Goal: Task Accomplishment & Management: Use online tool/utility

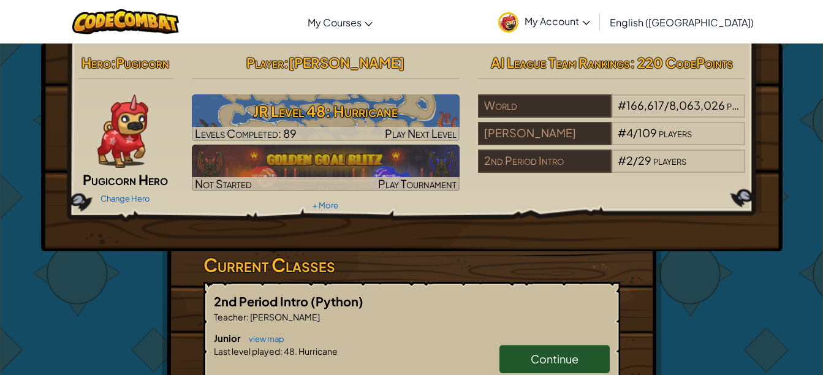
click at [390, 121] on h3 "JR Level 48: Hurricane" at bounding box center [326, 111] width 268 height 28
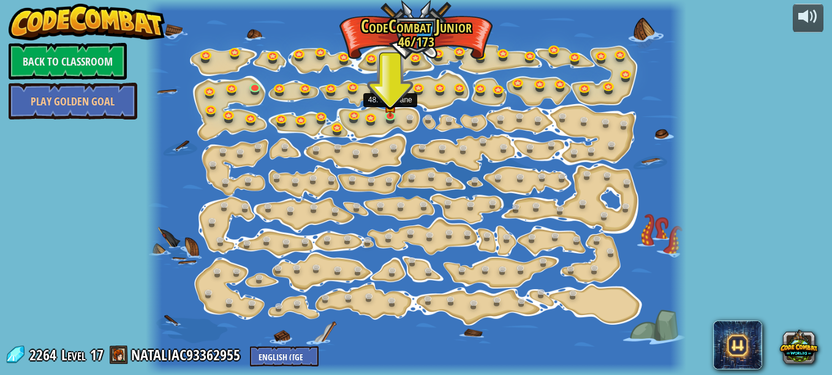
click at [391, 115] on img at bounding box center [390, 106] width 12 height 21
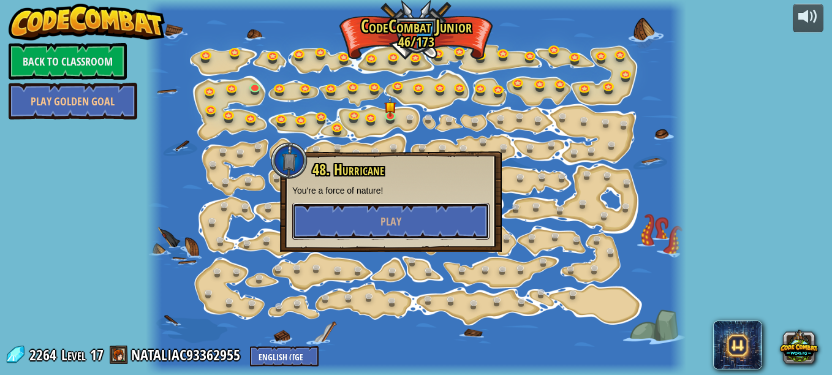
click at [397, 231] on button "Play" at bounding box center [390, 221] width 197 height 37
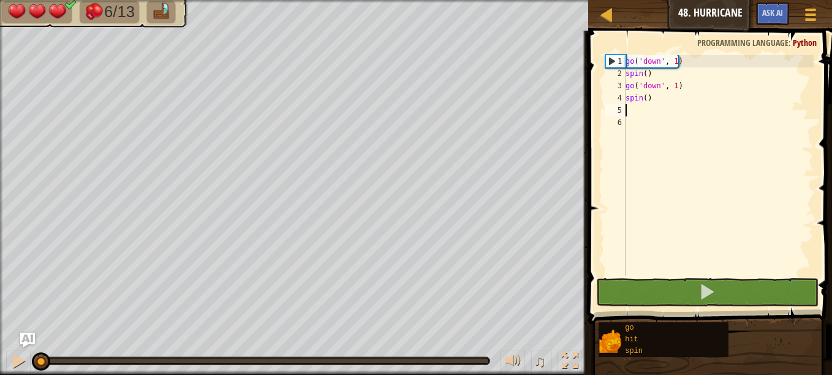
click at [638, 115] on div "go ( 'down' , 1 ) spin ( ) go ( 'down' , 1 ) spin ( )" at bounding box center [718, 177] width 191 height 245
type textarea "g"
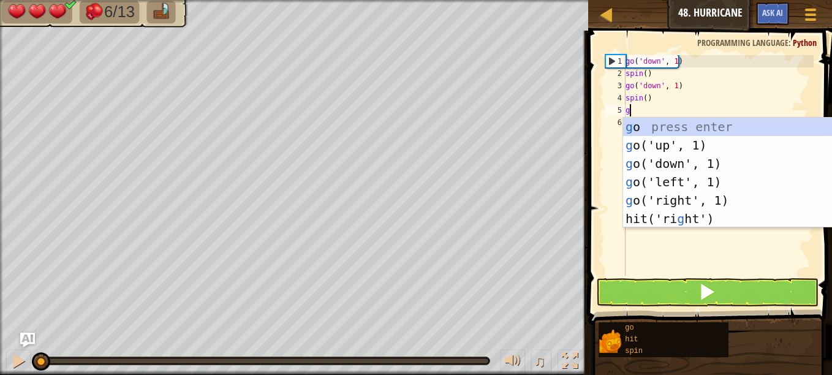
scroll to position [6, 0]
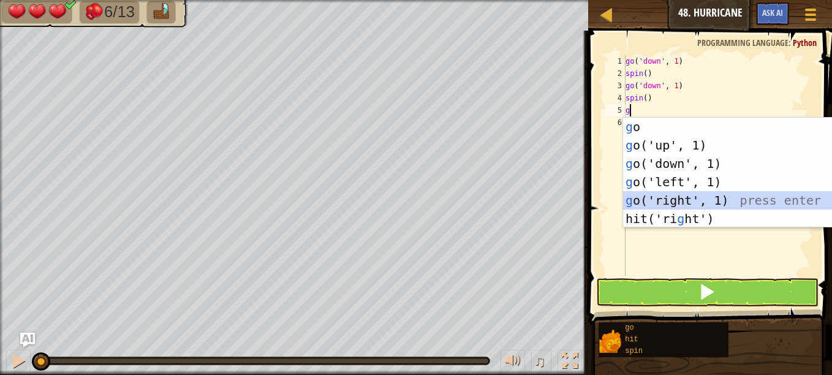
click at [677, 200] on div "g o press enter g o('up', 1) press enter g o('down', 1) press enter g o('left',…" at bounding box center [739, 191] width 232 height 147
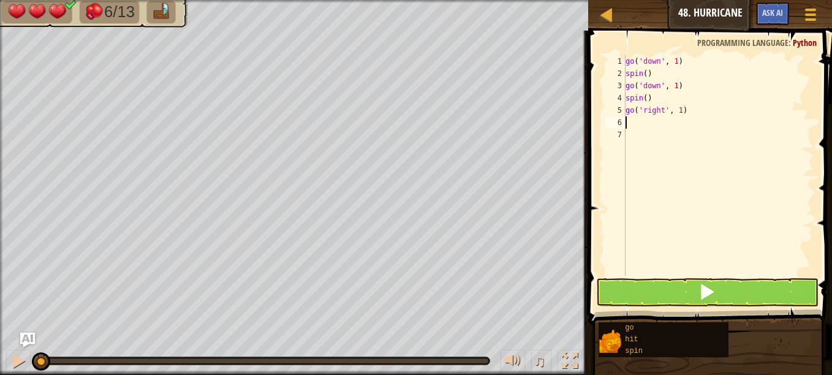
type textarea "h"
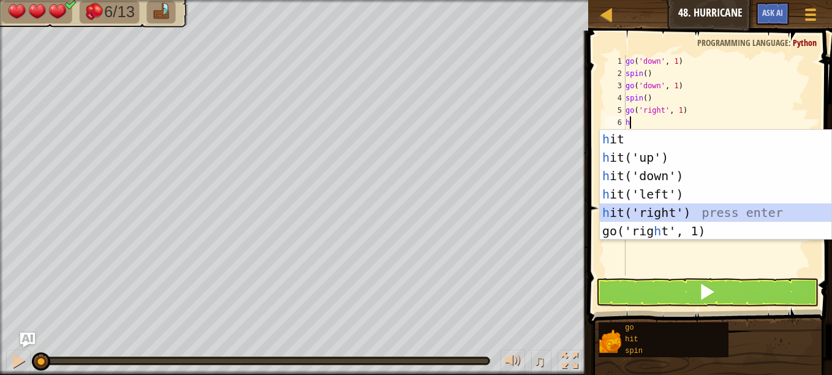
click at [656, 211] on div "h it press enter h it('up') press enter h it('down') press enter h it('left') p…" at bounding box center [716, 203] width 232 height 147
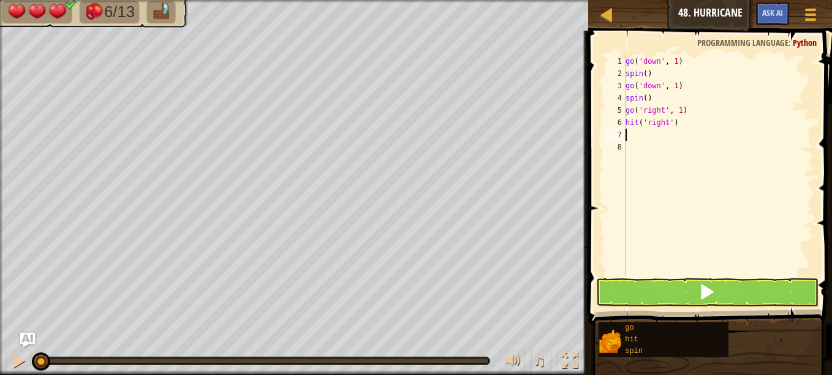
type textarea "g"
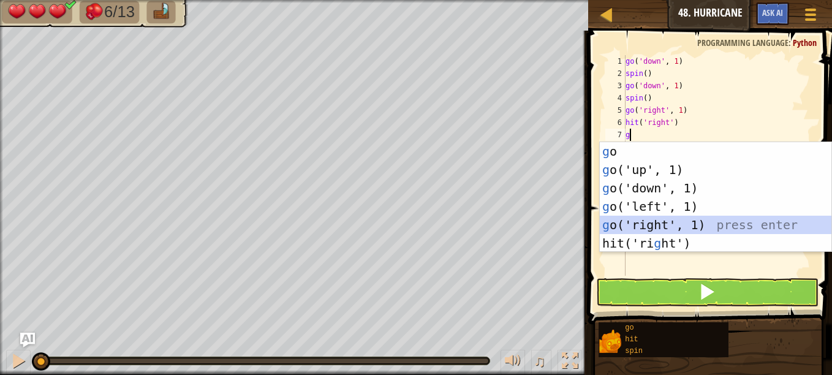
click at [655, 221] on div "g o press enter g o('up', 1) press enter g o('down', 1) press enter g o('left',…" at bounding box center [716, 215] width 232 height 147
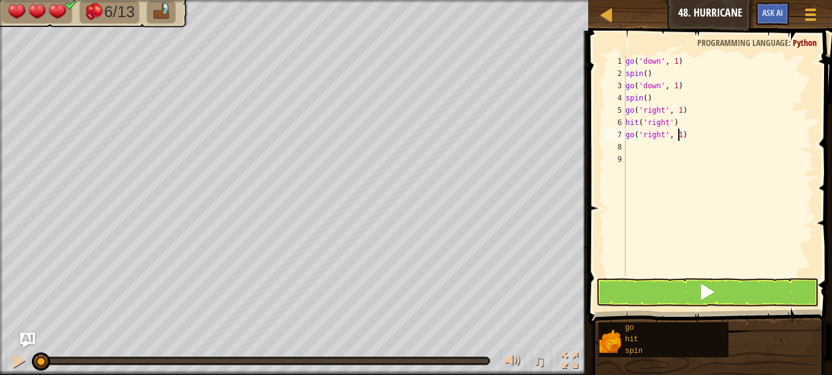
click at [678, 132] on div "go ( 'down' , 1 ) spin ( ) go ( 'down' , 1 ) spin ( ) go ( 'right' , 1 ) hit ( …" at bounding box center [718, 177] width 191 height 245
type textarea "go('right', 2)"
click at [644, 151] on div "go ( 'down' , 1 ) spin ( ) go ( 'down' , 1 ) spin ( ) go ( 'right' , 1 ) hit ( …" at bounding box center [718, 177] width 191 height 245
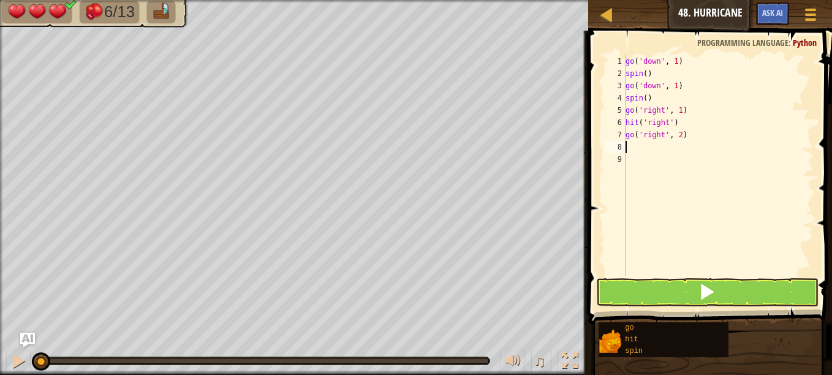
type textarea "h"
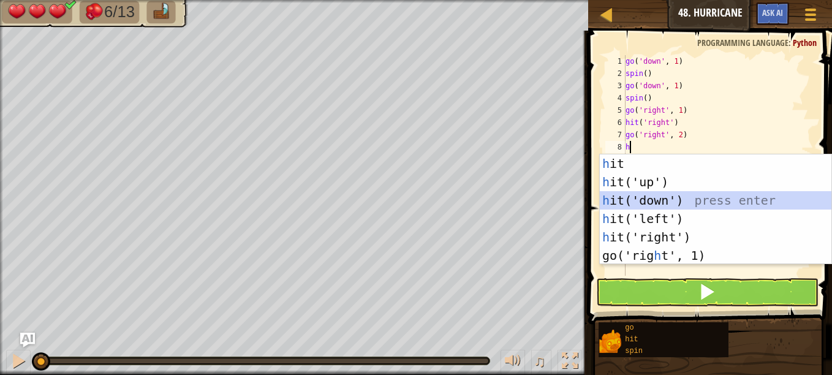
click at [660, 199] on div "h it press enter h it('up') press enter h it('down') press enter h it('left') p…" at bounding box center [716, 227] width 232 height 147
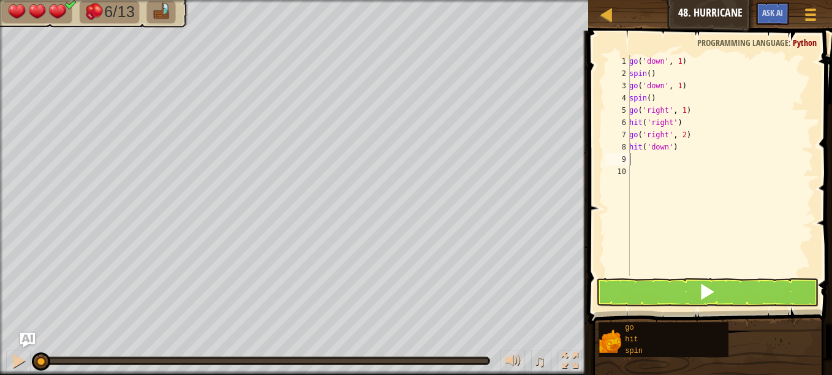
type textarea "h"
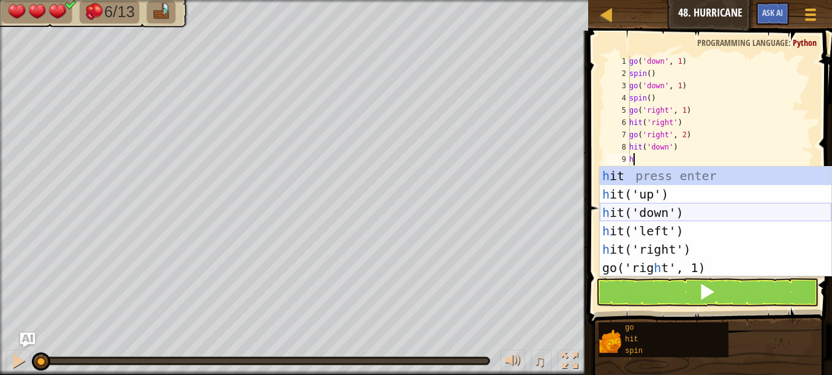
click at [660, 206] on div "h it press enter h it('up') press enter h it('down') press enter h it('left') p…" at bounding box center [716, 240] width 232 height 147
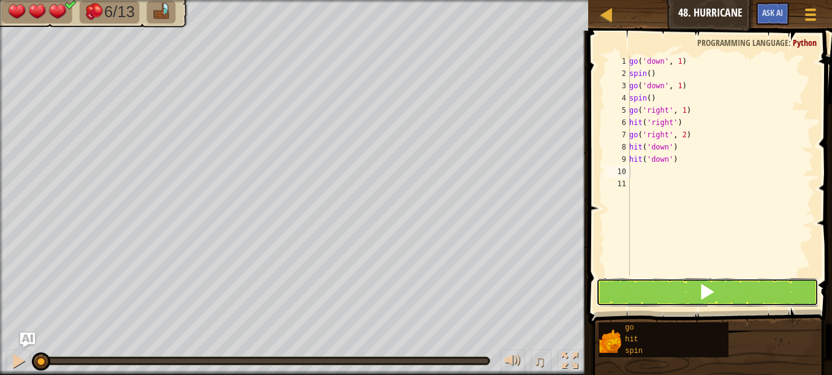
click at [651, 290] on button at bounding box center [707, 292] width 222 height 28
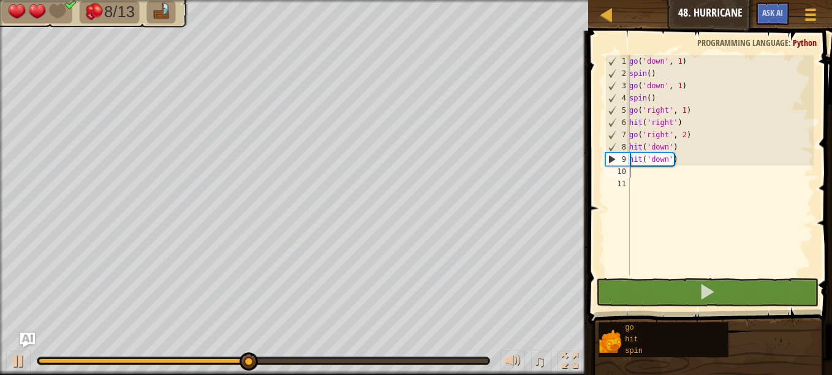
type textarea "g"
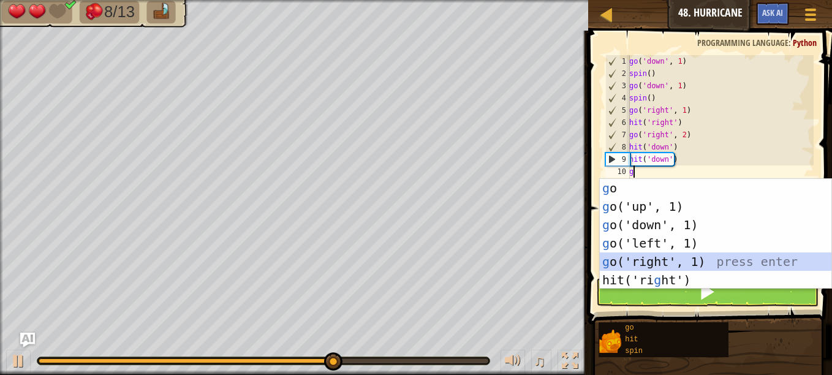
click at [680, 261] on div "g o press enter g o('up', 1) press enter g o('down', 1) press enter g o('left',…" at bounding box center [716, 252] width 232 height 147
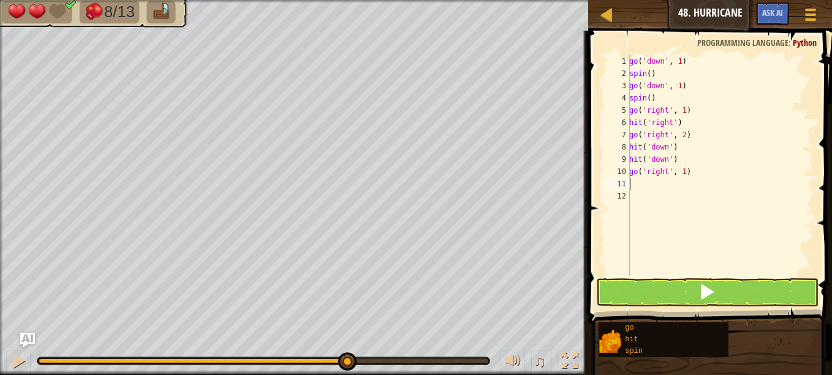
type textarea "s"
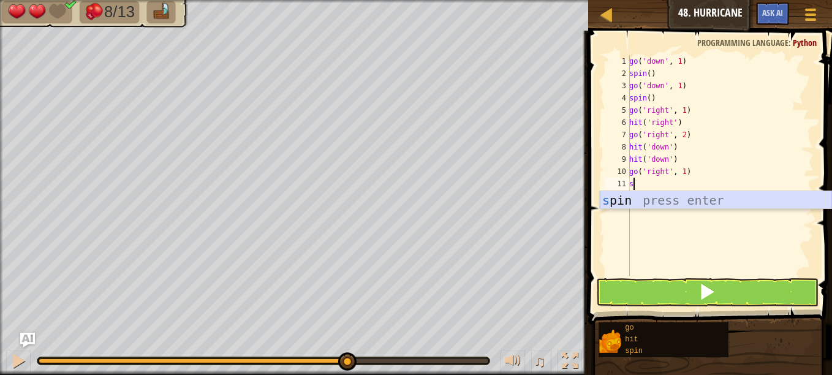
click at [678, 205] on div "s pin press enter" at bounding box center [716, 218] width 232 height 55
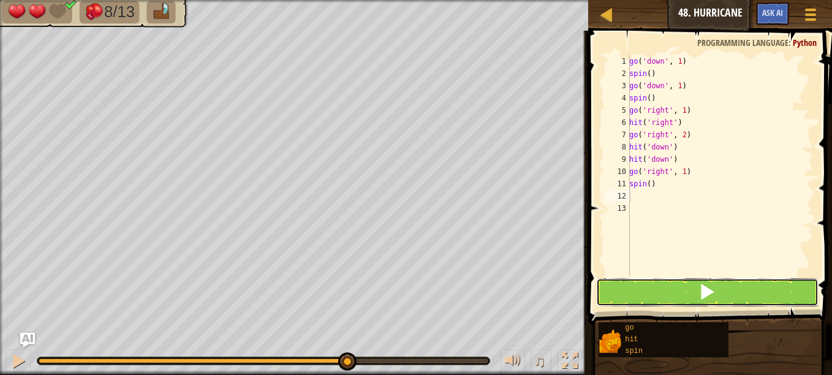
click at [678, 284] on button at bounding box center [707, 292] width 222 height 28
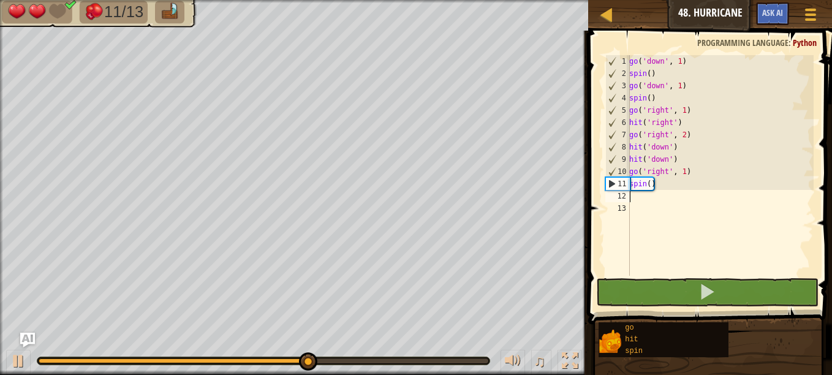
type textarea "g"
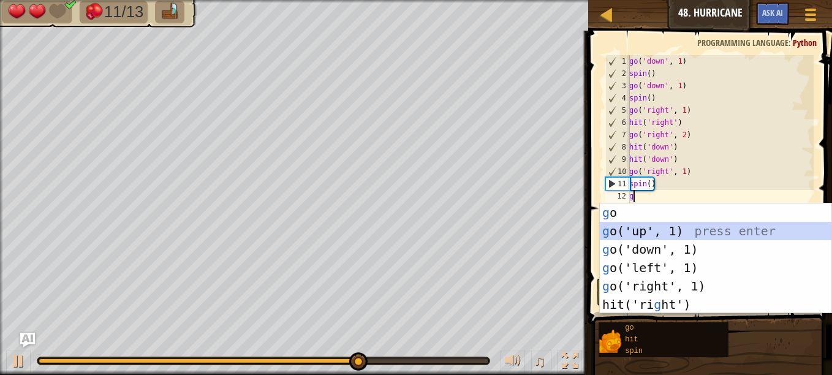
click at [652, 226] on div "g o press enter g o('up', 1) press enter g o('down', 1) press enter g o('left',…" at bounding box center [716, 276] width 232 height 147
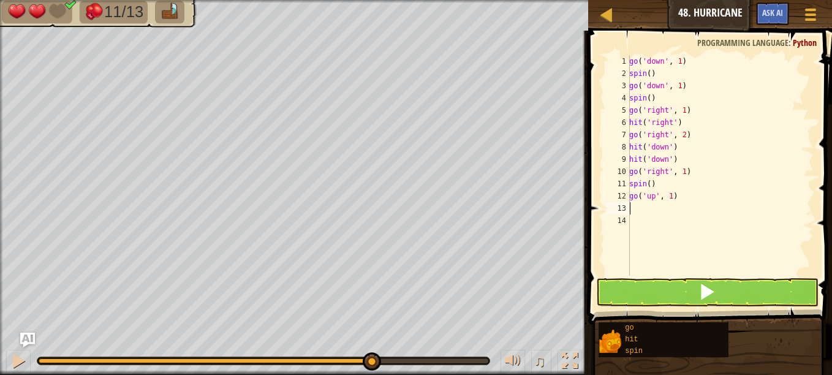
type textarea "s"
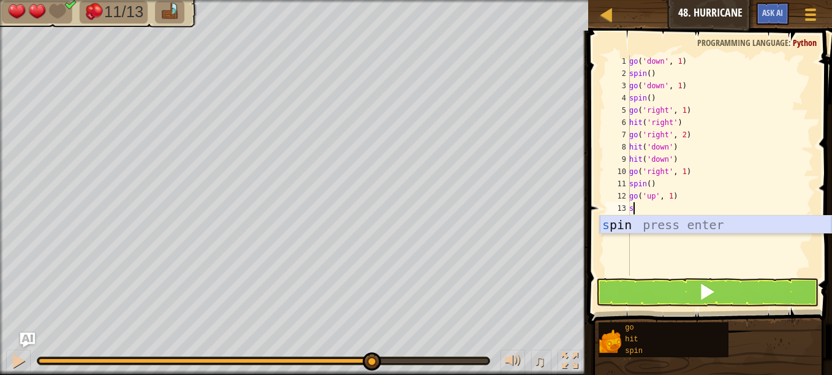
click at [677, 227] on div "s pin press enter" at bounding box center [716, 243] width 232 height 55
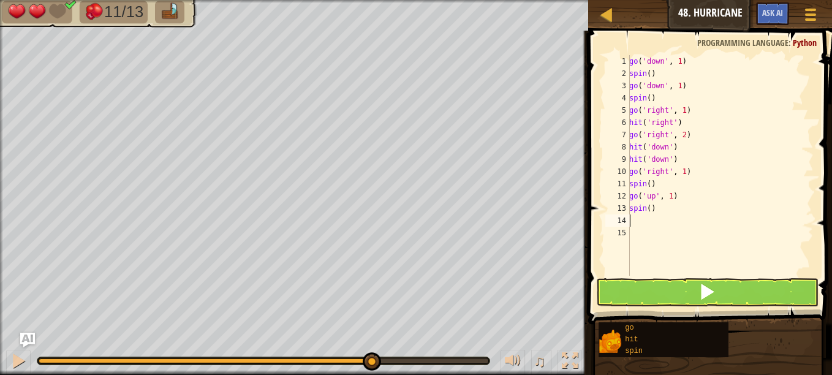
type textarea "g"
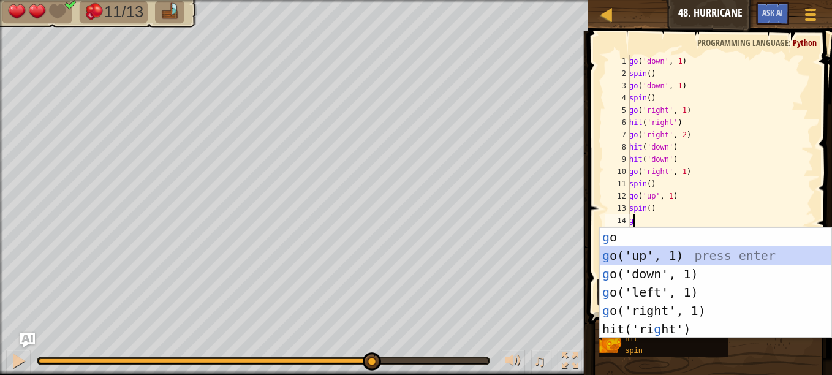
click at [683, 251] on div "g o press enter g o('up', 1) press enter g o('down', 1) press enter g o('left',…" at bounding box center [716, 301] width 232 height 147
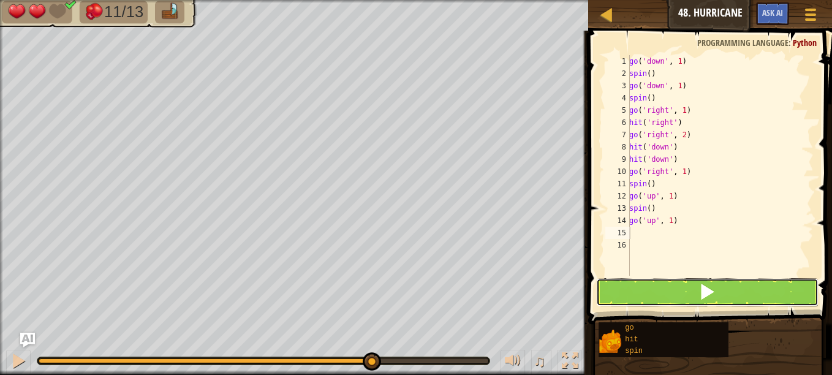
click at [684, 292] on button at bounding box center [707, 292] width 222 height 28
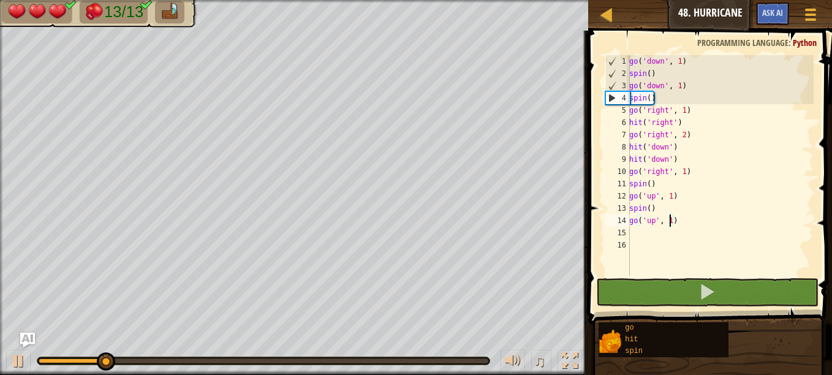
click at [668, 219] on div "go ( 'down' , 1 ) spin ( ) go ( 'down' , 1 ) spin ( ) go ( 'right' , 1 ) hit ( …" at bounding box center [720, 177] width 187 height 245
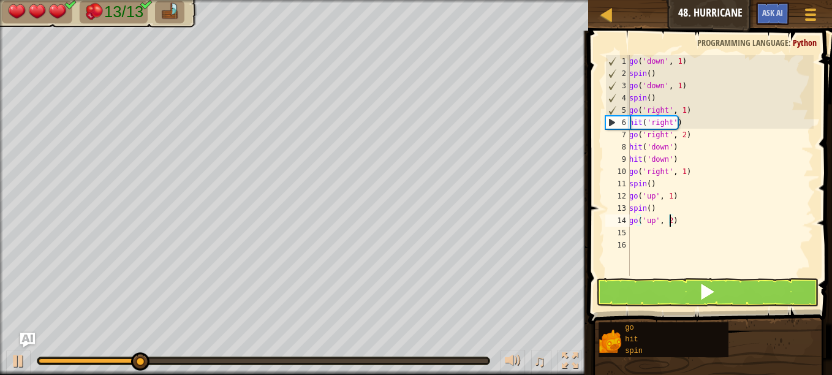
scroll to position [6, 3]
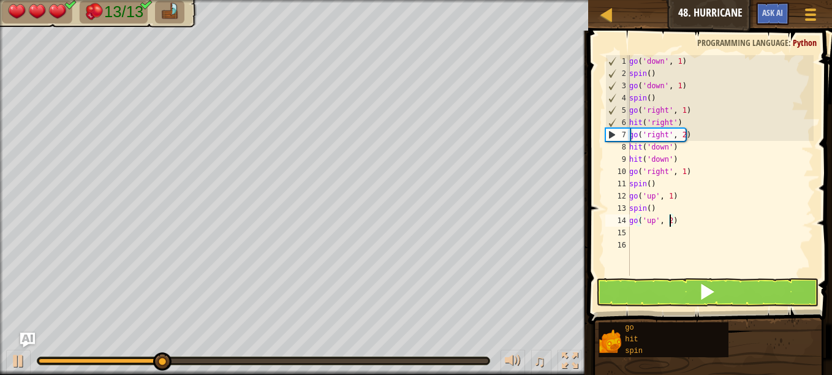
type textarea "go('up', 2)"
click at [659, 301] on button at bounding box center [707, 292] width 222 height 28
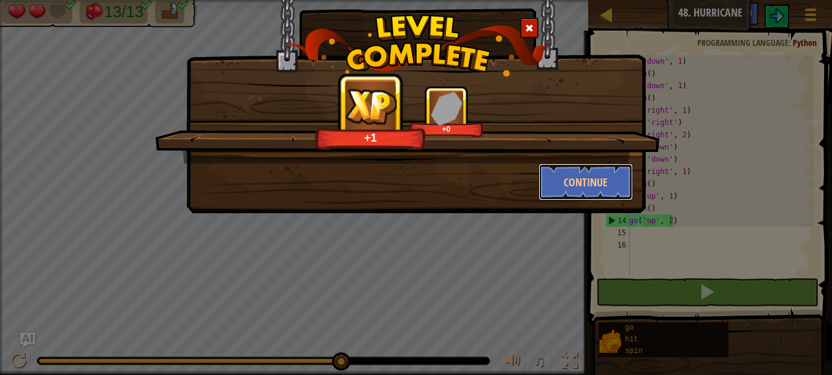
click at [588, 181] on button "Continue" at bounding box center [586, 182] width 95 height 37
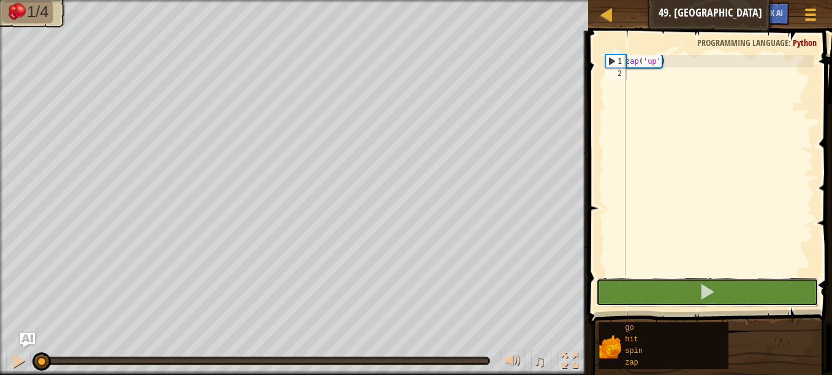
click at [641, 292] on button at bounding box center [707, 292] width 222 height 28
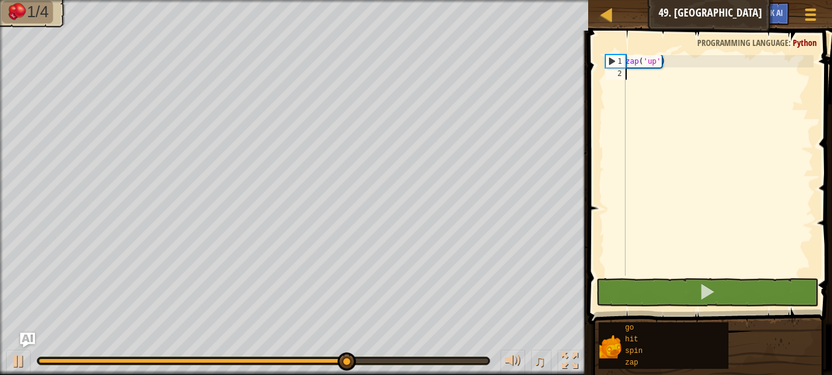
type textarea "z"
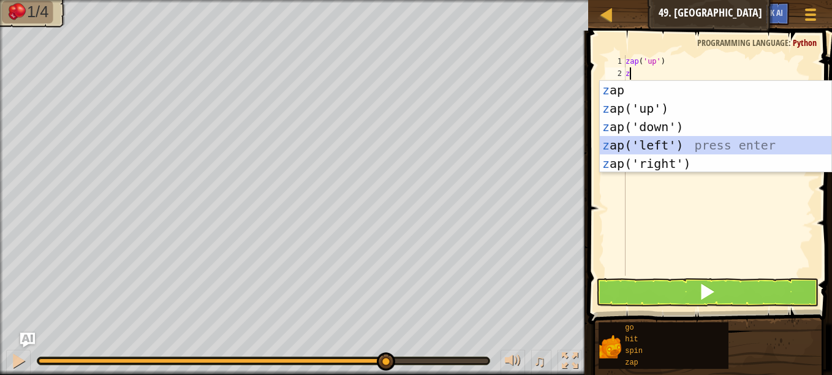
click at [665, 138] on div "z ap press enter z ap('up') press enter z ap('down') press enter z ap('left') p…" at bounding box center [716, 145] width 232 height 129
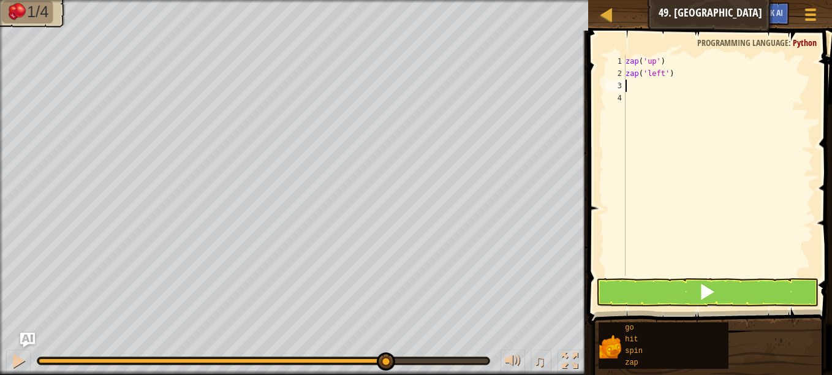
type textarea "z"
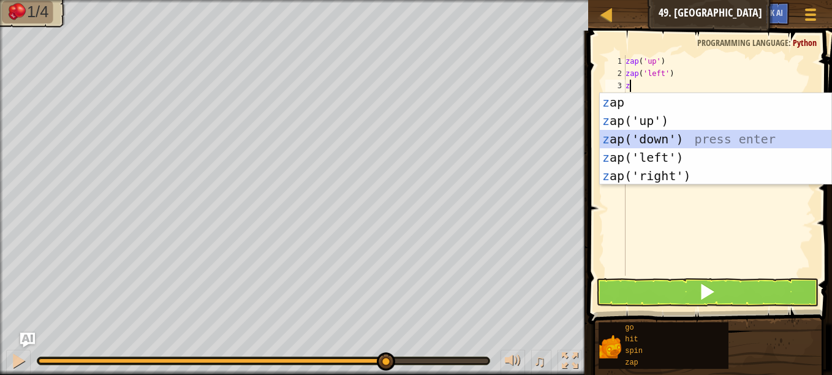
click at [666, 137] on div "z ap press enter z ap('up') press enter z ap('down') press enter z ap('left') p…" at bounding box center [716, 157] width 232 height 129
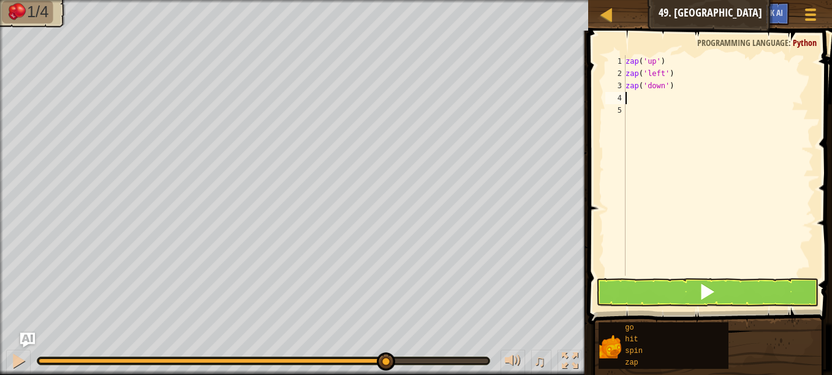
type textarea "z"
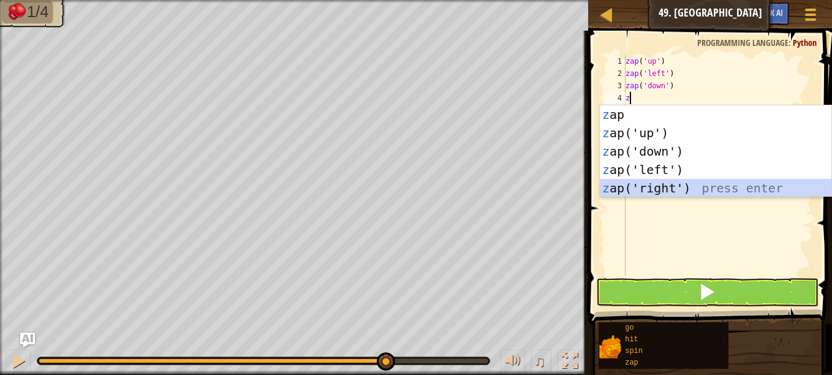
click at [669, 184] on div "z ap press enter z ap('up') press enter z ap('down') press enter z ap('left') p…" at bounding box center [716, 169] width 232 height 129
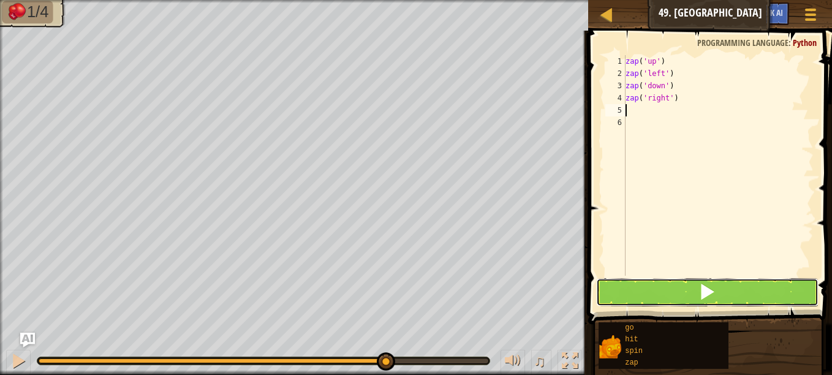
click at [699, 290] on span at bounding box center [707, 291] width 17 height 17
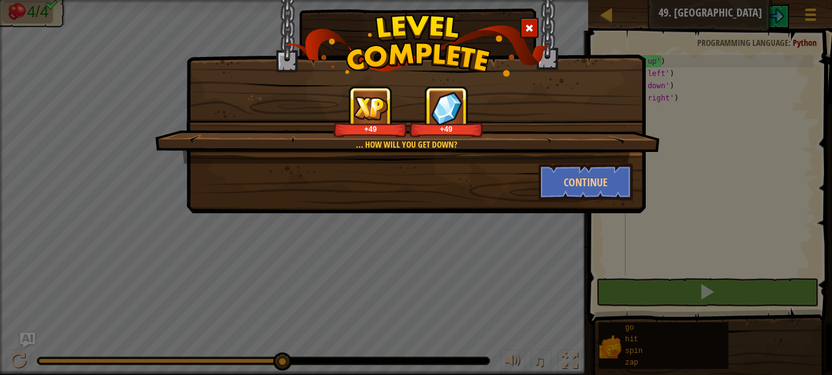
click at [529, 34] on div at bounding box center [529, 28] width 18 height 20
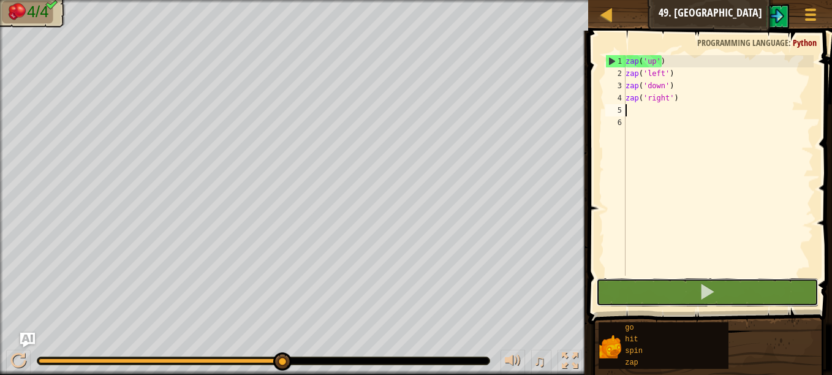
click at [685, 292] on button at bounding box center [707, 292] width 222 height 28
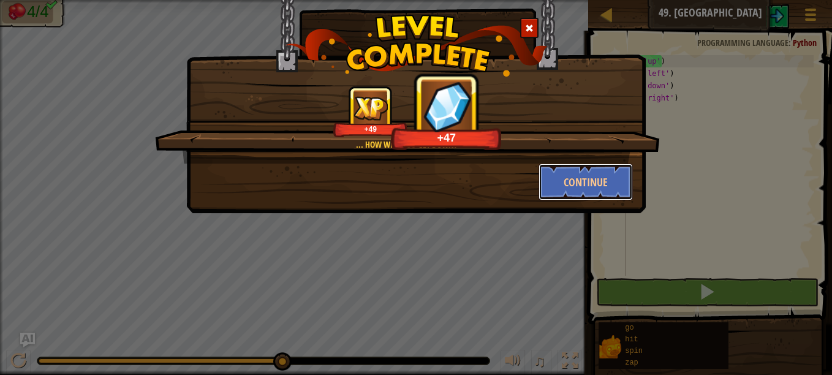
click at [590, 186] on button "Continue" at bounding box center [586, 182] width 95 height 37
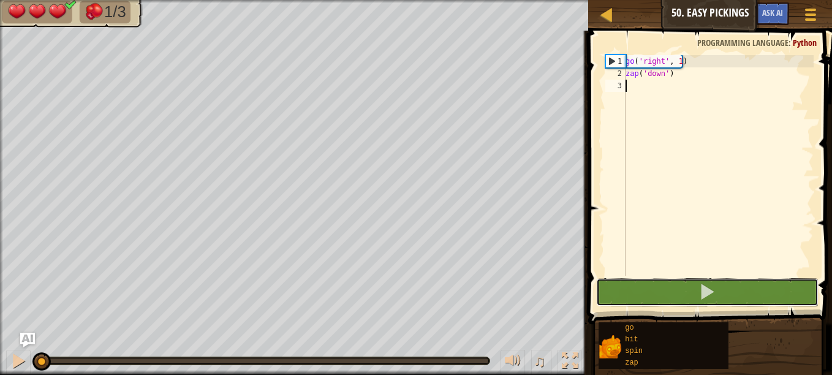
click at [653, 284] on button at bounding box center [707, 292] width 222 height 28
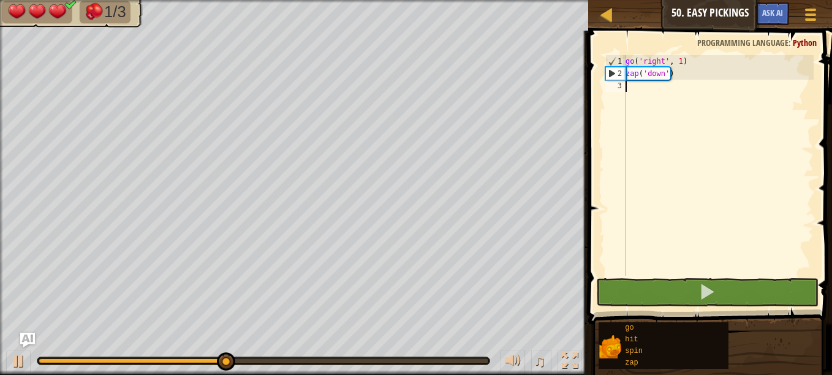
type textarea "g"
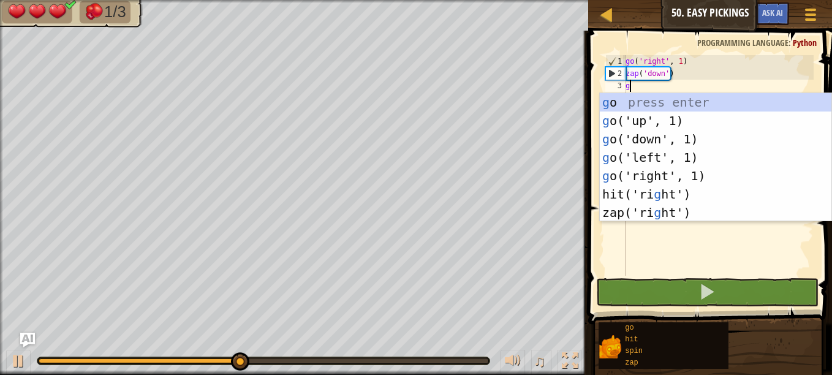
scroll to position [6, 0]
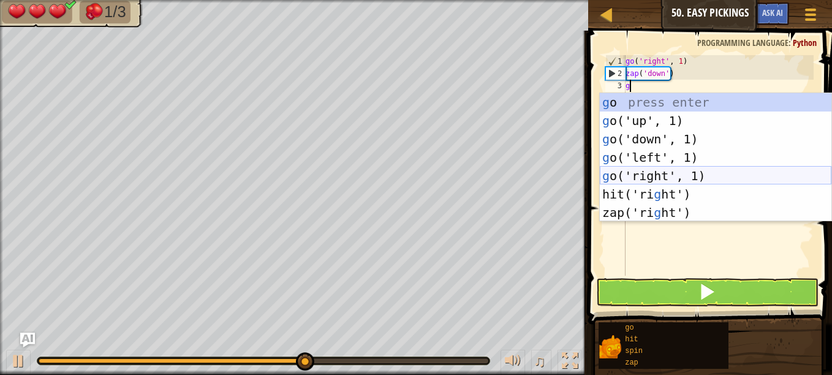
click at [649, 172] on div "g o press enter g o('up', 1) press enter g o('down', 1) press enter g o('left',…" at bounding box center [716, 175] width 232 height 165
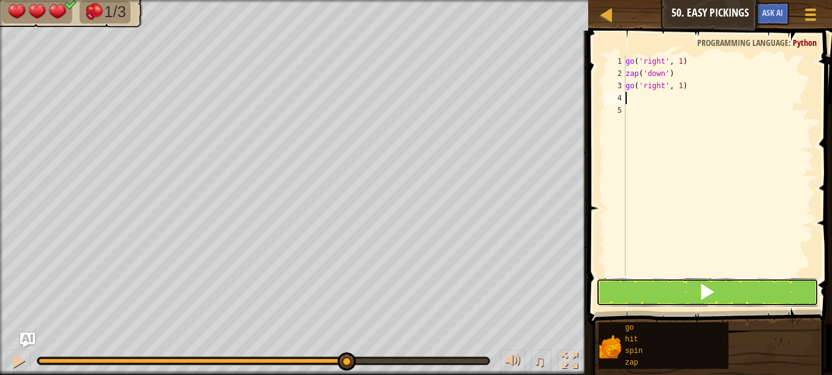
click at [646, 290] on button at bounding box center [707, 292] width 222 height 28
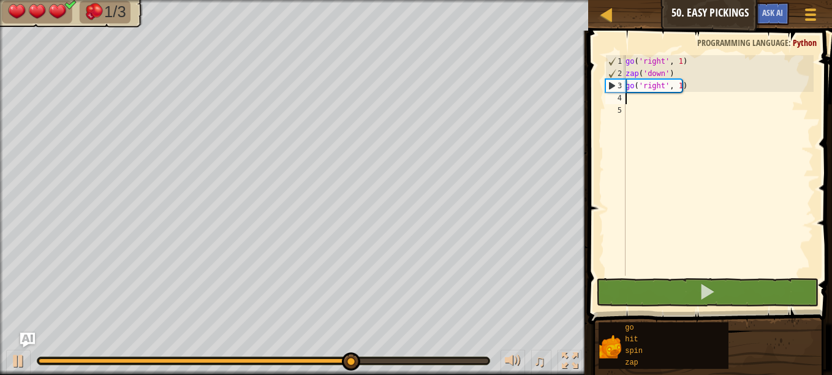
type textarea "z"
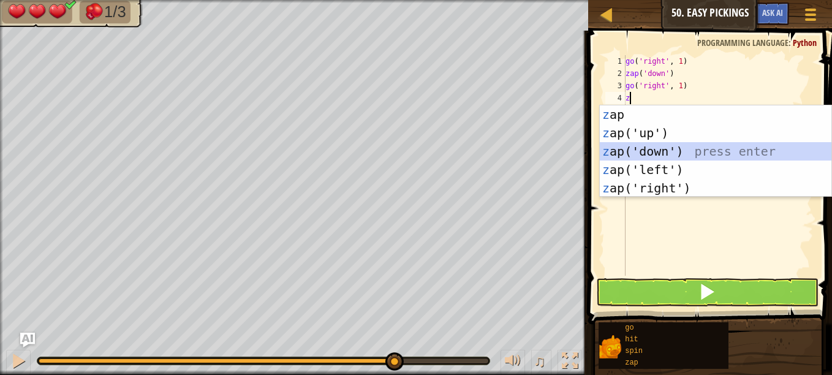
click at [673, 146] on div "z ap press enter z ap('up') press enter z ap('down') press enter z ap('left') p…" at bounding box center [716, 169] width 232 height 129
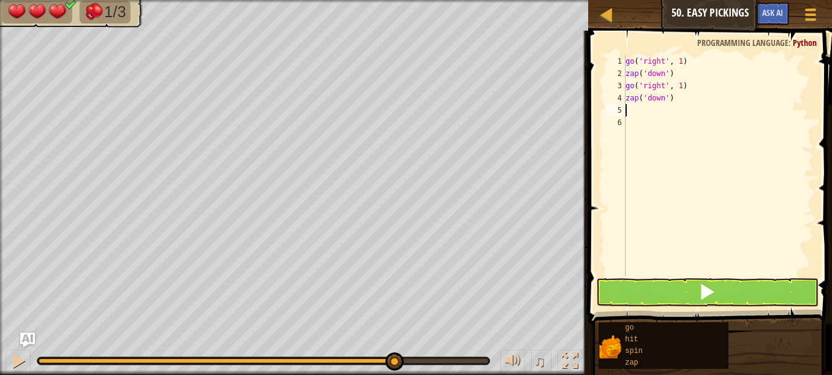
type textarea "g"
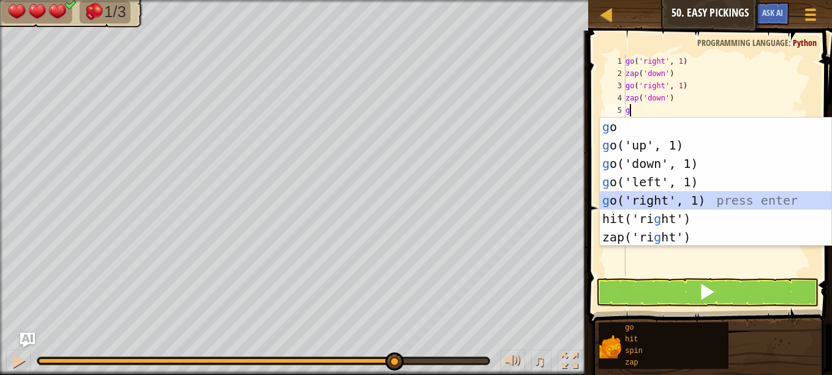
click at [676, 196] on div "g o press enter g o('up', 1) press enter g o('down', 1) press enter g o('left',…" at bounding box center [716, 200] width 232 height 165
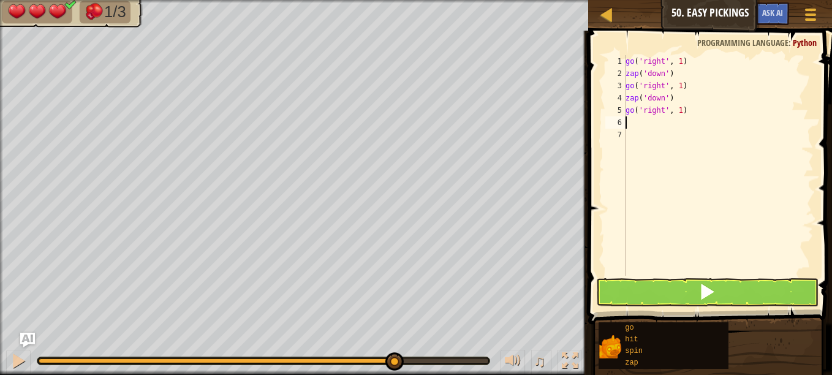
type textarea "z"
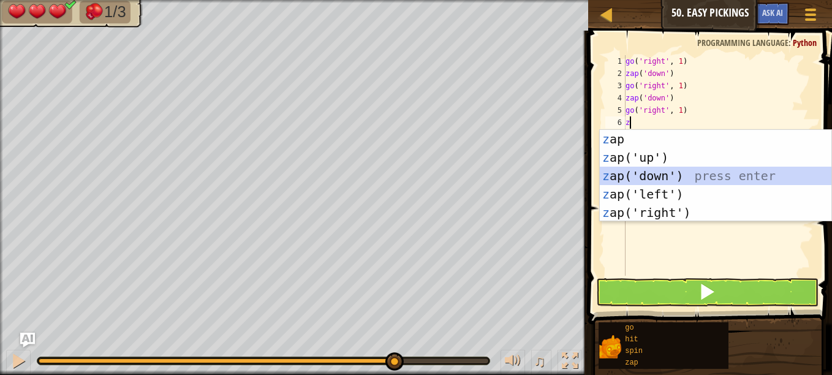
click at [661, 174] on div "z ap press enter z ap('up') press enter z ap('down') press enter z ap('left') p…" at bounding box center [716, 194] width 232 height 129
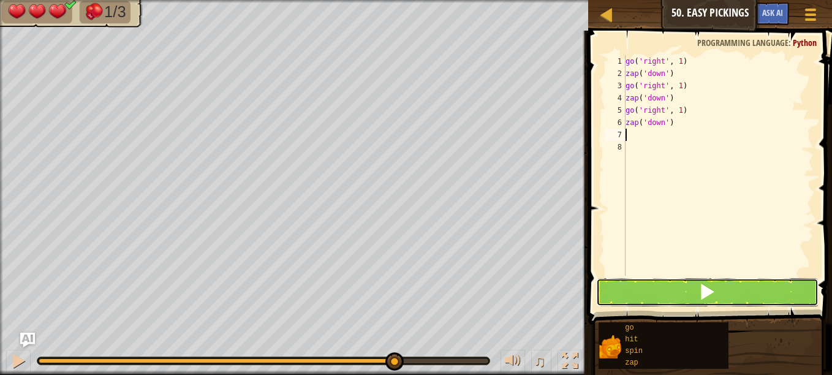
click at [645, 289] on button at bounding box center [707, 292] width 222 height 28
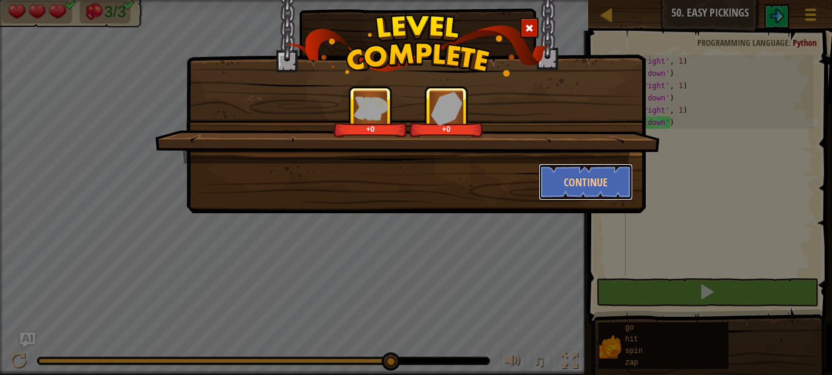
click at [562, 185] on button "Continue" at bounding box center [586, 182] width 95 height 37
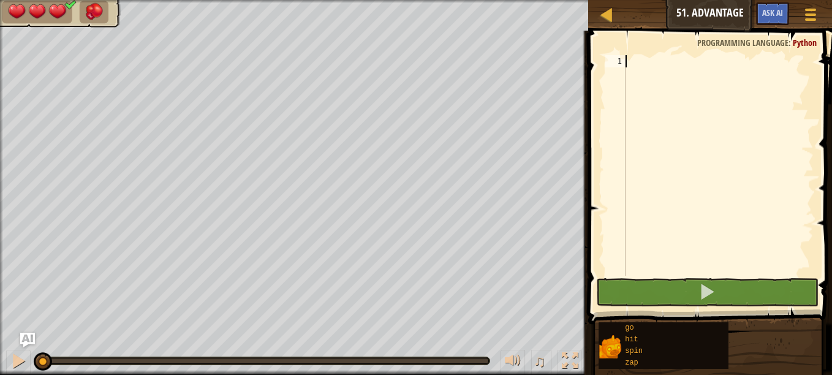
type textarea "z"
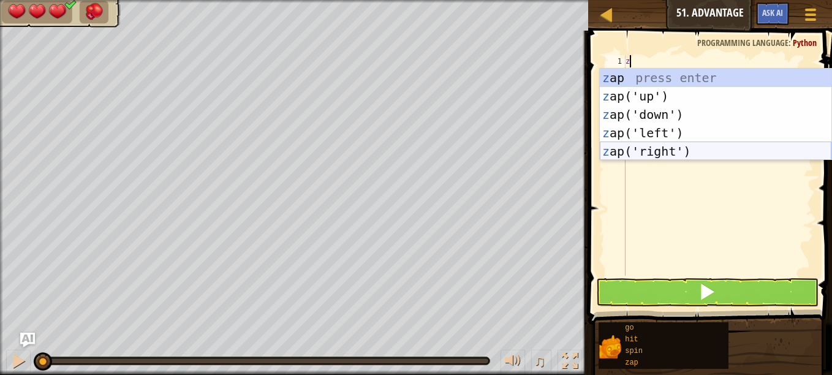
click at [646, 143] on div "z ap press enter z ap('up') press enter z ap('down') press enter z ap('left') p…" at bounding box center [716, 133] width 232 height 129
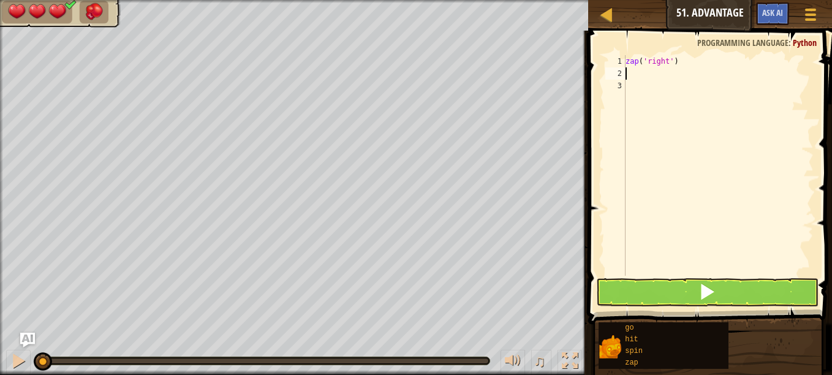
type textarea "z"
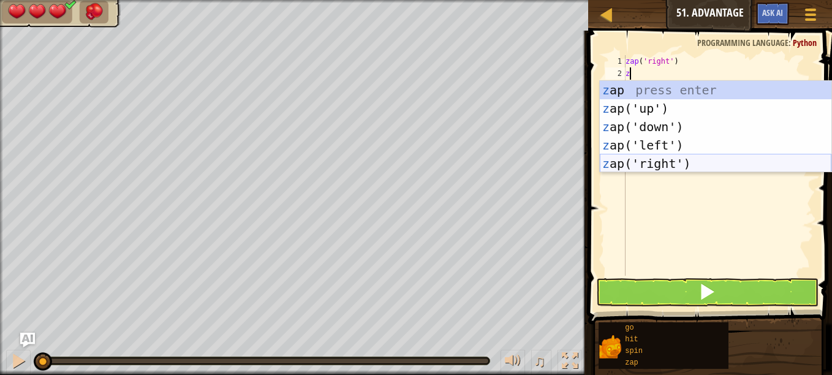
click at [665, 169] on div "z ap press enter z ap('up') press enter z ap('down') press enter z ap('left') p…" at bounding box center [716, 145] width 232 height 129
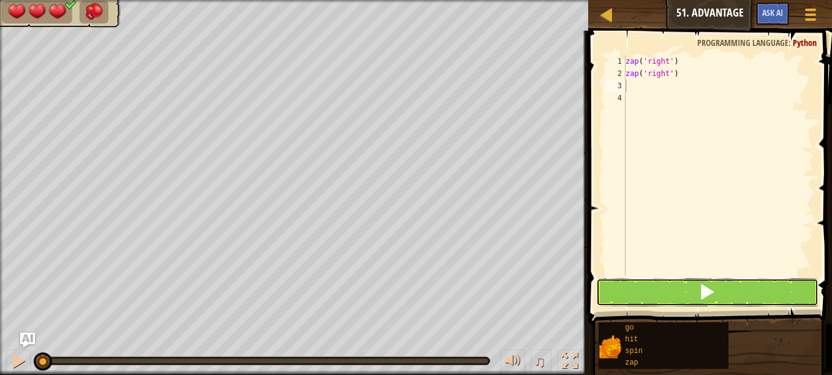
click at [642, 290] on button at bounding box center [707, 292] width 222 height 28
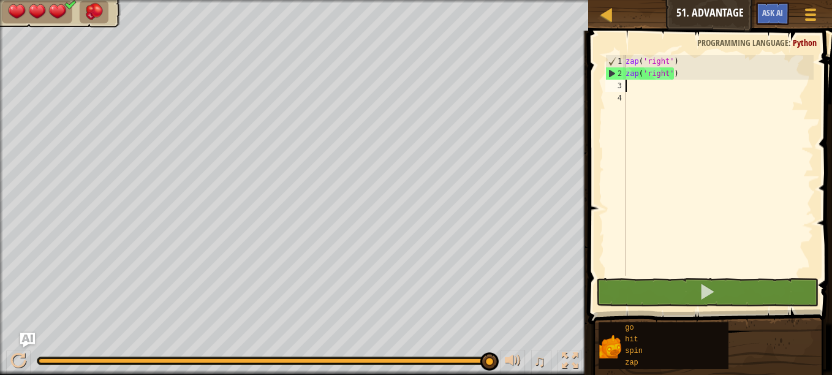
type textarea "z"
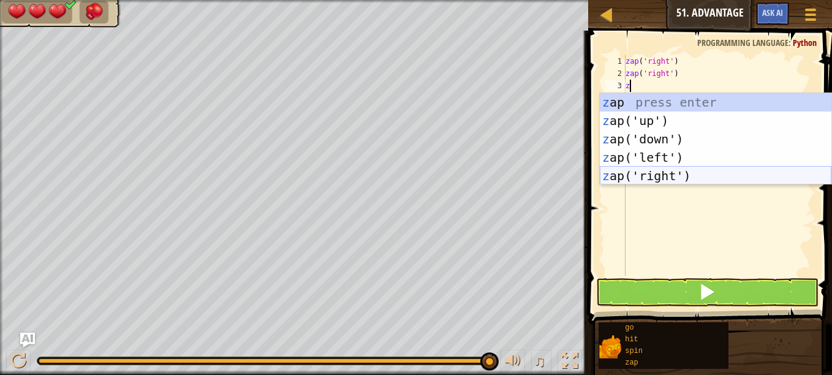
click at [664, 175] on div "z ap press enter z ap('up') press enter z ap('down') press enter z ap('left') p…" at bounding box center [716, 157] width 232 height 129
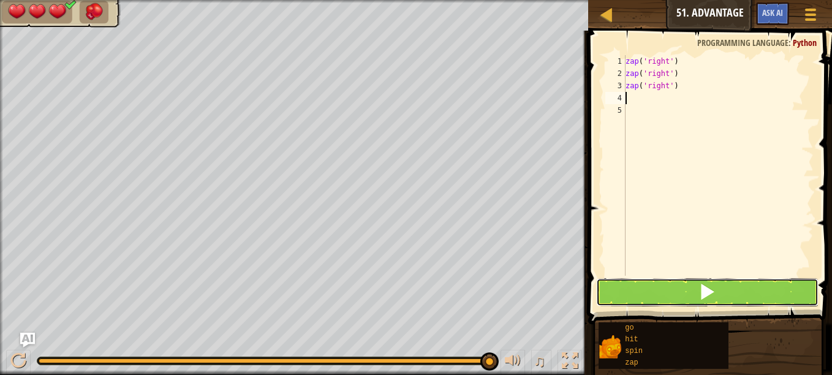
click at [637, 300] on button at bounding box center [707, 292] width 222 height 28
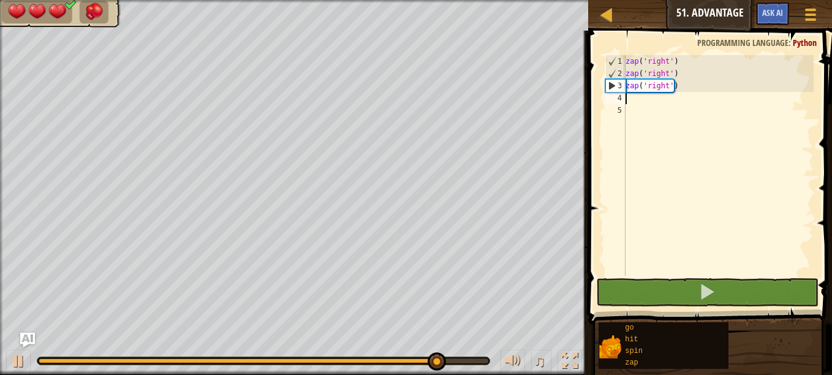
type textarea "z"
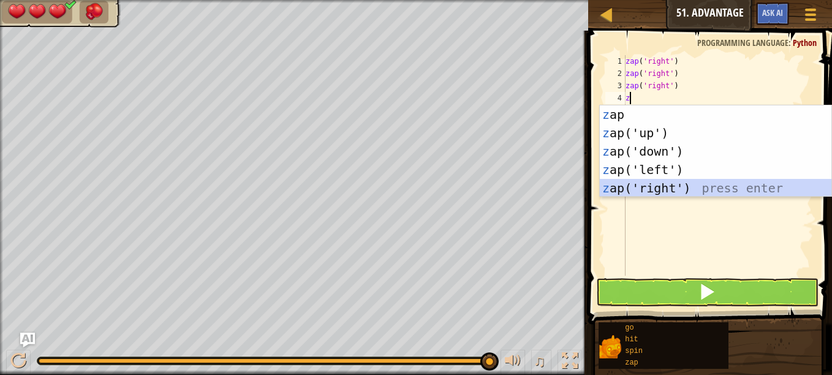
click at [654, 188] on div "z ap press enter z ap('up') press enter z ap('down') press enter z ap('left') p…" at bounding box center [716, 169] width 232 height 129
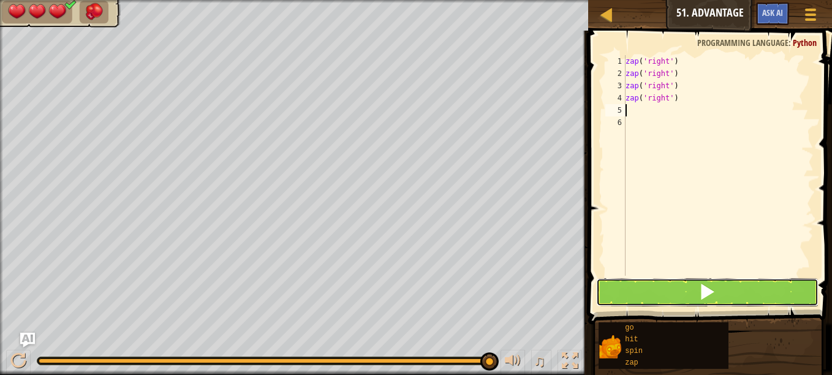
click at [654, 294] on button at bounding box center [707, 292] width 222 height 28
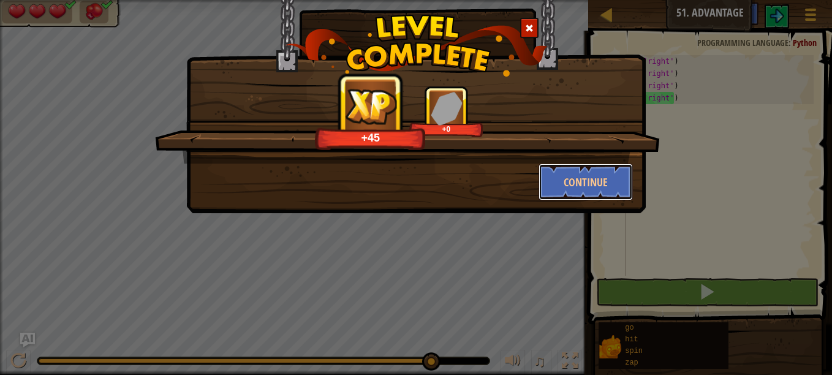
click at [565, 175] on button "Continue" at bounding box center [586, 182] width 95 height 37
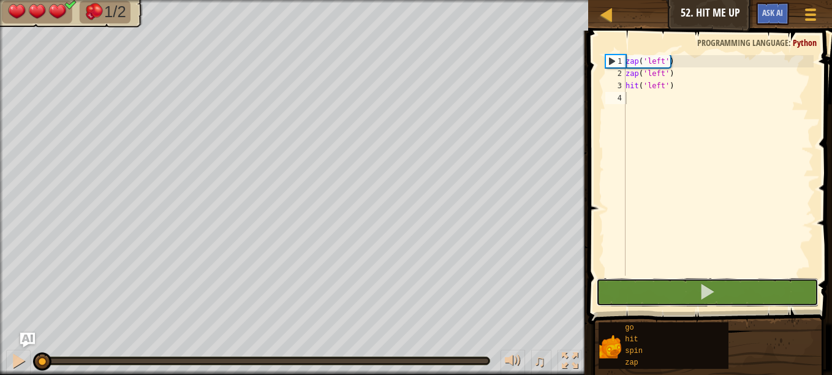
click at [659, 289] on button at bounding box center [707, 292] width 222 height 28
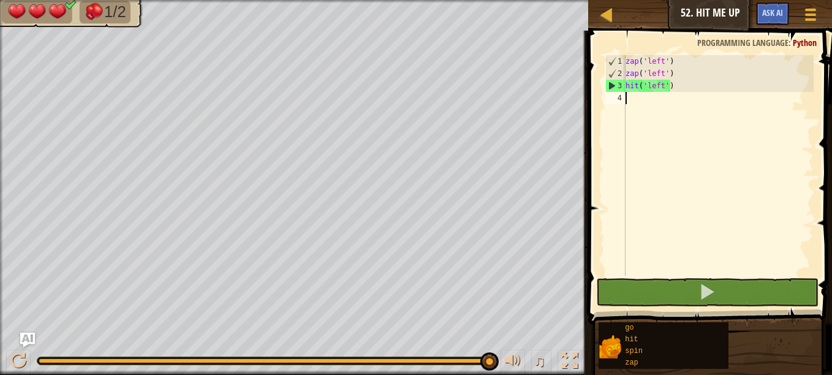
type textarea "g"
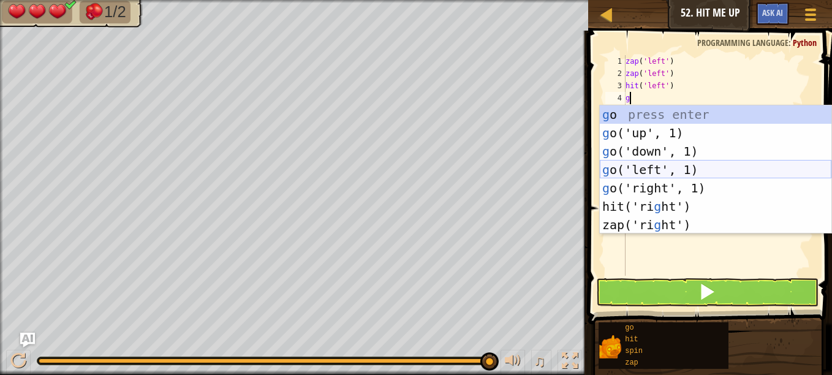
click at [651, 172] on div "g o press enter g o('up', 1) press enter g o('down', 1) press enter g o('left',…" at bounding box center [716, 187] width 232 height 165
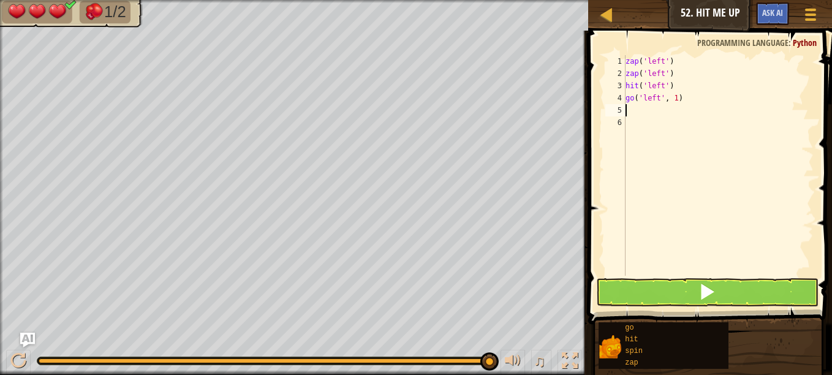
click at [673, 98] on div "zap ( 'left' ) zap ( 'left' ) hit ( 'left' ) go ( 'left' , 1 )" at bounding box center [718, 177] width 191 height 245
type textarea "go('left', 2)"
click at [661, 113] on div "zap ( 'left' ) zap ( 'left' ) hit ( 'left' ) go ( 'left' , 2 )" at bounding box center [718, 177] width 191 height 245
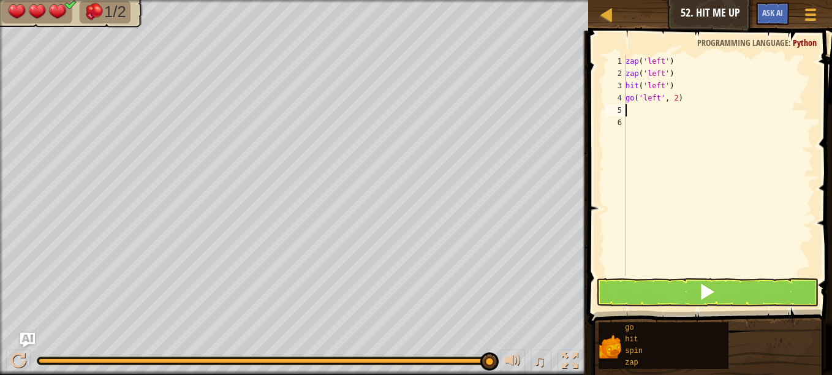
type textarea "h"
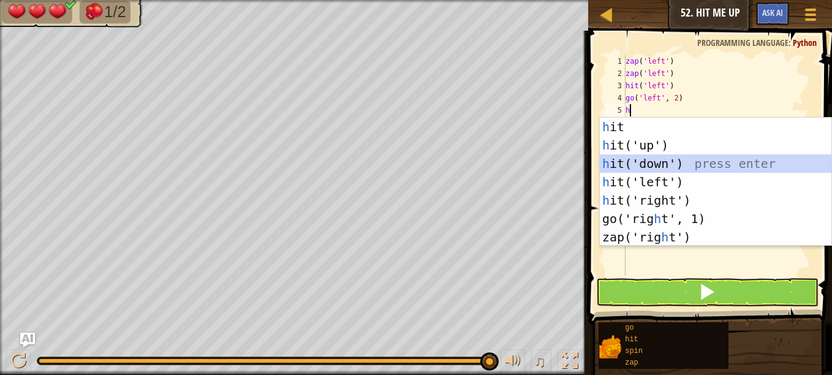
click at [662, 166] on div "h it press enter h it('up') press enter h it('down') press enter h it('left') p…" at bounding box center [716, 200] width 232 height 165
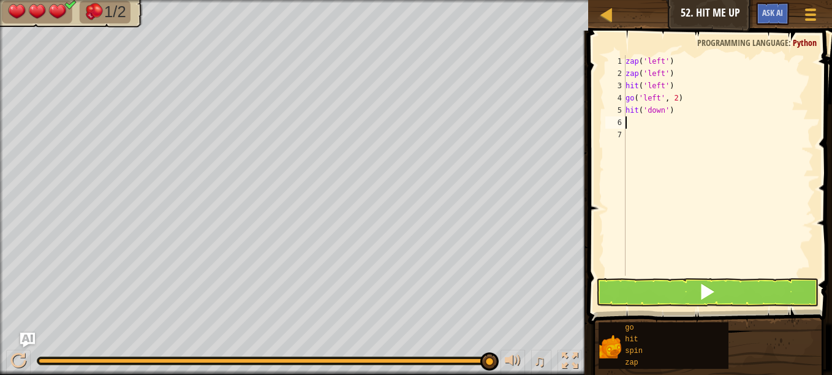
type textarea "h"
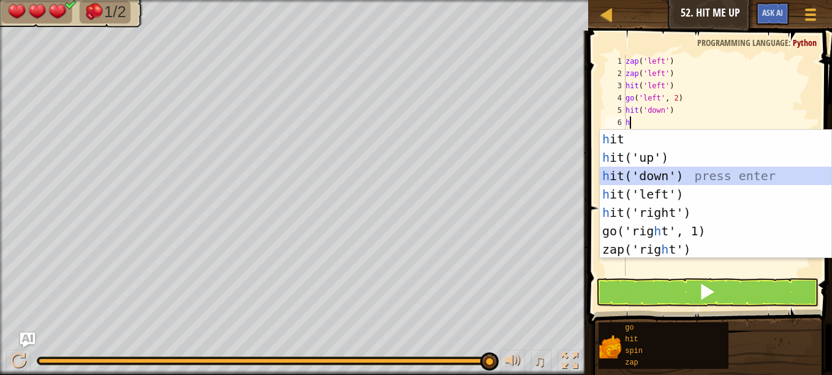
click at [660, 173] on div "h it press enter h it('up') press enter h it('down') press enter h it('left') p…" at bounding box center [716, 212] width 232 height 165
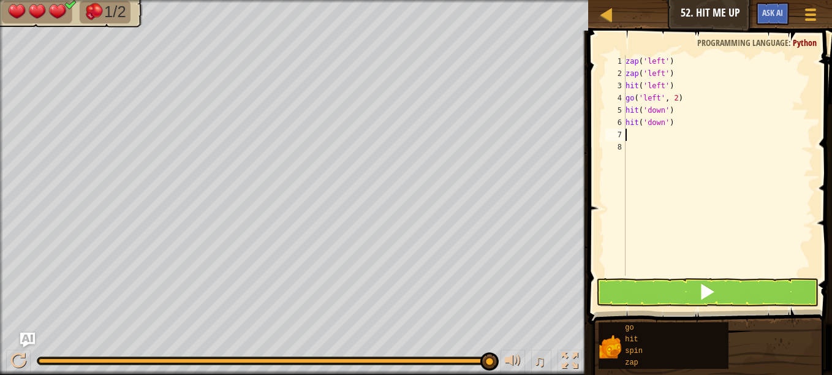
click at [677, 124] on div "zap ( 'left' ) zap ( 'left' ) hit ( 'left' ) go ( 'left' , 2 ) hit ( 'down' ) h…" at bounding box center [718, 177] width 191 height 245
type textarea "h"
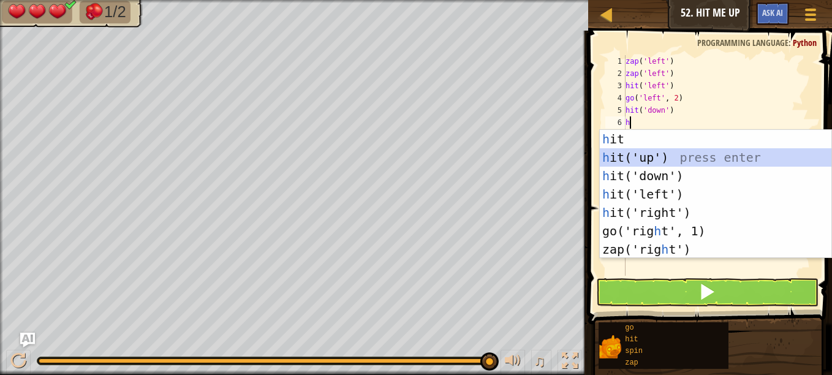
click at [665, 166] on div "h it press enter h it('up') press enter h it('down') press enter h it('left') p…" at bounding box center [716, 212] width 232 height 165
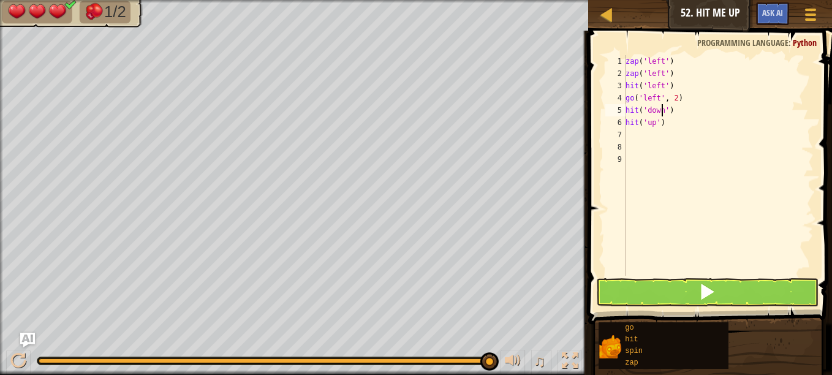
click at [661, 110] on div "zap ( 'left' ) zap ( 'left' ) hit ( 'left' ) go ( 'left' , 2 ) hit ( 'down' ) h…" at bounding box center [718, 177] width 191 height 245
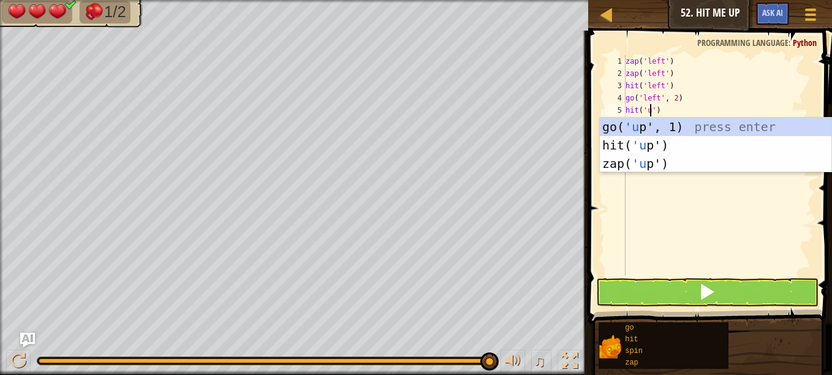
scroll to position [6, 2]
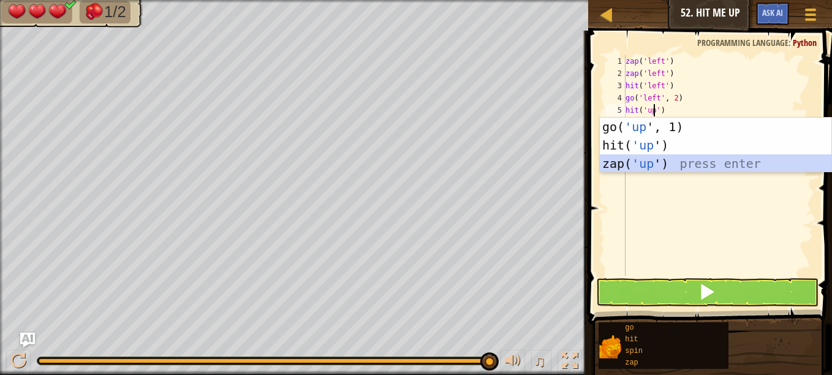
click at [653, 162] on div "go( 'up ', 1) press enter hit( 'up ') press enter zap( 'up ') press enter" at bounding box center [716, 164] width 232 height 92
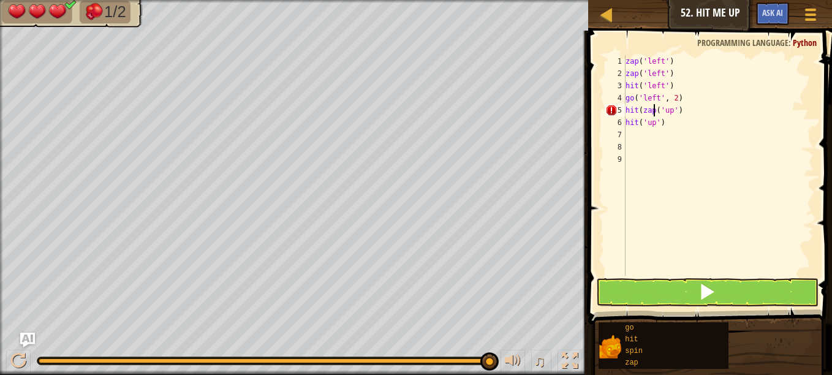
click at [653, 110] on div "zap ( 'left' ) zap ( 'left' ) hit ( 'left' ) go ( 'left' , 2 ) hit ( zap ( 'up'…" at bounding box center [718, 177] width 191 height 245
click at [671, 114] on div "zap ( 'left' ) zap ( 'left' ) hit ( 'left' ) go ( 'left' , 2 ) hit ( 'up' ) hit…" at bounding box center [718, 177] width 191 height 245
type textarea "hit('up')"
click at [671, 293] on button at bounding box center [707, 292] width 222 height 28
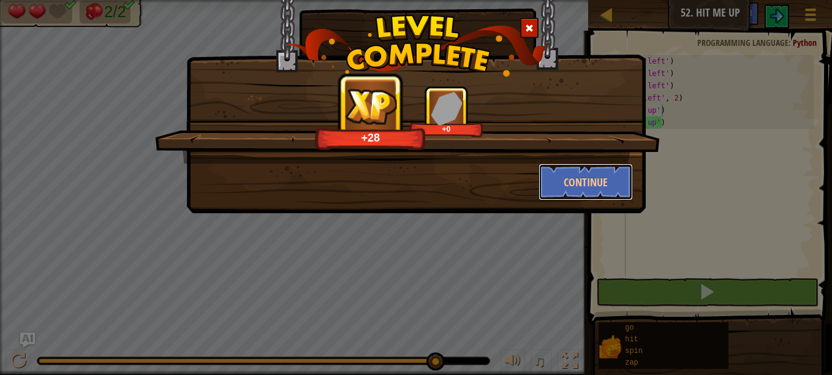
click at [585, 175] on button "Continue" at bounding box center [586, 182] width 95 height 37
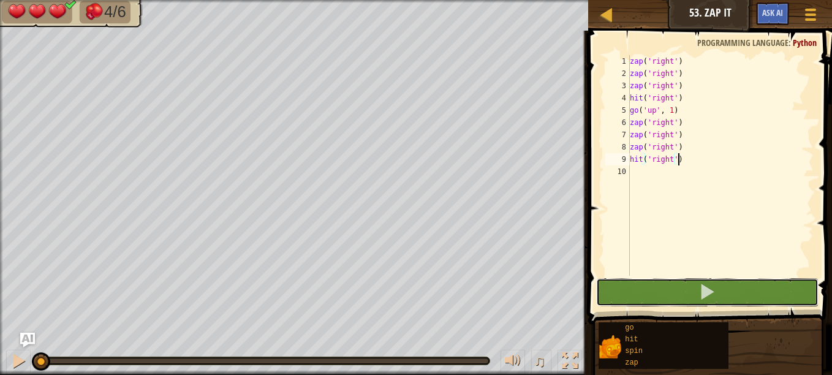
click at [639, 290] on button at bounding box center [707, 292] width 222 height 28
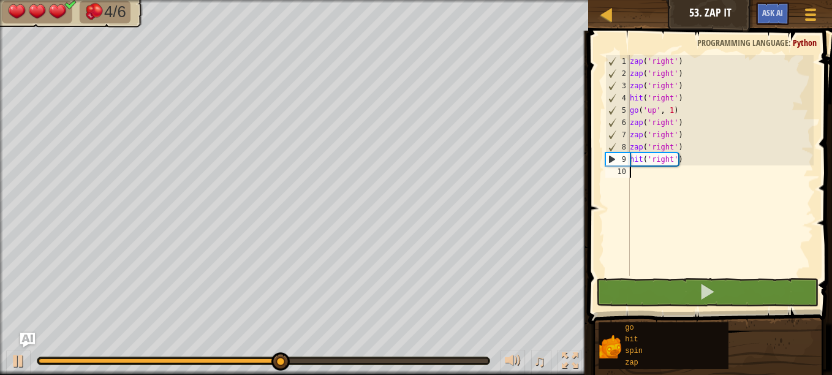
click at [639, 174] on div "zap ( 'right' ) zap ( 'right' ) zap ( 'right' ) hit ( 'right' ) go ( 'up' , 1 )…" at bounding box center [720, 177] width 186 height 245
type textarea "g"
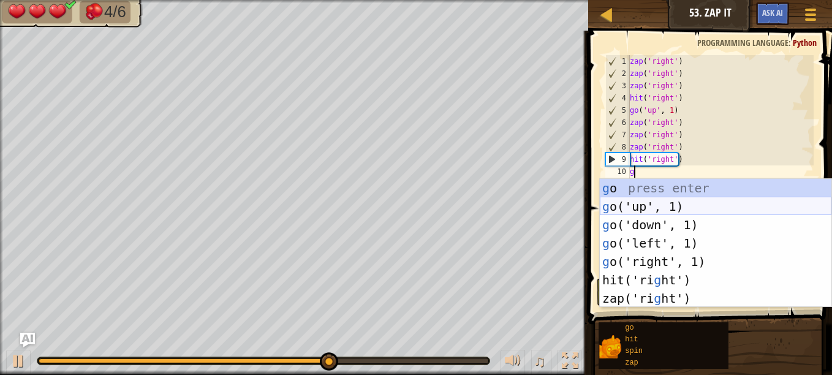
click at [648, 205] on div "g o press enter g o('up', 1) press enter g o('down', 1) press enter g o('left',…" at bounding box center [716, 261] width 232 height 165
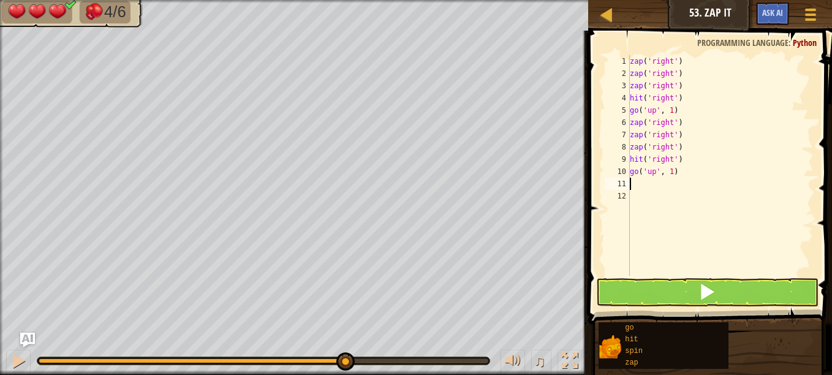
type textarea "z"
type textarea "h"
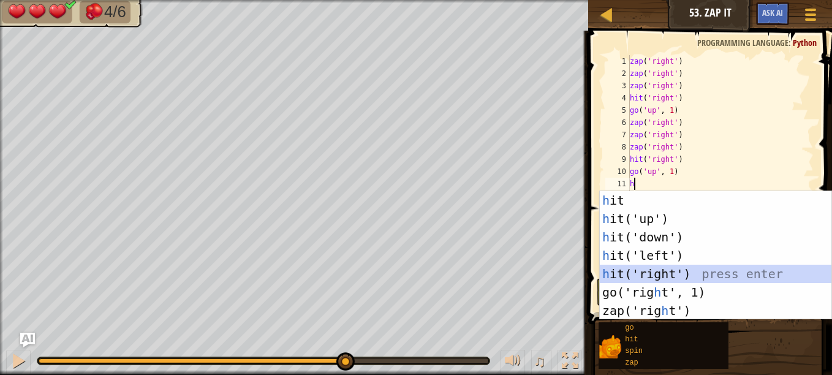
click at [684, 268] on div "h it press enter h it('up') press enter h it('down') press enter h it('left') p…" at bounding box center [716, 273] width 232 height 165
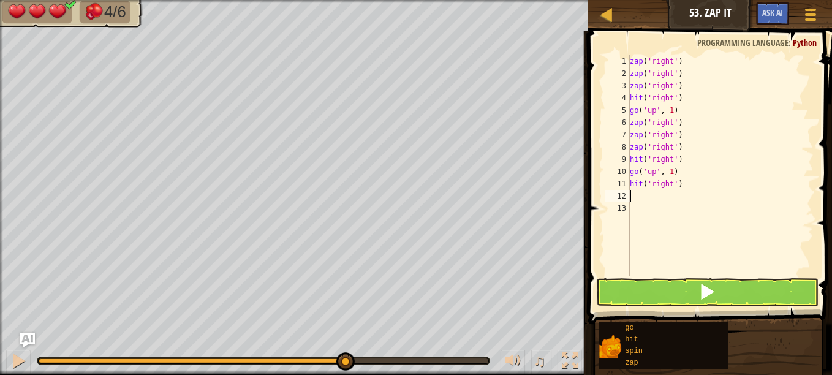
type textarea "z"
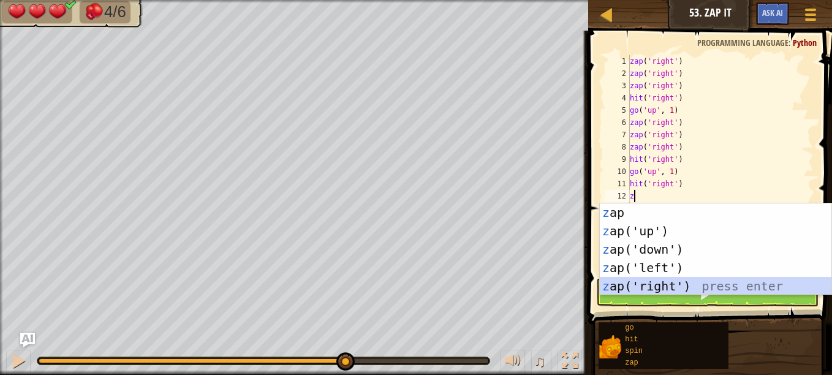
click at [681, 286] on div "z ap press enter z ap('up') press enter z ap('down') press enter z ap('left') p…" at bounding box center [716, 267] width 232 height 129
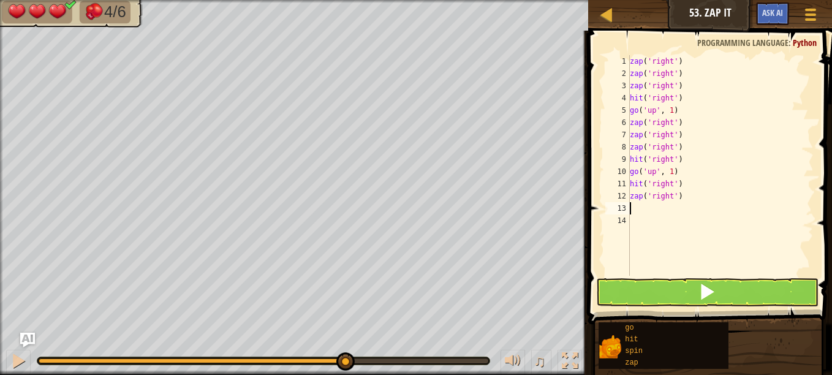
type textarea "z"
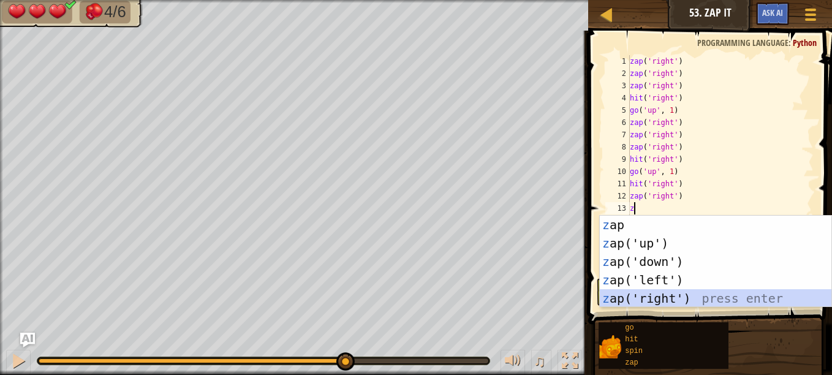
click at [688, 295] on div "z ap press enter z ap('up') press enter z ap('down') press enter z ap('left') p…" at bounding box center [716, 280] width 232 height 129
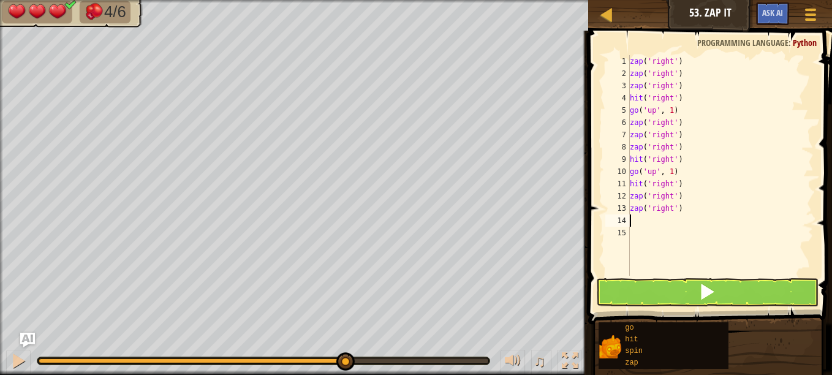
type textarea "h"
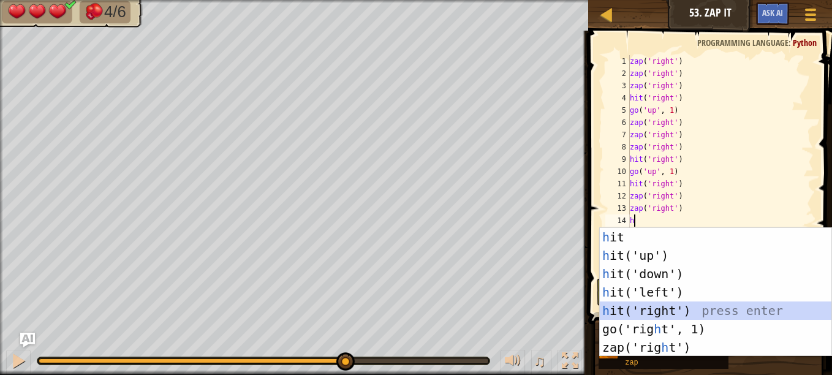
click at [671, 313] on div "h it press enter h it('up') press enter h it('down') press enter h it('left') p…" at bounding box center [716, 310] width 232 height 165
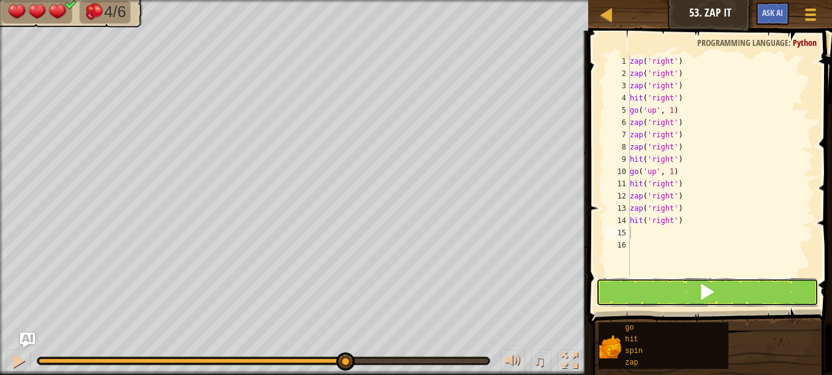
click at [670, 296] on button at bounding box center [707, 292] width 222 height 28
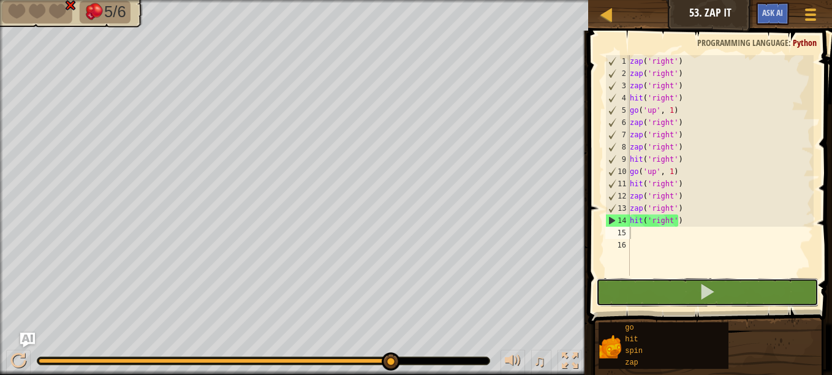
click at [736, 293] on button at bounding box center [707, 292] width 222 height 28
click at [680, 184] on div "zap ( 'right' ) zap ( 'right' ) zap ( 'right' ) hit ( 'right' ) go ( 'up' , 1 )…" at bounding box center [720, 177] width 186 height 245
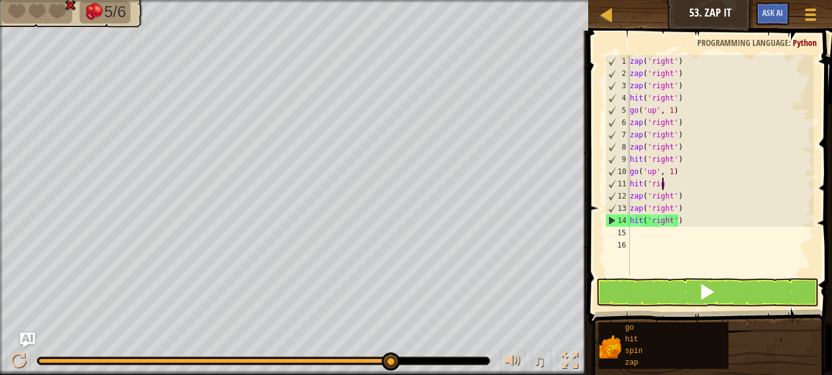
type textarea "h"
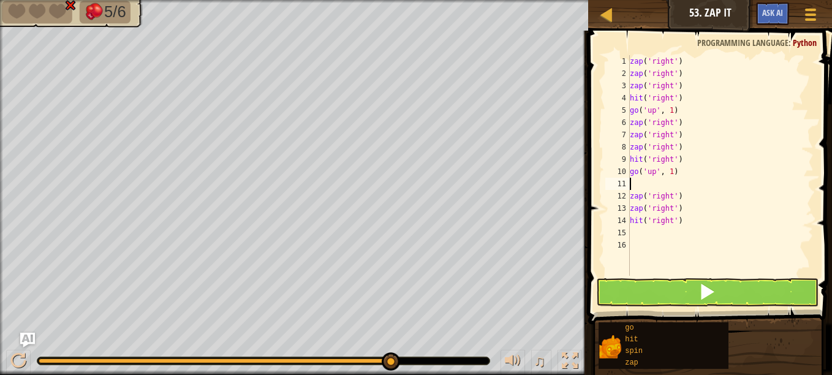
type textarea "z"
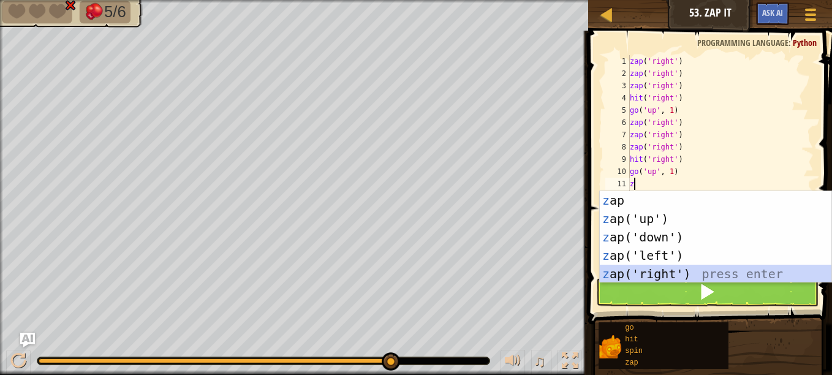
click at [675, 273] on div "z ap press enter z ap('up') press enter z ap('down') press enter z ap('left') p…" at bounding box center [716, 255] width 232 height 129
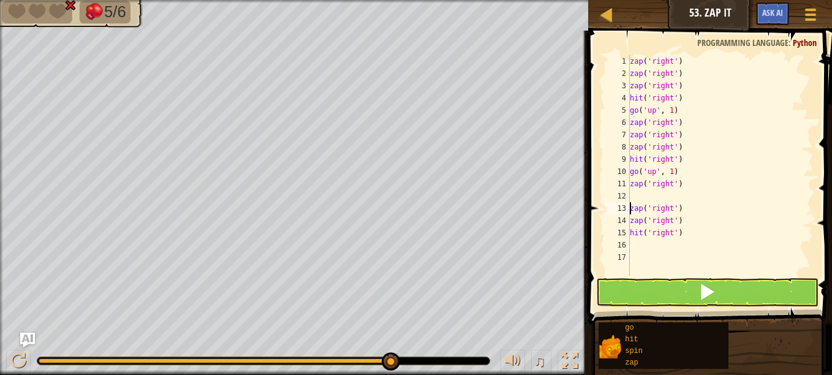
click at [630, 208] on div "zap ( 'right' ) zap ( 'right' ) zap ( 'right' ) hit ( 'right' ) go ( 'up' , 1 )…" at bounding box center [720, 177] width 186 height 245
click at [680, 222] on div "zap ( 'right' ) zap ( 'right' ) zap ( 'right' ) hit ( 'right' ) go ( 'up' , 1 )…" at bounding box center [720, 177] width 186 height 245
type textarea "h"
type textarea "z"
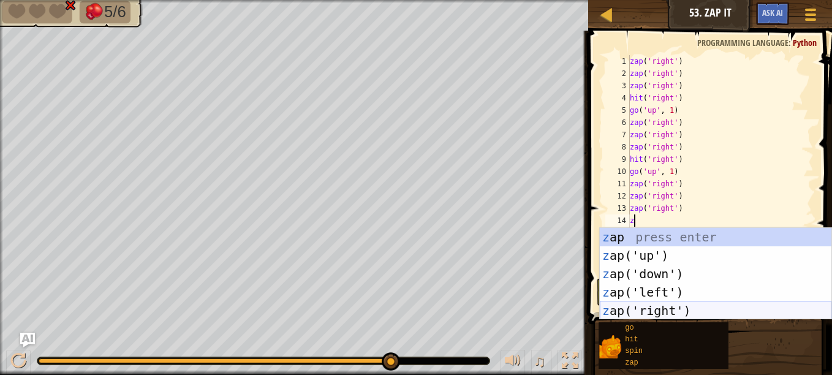
click at [696, 314] on div "z ap press enter z ap('up') press enter z ap('down') press enter z ap('left') p…" at bounding box center [716, 292] width 232 height 129
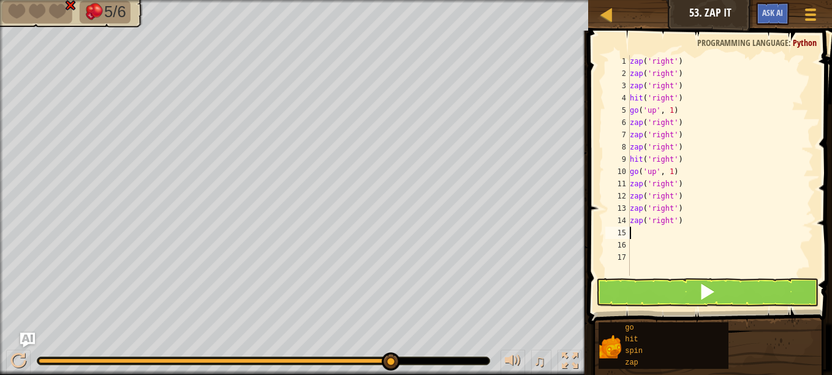
type textarea "h"
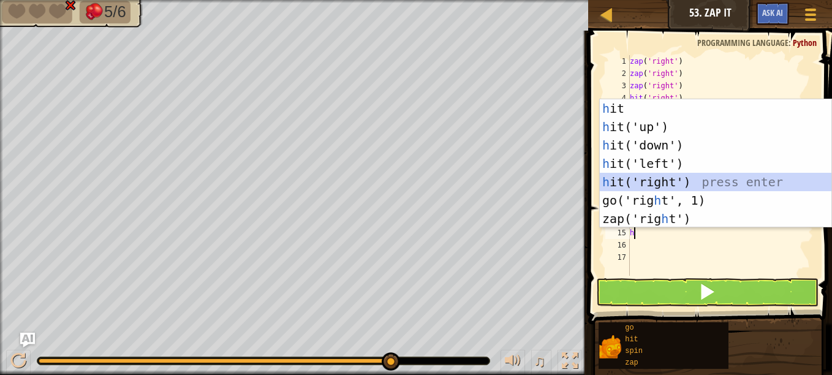
drag, startPoint x: 675, startPoint y: 175, endPoint x: 668, endPoint y: 182, distance: 10.4
click at [668, 182] on div "h it press enter h it('up') press enter h it('down') press enter h it('left') p…" at bounding box center [716, 181] width 232 height 165
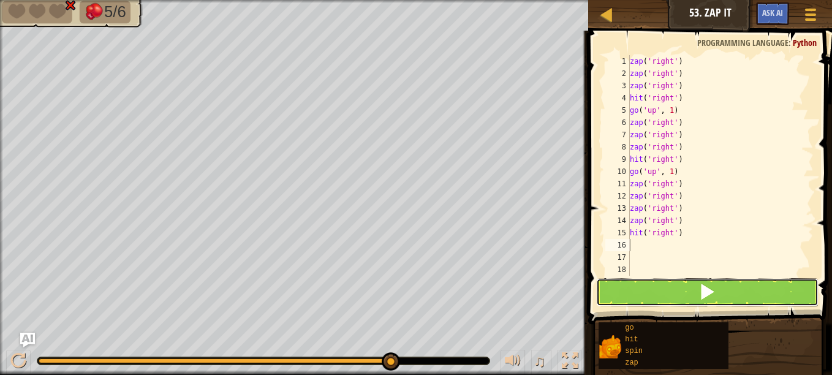
click at [683, 288] on button at bounding box center [707, 292] width 222 height 28
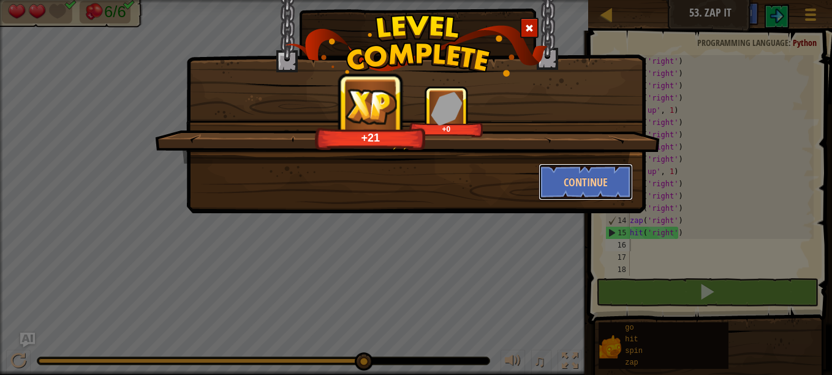
click at [585, 183] on button "Continue" at bounding box center [586, 182] width 95 height 37
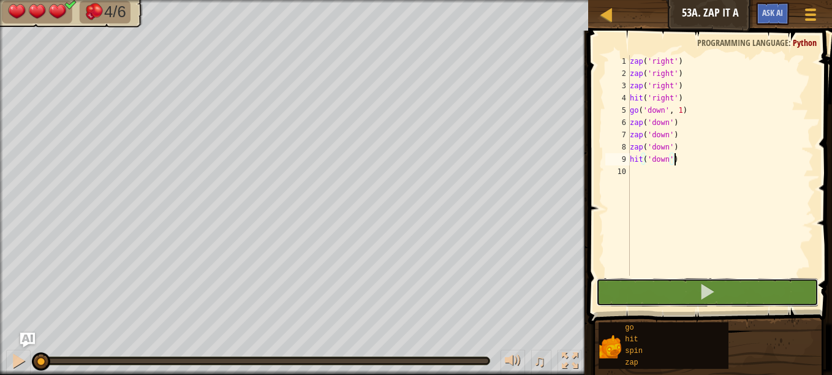
click at [647, 288] on button at bounding box center [707, 292] width 222 height 28
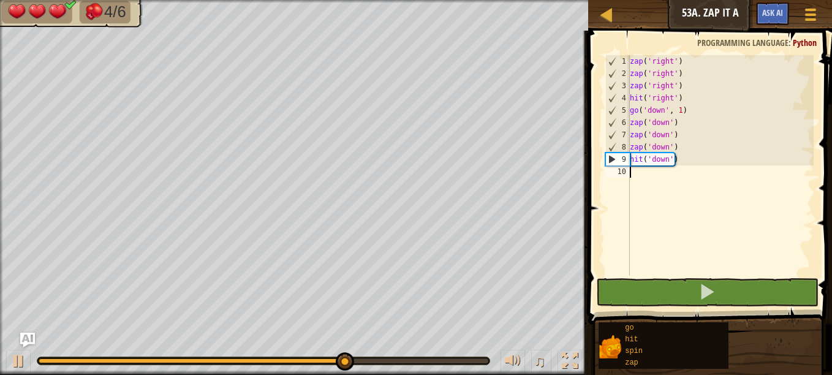
click at [644, 178] on div "zap ( 'right' ) zap ( 'right' ) zap ( 'right' ) hit ( 'right' ) go ( 'down' , 1…" at bounding box center [720, 177] width 186 height 245
type textarea "g"
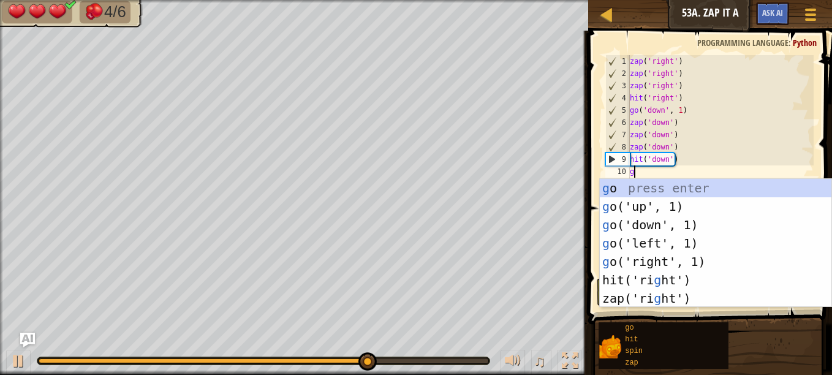
scroll to position [6, 0]
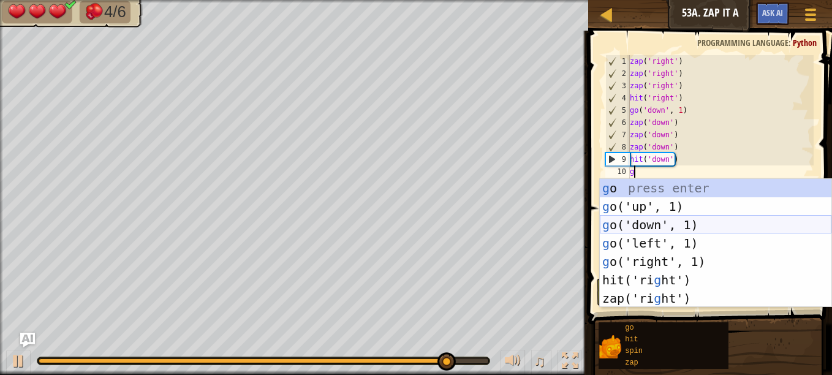
click at [658, 230] on div "g o press enter g o('up', 1) press enter g o('down', 1) press enter g o('left',…" at bounding box center [716, 261] width 232 height 165
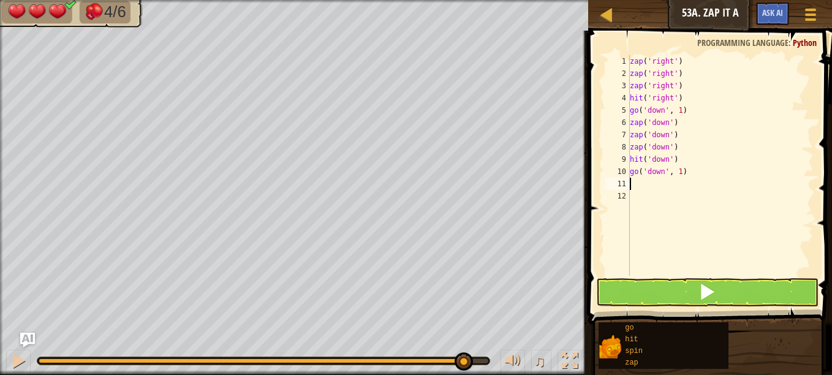
type textarea "z"
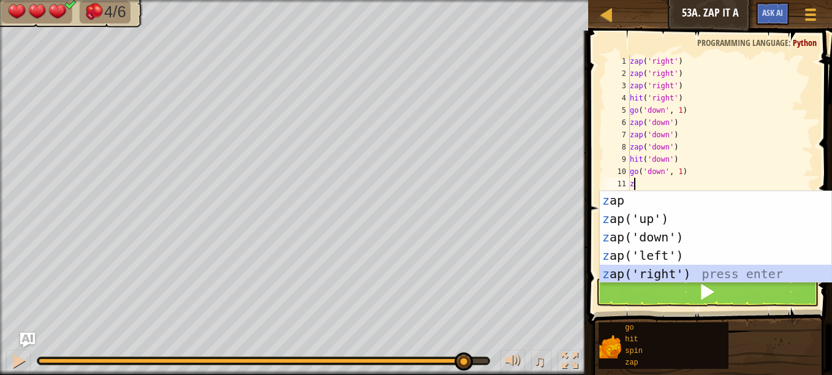
click at [665, 273] on div "z ap press enter z ap('up') press enter z ap('down') press enter z ap('left') p…" at bounding box center [716, 255] width 232 height 129
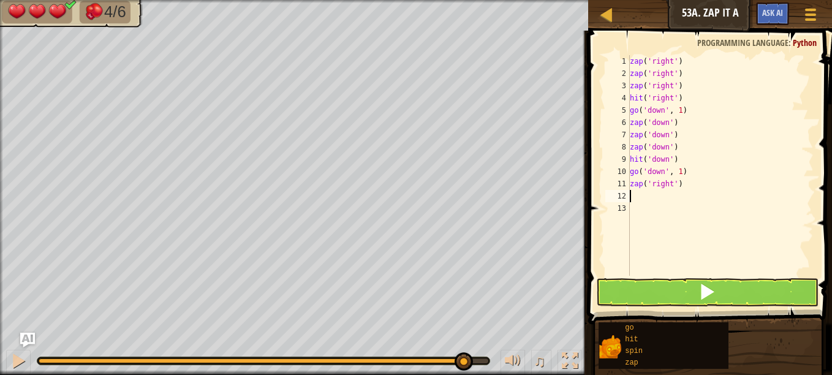
type textarea "z"
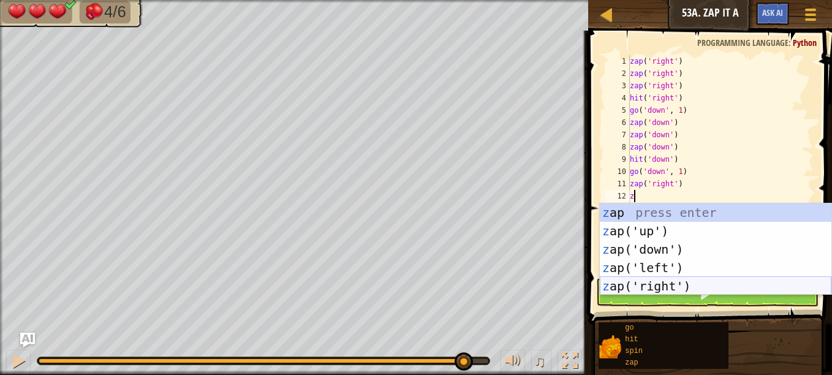
click at [666, 282] on div "z ap press enter z ap('up') press enter z ap('down') press enter z ap('left') p…" at bounding box center [716, 267] width 232 height 129
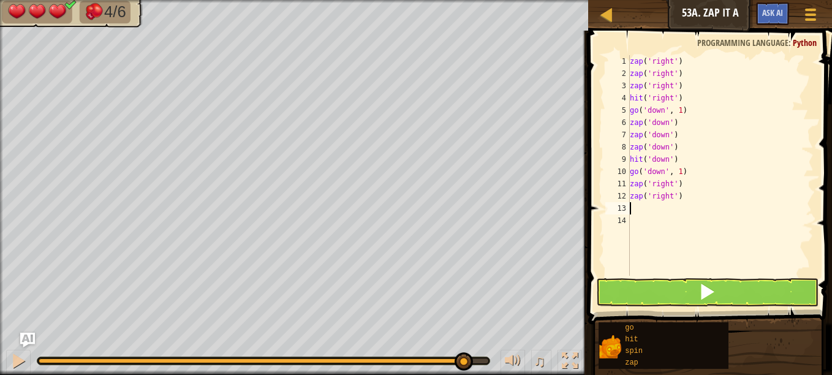
type textarea "z"
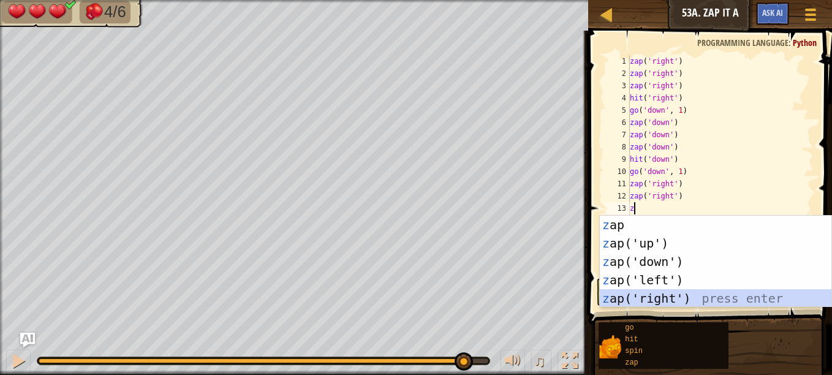
click at [673, 301] on div "z ap press enter z ap('up') press enter z ap('down') press enter z ap('left') p…" at bounding box center [716, 280] width 232 height 129
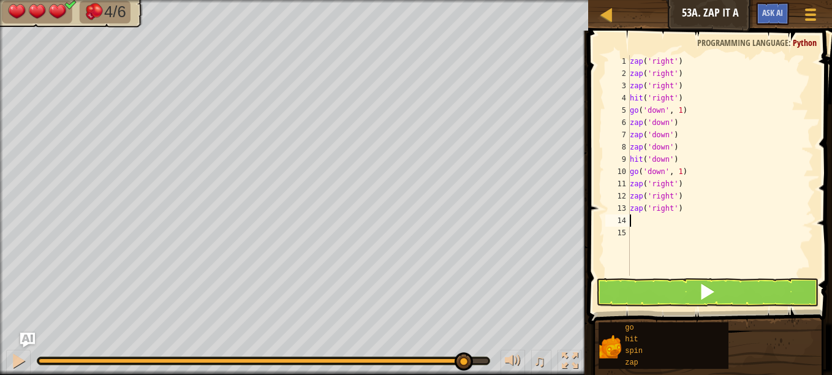
type textarea "z"
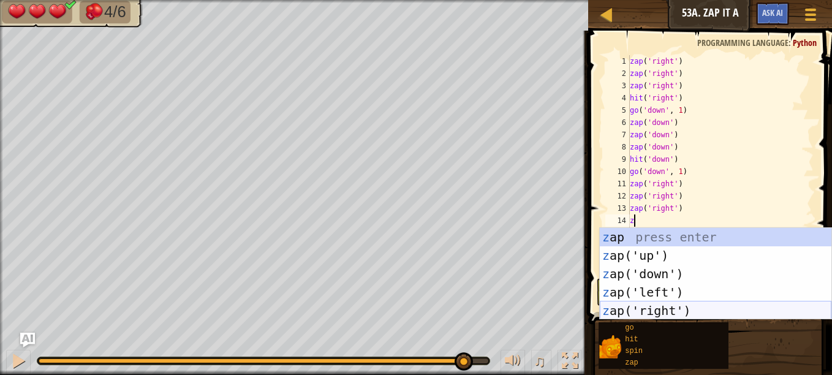
click at [658, 308] on div "z ap press enter z ap('up') press enter z ap('down') press enter z ap('left') p…" at bounding box center [716, 292] width 232 height 129
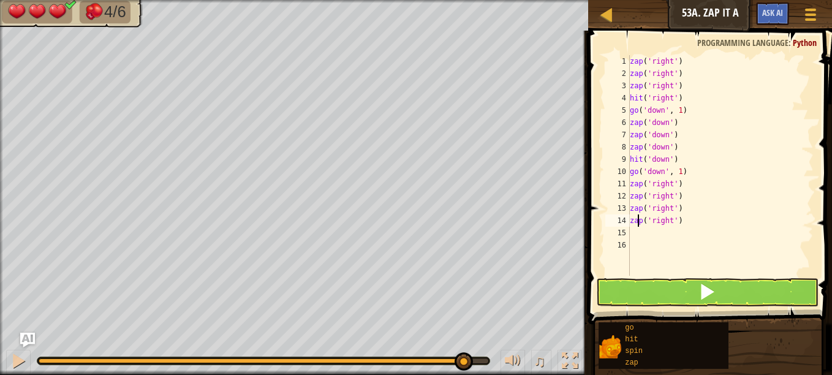
click at [639, 220] on div "zap ( 'right' ) zap ( 'right' ) zap ( 'right' ) hit ( 'right' ) go ( 'down' , 1…" at bounding box center [720, 177] width 186 height 245
click at [641, 220] on div "zap ( 'right' ) zap ( 'right' ) zap ( 'right' ) hit ( 'right' ) go ( 'down' , 1…" at bounding box center [720, 177] width 186 height 245
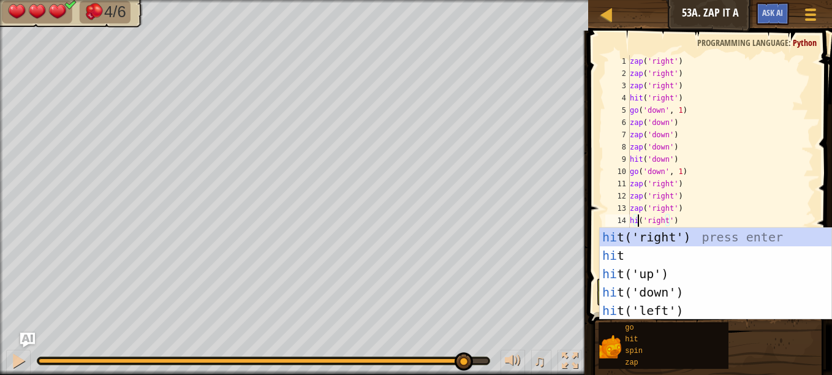
scroll to position [6, 1]
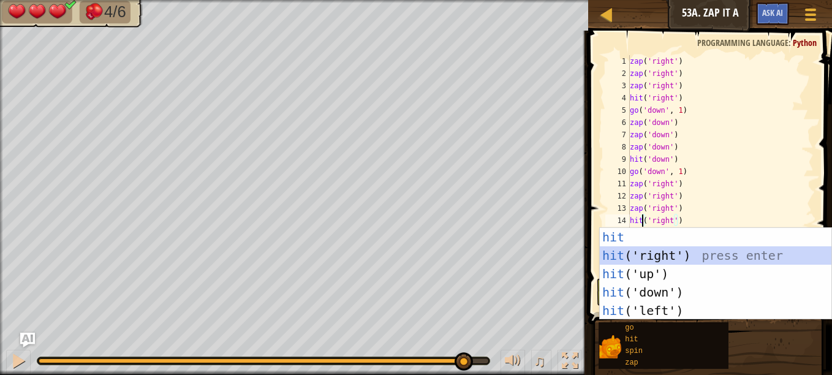
click at [676, 255] on div "hit press enter hit ('right') press enter hit ('up') press enter hit ('down') p…" at bounding box center [716, 292] width 232 height 129
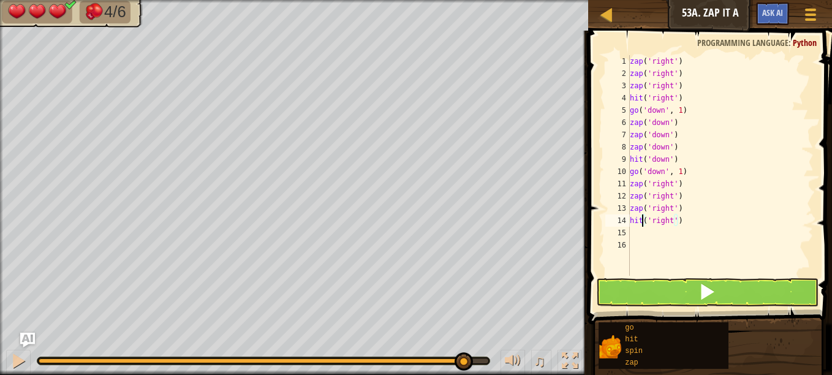
type textarea "hit('right')"
click at [675, 286] on button at bounding box center [707, 292] width 222 height 28
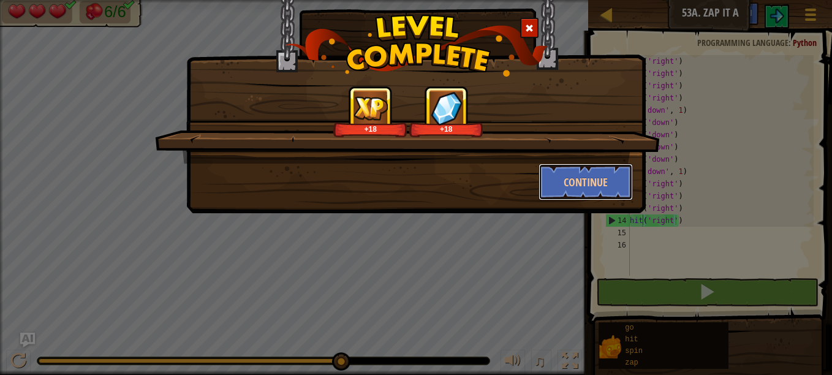
drag, startPoint x: 590, startPoint y: 184, endPoint x: 569, endPoint y: 183, distance: 21.5
click at [569, 183] on button "Continue" at bounding box center [586, 182] width 95 height 37
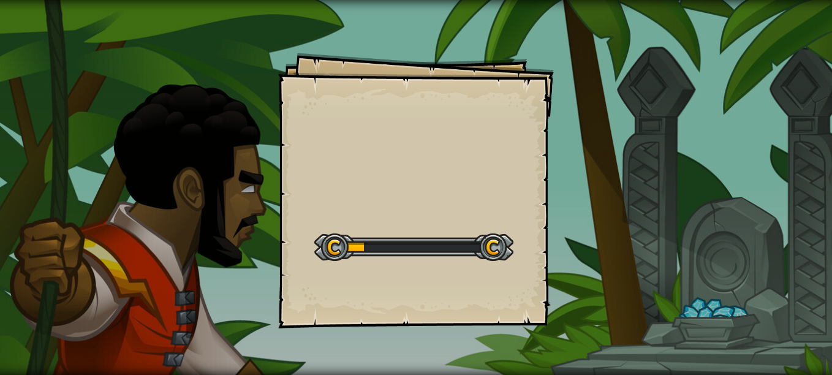
click at [569, 183] on div "Goals Start Level Error loading from server. Try refreshing the page. You'll ne…" at bounding box center [416, 187] width 832 height 375
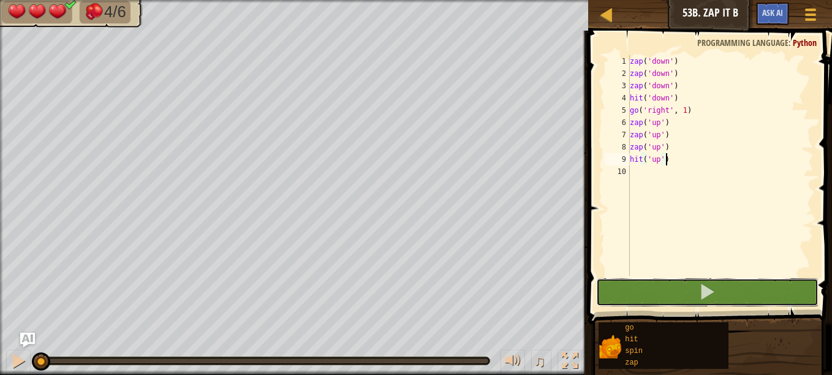
click at [629, 288] on button at bounding box center [707, 292] width 222 height 28
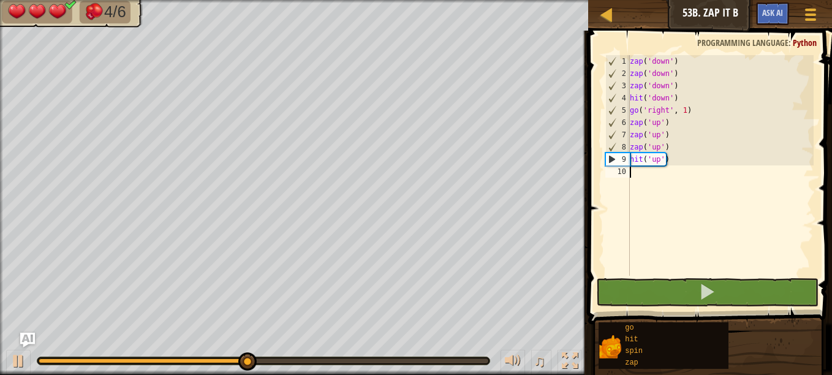
click at [635, 177] on div "zap ( 'down' ) zap ( 'down' ) zap ( 'down' ) hit ( 'down' ) go ( 'right' , 1 ) …" at bounding box center [720, 177] width 186 height 245
type textarea "g"
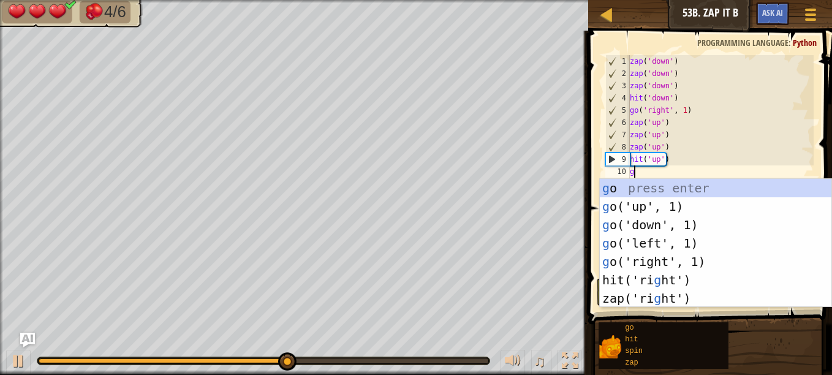
scroll to position [6, 0]
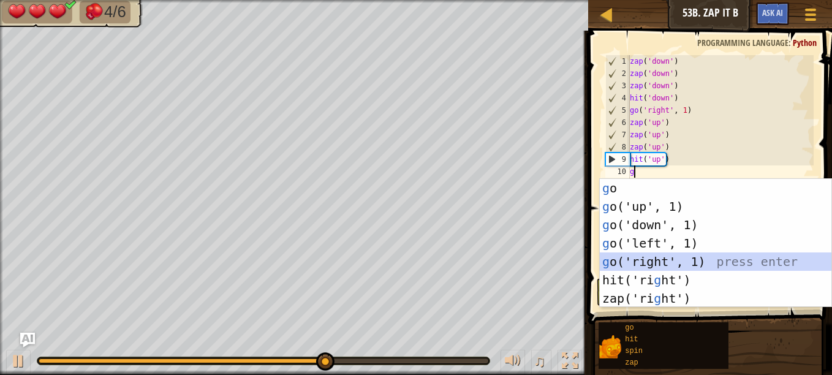
click at [658, 258] on div "g o press enter g o('up', 1) press enter g o('down', 1) press enter g o('left',…" at bounding box center [716, 261] width 232 height 165
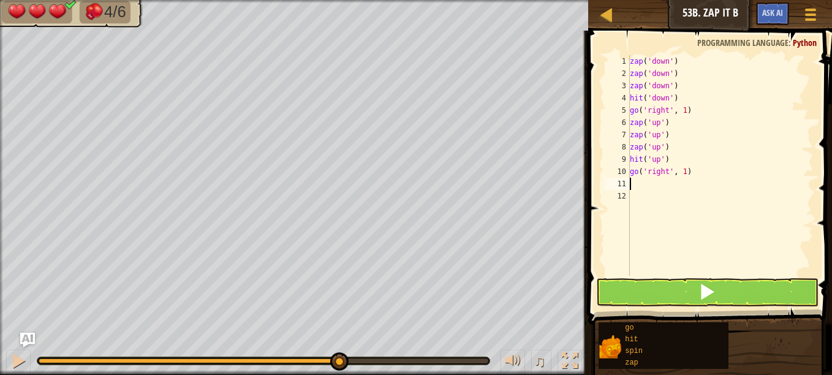
type textarea "z"
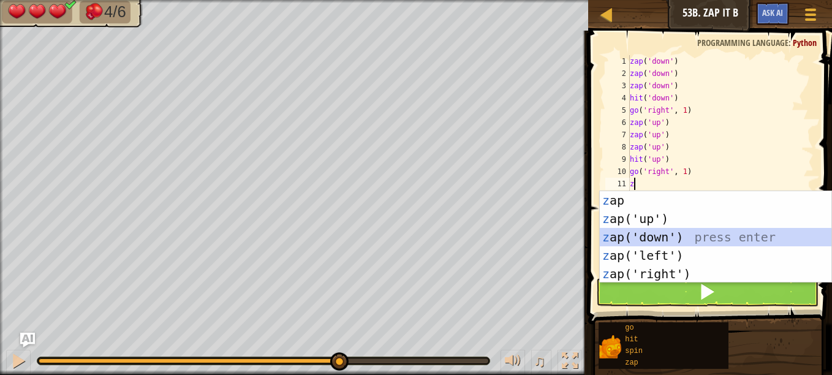
click at [672, 235] on div "z ap press enter z ap('up') press enter z ap('down') press enter z ap('left') p…" at bounding box center [716, 255] width 232 height 129
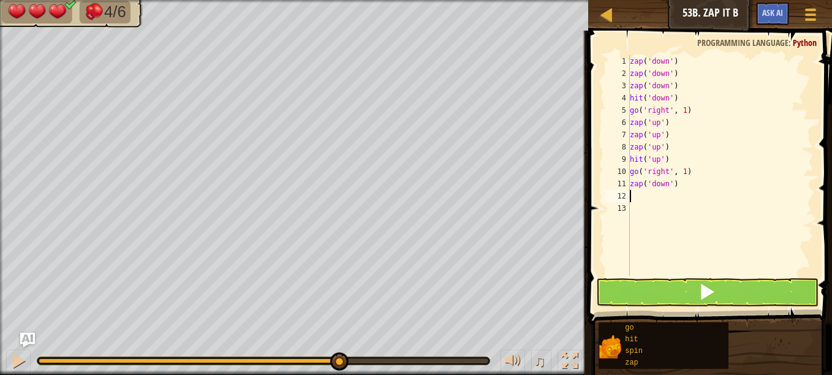
type textarea "z"
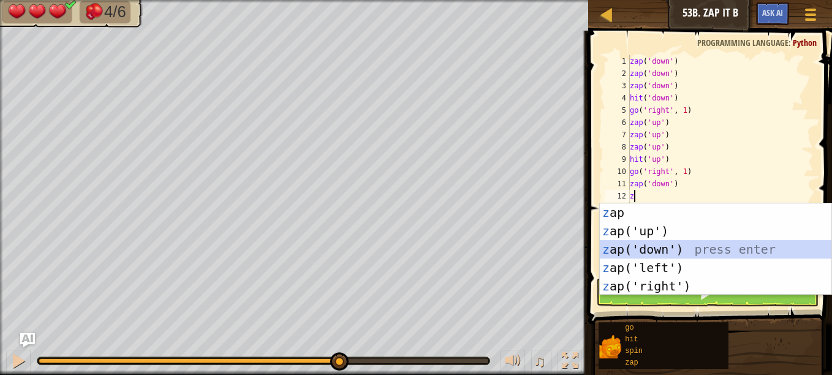
click at [678, 246] on div "z ap press enter z ap('up') press enter z ap('down') press enter z ap('left') p…" at bounding box center [716, 267] width 232 height 129
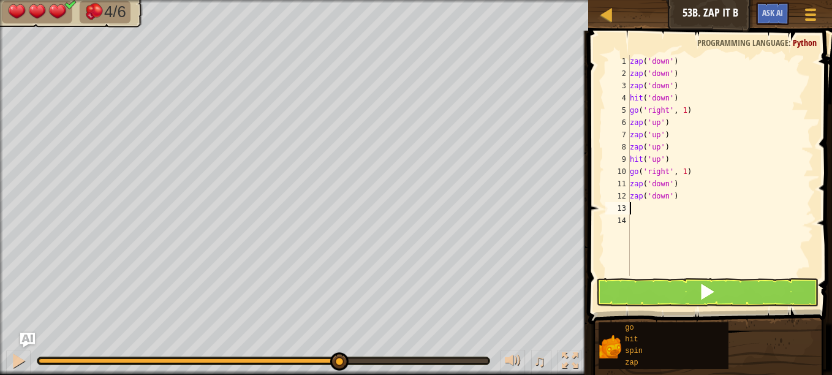
type textarea "z"
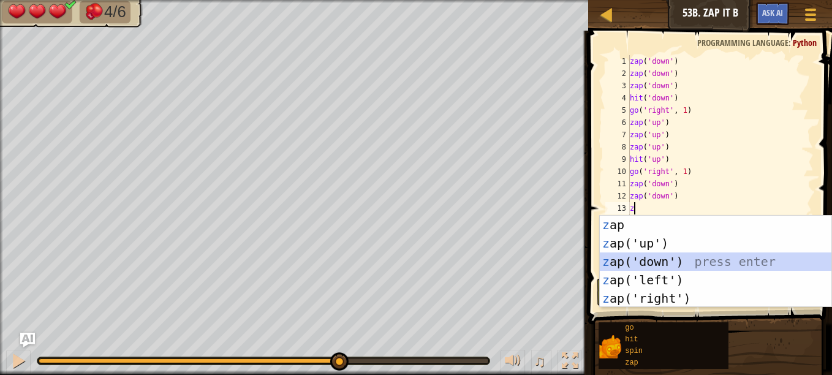
click at [661, 260] on div "z ap press enter z ap('up') press enter z ap('down') press enter z ap('left') p…" at bounding box center [716, 280] width 232 height 129
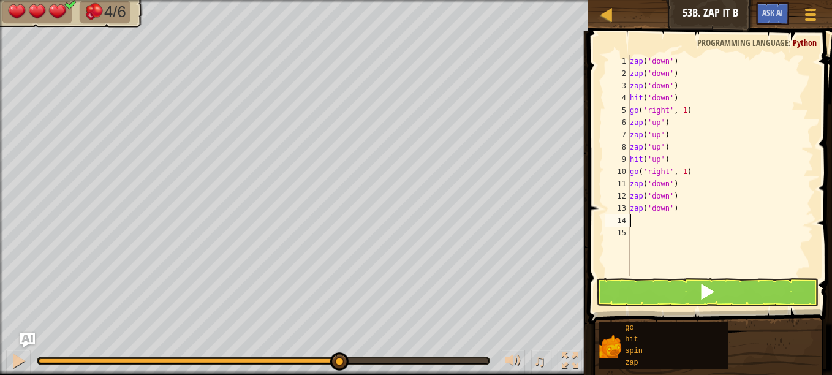
type textarea "h"
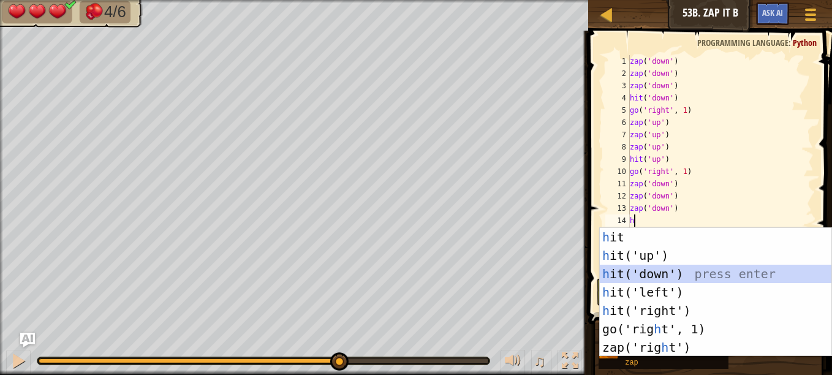
click at [654, 270] on div "h it press enter h it('up') press enter h it('down') press enter h it('left') p…" at bounding box center [716, 310] width 232 height 165
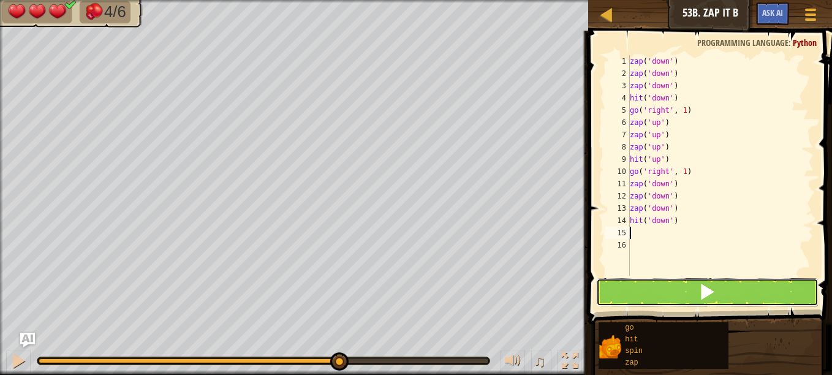
click at [659, 294] on button at bounding box center [707, 292] width 222 height 28
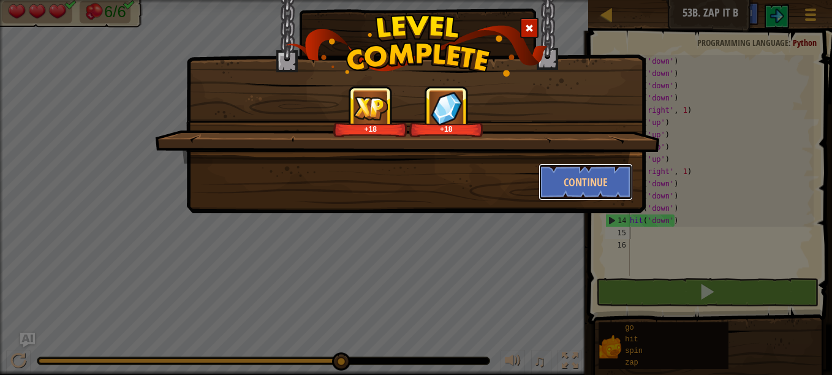
click at [563, 191] on button "Continue" at bounding box center [586, 182] width 95 height 37
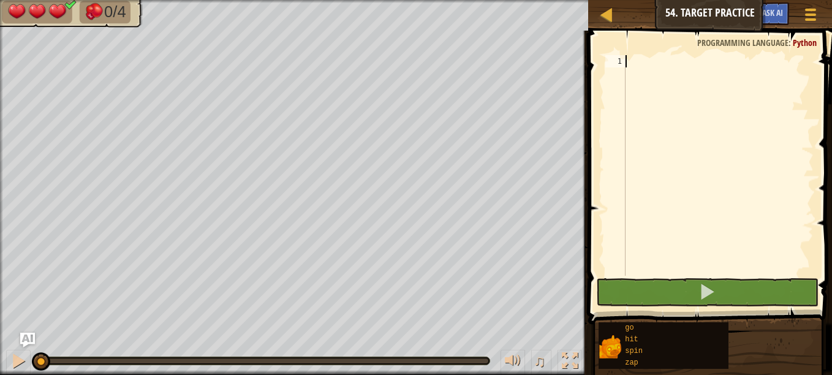
type textarea "z"
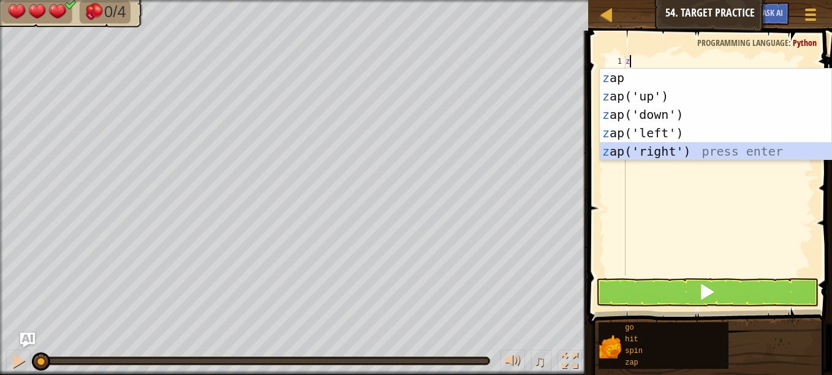
click at [642, 148] on div "z ap press enter z ap('up') press enter z ap('down') press enter z ap('left') p…" at bounding box center [716, 133] width 232 height 129
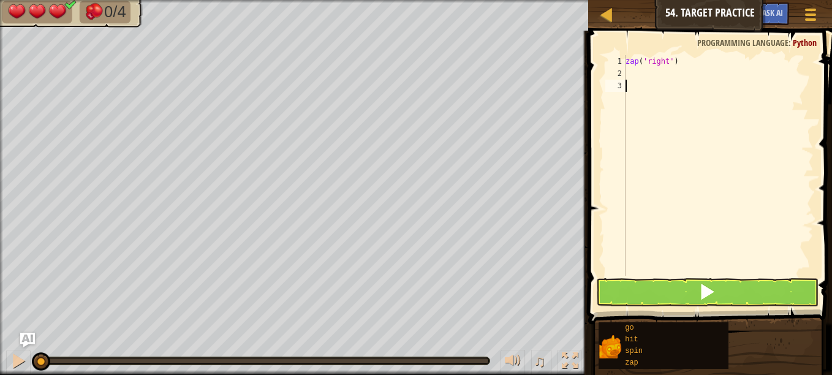
click at [650, 85] on div "zap ( 'right' )" at bounding box center [718, 177] width 191 height 245
click at [648, 75] on div "zap ( 'right' )" at bounding box center [718, 177] width 191 height 245
type textarea "g"
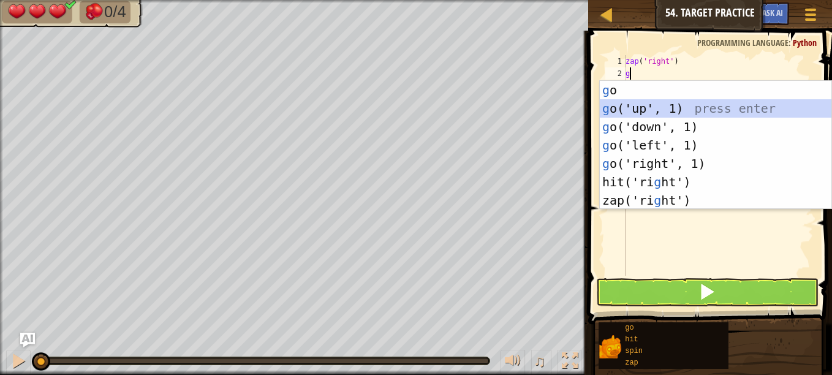
click at [658, 107] on div "g o press enter g o('up', 1) press enter g o('down', 1) press enter g o('left',…" at bounding box center [716, 163] width 232 height 165
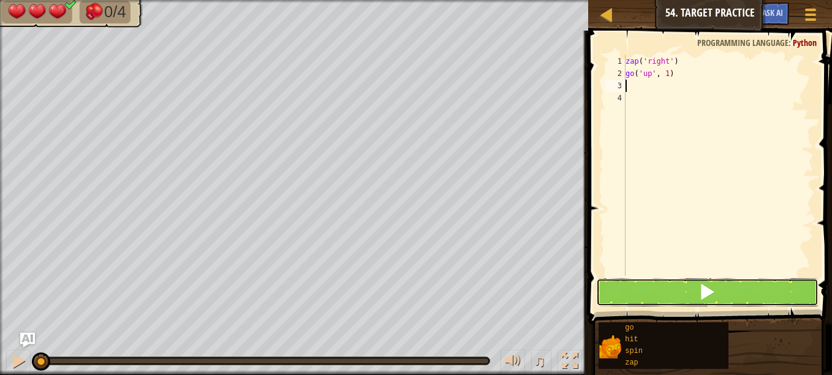
click at [671, 300] on button at bounding box center [707, 292] width 222 height 28
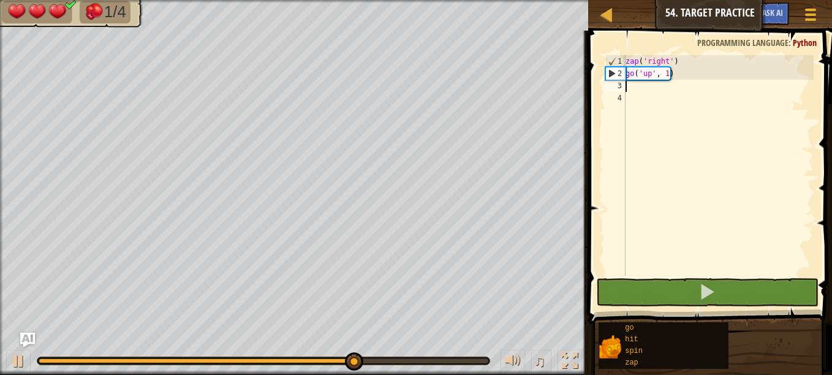
type textarea "z"
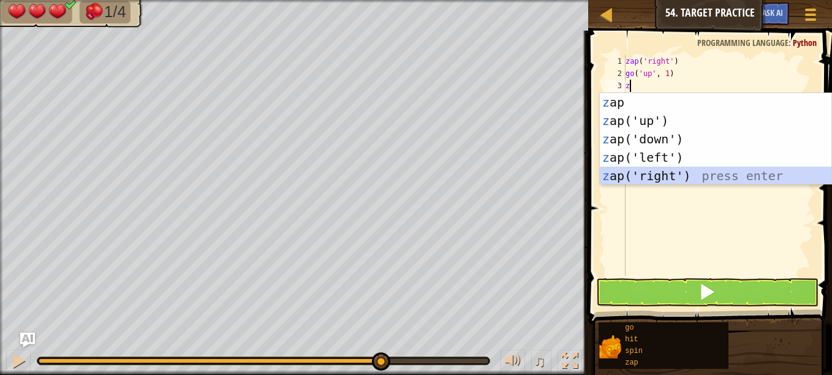
click at [673, 171] on div "z ap press enter z ap('up') press enter z ap('down') press enter z ap('left') p…" at bounding box center [716, 157] width 232 height 129
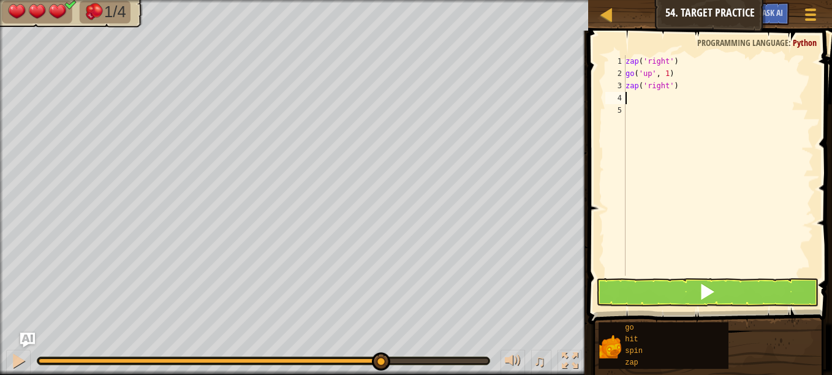
type textarea "z"
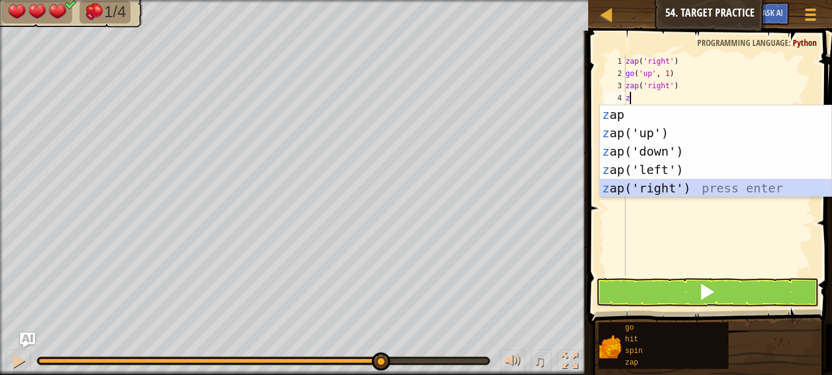
click at [672, 180] on div "z ap press enter z ap('up') press enter z ap('down') press enter z ap('left') p…" at bounding box center [716, 169] width 232 height 129
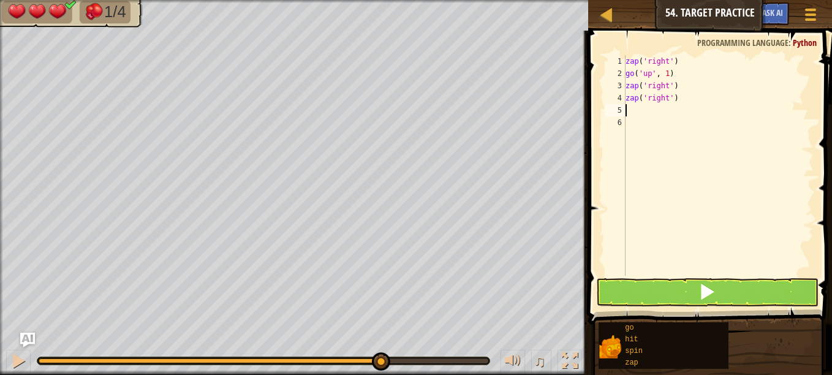
type textarea "z"
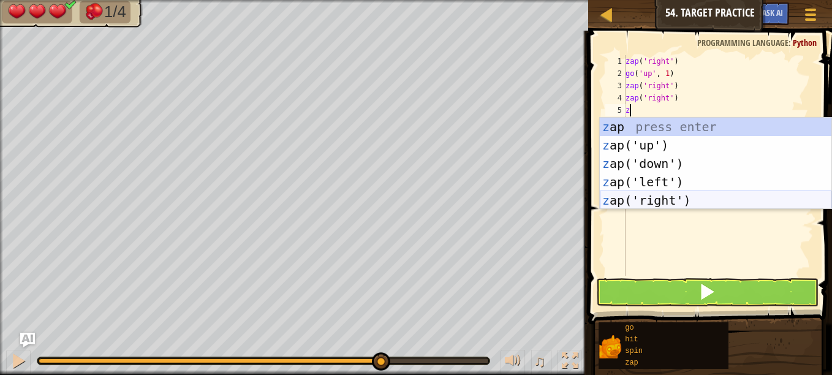
click at [660, 200] on div "z ap press enter z ap('up') press enter z ap('down') press enter z ap('left') p…" at bounding box center [716, 182] width 232 height 129
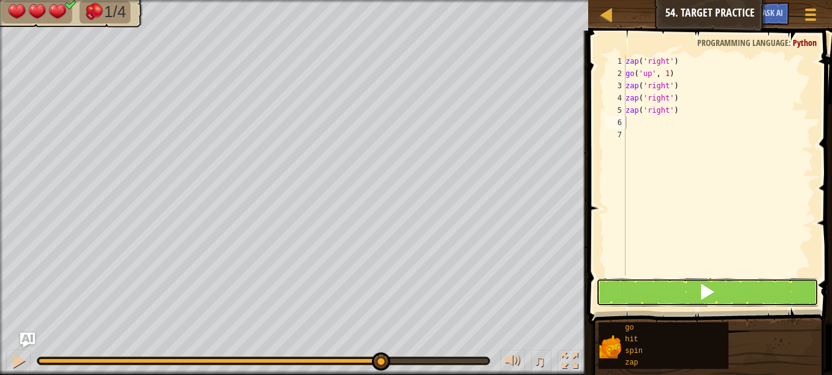
click at [678, 286] on button at bounding box center [707, 292] width 222 height 28
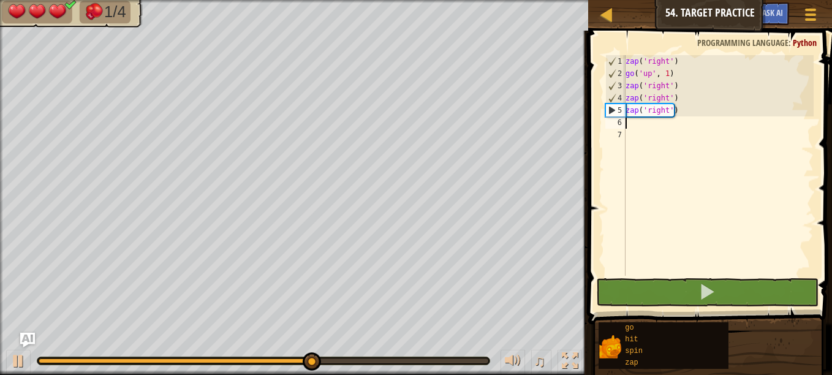
type textarea "z"
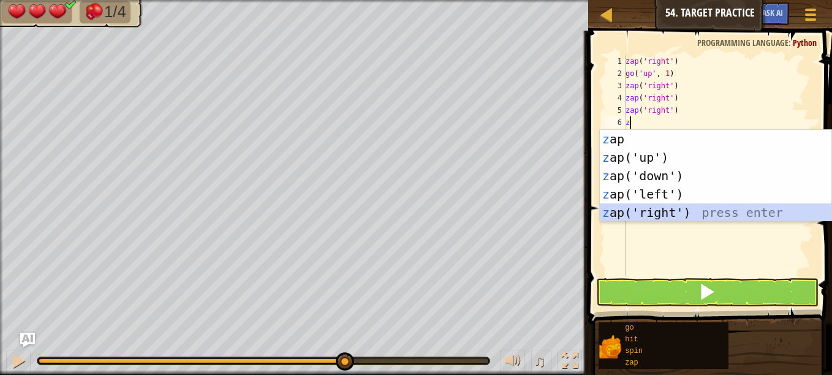
click at [654, 205] on div "z ap press enter z ap('up') press enter z ap('down') press enter z ap('left') p…" at bounding box center [716, 194] width 232 height 129
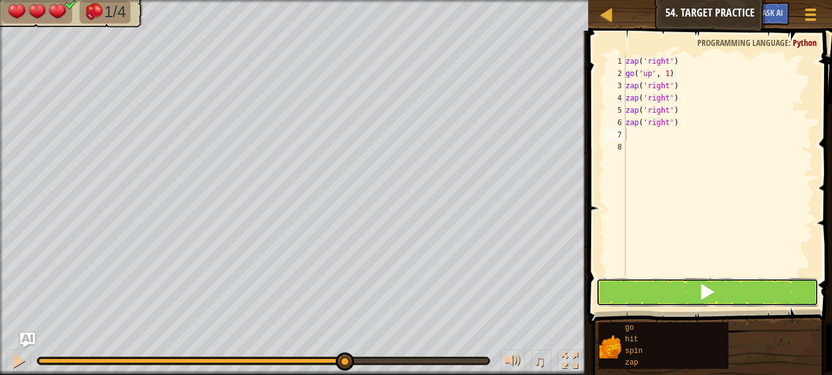
click at [645, 281] on button at bounding box center [707, 292] width 222 height 28
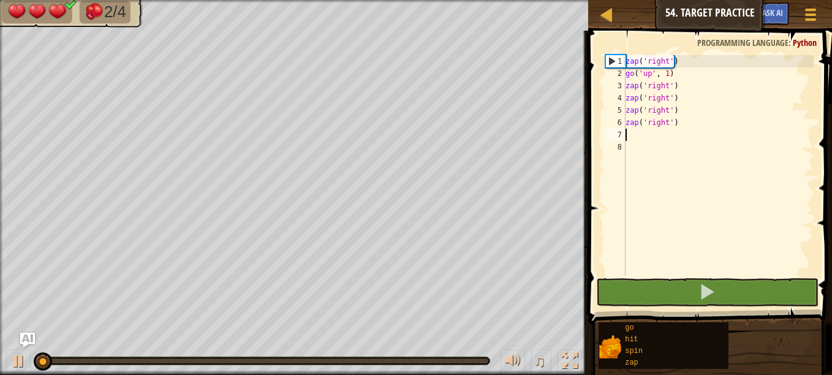
click at [645, 281] on button at bounding box center [707, 292] width 222 height 28
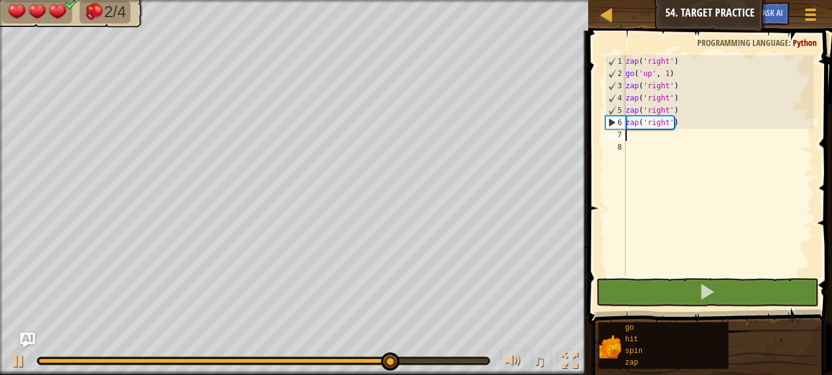
type textarea "z"
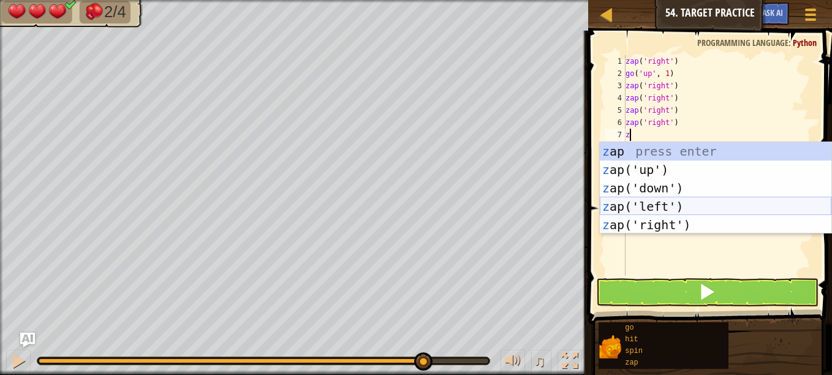
click at [648, 206] on div "z ap press enter z ap('up') press enter z ap('down') press enter z ap('left') p…" at bounding box center [716, 206] width 232 height 129
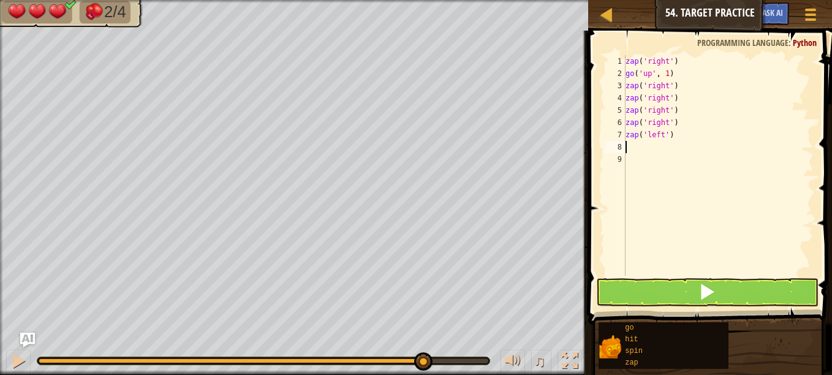
type textarea "z"
type textarea "g"
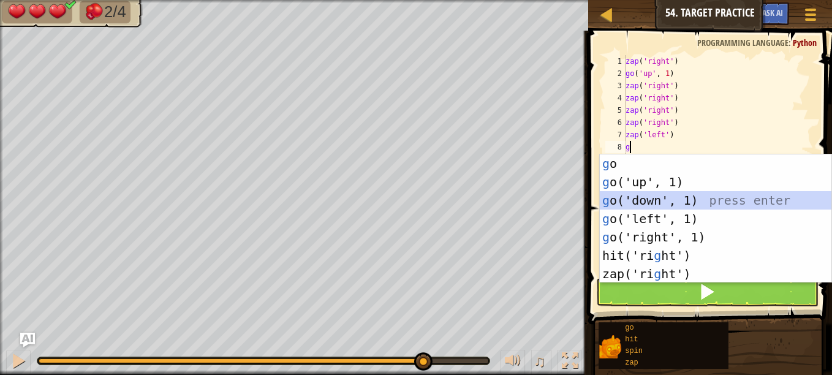
click at [654, 200] on div "g o press enter g o('up', 1) press enter g o('down', 1) press enter g o('left',…" at bounding box center [716, 236] width 232 height 165
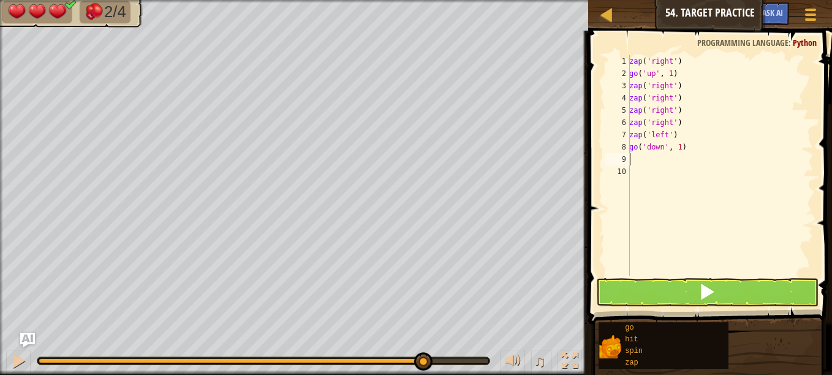
type textarea "z"
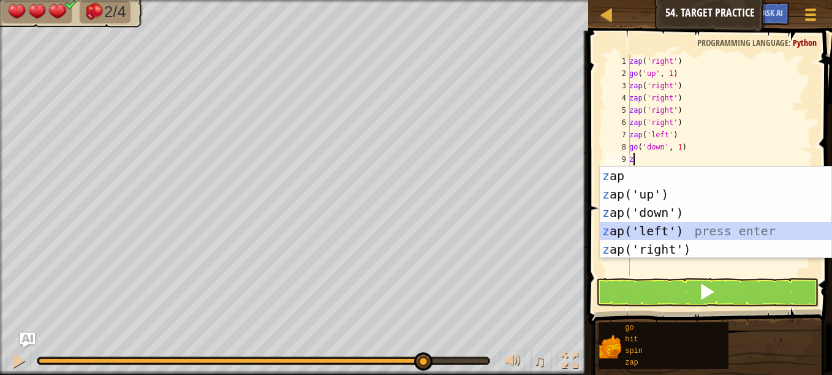
click at [667, 228] on div "z ap press enter z ap('up') press enter z ap('down') press enter z ap('left') p…" at bounding box center [716, 231] width 232 height 129
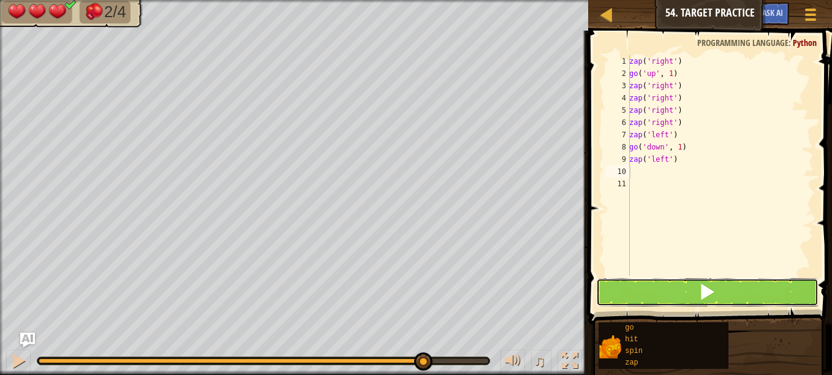
click at [675, 294] on button at bounding box center [707, 292] width 222 height 28
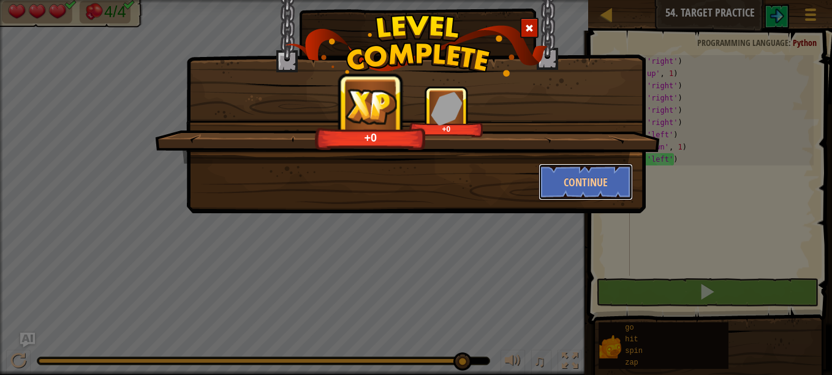
click at [606, 176] on button "Continue" at bounding box center [586, 182] width 95 height 37
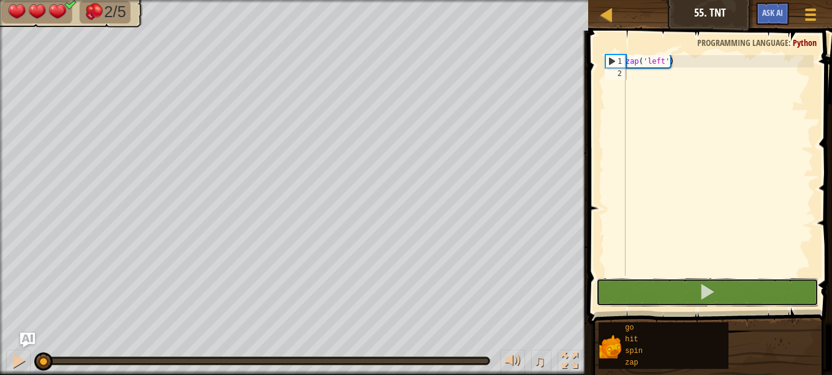
click at [729, 284] on button at bounding box center [707, 292] width 222 height 28
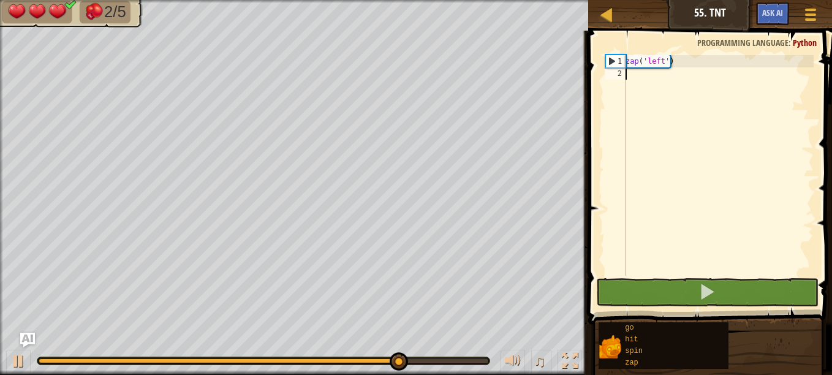
type textarea "z"
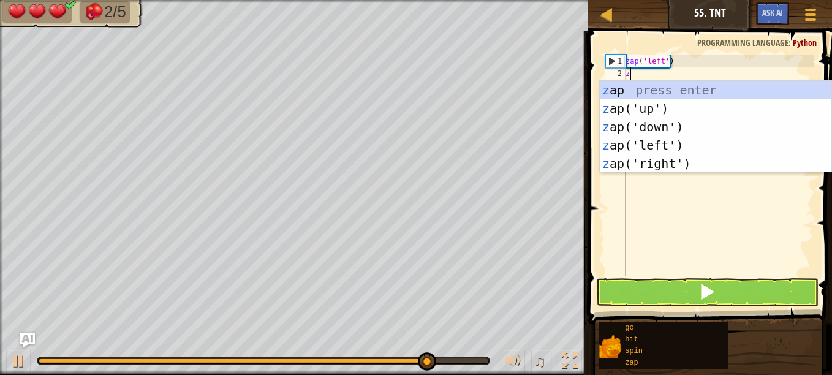
scroll to position [6, 0]
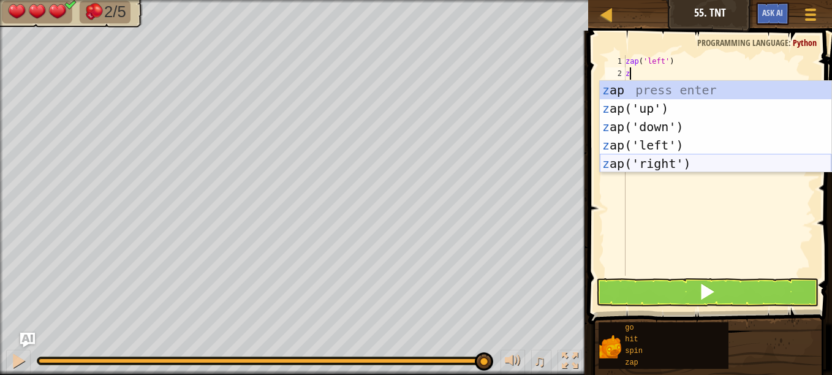
click at [697, 158] on div "z ap press enter z ap('up') press enter z ap('down') press enter z ap('left') p…" at bounding box center [716, 145] width 232 height 129
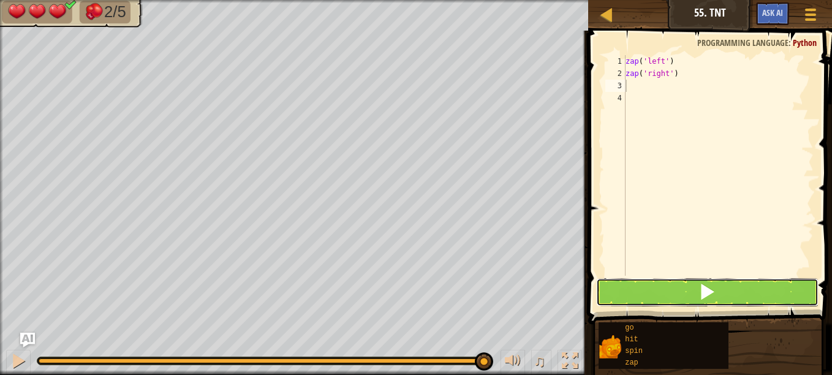
click at [692, 291] on button at bounding box center [707, 292] width 222 height 28
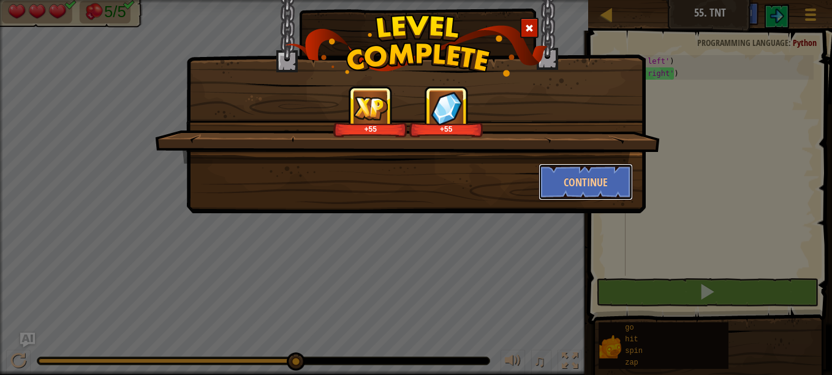
click at [597, 180] on button "Continue" at bounding box center [586, 182] width 95 height 37
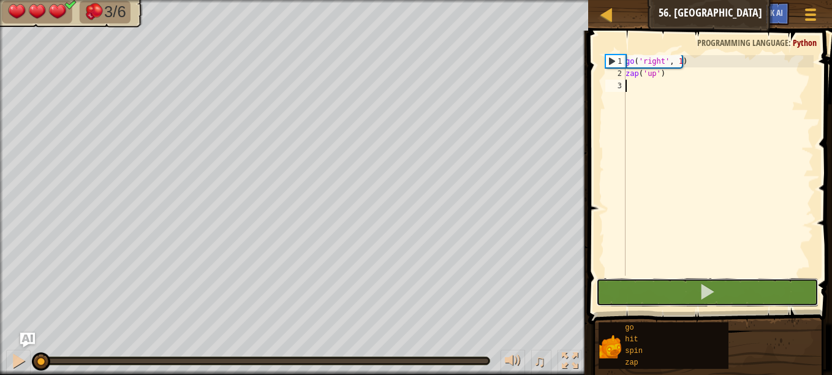
click at [613, 289] on button at bounding box center [707, 292] width 222 height 28
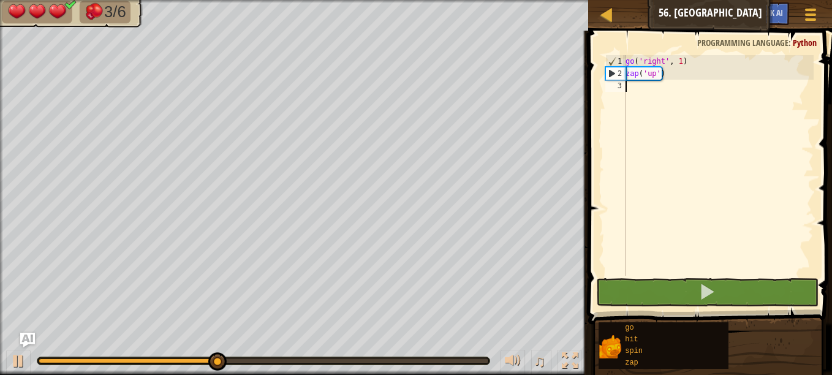
type textarea "g"
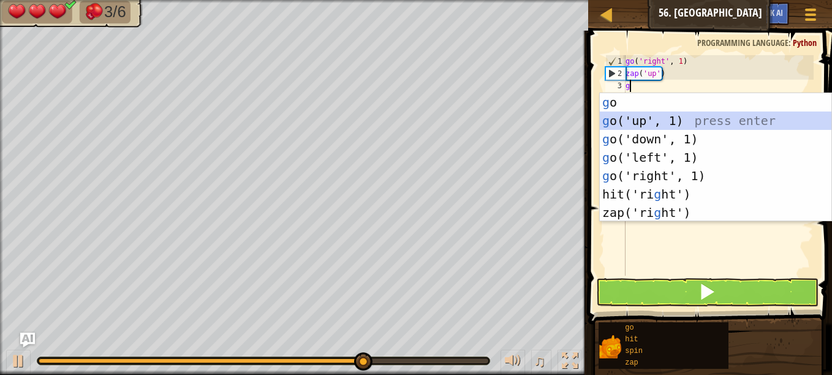
click at [645, 123] on div "g o press enter g o('up', 1) press enter g o('down', 1) press enter g o('left',…" at bounding box center [716, 175] width 232 height 165
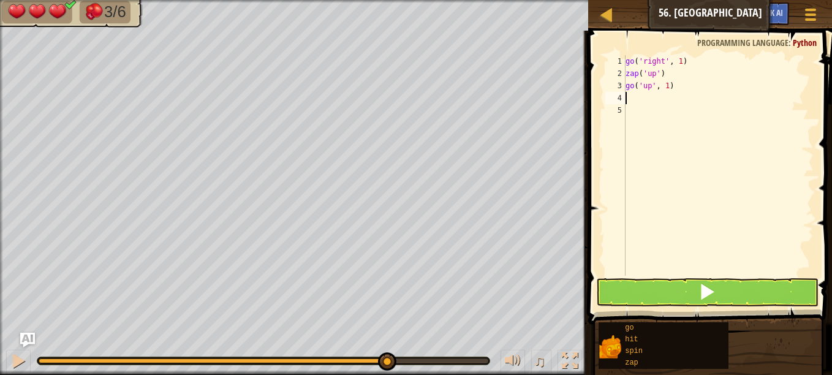
type textarea "z"
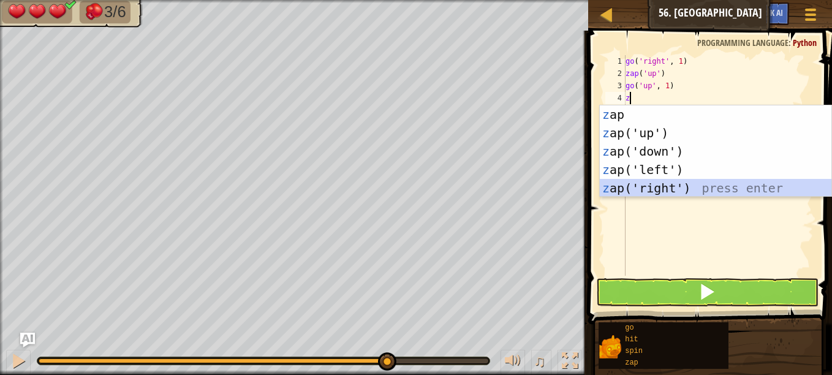
click at [666, 185] on div "z ap press enter z ap('up') press enter z ap('down') press enter z ap('left') p…" at bounding box center [716, 169] width 232 height 129
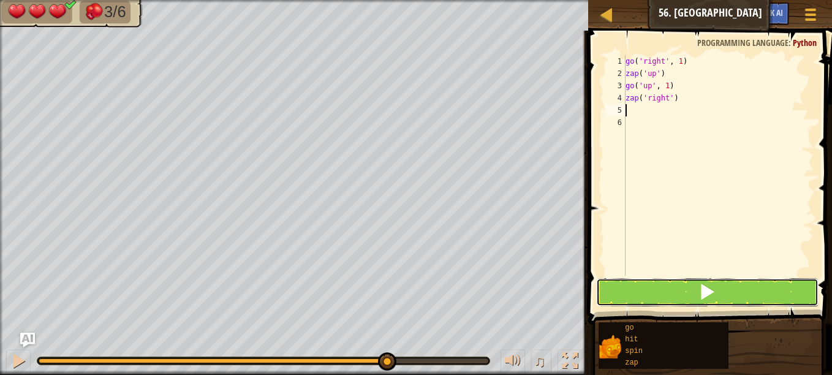
click at [660, 288] on button at bounding box center [707, 292] width 222 height 28
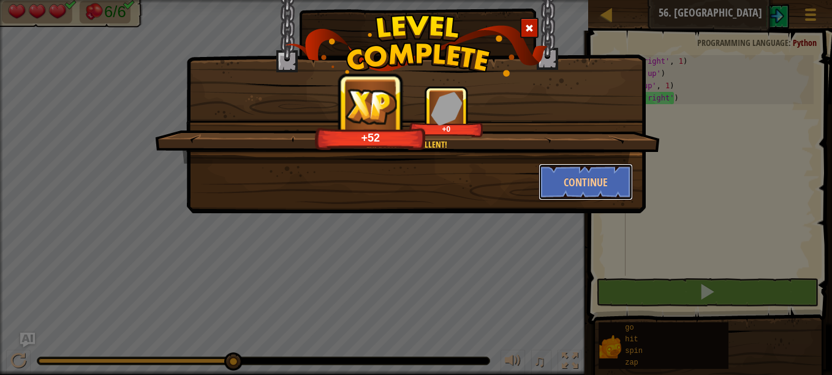
click at [585, 180] on button "Continue" at bounding box center [586, 182] width 95 height 37
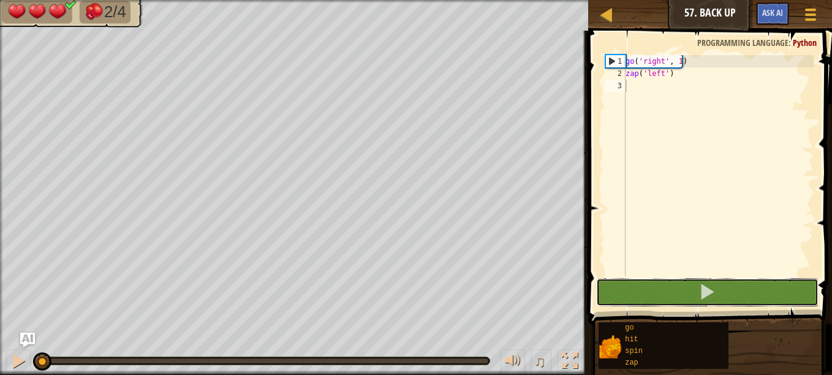
click at [654, 292] on button at bounding box center [707, 292] width 222 height 28
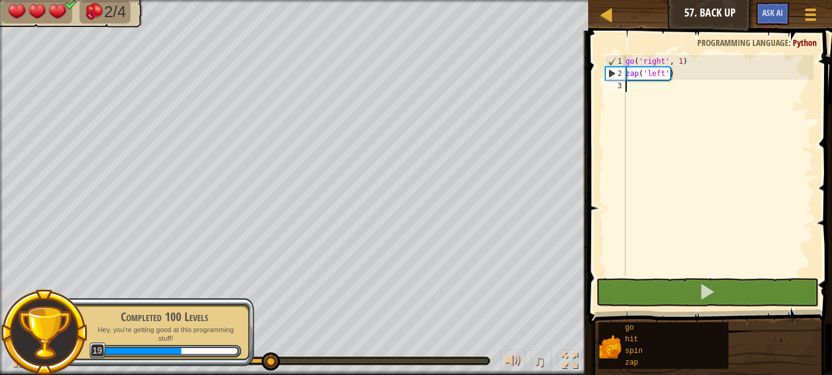
click at [632, 89] on div "go ( 'right' , 1 ) zap ( 'left' )" at bounding box center [718, 177] width 191 height 245
type textarea "g"
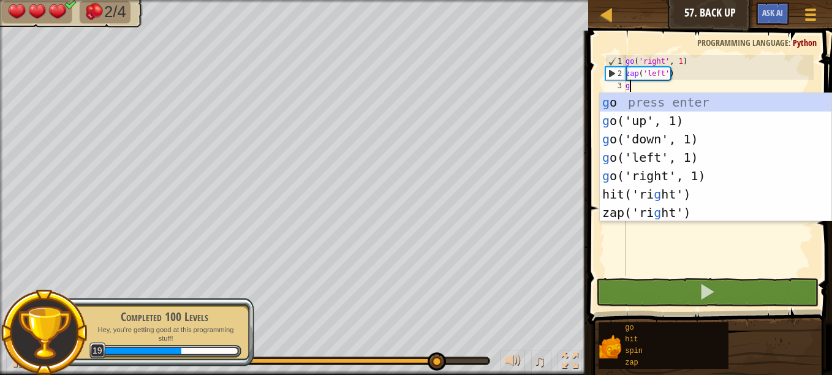
scroll to position [6, 0]
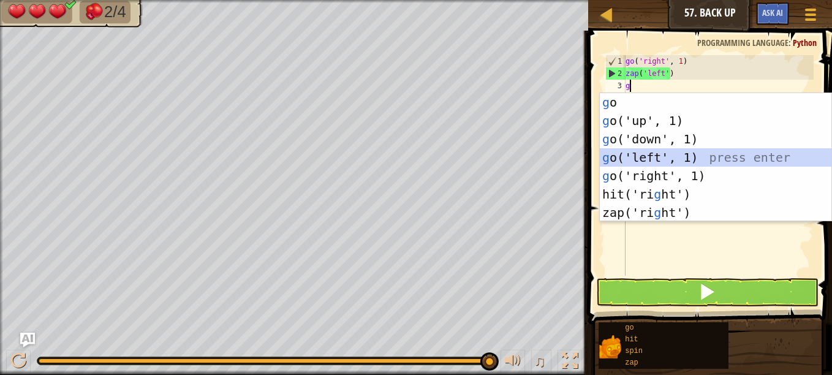
click at [643, 153] on div "g o press enter g o('up', 1) press enter g o('down', 1) press enter g o('left',…" at bounding box center [716, 175] width 232 height 165
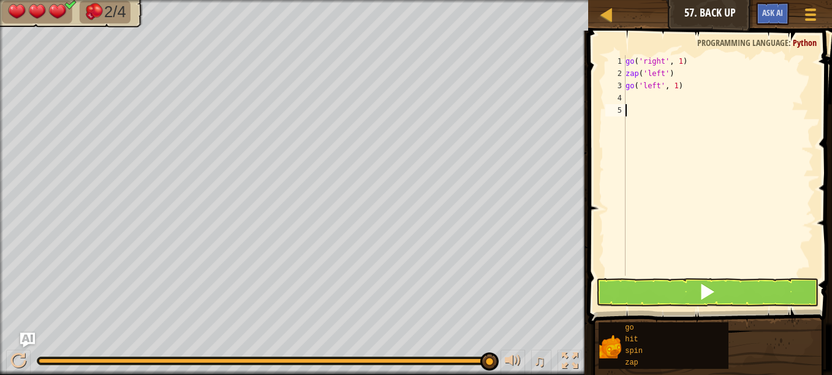
click at [643, 142] on div "go ( 'right' , 1 ) zap ( 'left' ) go ( 'left' , 1 )" at bounding box center [718, 177] width 191 height 245
type textarea "z"
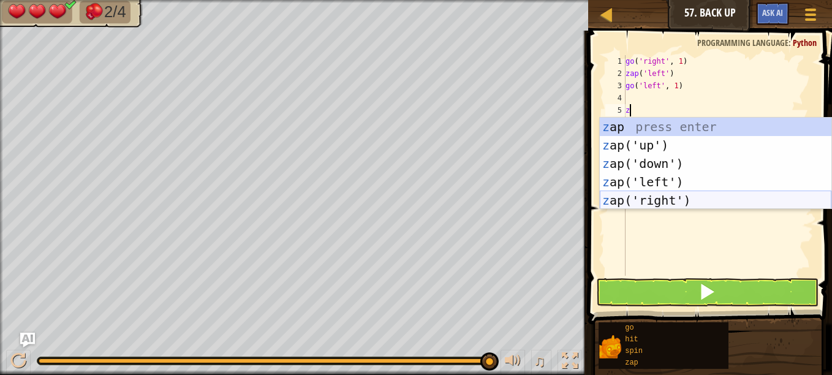
click at [653, 202] on div "z ap press enter z ap('up') press enter z ap('down') press enter z ap('left') p…" at bounding box center [716, 182] width 232 height 129
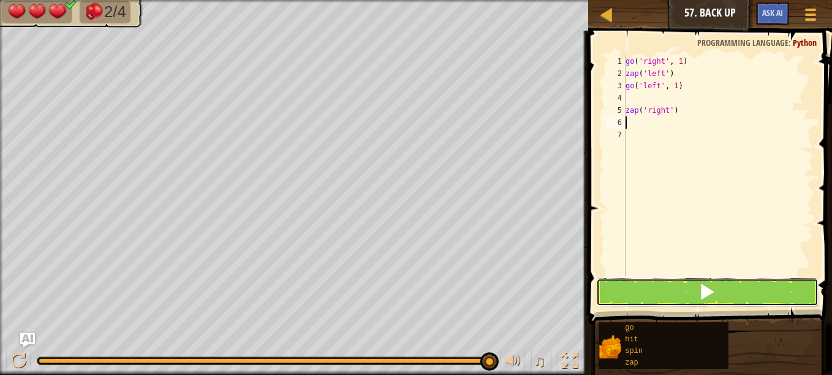
click at [635, 295] on button at bounding box center [707, 292] width 222 height 28
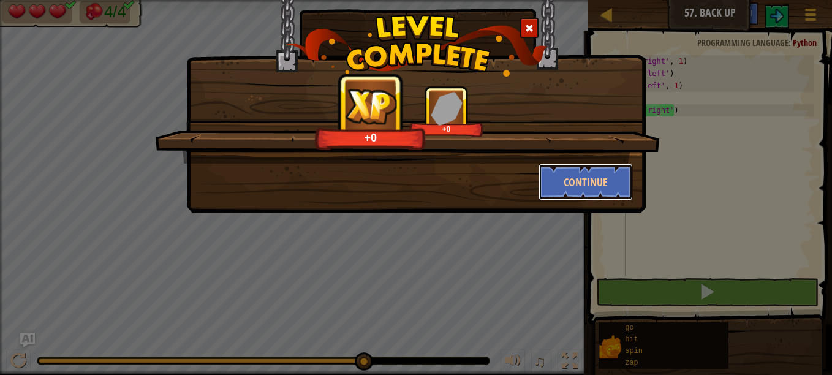
click at [603, 188] on button "Continue" at bounding box center [586, 182] width 95 height 37
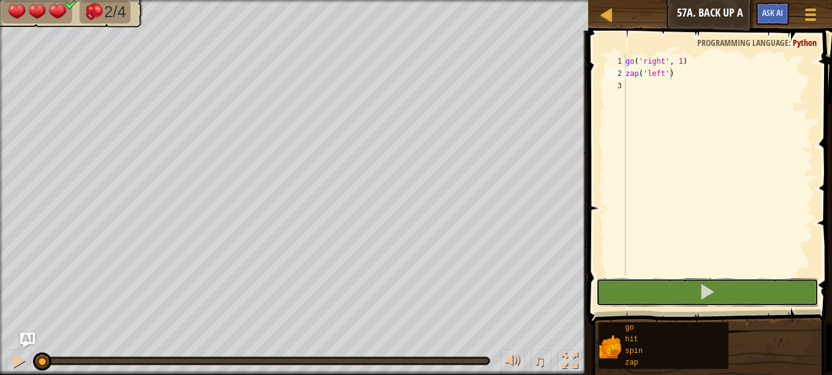
click at [659, 287] on button at bounding box center [707, 292] width 222 height 28
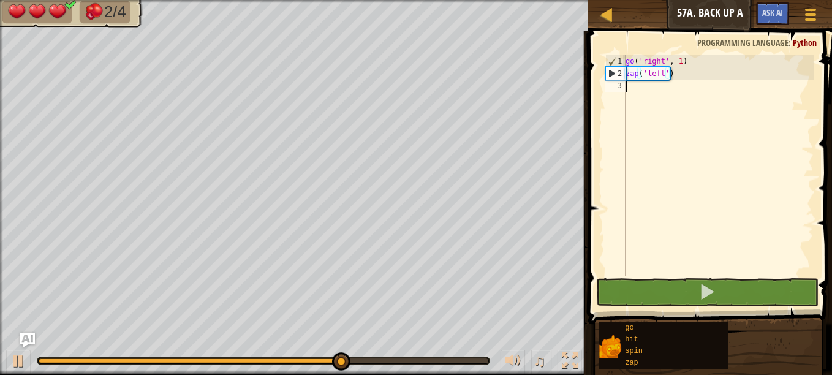
click at [644, 96] on div "go ( 'right' , 1 ) zap ( 'left' )" at bounding box center [718, 177] width 191 height 245
type textarea "g"
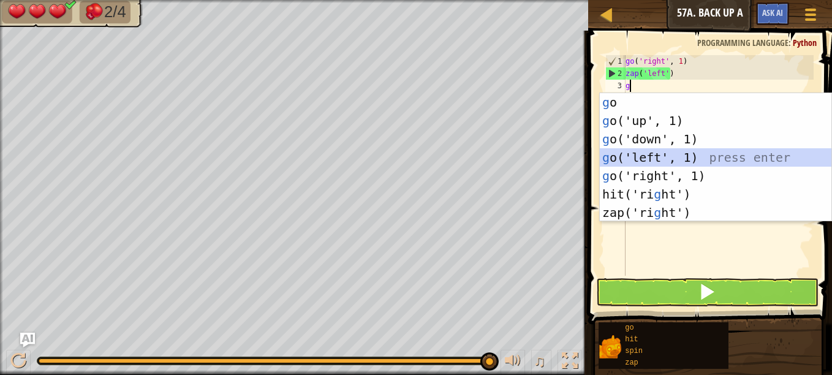
click at [639, 155] on div "g o press enter g o('up', 1) press enter g o('down', 1) press enter g o('left',…" at bounding box center [716, 175] width 232 height 165
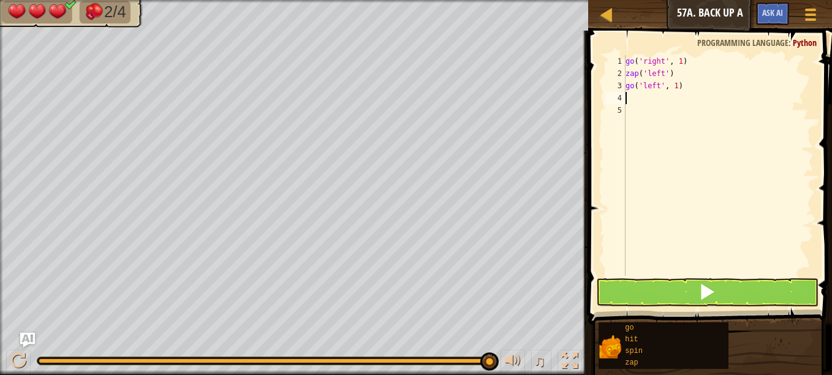
type textarea "g"
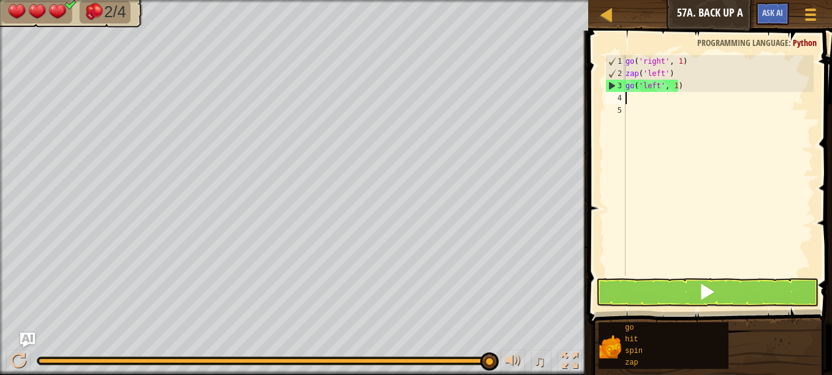
type textarea "z"
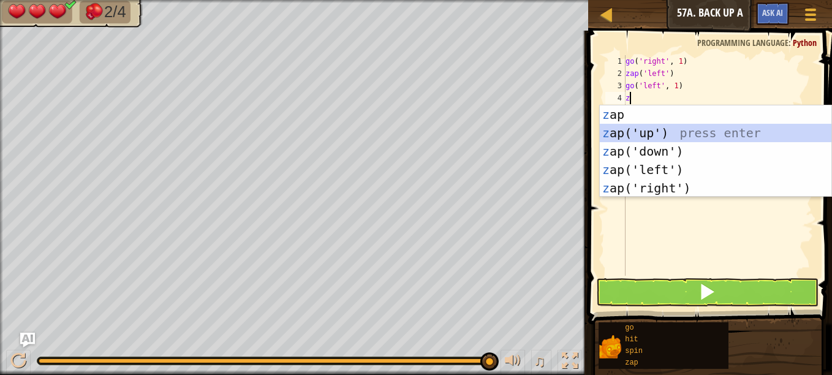
click at [640, 126] on div "z ap press enter z ap('up') press enter z ap('down') press enter z ap('left') p…" at bounding box center [716, 169] width 232 height 129
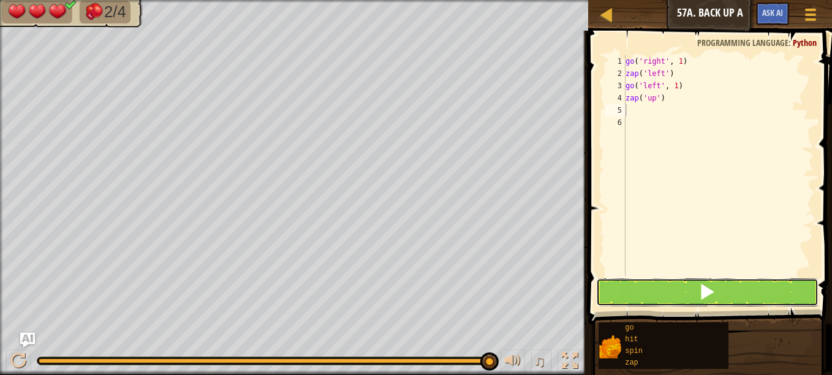
click at [644, 280] on button at bounding box center [707, 292] width 222 height 28
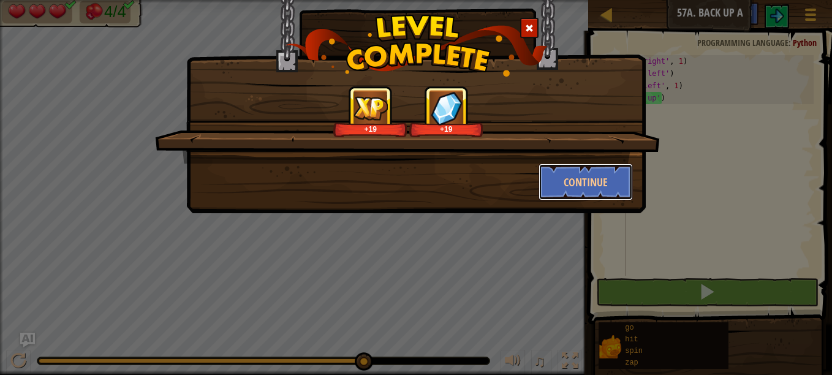
click at [588, 175] on button "Continue" at bounding box center [586, 182] width 95 height 37
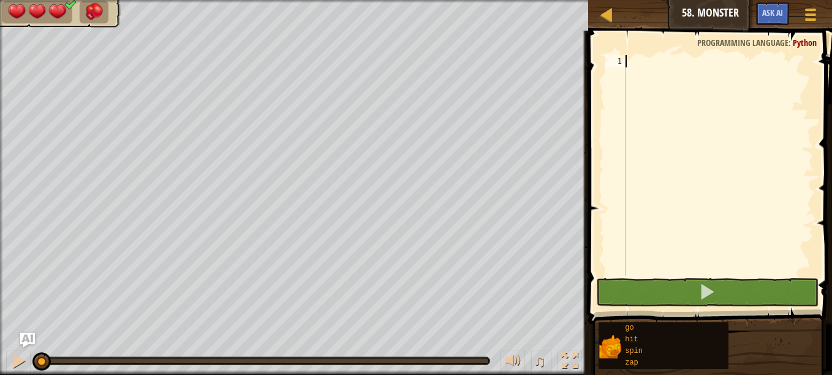
type textarea "z"
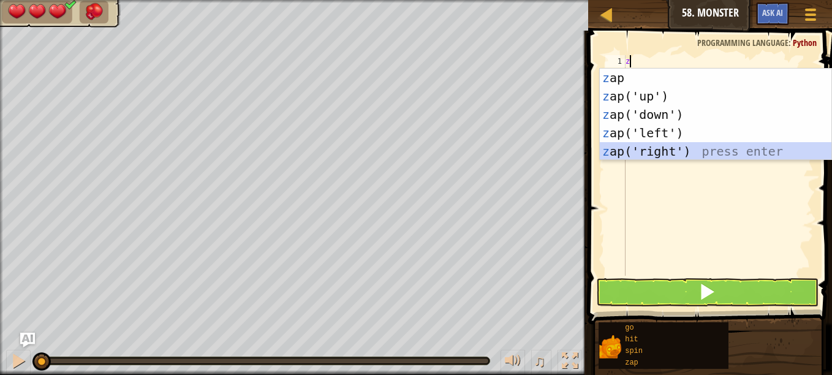
click at [655, 151] on div "z ap press enter z ap('up') press enter z ap('down') press enter z ap('left') p…" at bounding box center [716, 133] width 232 height 129
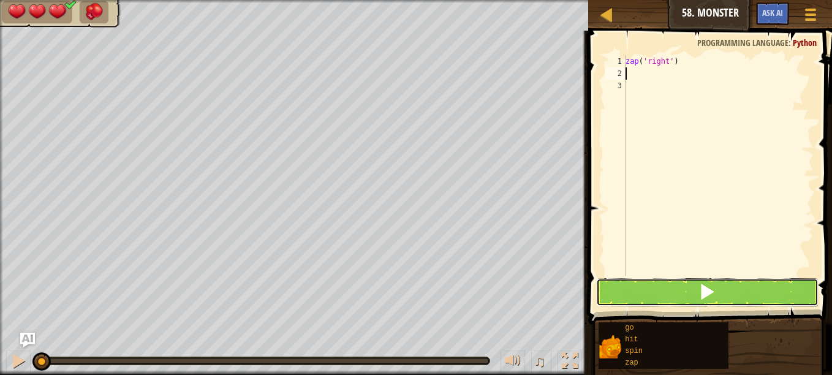
click at [650, 294] on button at bounding box center [707, 292] width 222 height 28
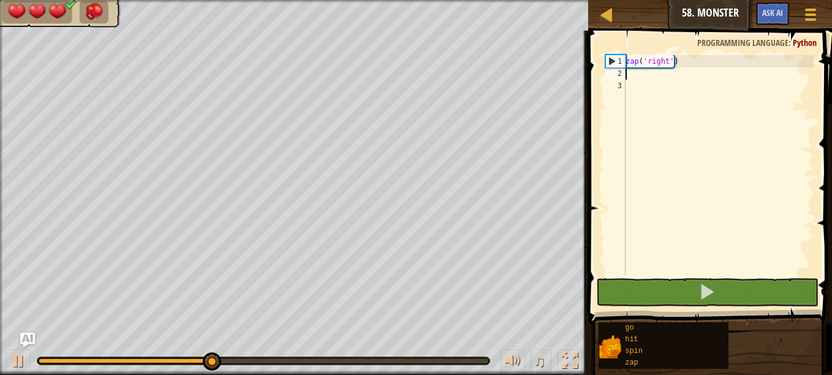
type textarea "z"
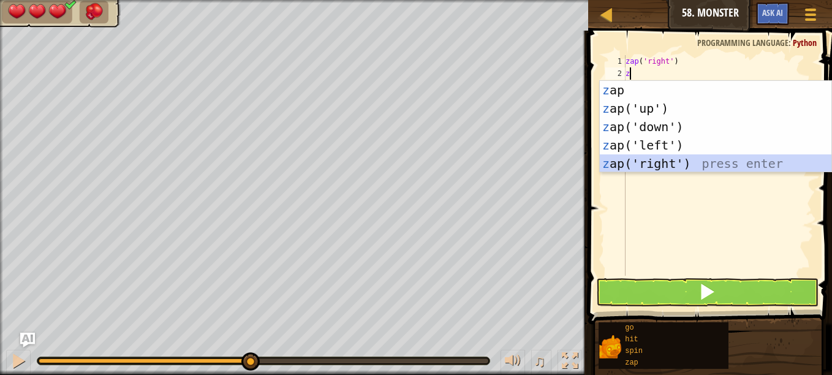
click at [678, 161] on div "z ap press enter z ap('up') press enter z ap('down') press enter z ap('left') p…" at bounding box center [716, 145] width 232 height 129
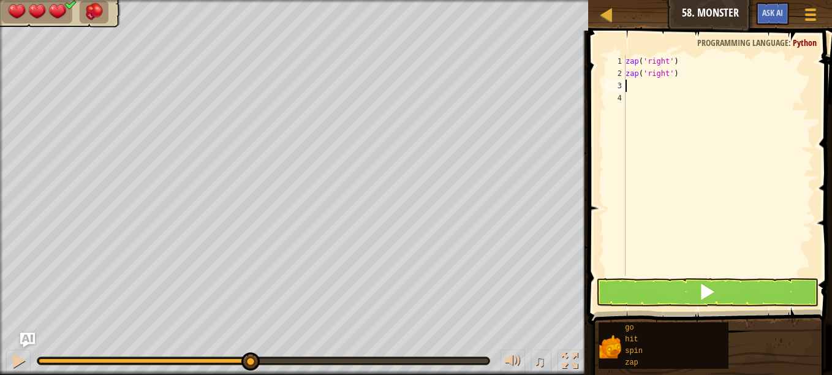
type textarea "z"
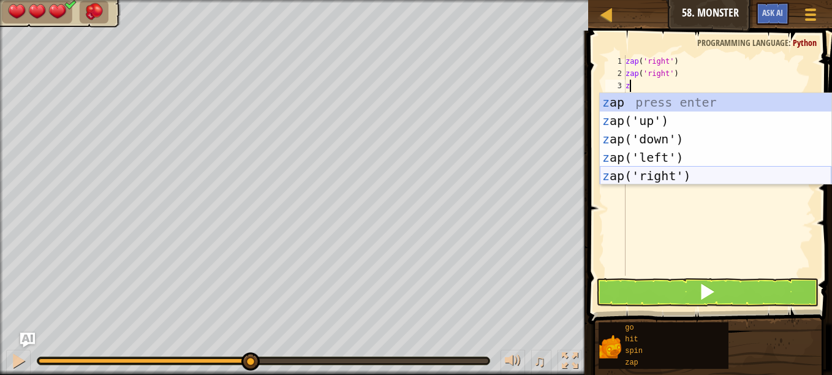
click at [680, 180] on div "z ap press enter z ap('up') press enter z ap('down') press enter z ap('left') p…" at bounding box center [716, 157] width 232 height 129
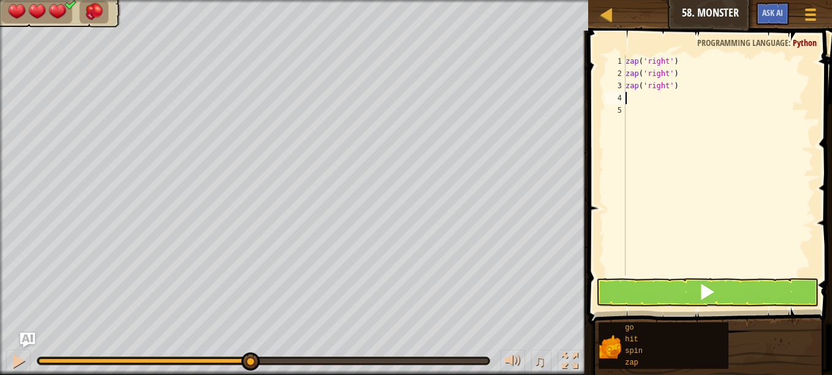
type textarea "z"
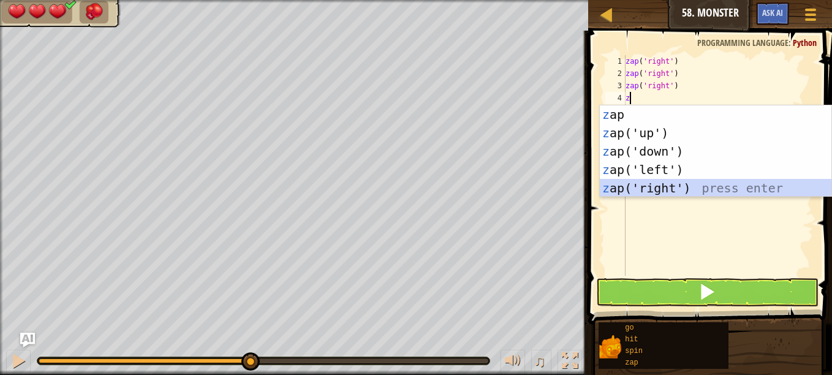
click at [682, 191] on div "z ap press enter z ap('up') press enter z ap('down') press enter z ap('left') p…" at bounding box center [716, 169] width 232 height 129
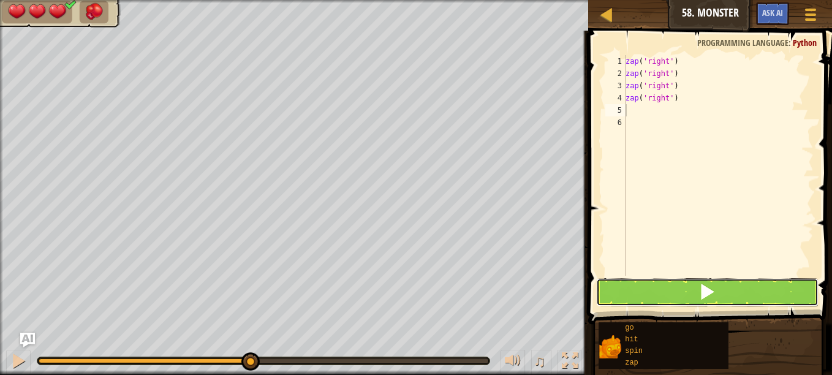
click at [665, 288] on button at bounding box center [707, 292] width 222 height 28
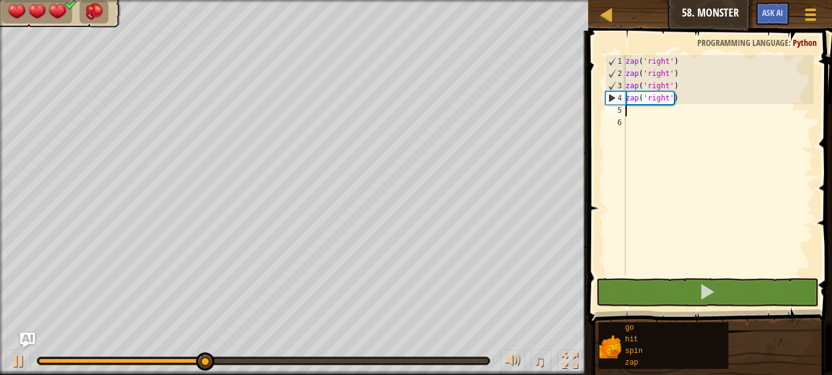
type textarea "z"
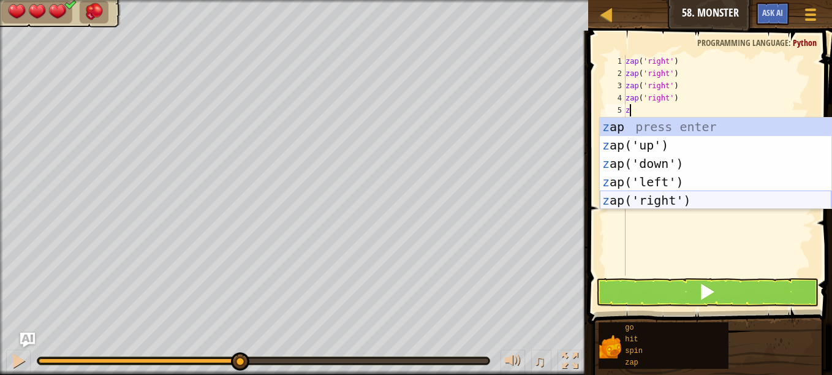
click at [666, 199] on div "z ap press enter z ap('up') press enter z ap('down') press enter z ap('left') p…" at bounding box center [716, 182] width 232 height 129
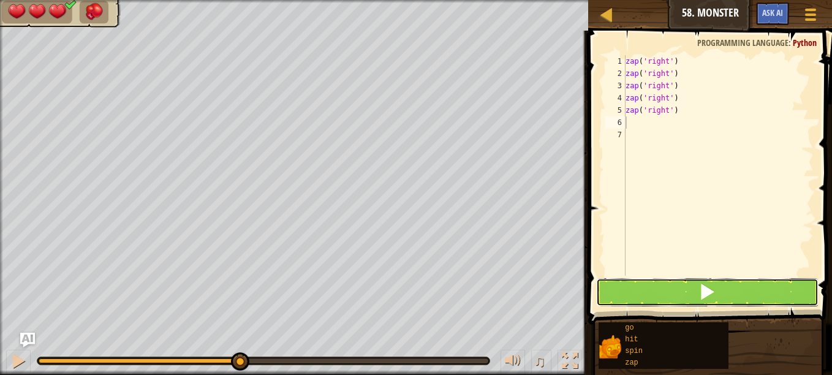
click at [649, 287] on button at bounding box center [707, 292] width 222 height 28
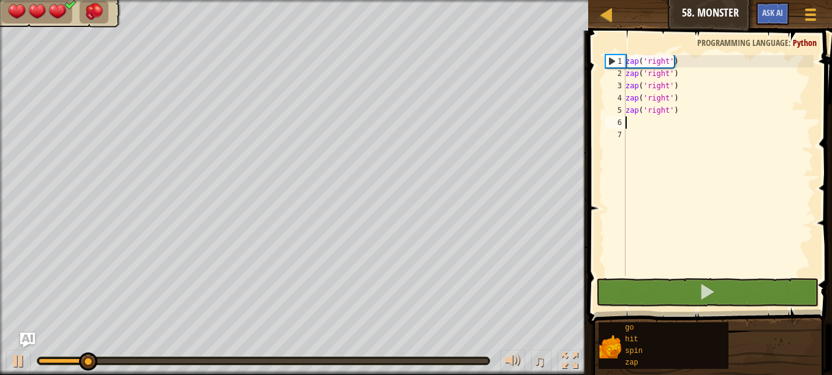
type textarea "z"
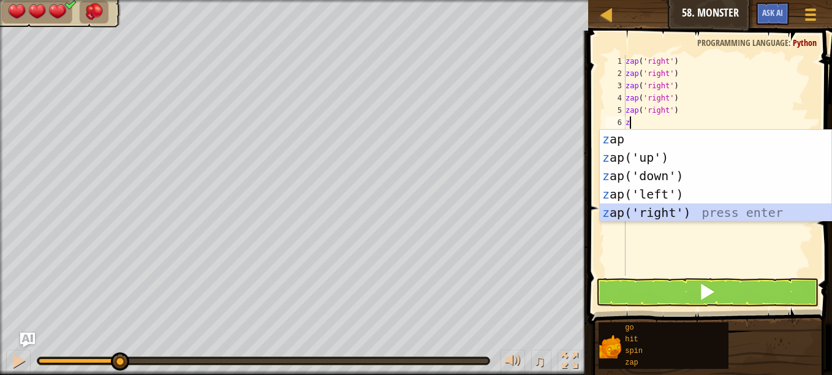
click at [660, 217] on div "z ap press enter z ap('up') press enter z ap('down') press enter z ap('left') p…" at bounding box center [716, 194] width 232 height 129
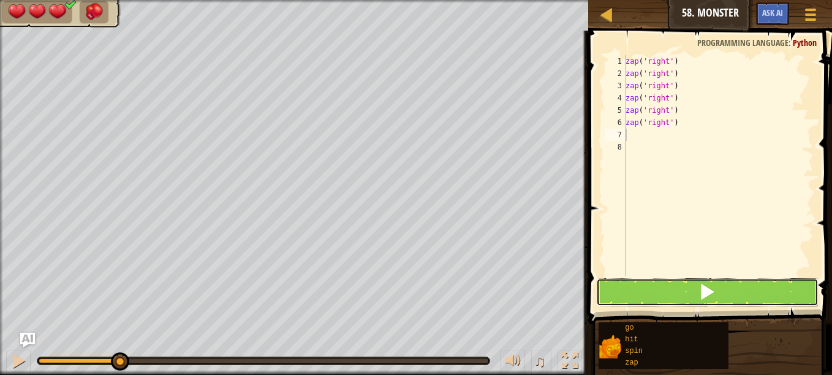
click at [651, 290] on button at bounding box center [707, 292] width 222 height 28
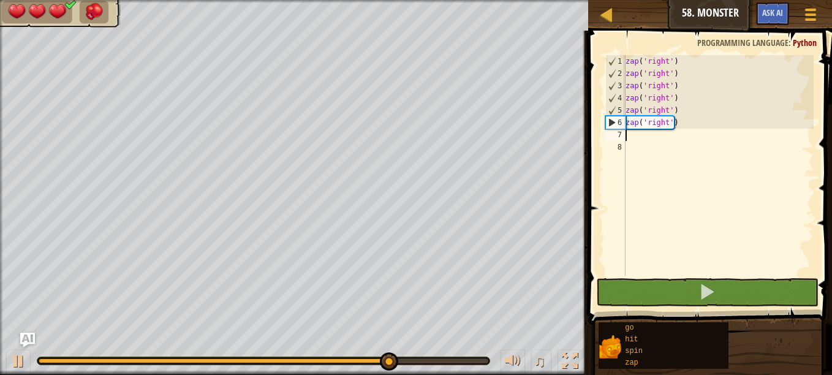
type textarea "z"
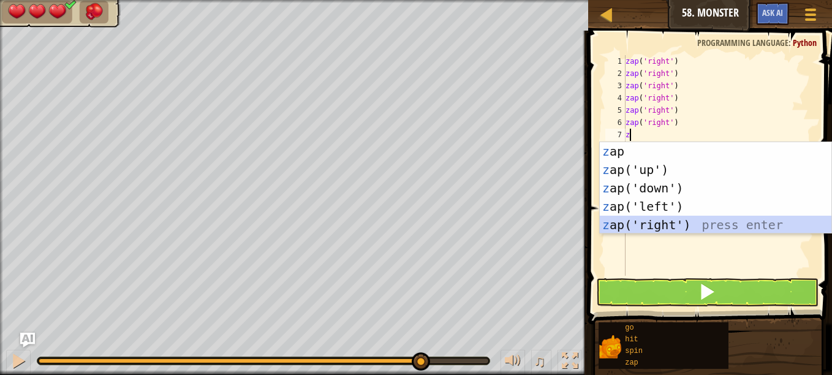
click at [662, 225] on div "z ap press enter z ap('up') press enter z ap('down') press enter z ap('left') p…" at bounding box center [716, 206] width 232 height 129
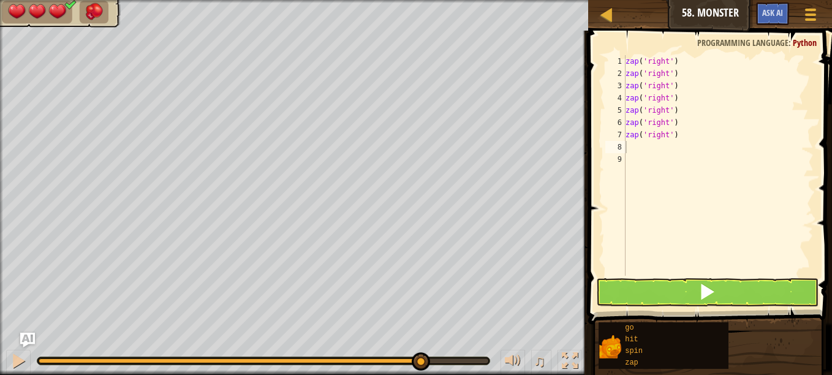
click at [660, 297] on button at bounding box center [707, 292] width 222 height 28
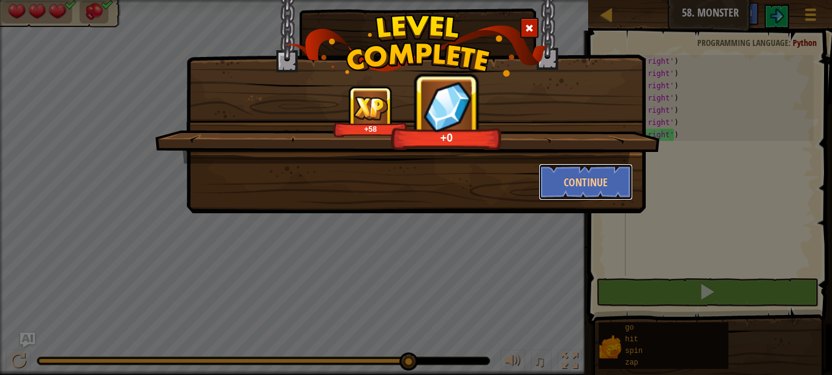
click at [589, 180] on button "Continue" at bounding box center [586, 182] width 95 height 37
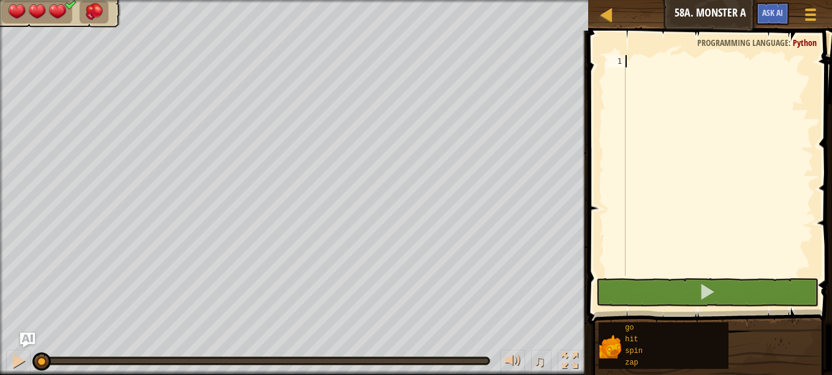
type textarea "z"
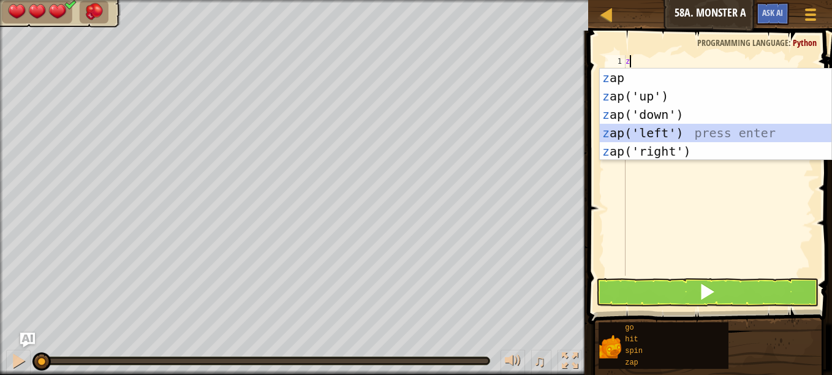
click at [662, 133] on div "z ap press enter z ap('up') press enter z ap('down') press enter z ap('left') p…" at bounding box center [716, 133] width 232 height 129
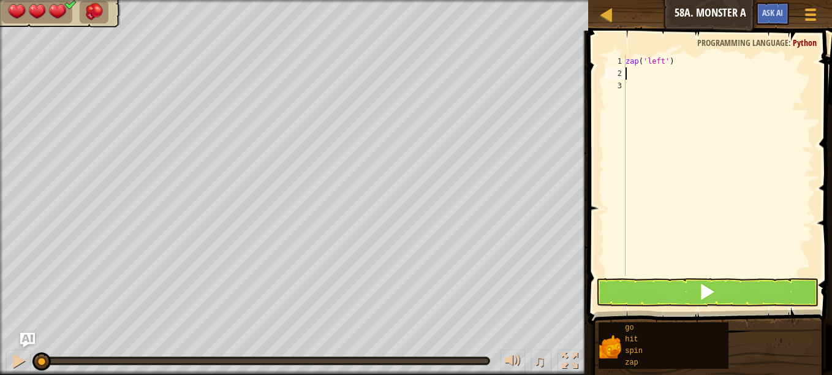
type textarea "z"
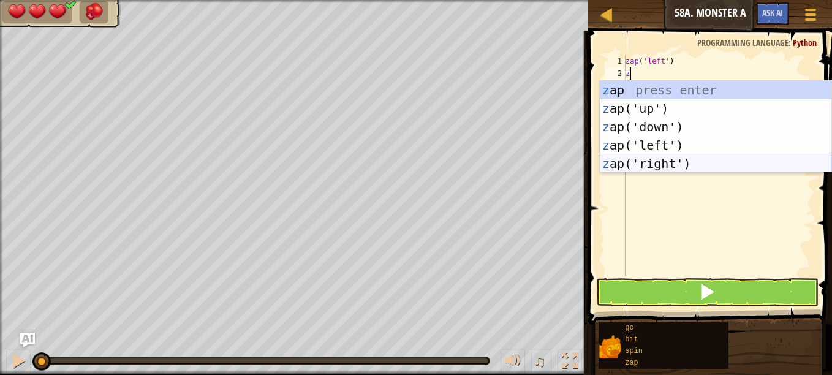
click at [658, 160] on div "z ap press enter z ap('up') press enter z ap('down') press enter z ap('left') p…" at bounding box center [716, 145] width 232 height 129
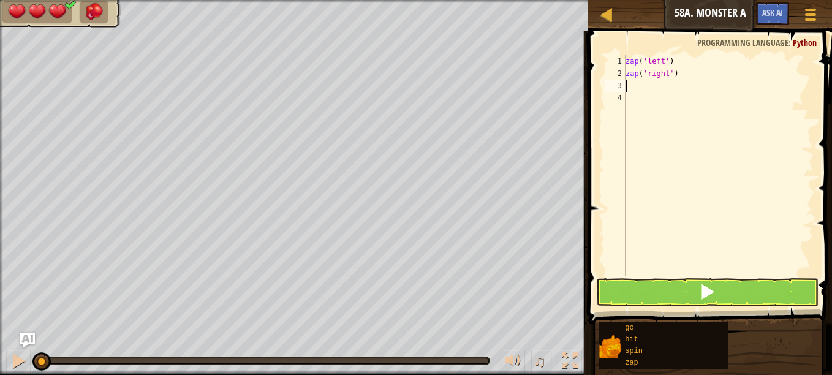
type textarea "z"
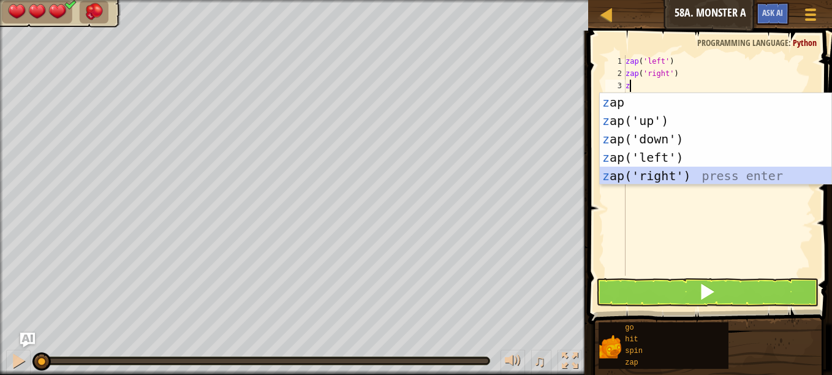
click at [667, 172] on div "z ap press enter z ap('up') press enter z ap('down') press enter z ap('left') p…" at bounding box center [716, 157] width 232 height 129
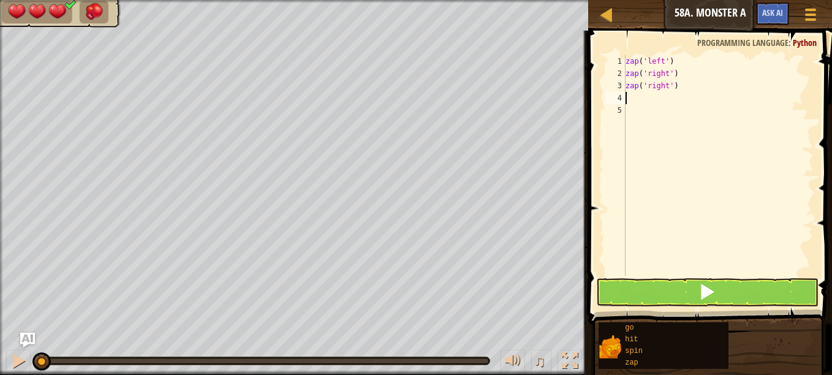
type textarea "z"
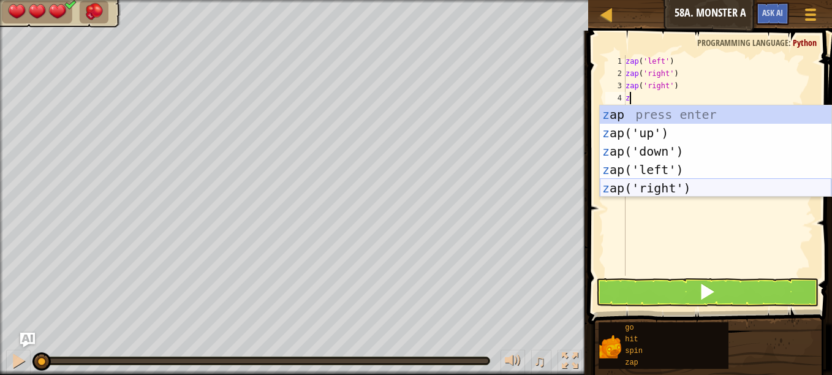
click at [671, 188] on div "z ap press enter z ap('up') press enter z ap('down') press enter z ap('left') p…" at bounding box center [716, 169] width 232 height 129
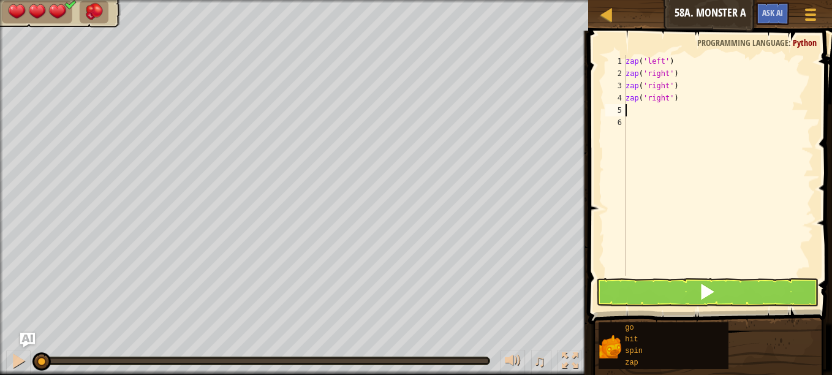
type textarea "z"
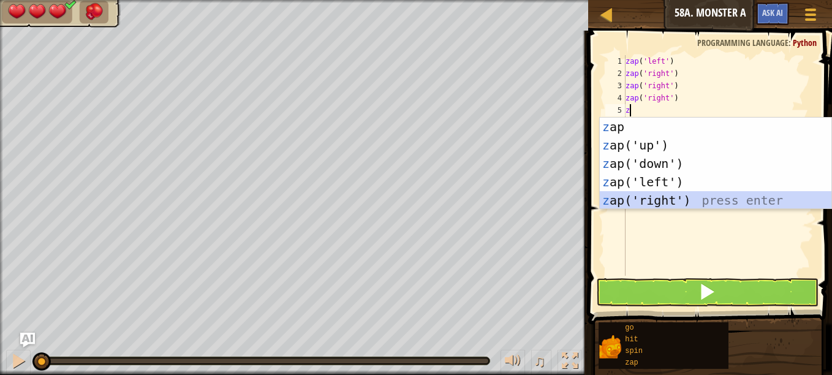
click at [675, 200] on div "z ap press enter z ap('up') press enter z ap('down') press enter z ap('left') p…" at bounding box center [716, 182] width 232 height 129
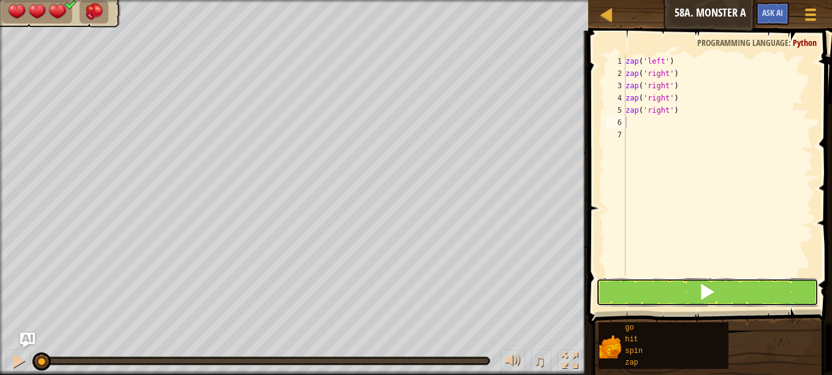
click at [647, 289] on button at bounding box center [707, 292] width 222 height 28
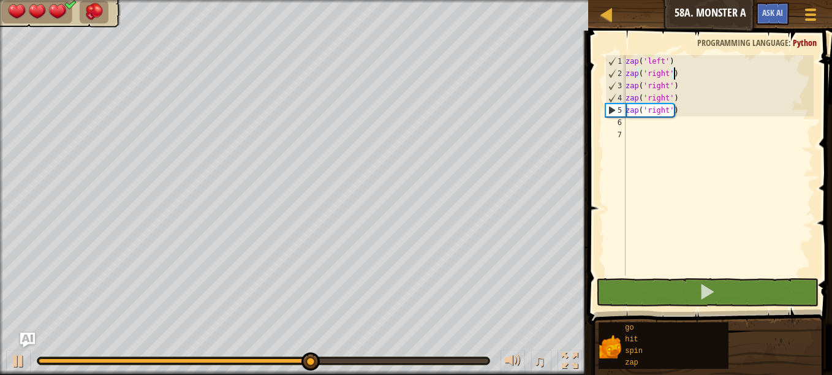
click at [678, 74] on div "zap ( 'left' ) zap ( 'right' ) zap ( 'right' ) zap ( 'right' ) zap ( 'right' )" at bounding box center [718, 177] width 191 height 245
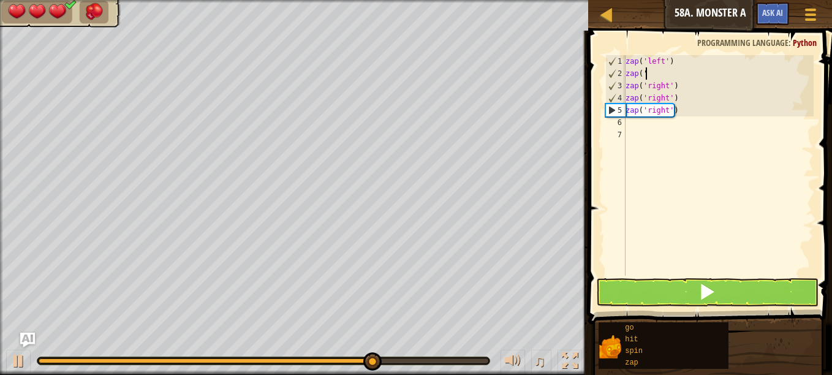
type textarea "z"
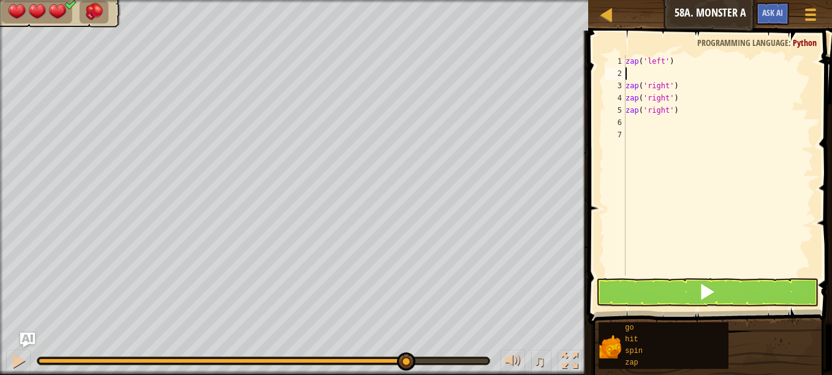
type textarea "z"
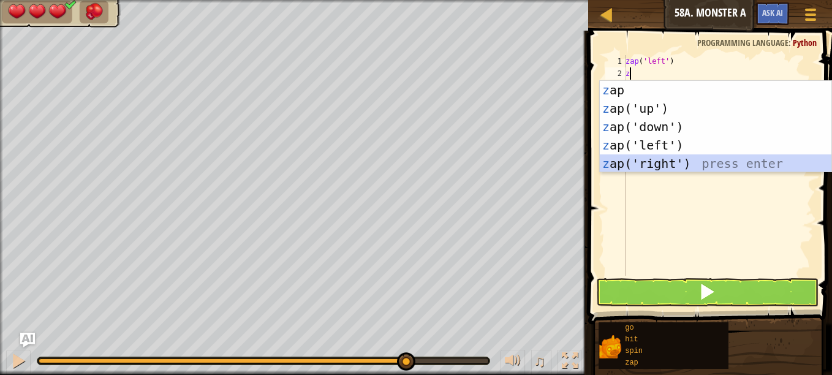
click at [672, 161] on div "z ap press enter z ap('up') press enter z ap('down') press enter z ap('left') p…" at bounding box center [716, 145] width 232 height 129
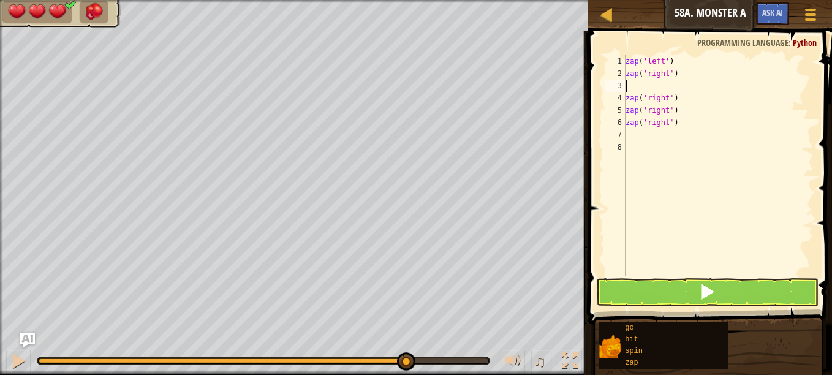
type textarea "z"
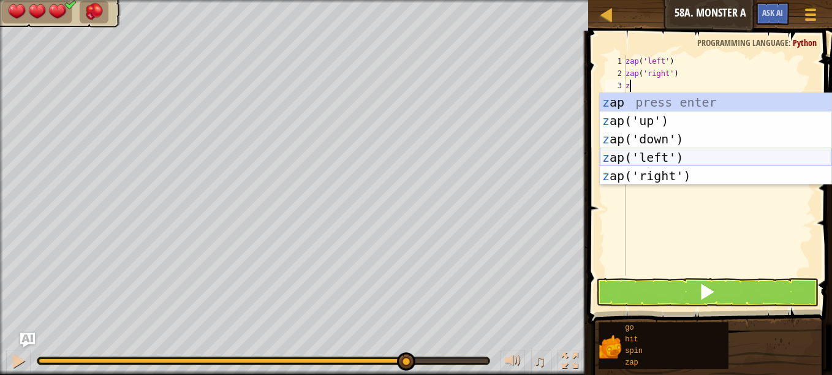
click at [673, 152] on div "z ap press enter z ap('up') press enter z ap('down') press enter z ap('left') p…" at bounding box center [716, 157] width 232 height 129
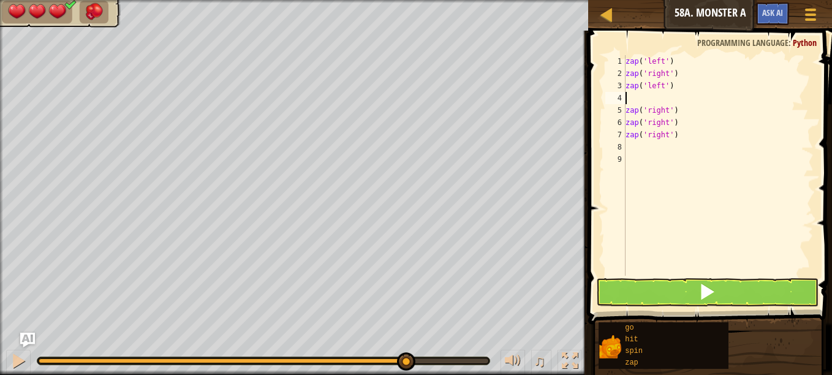
type textarea "z"
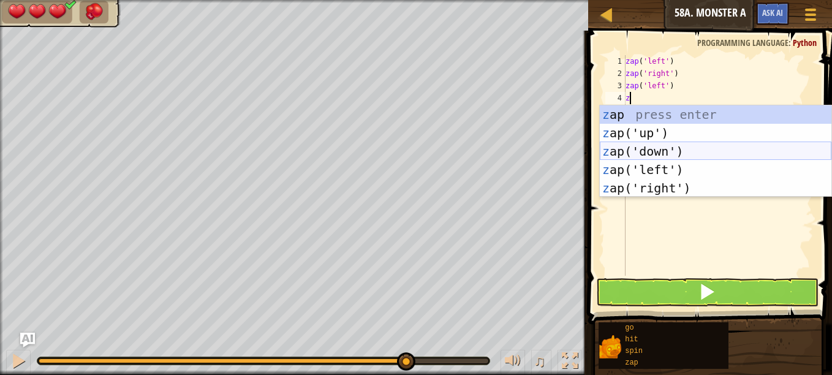
click at [670, 159] on div "z ap press enter z ap('up') press enter z ap('down') press enter z ap('left') p…" at bounding box center [716, 169] width 232 height 129
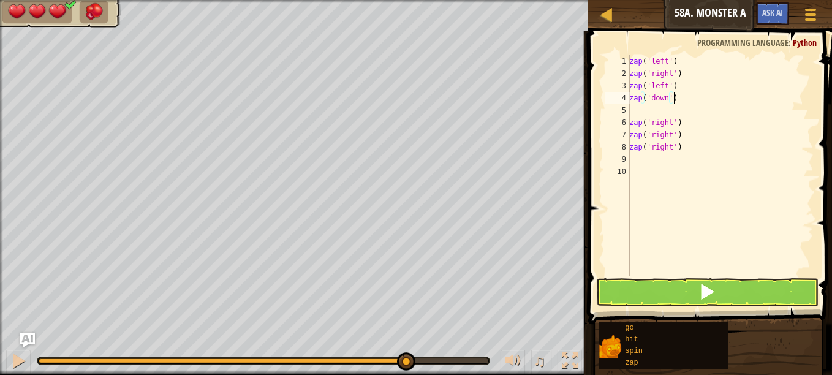
click at [678, 99] on div "zap ( 'left' ) zap ( 'right' ) zap ( 'left' ) zap ( 'down' ) zap ( 'right' ) za…" at bounding box center [720, 177] width 187 height 245
type textarea "z"
click at [681, 148] on div "zap ( 'left' ) zap ( 'right' ) zap ( 'left' ) zap ( 'right' ) zap ( 'right' ) z…" at bounding box center [720, 177] width 187 height 245
type textarea "z"
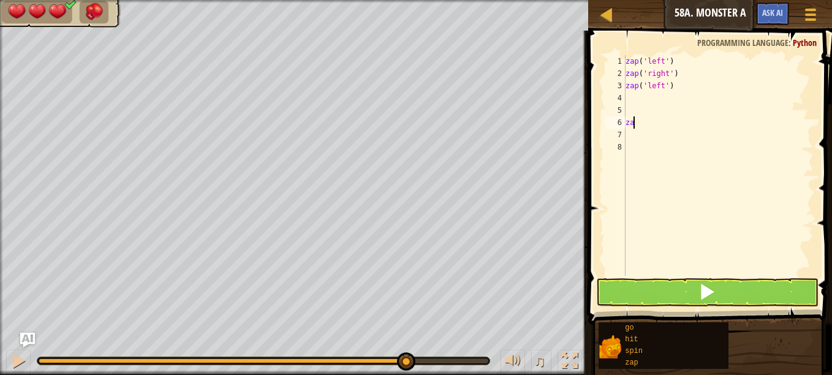
type textarea "z"
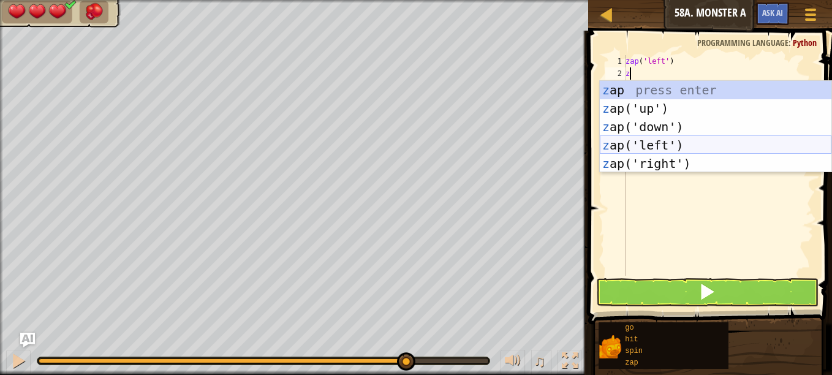
click at [643, 145] on div "z ap press enter z ap('up') press enter z ap('down') press enter z ap('left') p…" at bounding box center [716, 145] width 232 height 129
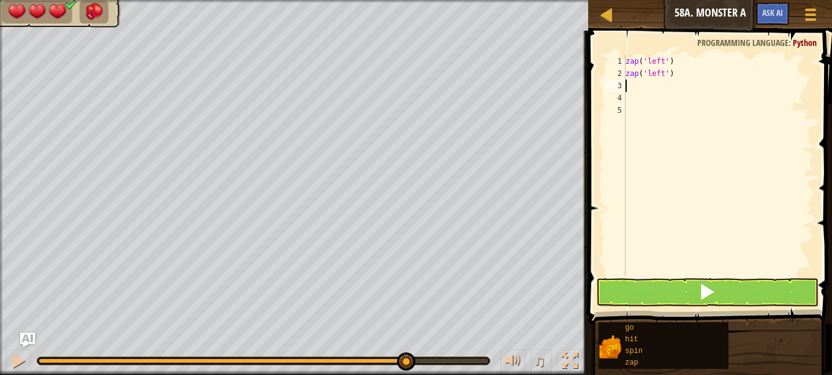
type textarea "z"
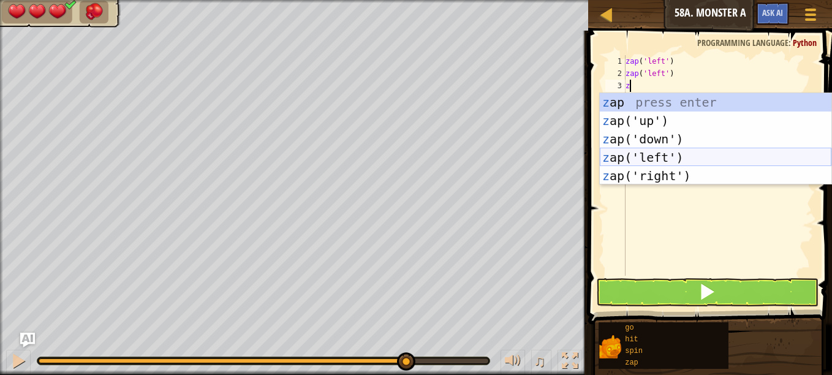
click at [650, 156] on div "z ap press enter z ap('up') press enter z ap('down') press enter z ap('left') p…" at bounding box center [716, 157] width 232 height 129
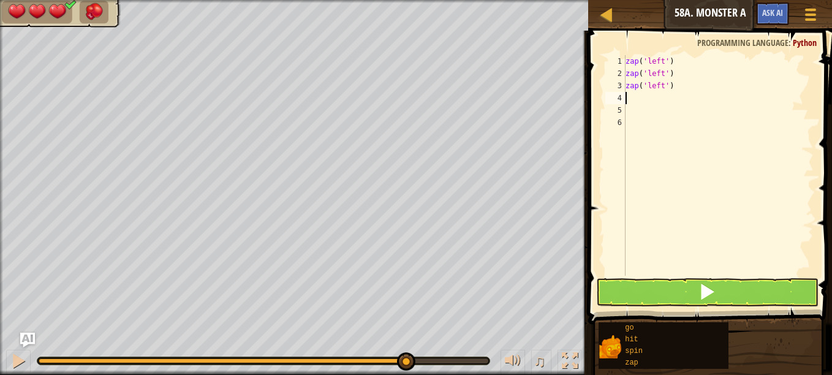
type textarea "z"
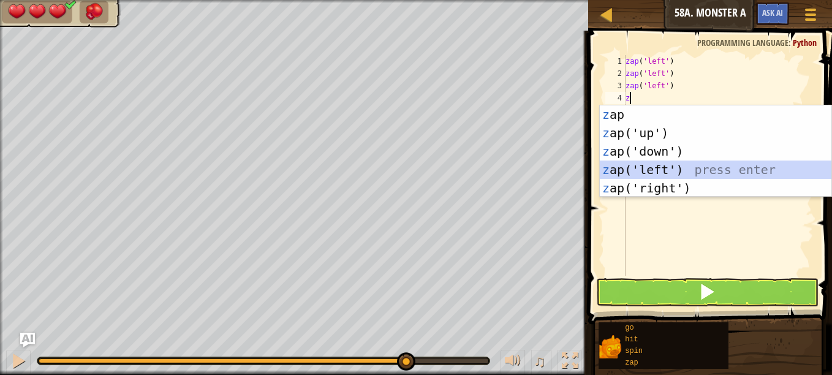
click at [653, 168] on div "z ap press enter z ap('up') press enter z ap('down') press enter z ap('left') p…" at bounding box center [716, 169] width 232 height 129
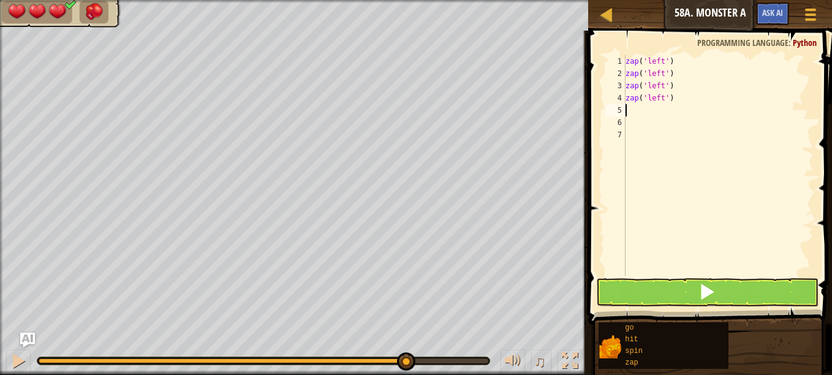
type textarea "z"
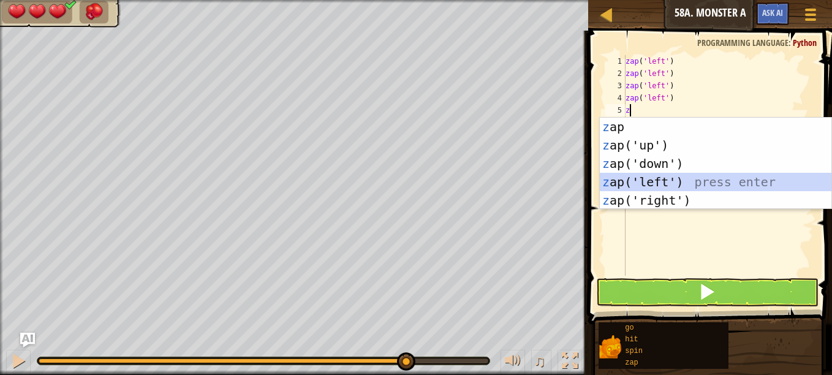
click at [656, 178] on div "z ap press enter z ap('up') press enter z ap('down') press enter z ap('left') p…" at bounding box center [716, 182] width 232 height 129
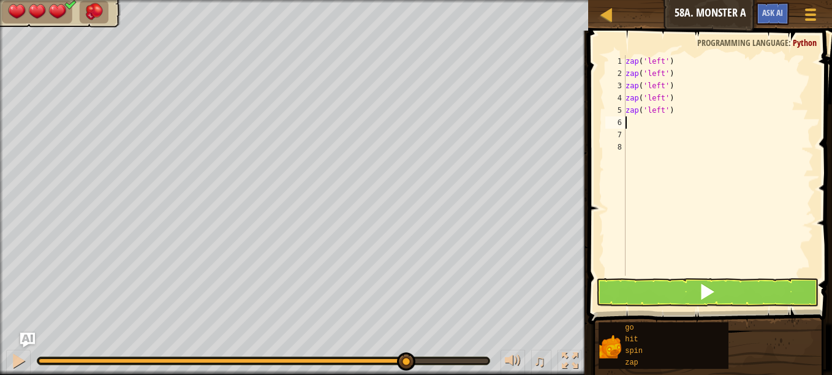
type textarea "z"
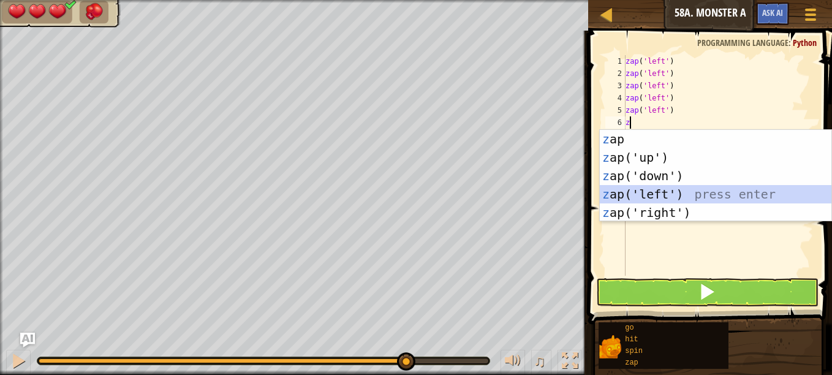
click at [661, 197] on div "z ap press enter z ap('up') press enter z ap('down') press enter z ap('left') p…" at bounding box center [716, 194] width 232 height 129
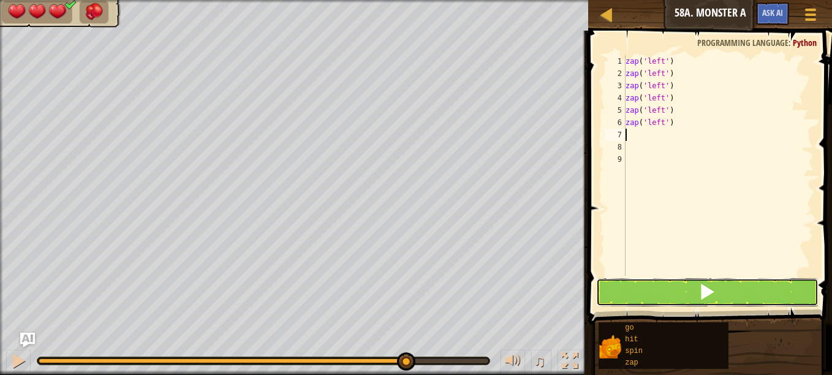
click at [659, 294] on button at bounding box center [707, 292] width 222 height 28
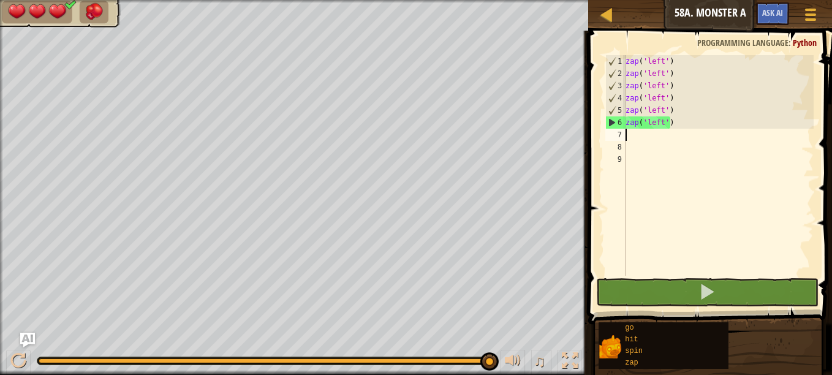
type textarea "z"
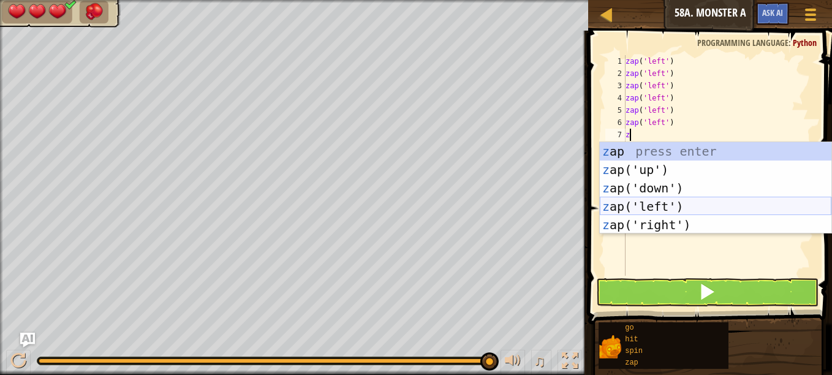
click at [664, 205] on div "z ap press enter z ap('up') press enter z ap('down') press enter z ap('left') p…" at bounding box center [716, 206] width 232 height 129
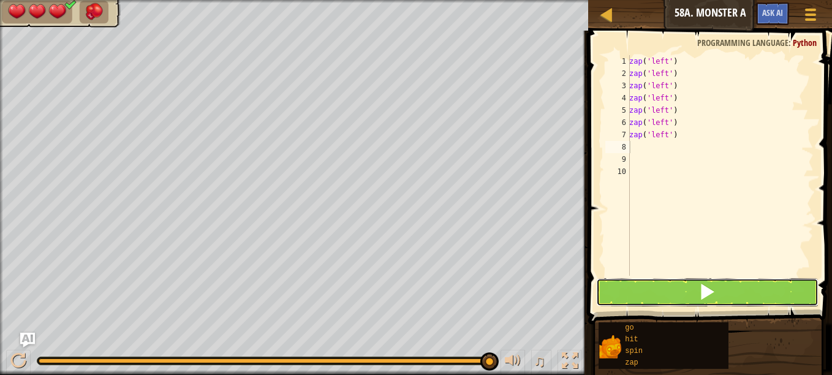
click at [681, 289] on button at bounding box center [707, 292] width 222 height 28
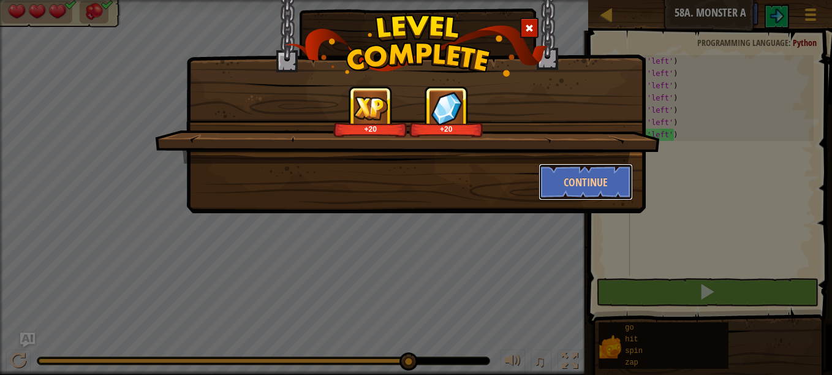
click at [607, 194] on button "Continue" at bounding box center [586, 182] width 95 height 37
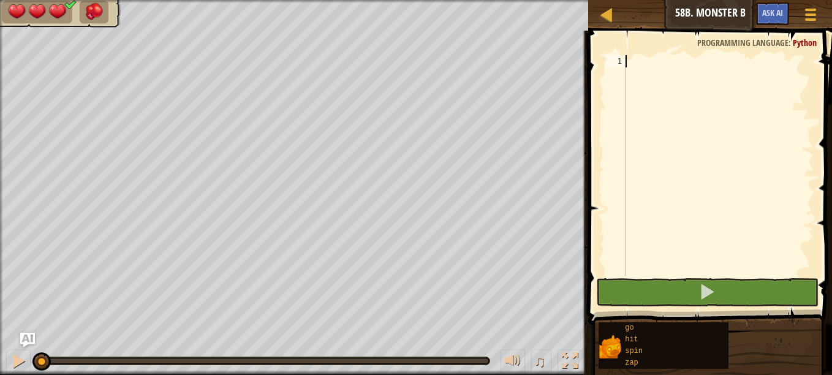
type textarea "z"
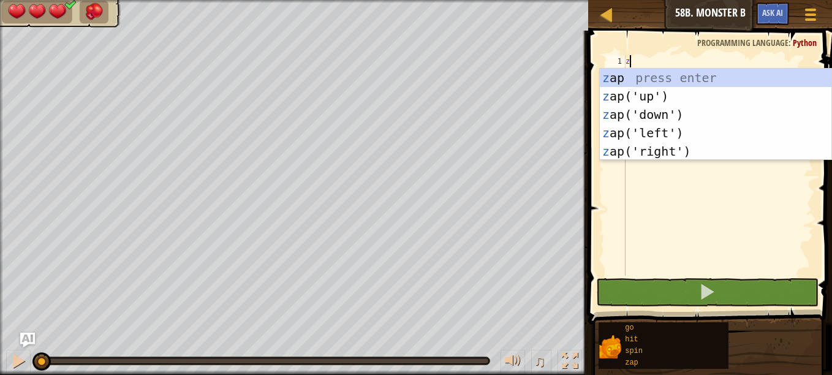
scroll to position [6, 0]
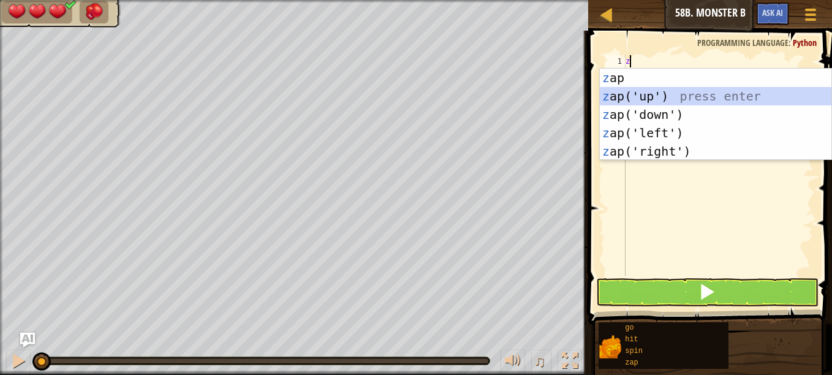
click at [643, 89] on div "z ap press enter z ap('up') press enter z ap('down') press enter z ap('left') p…" at bounding box center [716, 133] width 232 height 129
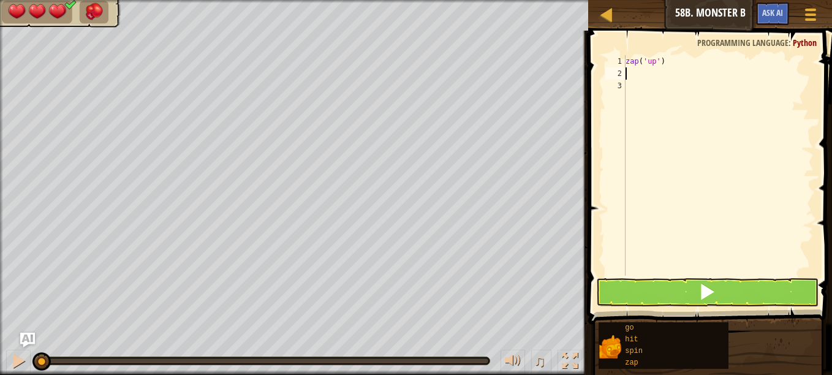
type textarea "a"
type textarea "z"
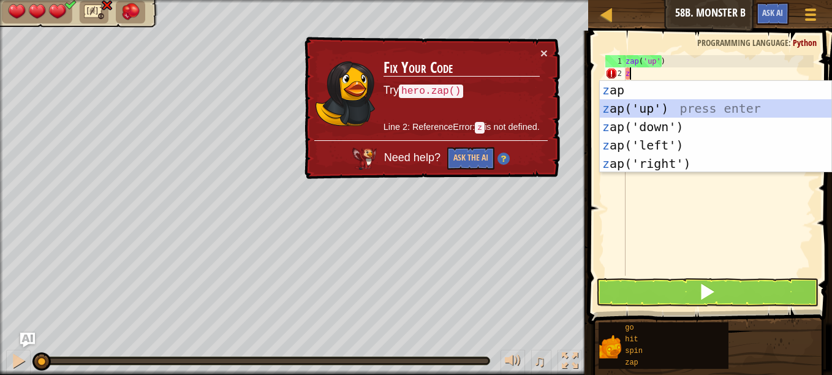
click at [648, 105] on div "z ap press enter z ap('up') press enter z ap('down') press enter z ap('left') p…" at bounding box center [716, 145] width 232 height 129
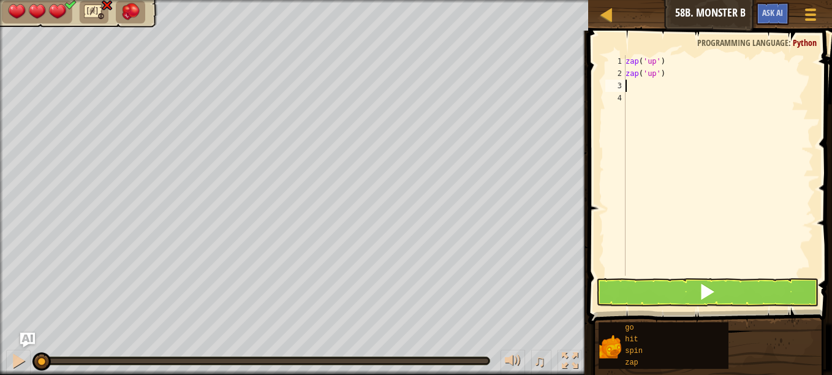
type textarea "z"
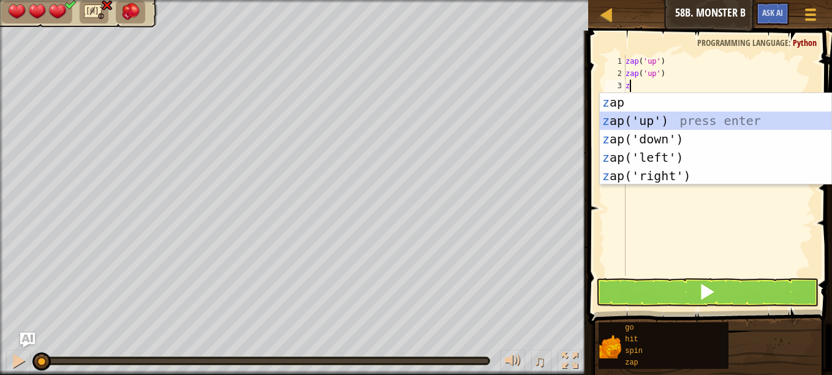
click at [670, 119] on div "z ap press enter z ap('up') press enter z ap('down') press enter z ap('left') p…" at bounding box center [716, 157] width 232 height 129
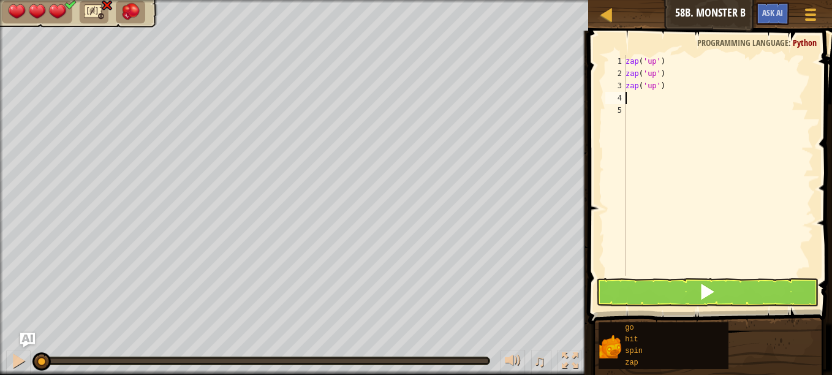
type textarea "z"
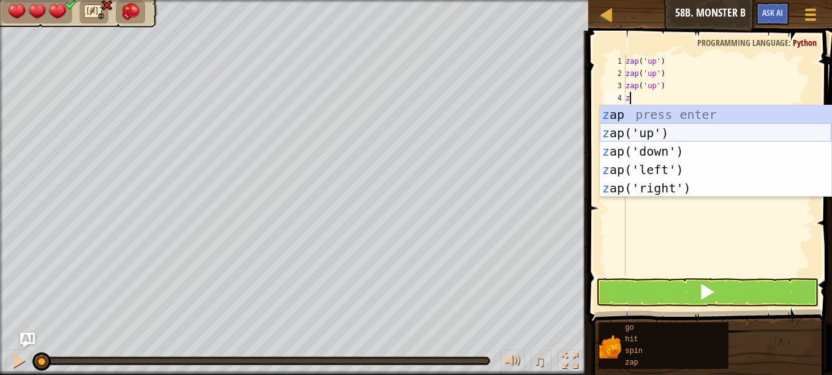
click at [671, 129] on div "z ap press enter z ap('up') press enter z ap('down') press enter z ap('left') p…" at bounding box center [716, 169] width 232 height 129
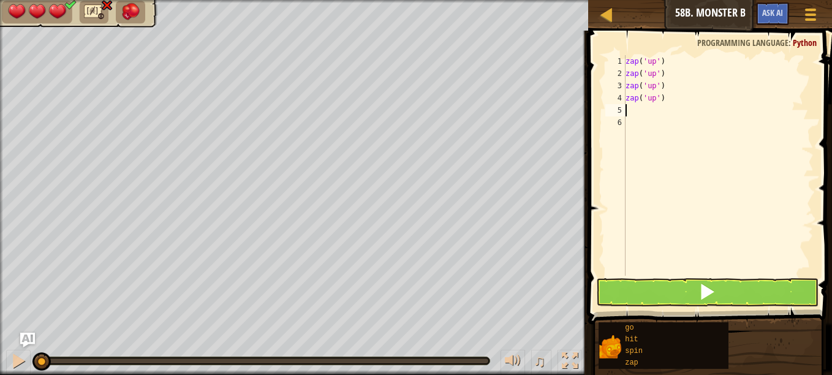
type textarea "z"
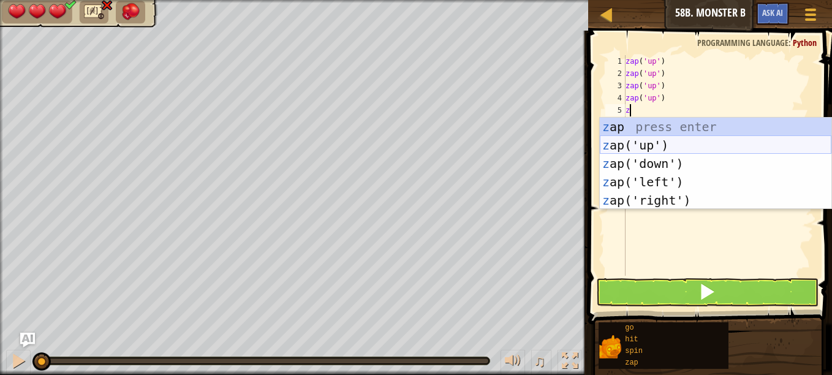
click at [672, 146] on div "z ap press enter z ap('up') press enter z ap('down') press enter z ap('left') p…" at bounding box center [716, 182] width 232 height 129
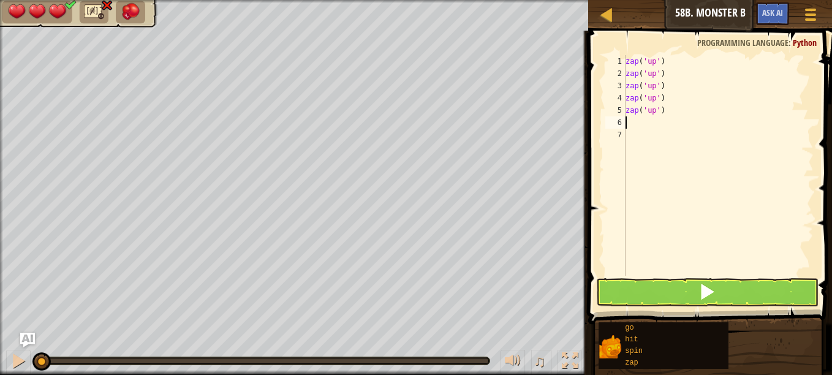
type textarea "z"
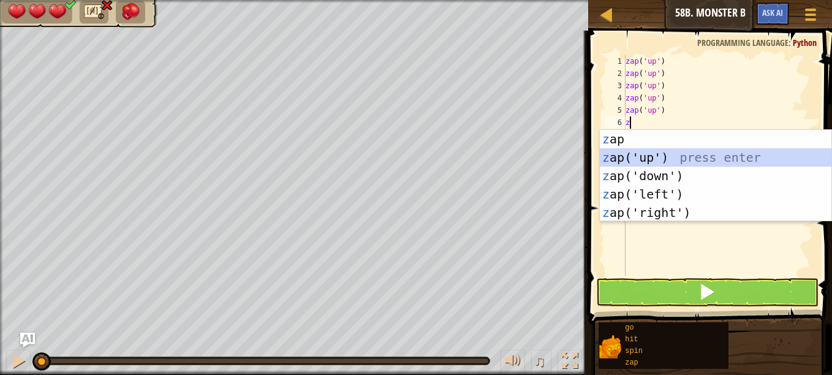
click at [672, 157] on div "z ap press enter z ap('up') press enter z ap('down') press enter z ap('left') p…" at bounding box center [716, 194] width 232 height 129
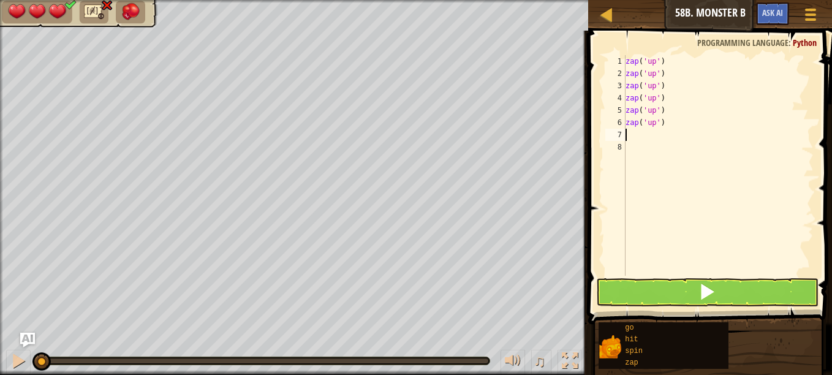
type textarea "z"
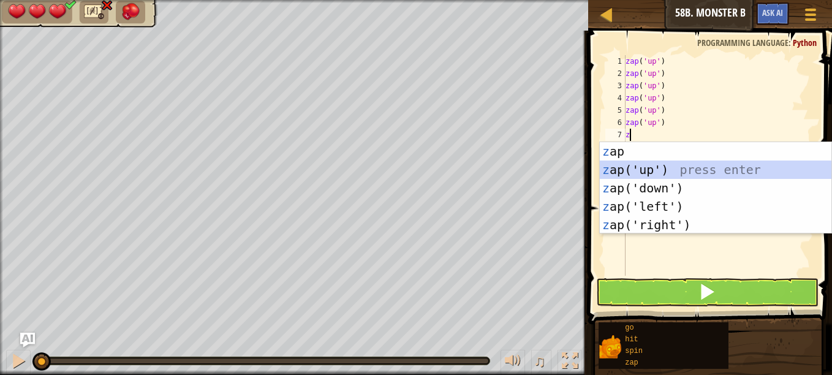
click at [670, 175] on div "z ap press enter z ap('up') press enter z ap('down') press enter z ap('left') p…" at bounding box center [716, 206] width 232 height 129
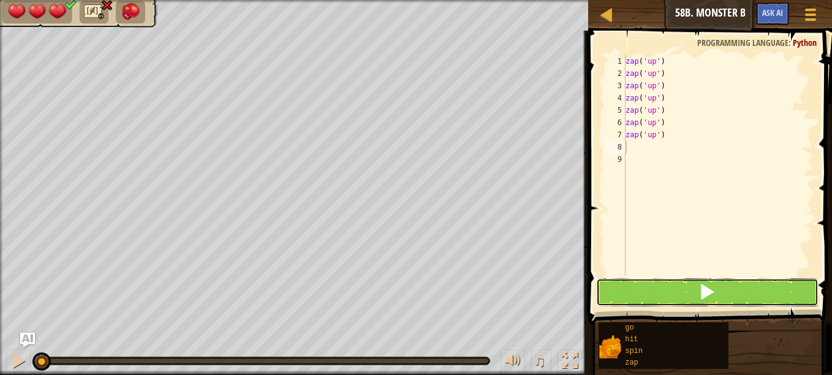
click at [664, 294] on button at bounding box center [707, 292] width 222 height 28
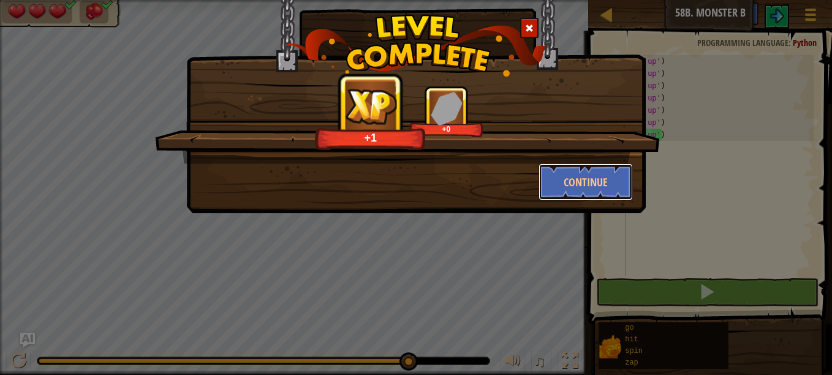
click at [586, 180] on button "Continue" at bounding box center [586, 182] width 95 height 37
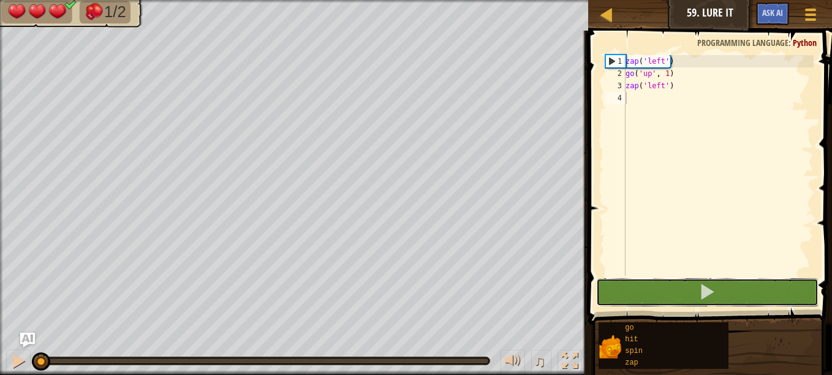
click at [644, 284] on button at bounding box center [707, 292] width 222 height 28
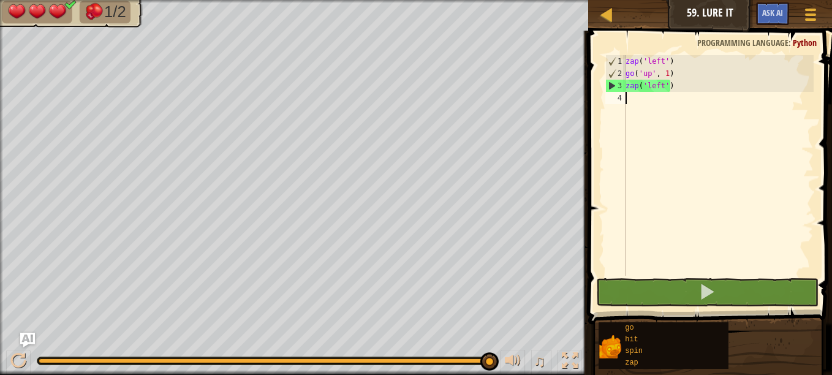
type textarea "g"
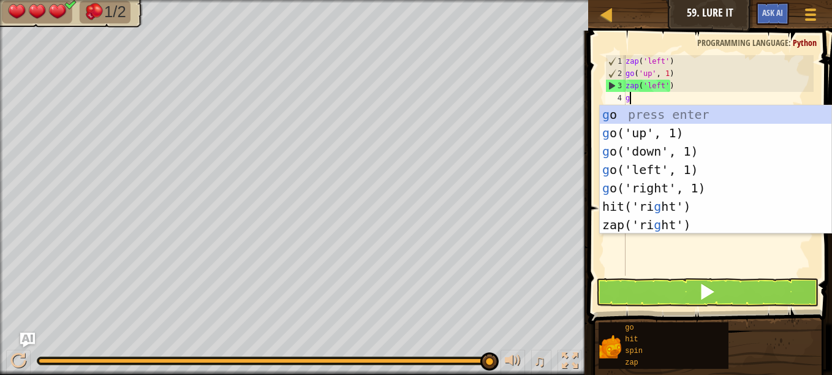
scroll to position [6, 0]
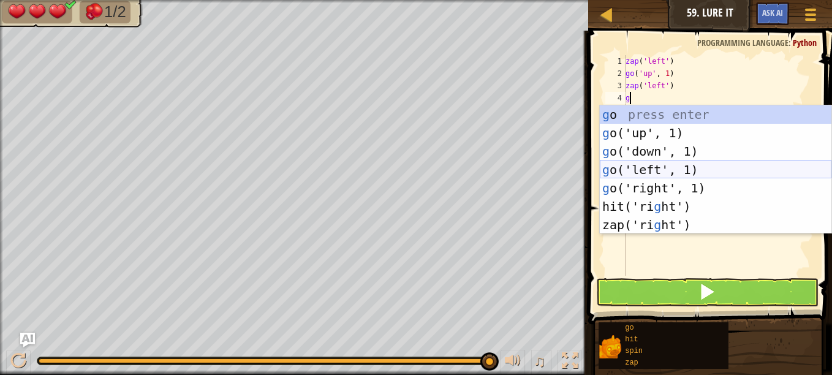
click at [679, 161] on div "g o press enter g o('up', 1) press enter g o('down', 1) press enter g o('left',…" at bounding box center [716, 187] width 232 height 165
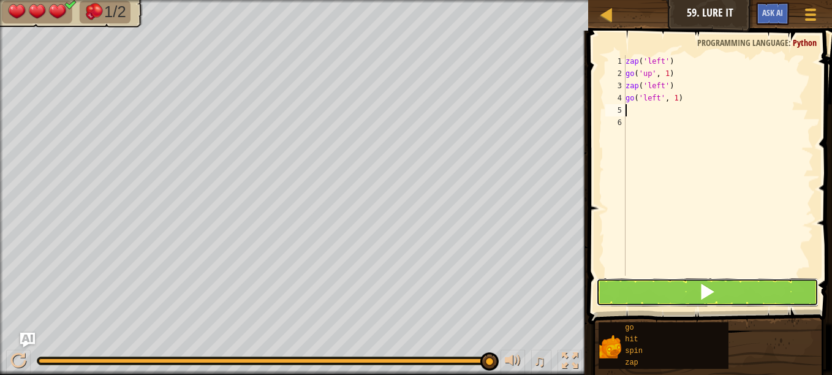
click at [661, 287] on button at bounding box center [707, 292] width 222 height 28
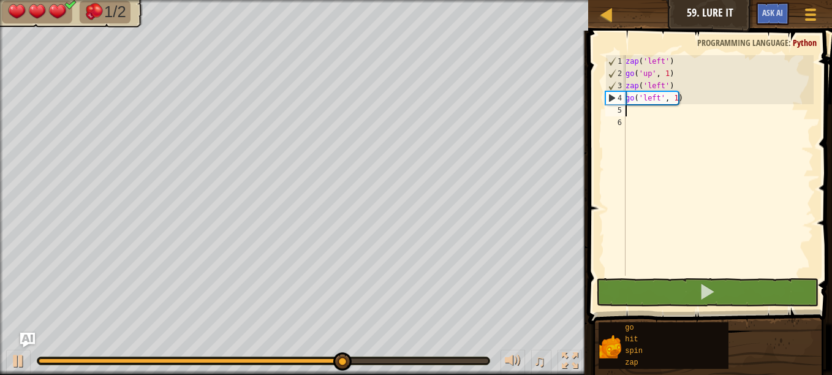
type textarea "z"
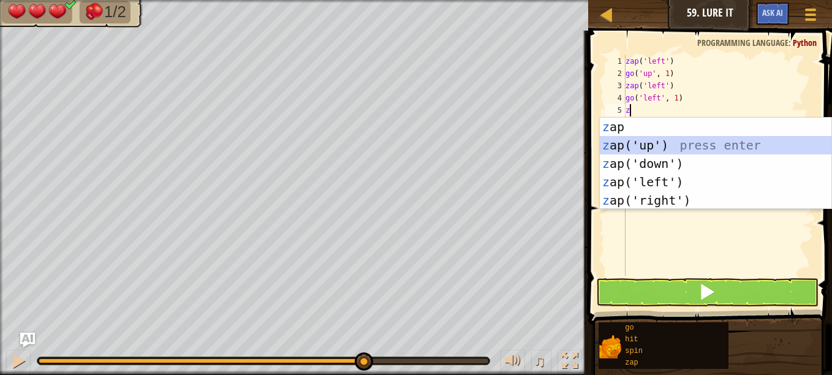
click at [677, 145] on div "z ap press enter z ap('up') press enter z ap('down') press enter z ap('left') p…" at bounding box center [716, 182] width 232 height 129
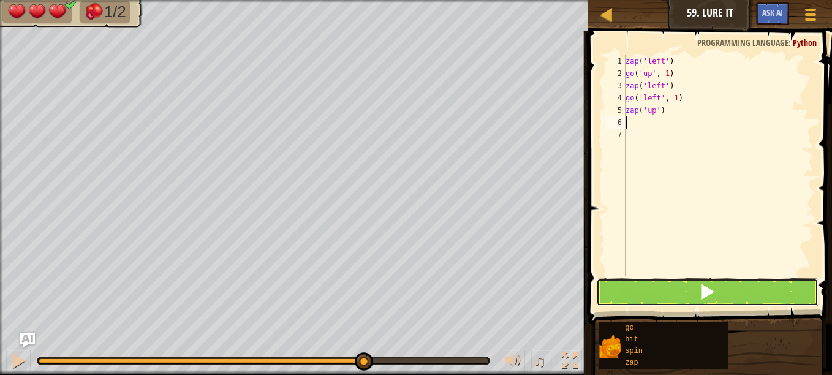
click at [671, 282] on button at bounding box center [707, 292] width 222 height 28
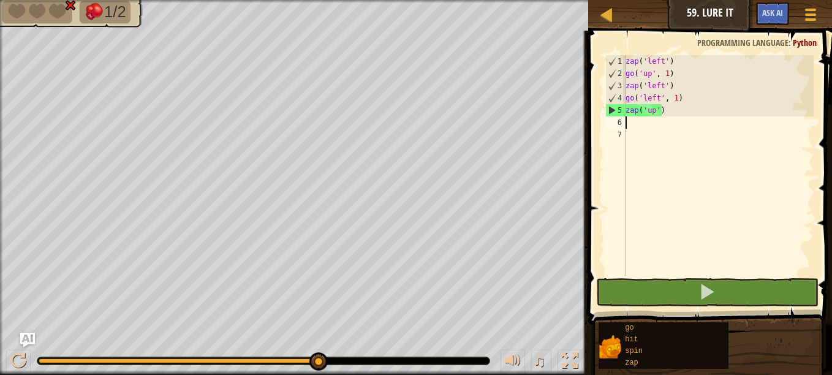
click at [640, 127] on div "zap ( 'left' ) go ( 'up' , 1 ) zap ( 'left' ) go ( 'left' , 1 ) zap ( 'up' )" at bounding box center [718, 177] width 191 height 245
type textarea "g"
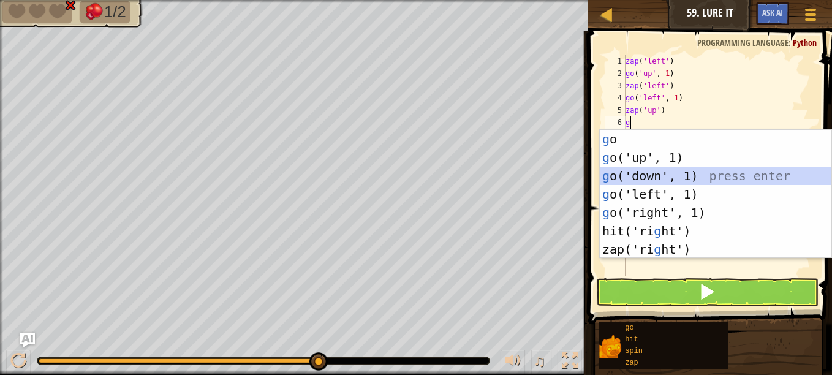
click at [650, 176] on div "g o press enter g o('up', 1) press enter g o('down', 1) press enter g o('left',…" at bounding box center [716, 212] width 232 height 165
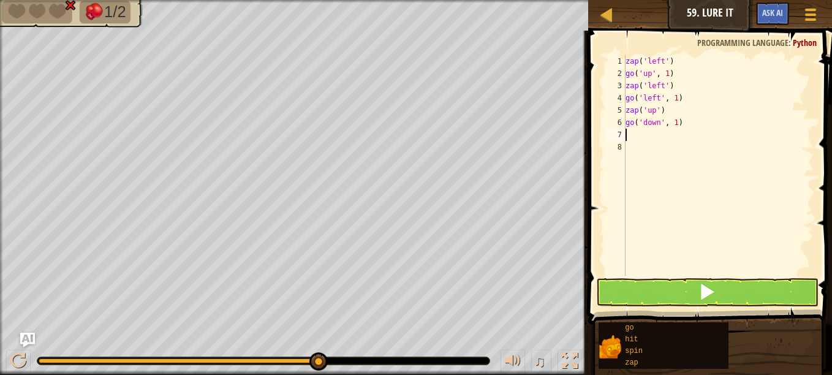
type textarea "g"
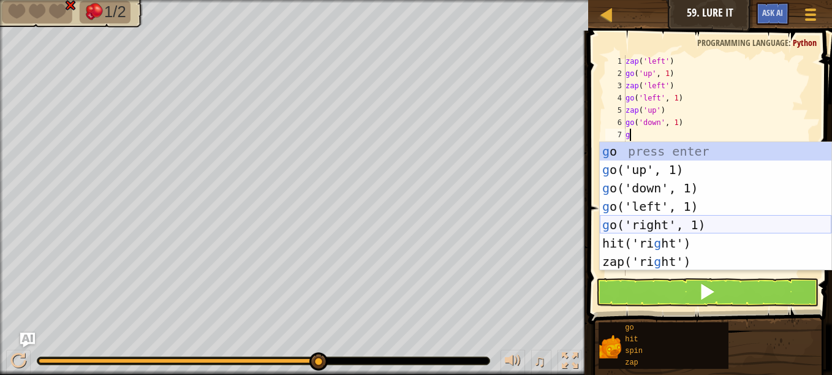
click at [662, 222] on div "g o press enter g o('up', 1) press enter g o('down', 1) press enter g o('left',…" at bounding box center [716, 224] width 232 height 165
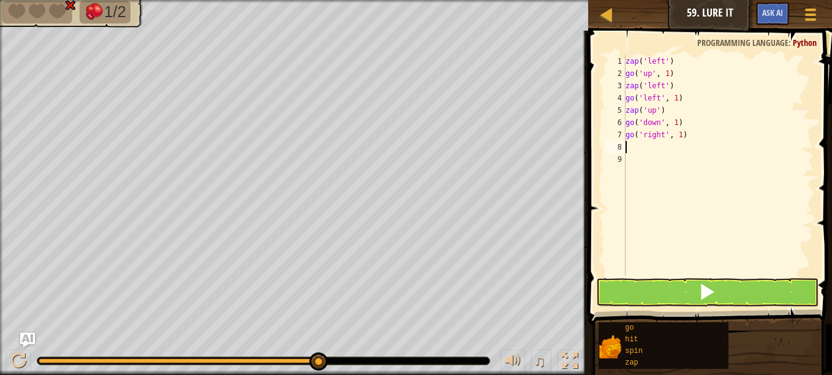
type textarea "z"
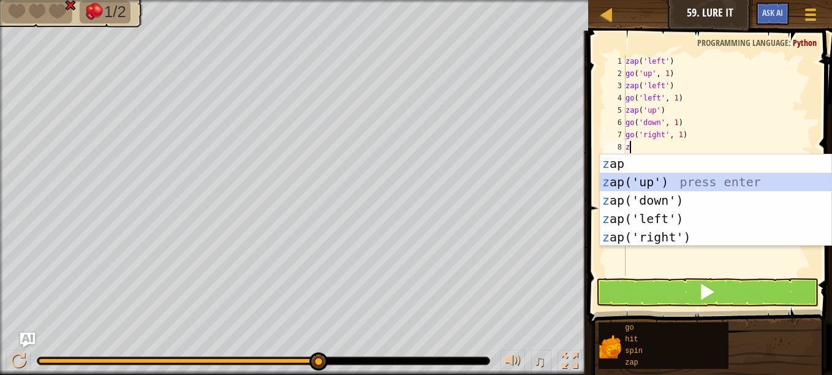
click at [662, 182] on div "z ap press enter z ap('up') press enter z ap('down') press enter z ap('left') p…" at bounding box center [716, 218] width 232 height 129
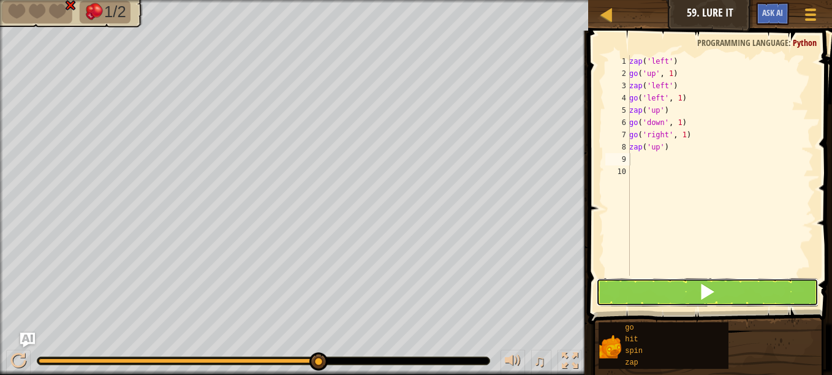
click at [649, 282] on button at bounding box center [707, 292] width 222 height 28
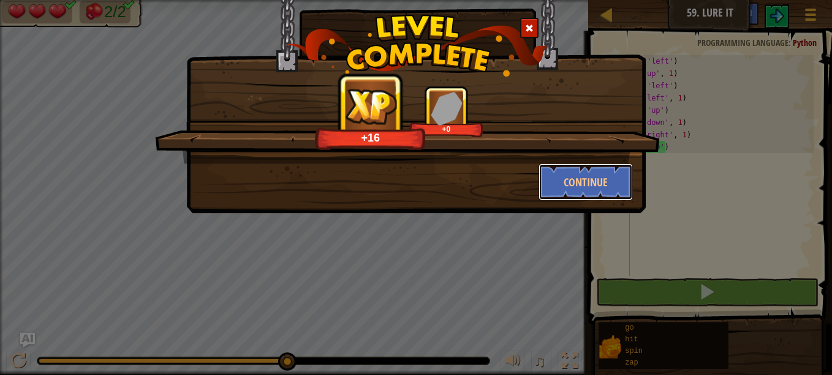
click at [593, 179] on button "Continue" at bounding box center [586, 182] width 95 height 37
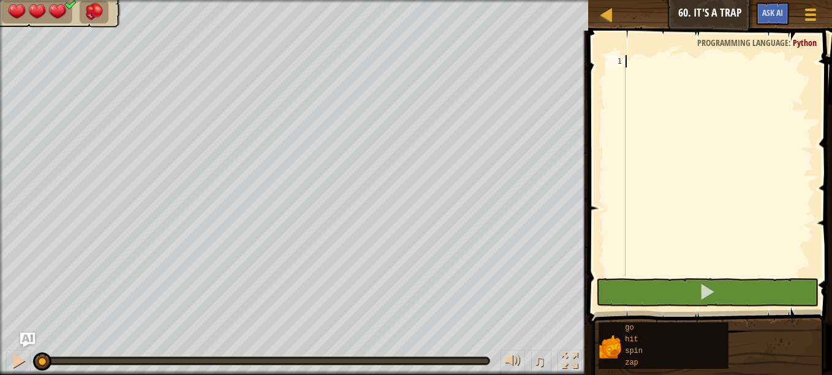
type textarea "s"
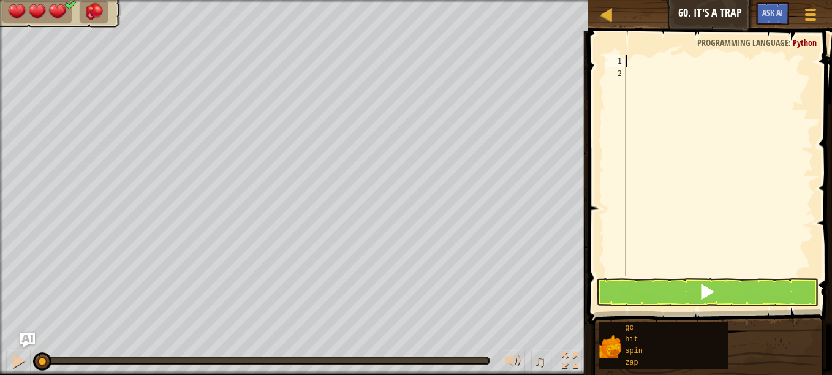
type textarea "z"
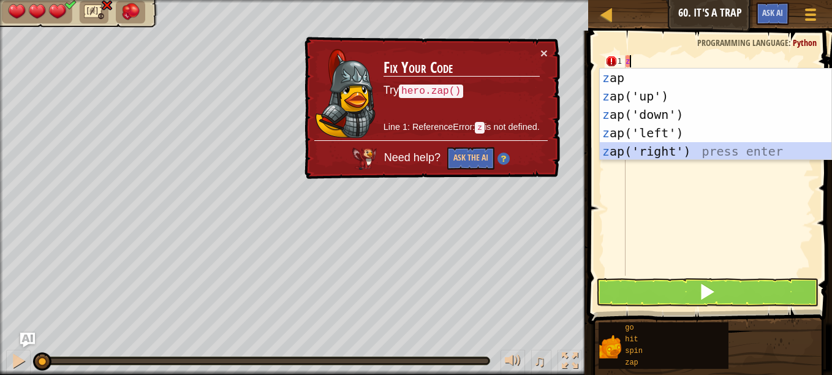
click at [683, 146] on div "z ap press enter z ap('up') press enter z ap('down') press enter z ap('left') p…" at bounding box center [716, 133] width 232 height 129
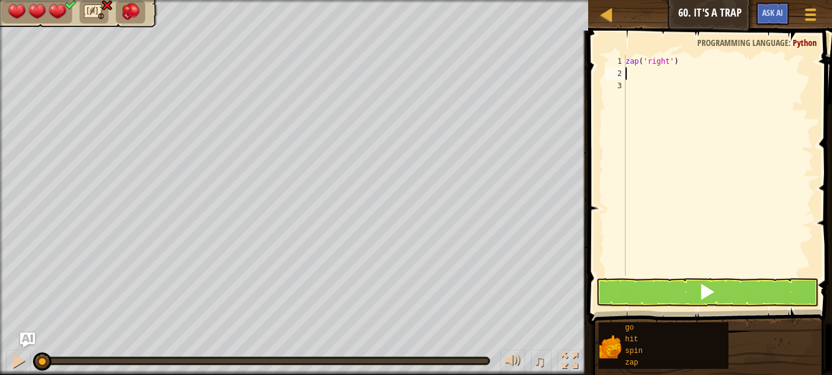
type textarea "g"
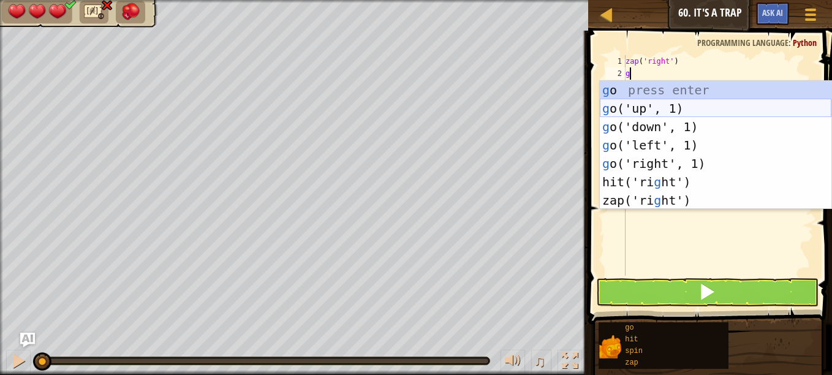
click at [672, 100] on div "g o press enter g o('up', 1) press enter g o('down', 1) press enter g o('left',…" at bounding box center [716, 163] width 232 height 165
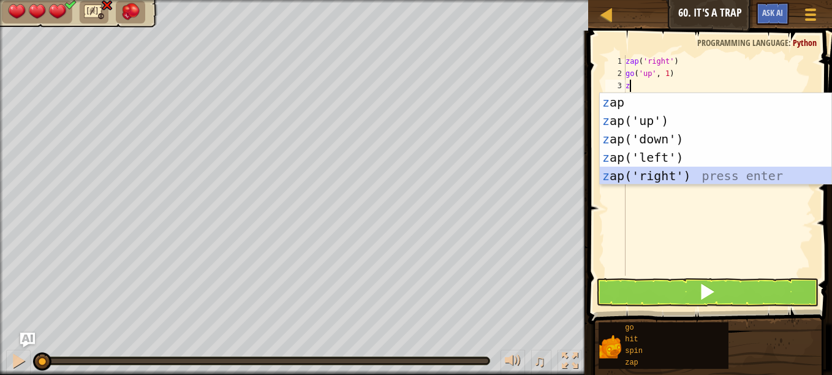
drag, startPoint x: 654, startPoint y: 172, endPoint x: 652, endPoint y: 184, distance: 11.8
click at [652, 184] on div "1 2 3 4 5 6 7 z ap press enter z ap('up') press enter z ap('down') press enter …" at bounding box center [715, 139] width 233 height 92
type textarea "z"
click at [646, 293] on button at bounding box center [707, 292] width 222 height 28
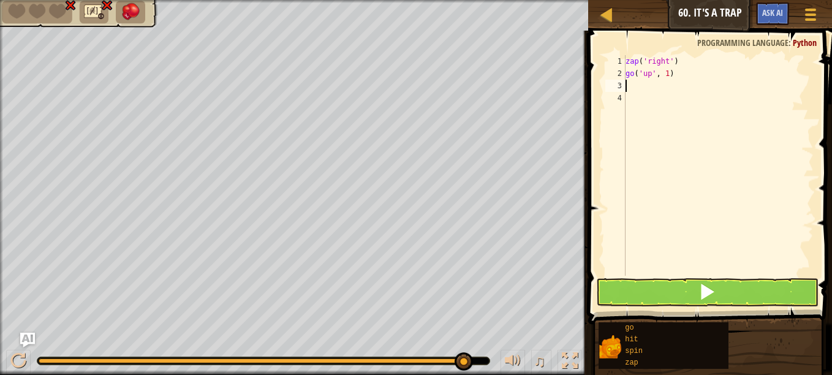
type textarea "z"
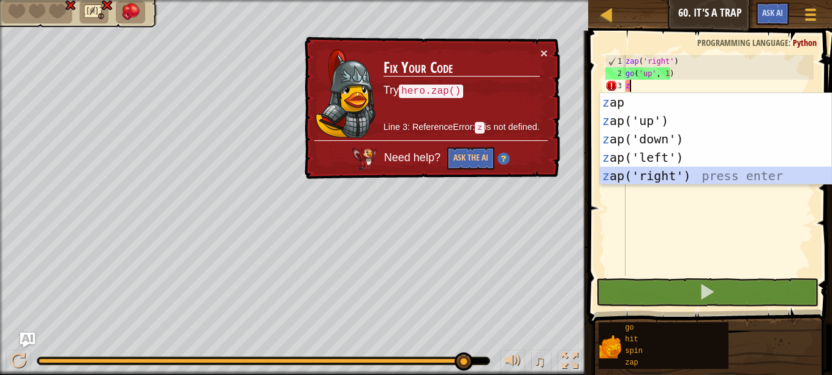
click at [661, 173] on div "z ap press enter z ap('up') press enter z ap('down') press enter z ap('left') p…" at bounding box center [716, 157] width 232 height 129
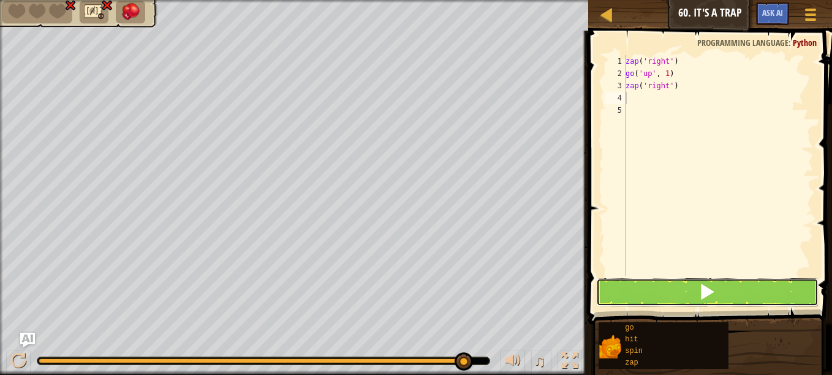
click at [653, 288] on button at bounding box center [707, 292] width 222 height 28
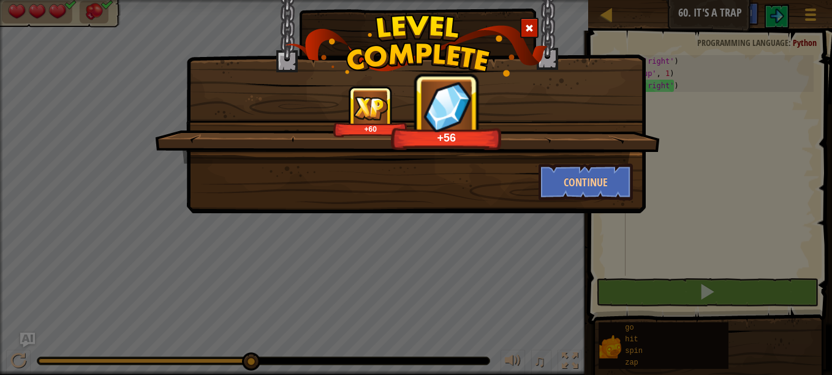
click at [645, 194] on div "+60 +56 Continue" at bounding box center [416, 91] width 460 height 244
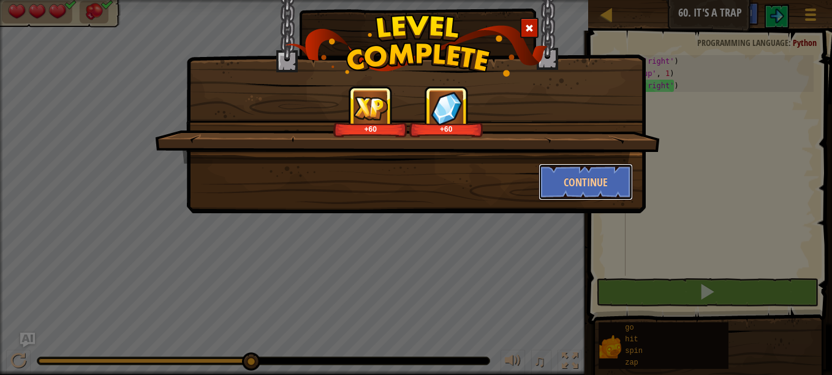
click at [574, 192] on button "Continue" at bounding box center [586, 182] width 95 height 37
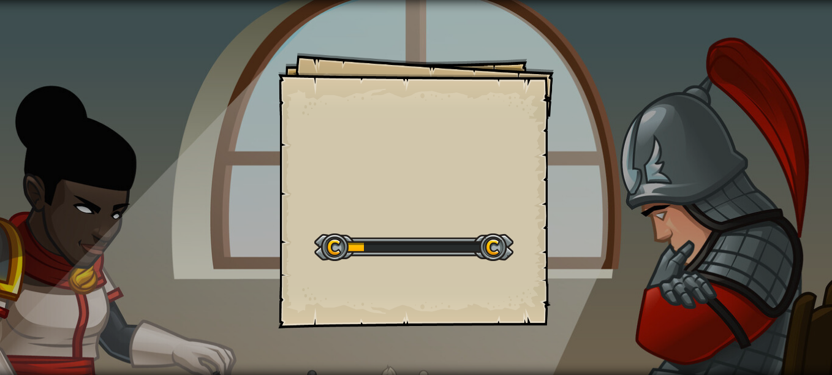
click at [574, 192] on div "Goals Start Level Error loading from server. Try refreshing the page. You'll ne…" at bounding box center [416, 187] width 832 height 375
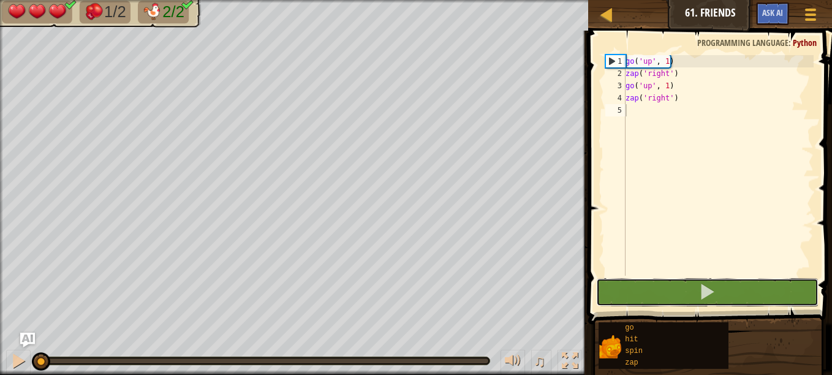
click at [624, 285] on button at bounding box center [707, 292] width 222 height 28
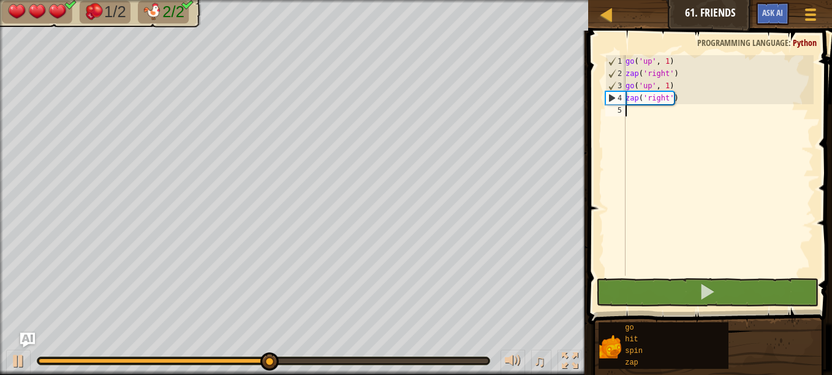
type textarea "g"
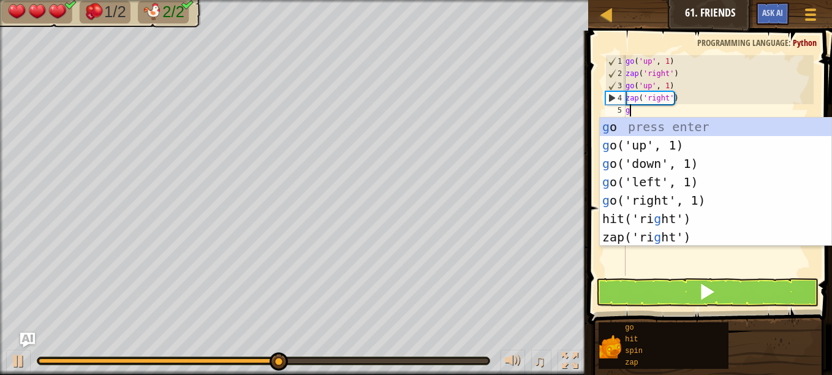
scroll to position [6, 0]
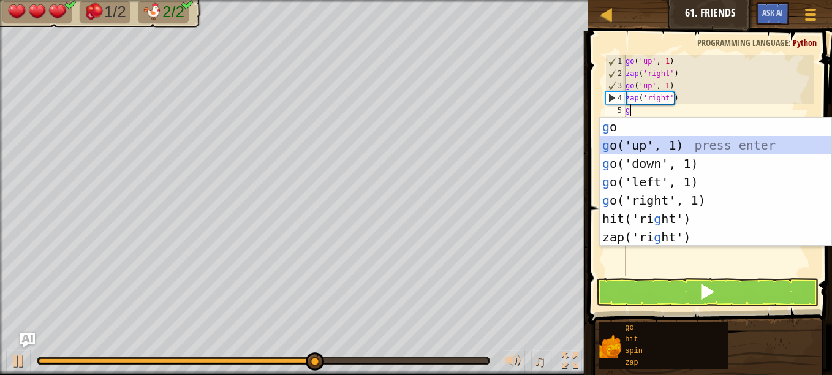
click at [643, 144] on div "g o press enter g o('up', 1) press enter g o('down', 1) press enter g o('left',…" at bounding box center [716, 200] width 232 height 165
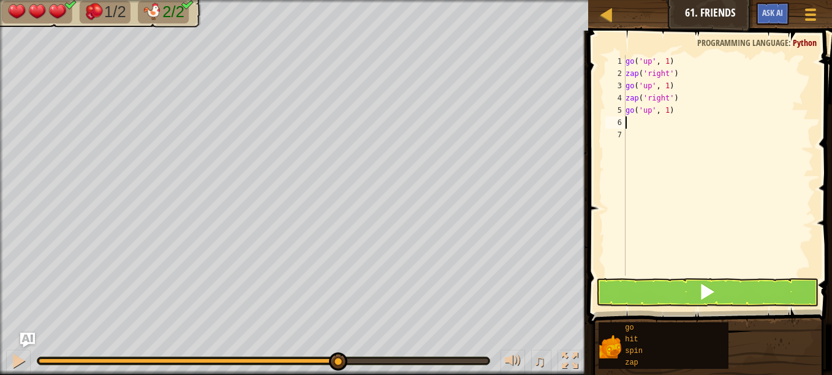
type textarea "z"
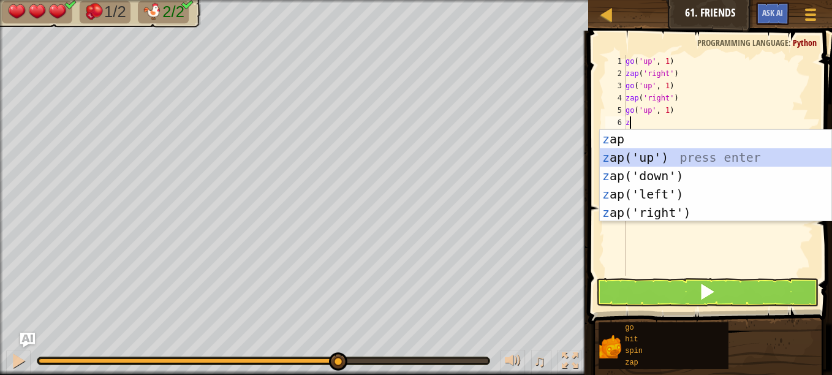
click at [656, 154] on div "z ap press enter z ap('up') press enter z ap('down') press enter z ap('left') p…" at bounding box center [716, 194] width 232 height 129
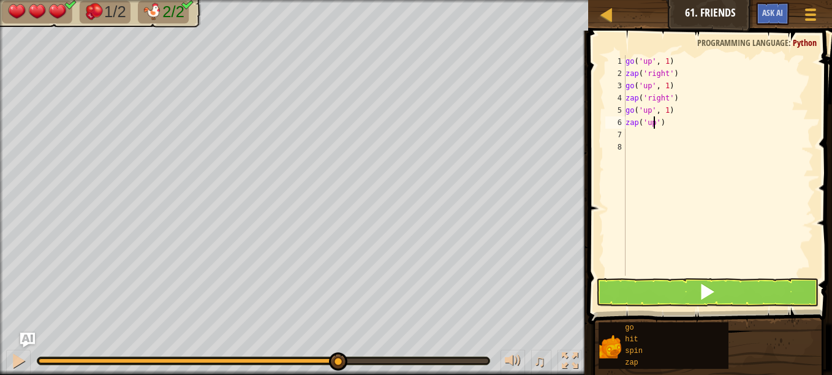
click at [655, 122] on div "go ( 'up' , 1 ) zap ( 'right' ) go ( 'up' , 1 ) zap ( 'right' ) go ( 'up' , 1 )…" at bounding box center [718, 177] width 191 height 245
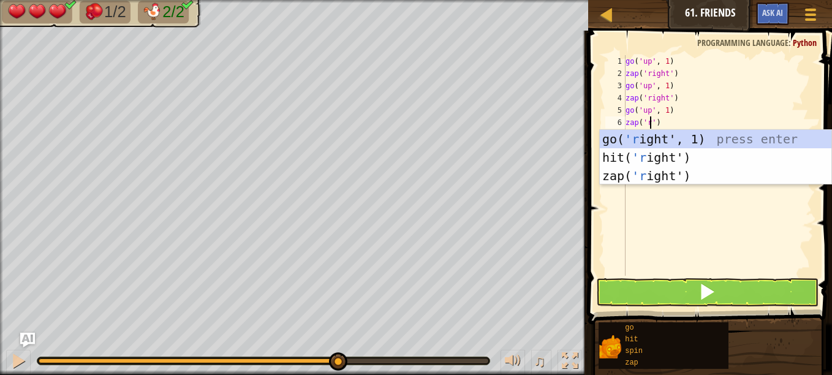
scroll to position [6, 2]
click at [662, 169] on div "go( 'r ight', 1) press enter hit( 'r ight') press enter zap( 'r ight') press en…" at bounding box center [716, 176] width 232 height 92
type textarea "zap('right"
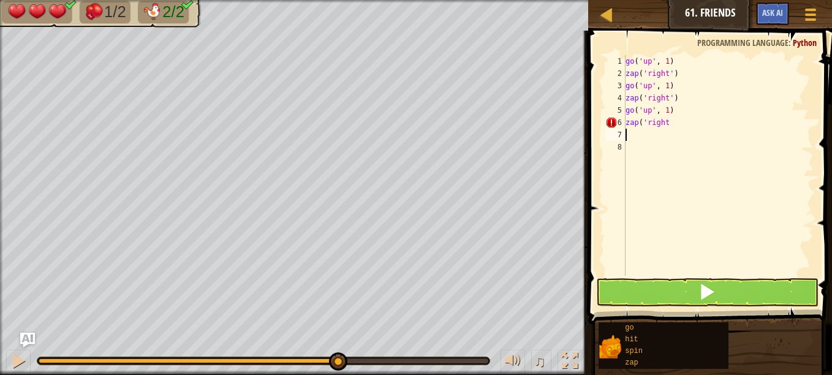
click at [634, 132] on div "go ( 'up' , 1 ) zap ( 'right' ) go ( 'up' , 1 ) zap ( 'right' ) go ( 'up' , 1 )…" at bounding box center [718, 177] width 191 height 245
click at [675, 126] on div "go ( 'up' , 1 ) zap ( 'right' ) go ( 'up' , 1 ) zap ( 'right' ) go ( 'up' , 1 )…" at bounding box center [718, 177] width 191 height 245
type textarea "zap('right'"
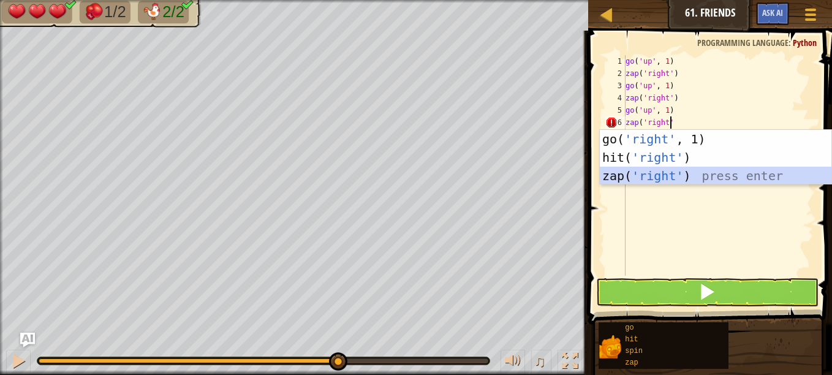
click at [667, 176] on div "go( 'right' , 1) press enter hit( 'right' ) press enter zap( 'right' ) press en…" at bounding box center [716, 176] width 232 height 92
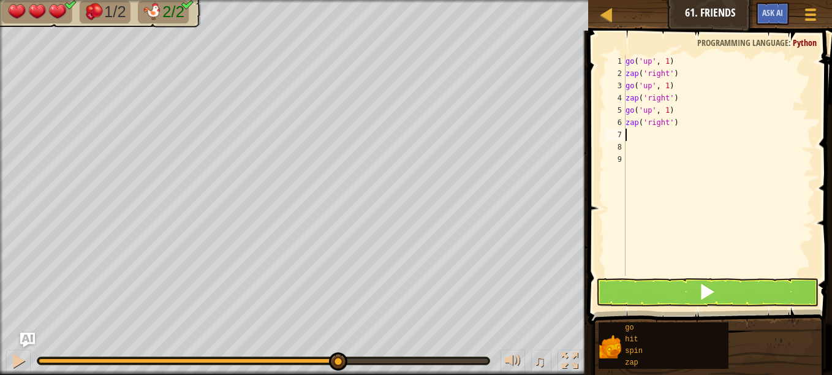
type textarea "g"
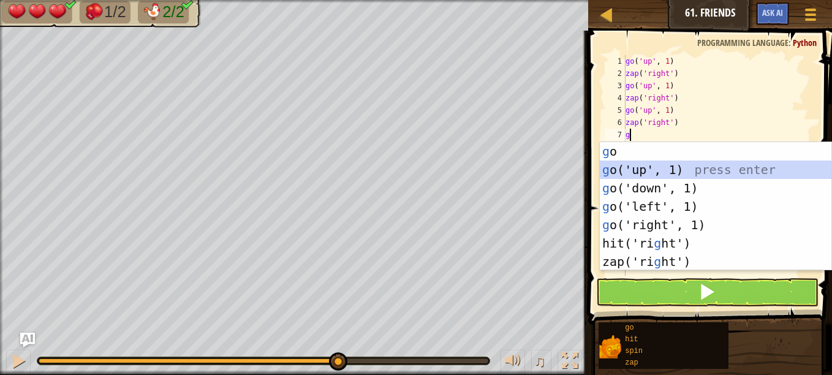
click at [669, 173] on div "g o press enter g o('up', 1) press enter g o('down', 1) press enter g o('left',…" at bounding box center [716, 224] width 232 height 165
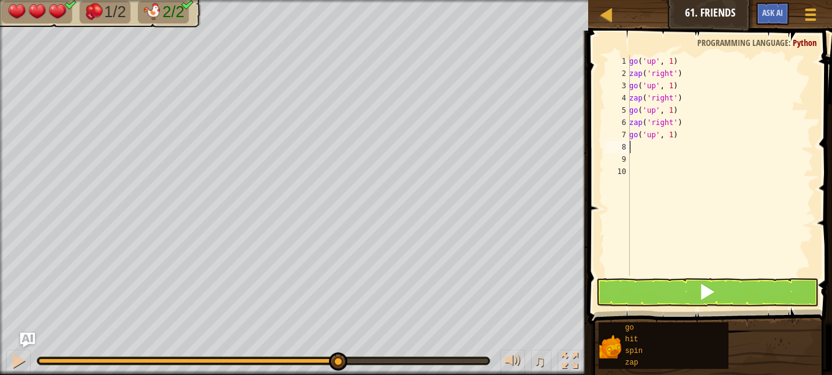
type textarea "z"
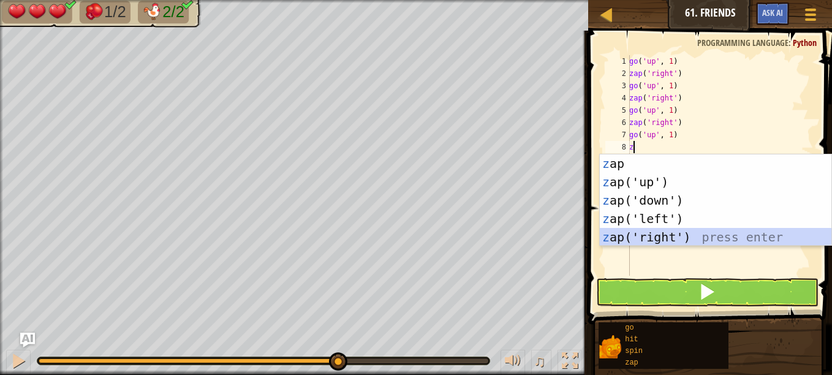
click at [639, 235] on div "z ap press enter z ap('up') press enter z ap('down') press enter z ap('left') p…" at bounding box center [716, 218] width 232 height 129
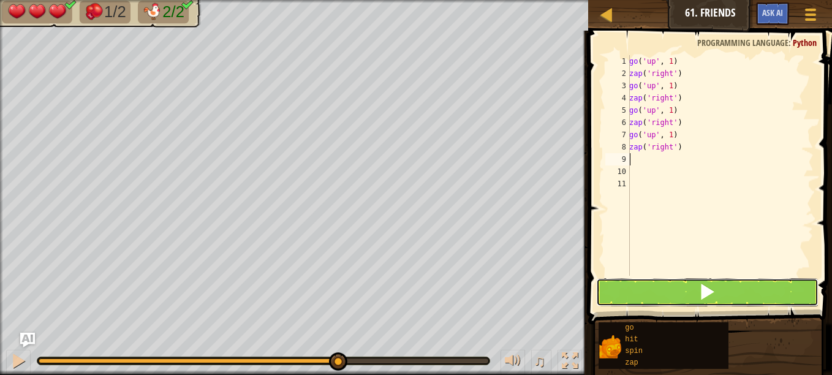
click at [649, 287] on button at bounding box center [707, 292] width 222 height 28
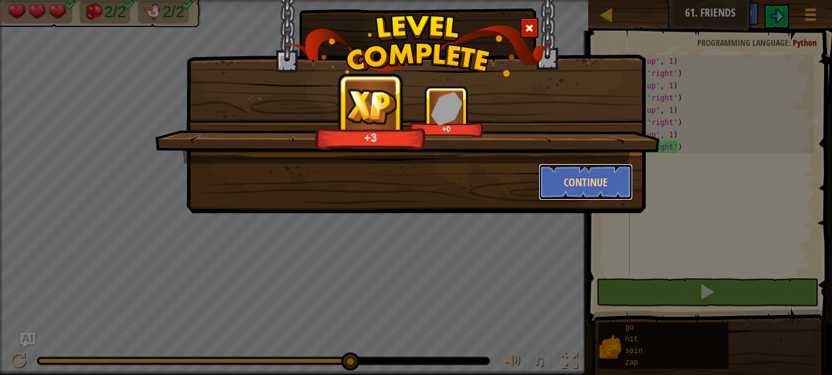
click at [615, 174] on button "Continue" at bounding box center [586, 182] width 95 height 37
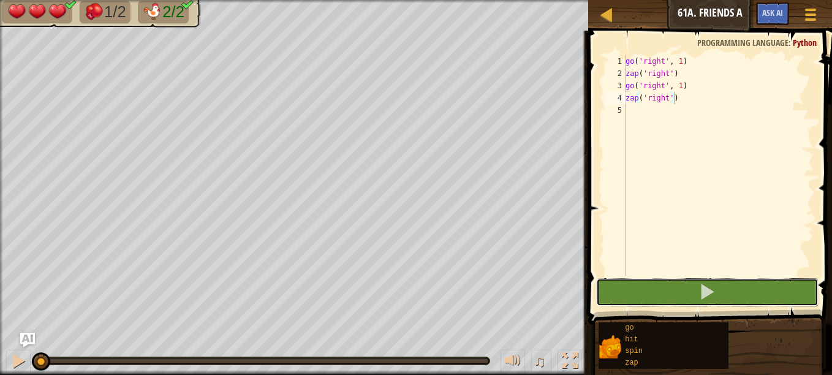
click at [676, 293] on button at bounding box center [707, 292] width 222 height 28
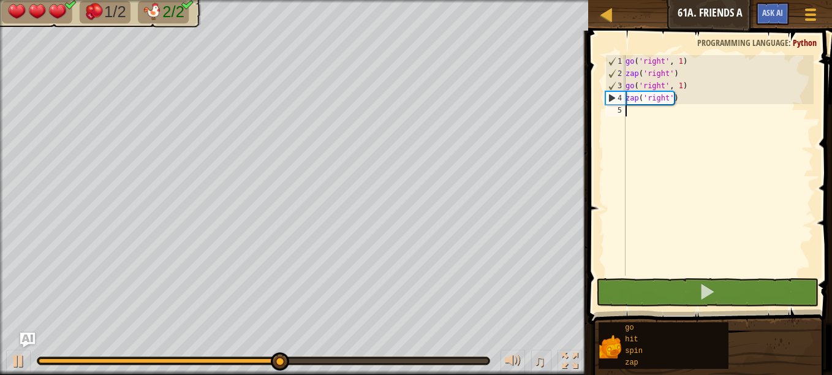
click at [654, 113] on div "go ( 'right' , 1 ) zap ( 'right' ) go ( 'right' , 1 ) zap ( 'right' )" at bounding box center [718, 177] width 191 height 245
type textarea "g"
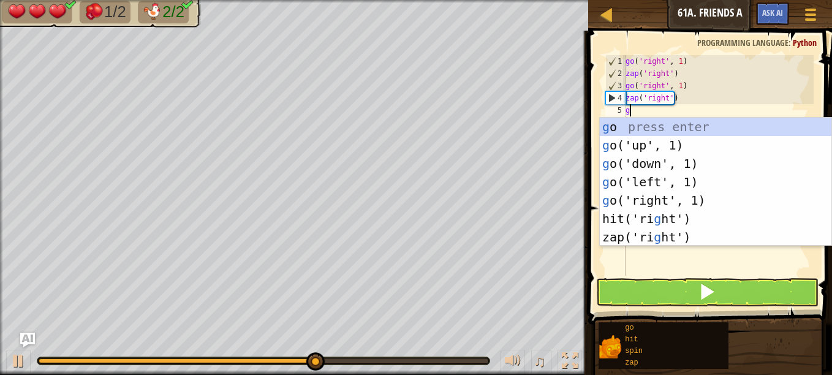
scroll to position [6, 0]
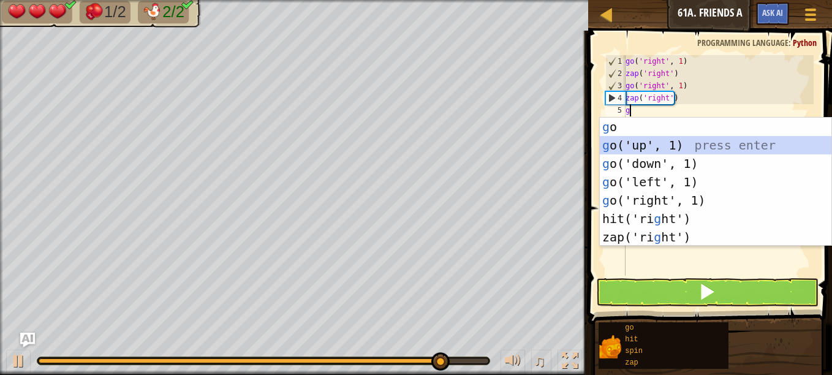
click at [675, 146] on div "g o press enter g o('up', 1) press enter g o('down', 1) press enter g o('left',…" at bounding box center [716, 200] width 232 height 165
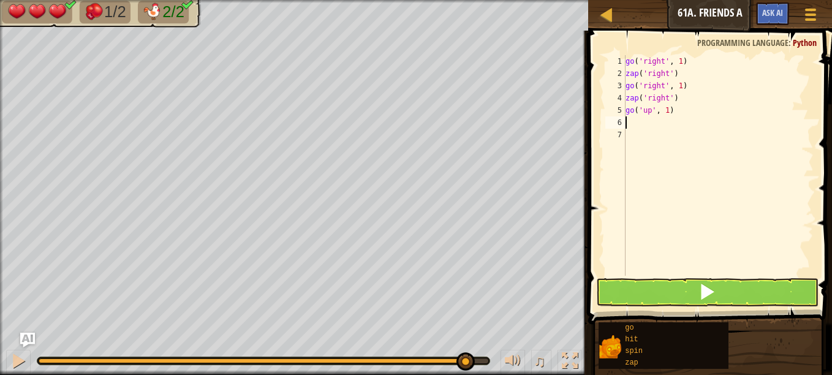
click at [635, 123] on div "go ( 'right' , 1 ) zap ( 'right' ) go ( 'right' , 1 ) zap ( 'right' ) go ( 'up'…" at bounding box center [718, 177] width 191 height 245
type textarea "z"
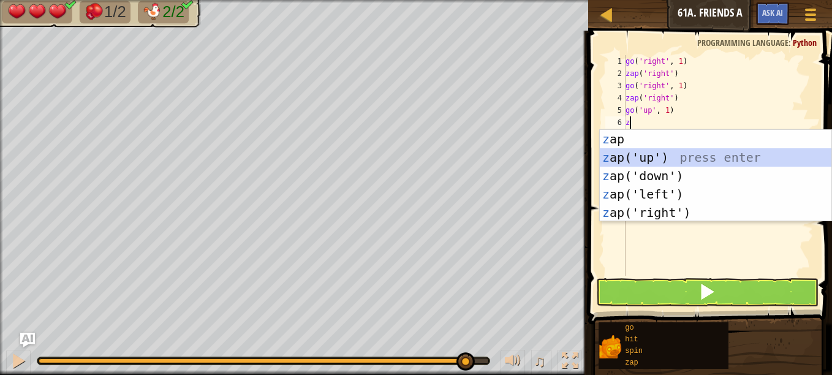
click at [645, 152] on div "z ap press enter z ap('up') press enter z ap('down') press enter z ap('left') p…" at bounding box center [716, 194] width 232 height 129
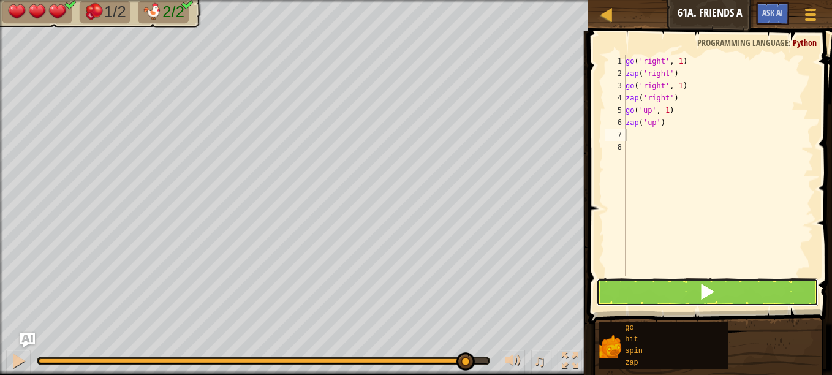
click at [650, 299] on button at bounding box center [707, 292] width 222 height 28
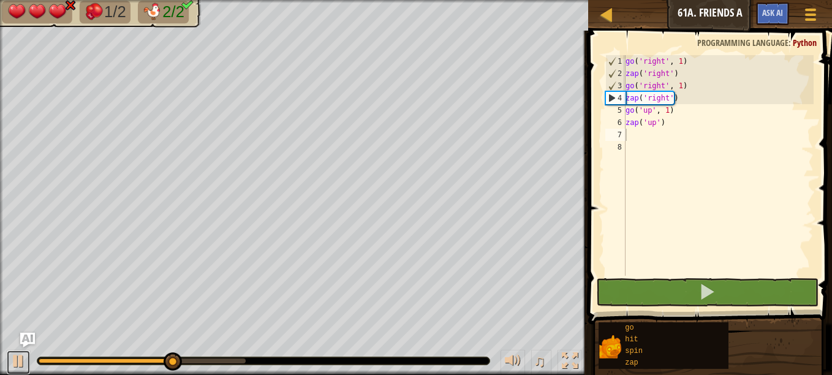
click at [29, 359] on button at bounding box center [18, 362] width 25 height 25
click at [650, 111] on div "go ( 'right' , 1 ) zap ( 'right' ) go ( 'right' , 1 ) zap ( 'right' ) go ( 'up'…" at bounding box center [718, 177] width 191 height 245
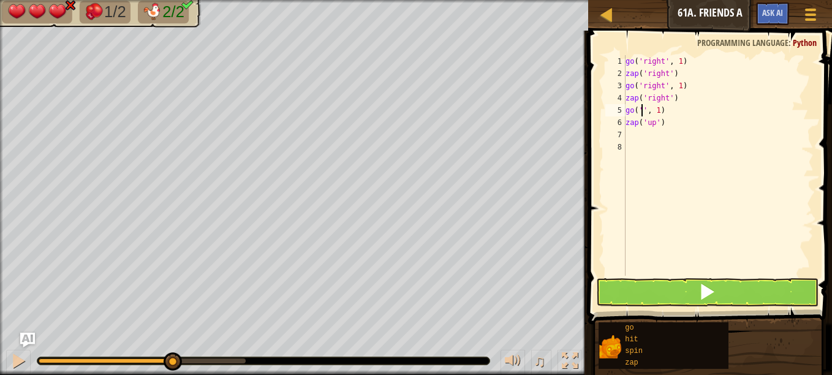
scroll to position [6, 2]
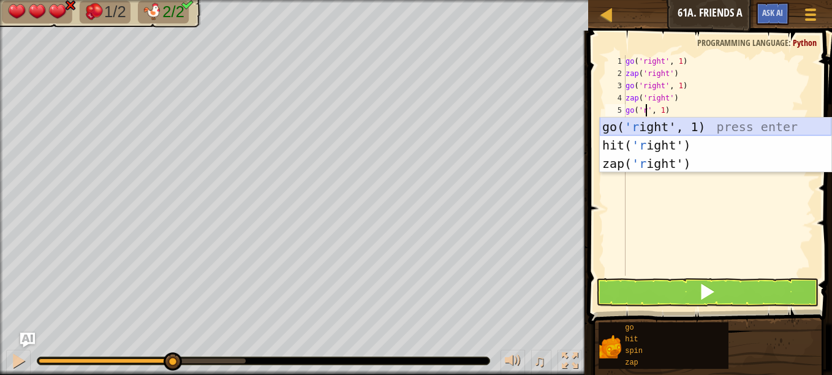
click at [661, 124] on div "go( 'r ight', 1) press enter hit( 'r ight') press enter zap( 'r ight') press en…" at bounding box center [716, 164] width 232 height 92
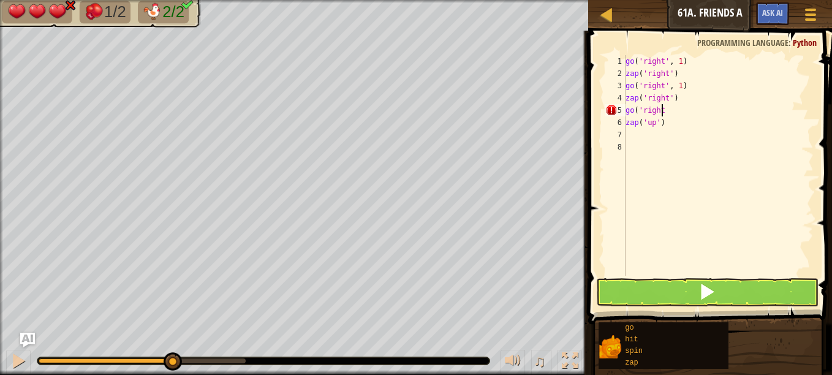
scroll to position [6, 2]
type textarea "go('right'"
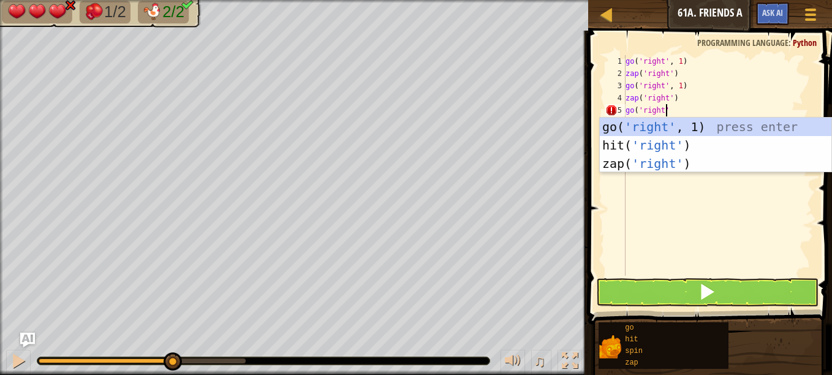
scroll to position [6, 3]
click at [680, 129] on div "go( 'right' , 1) press enter hit( 'right' ) press enter zap( 'right' ) press en…" at bounding box center [716, 164] width 232 height 92
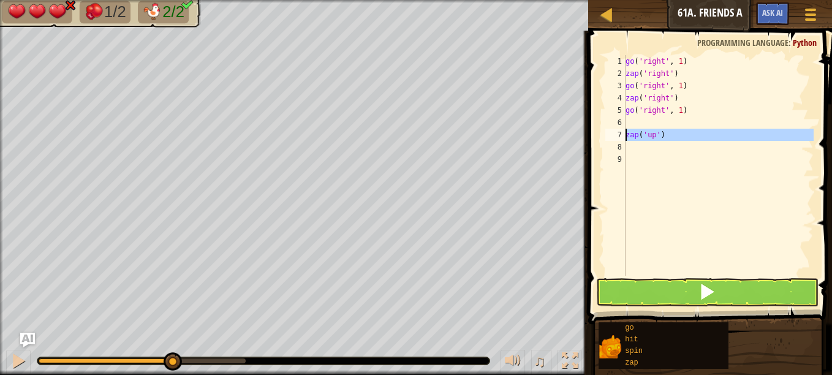
click at [624, 135] on div "7" at bounding box center [615, 135] width 20 height 12
type textarea "zap('up')"
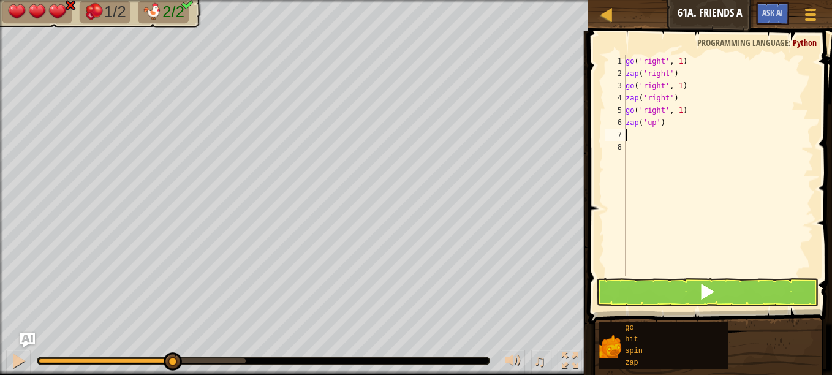
click at [648, 137] on div "go ( 'right' , 1 ) zap ( 'right' ) go ( 'right' , 1 ) zap ( 'right' ) go ( 'rig…" at bounding box center [718, 177] width 191 height 245
click at [667, 158] on div "go ( 'right' , 1 ) zap ( 'right' ) go ( 'right' , 1 ) zap ( 'right' ) go ( 'rig…" at bounding box center [718, 177] width 191 height 245
type textarea "h"
type textarea "g"
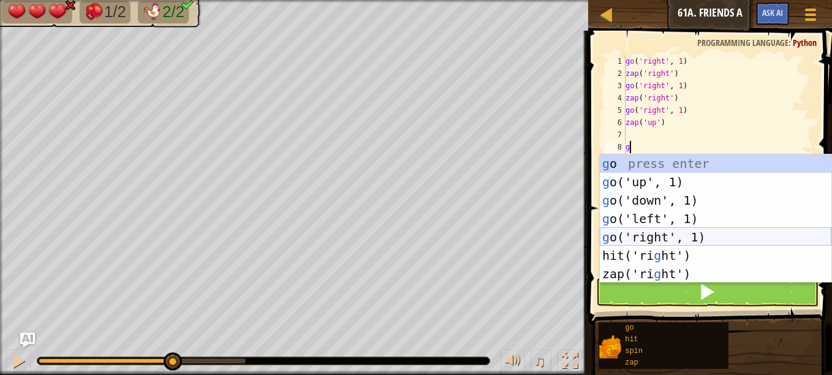
click at [670, 237] on div "g o press enter g o('up', 1) press enter g o('down', 1) press enter g o('left',…" at bounding box center [716, 236] width 232 height 165
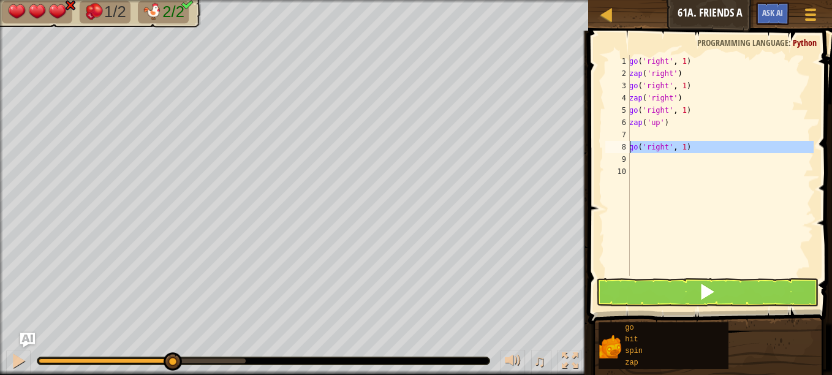
click at [629, 148] on div "8" at bounding box center [617, 147] width 25 height 12
type textarea "go('right', 1)"
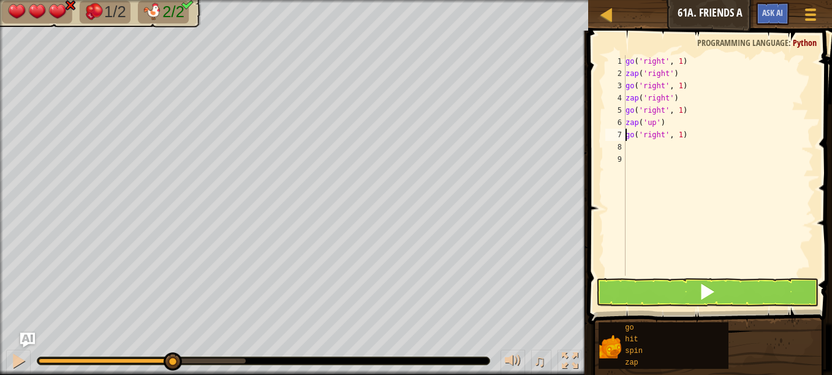
click at [646, 145] on div "go ( 'right' , 1 ) zap ( 'right' ) go ( 'right' , 1 ) zap ( 'right' ) go ( 'rig…" at bounding box center [718, 177] width 191 height 245
type textarea "z"
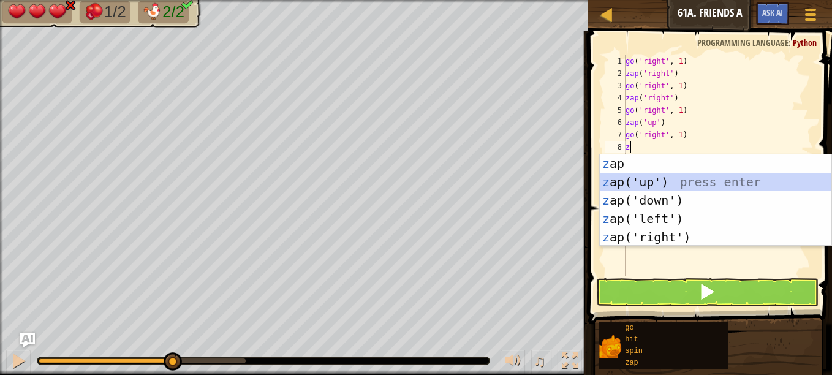
click at [662, 178] on div "z ap press enter z ap('up') press enter z ap('down') press enter z ap('left') p…" at bounding box center [716, 218] width 232 height 129
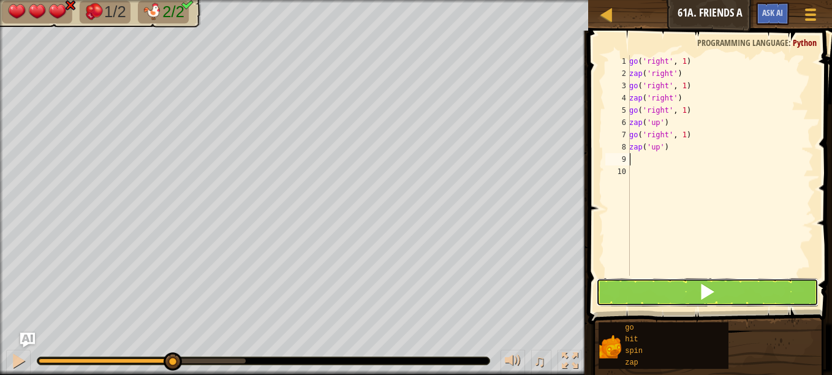
click at [662, 284] on button at bounding box center [707, 292] width 222 height 28
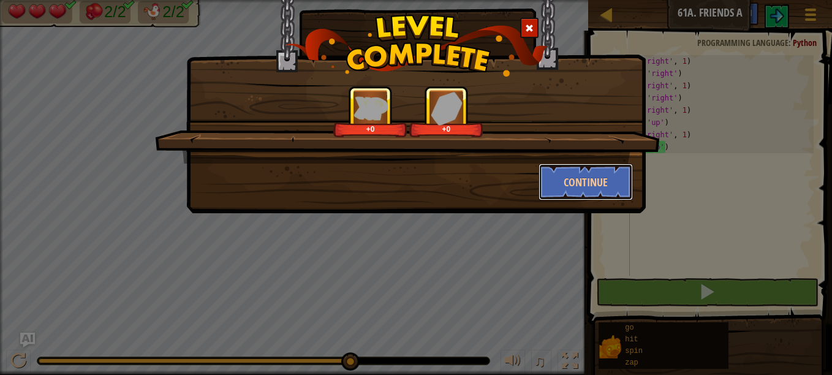
click at [584, 187] on button "Continue" at bounding box center [586, 182] width 95 height 37
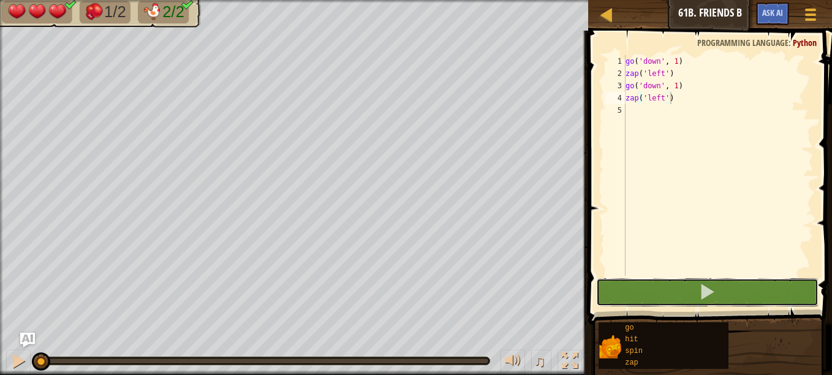
click at [703, 298] on span at bounding box center [707, 291] width 17 height 17
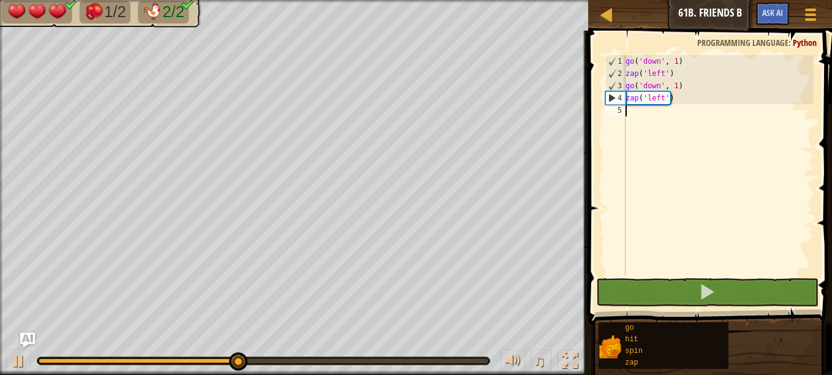
click at [654, 118] on div "go ( 'down' , 1 ) zap ( 'left' ) go ( 'down' , 1 ) zap ( 'left' )" at bounding box center [718, 177] width 191 height 245
type textarea "g"
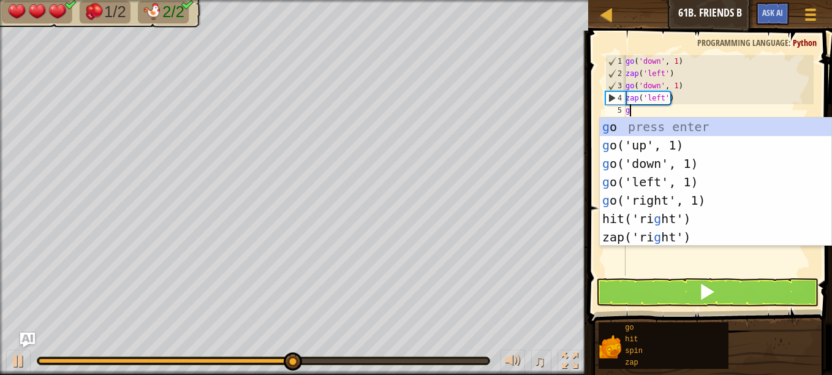
scroll to position [6, 0]
click at [654, 160] on div "g o press enter g o('up', 1) press enter g o('down', 1) press enter g o('left',…" at bounding box center [716, 200] width 232 height 165
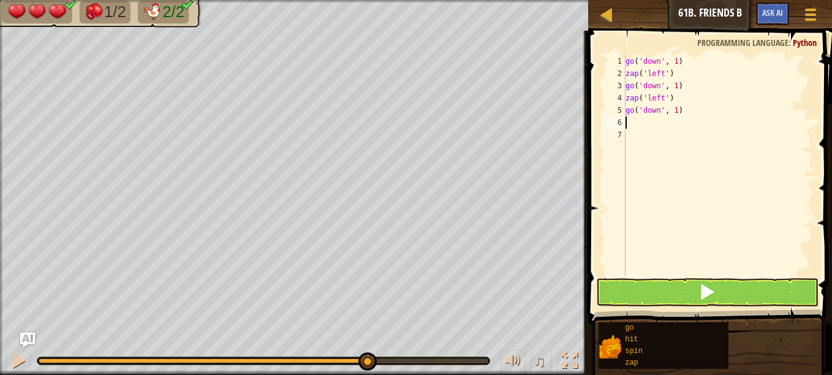
click at [650, 129] on div "go ( 'down' , 1 ) zap ( 'left' ) go ( 'down' , 1 ) zap ( 'left' ) go ( 'down' ,…" at bounding box center [718, 177] width 191 height 245
click at [641, 123] on div "go ( 'down' , 1 ) zap ( 'left' ) go ( 'down' , 1 ) zap ( 'left' ) go ( 'down' ,…" at bounding box center [718, 177] width 191 height 245
type textarea "z"
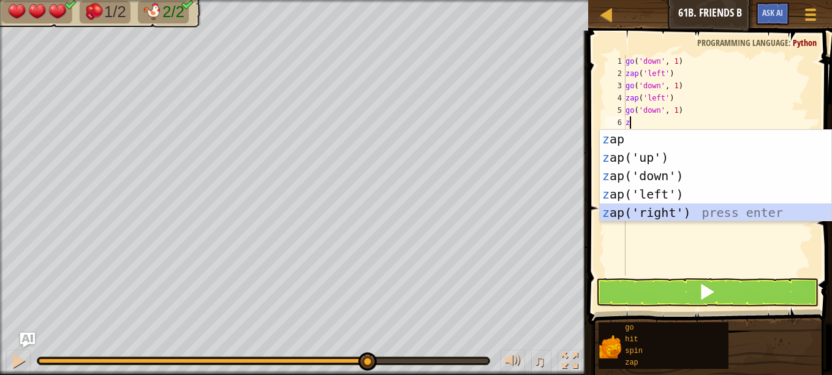
click at [662, 217] on div "z ap press enter z ap('up') press enter z ap('down') press enter z ap('left') p…" at bounding box center [716, 194] width 232 height 129
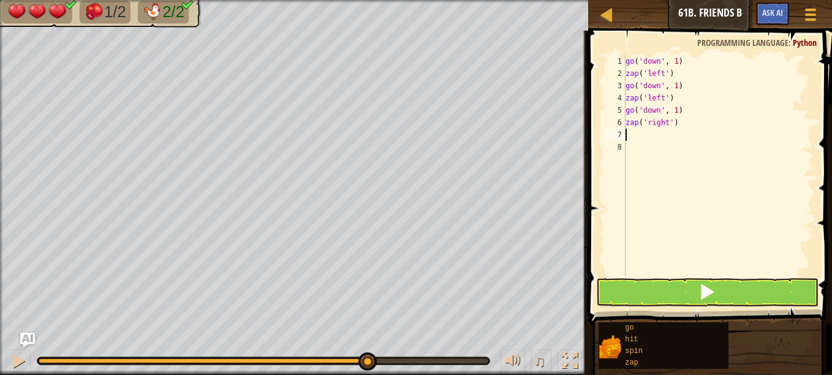
click at [651, 135] on div "go ( 'down' , 1 ) zap ( 'left' ) go ( 'down' , 1 ) zap ( 'left' ) go ( 'down' ,…" at bounding box center [718, 177] width 191 height 245
type textarea "g"
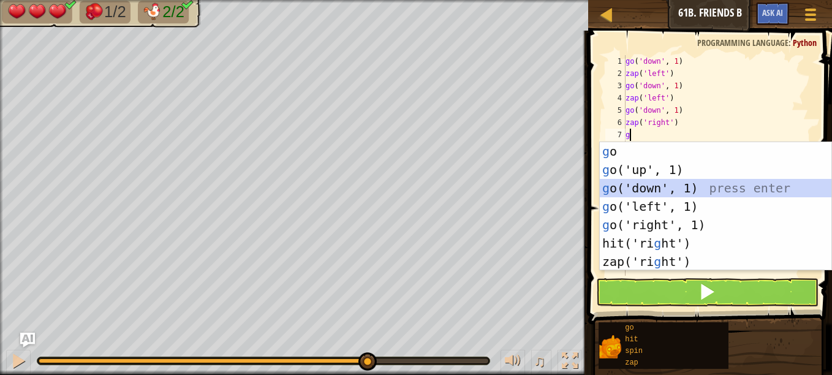
click at [642, 188] on div "g o press enter g o('up', 1) press enter g o('down', 1) press enter g o('left',…" at bounding box center [716, 224] width 232 height 165
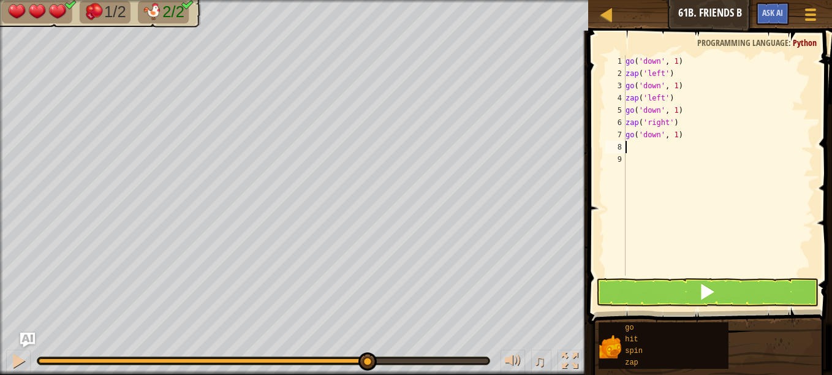
type textarea "z"
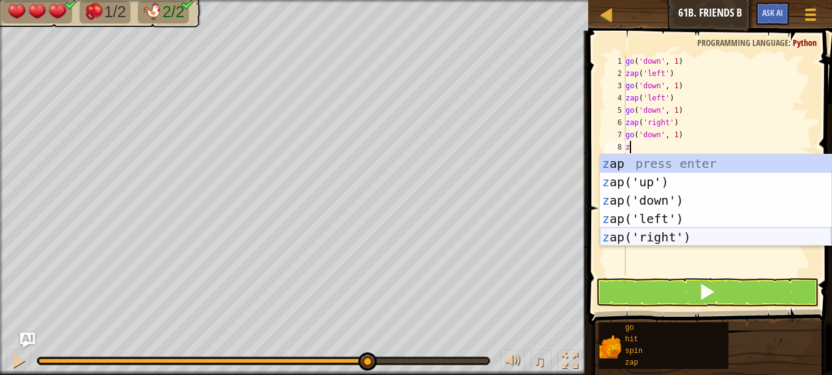
click at [662, 237] on div "z ap press enter z ap('up') press enter z ap('down') press enter z ap('left') p…" at bounding box center [716, 218] width 232 height 129
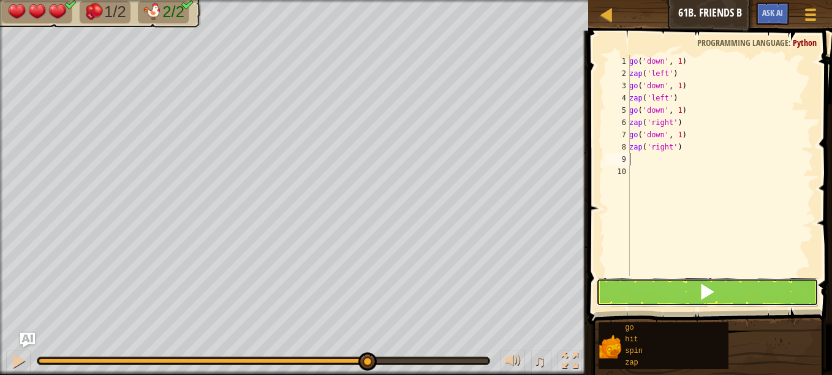
click at [658, 289] on button at bounding box center [707, 292] width 222 height 28
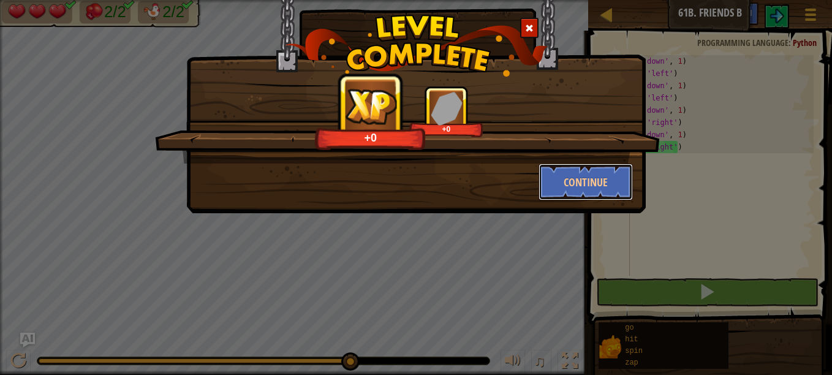
click at [604, 176] on button "Continue" at bounding box center [586, 182] width 95 height 37
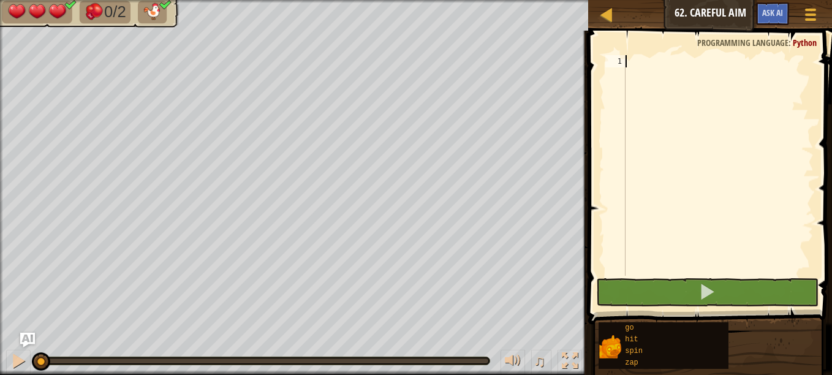
type textarea "g"
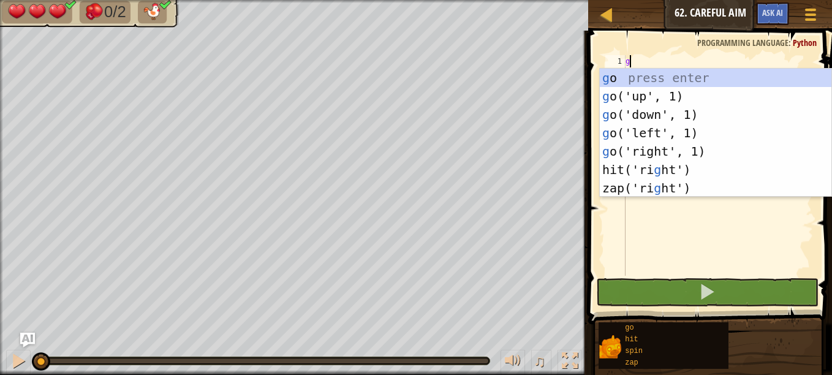
scroll to position [6, 0]
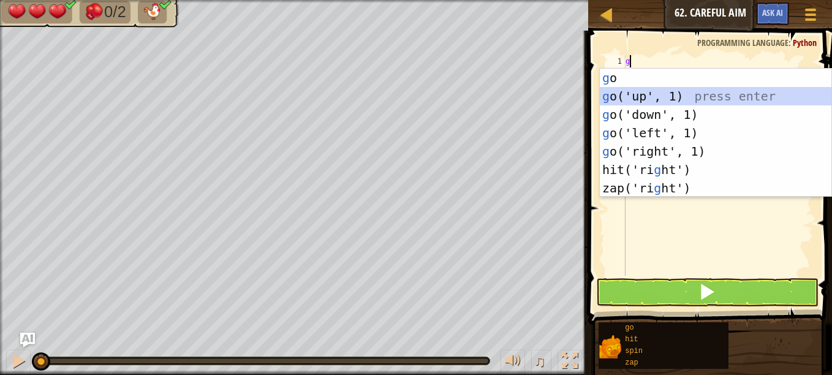
click at [652, 94] on div "g o press enter g o('up', 1) press enter g o('down', 1) press enter g o('left',…" at bounding box center [716, 151] width 232 height 165
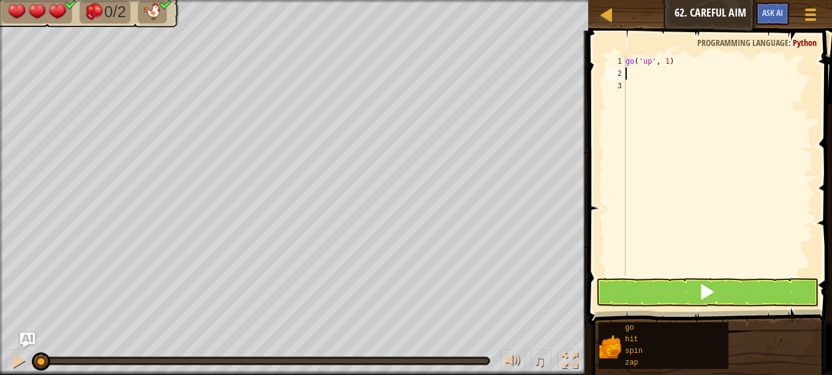
type textarea "z"
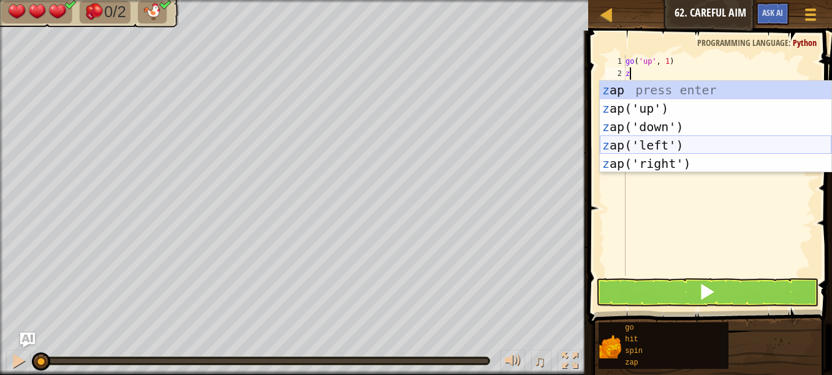
click at [673, 142] on div "z ap press enter z ap('up') press enter z ap('down') press enter z ap('left') p…" at bounding box center [716, 145] width 232 height 129
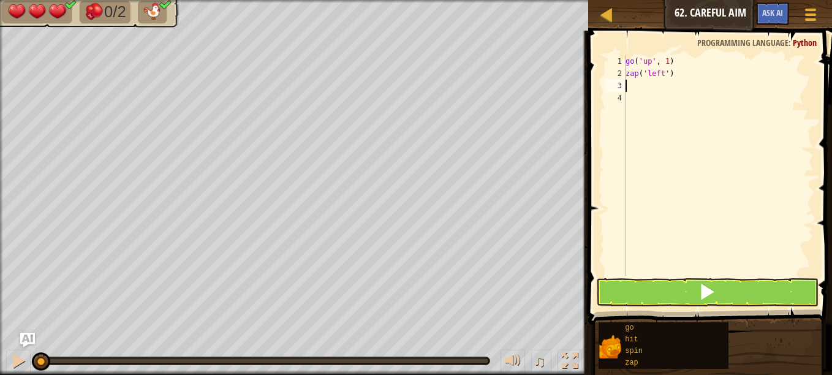
type textarea "g"
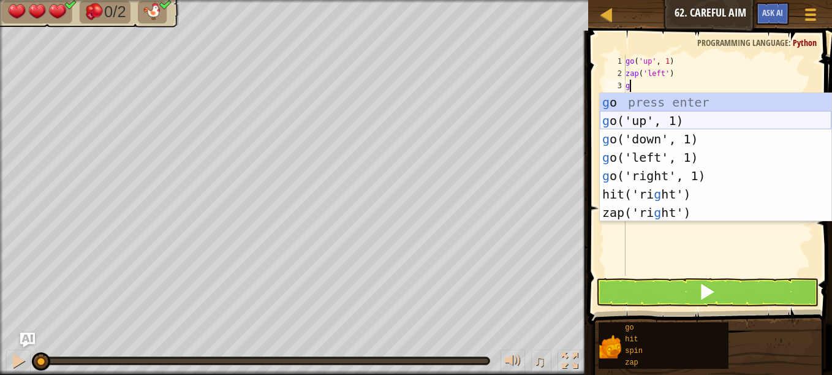
click at [660, 122] on div "g o press enter g o('up', 1) press enter g o('down', 1) press enter g o('left',…" at bounding box center [716, 175] width 232 height 165
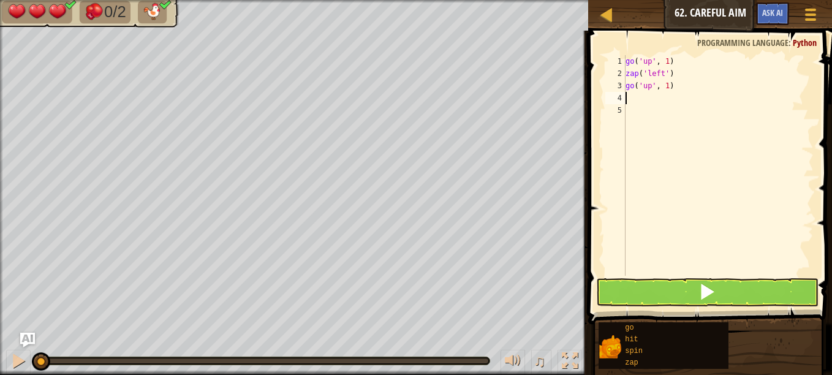
type textarea "z"
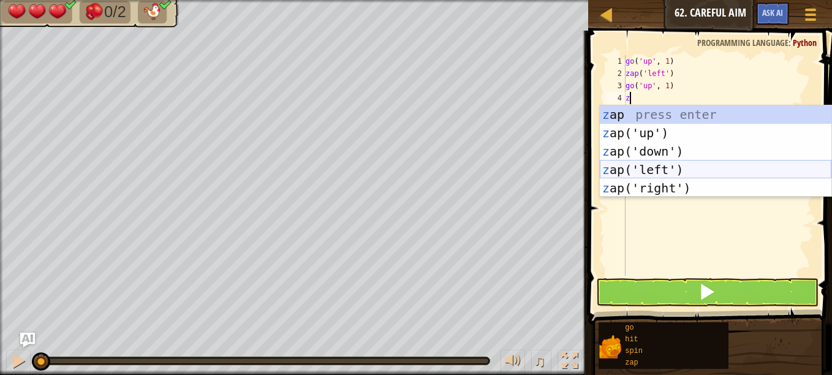
click at [688, 169] on div "z ap press enter z ap('up') press enter z ap('down') press enter z ap('left') p…" at bounding box center [716, 169] width 232 height 129
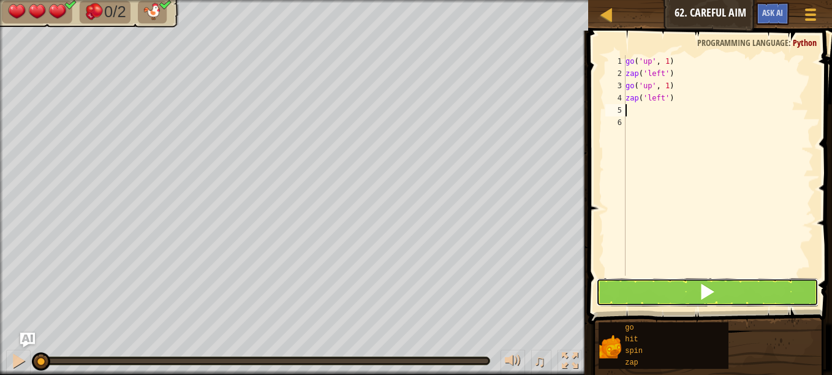
click at [675, 287] on button at bounding box center [707, 292] width 222 height 28
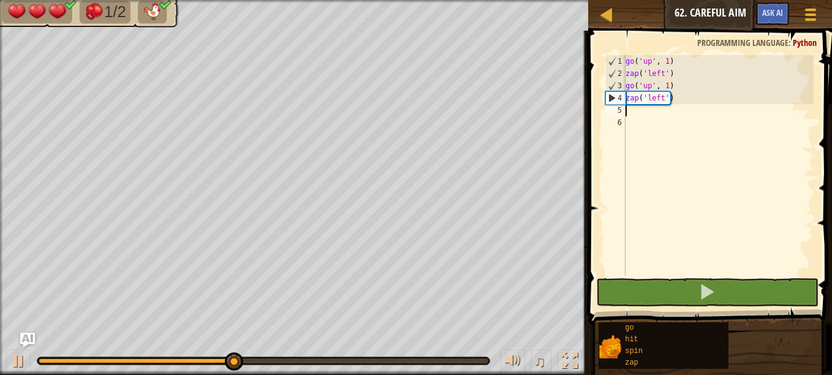
type textarea "g"
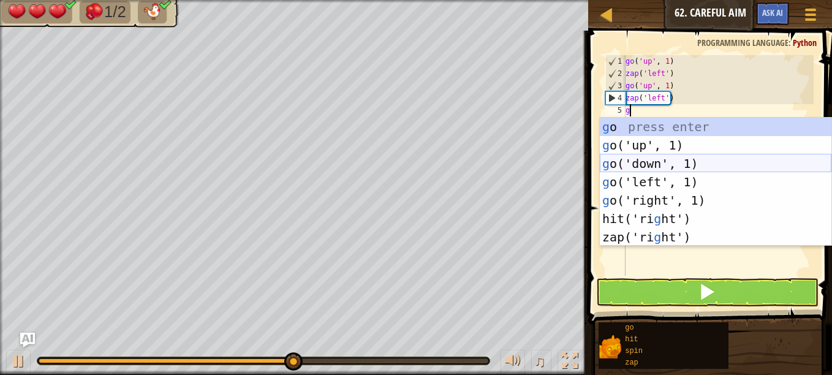
click at [647, 160] on div "g o press enter g o('up', 1) press enter g o('down', 1) press enter g o('left',…" at bounding box center [716, 200] width 232 height 165
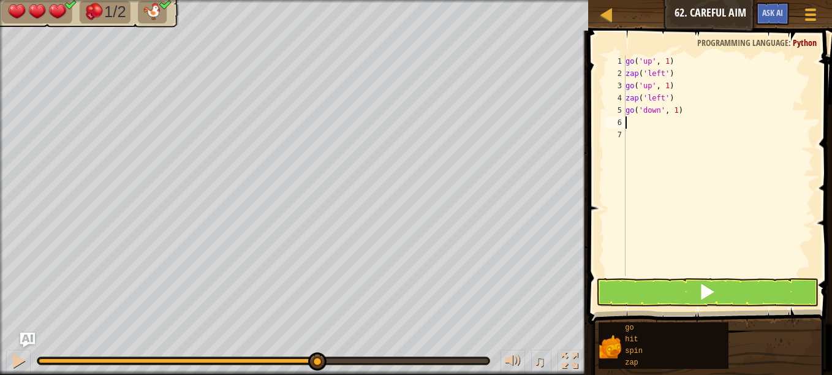
click at [674, 109] on div "go ( 'up' , 1 ) zap ( 'left' ) go ( 'up' , 1 ) zap ( 'left' ) go ( 'down' , 1 )" at bounding box center [718, 177] width 191 height 245
type textarea "go('down', 3)"
click at [643, 123] on div "go ( 'up' , 1 ) zap ( 'left' ) go ( 'up' , 1 ) zap ( 'left' ) go ( 'down' , 3 )" at bounding box center [718, 177] width 191 height 245
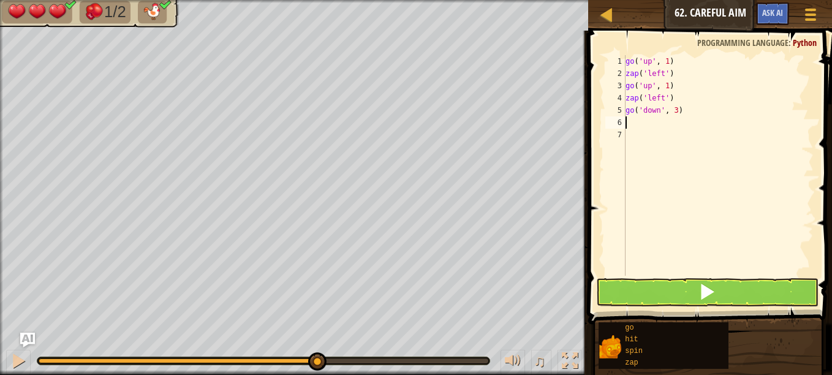
type textarea "z"
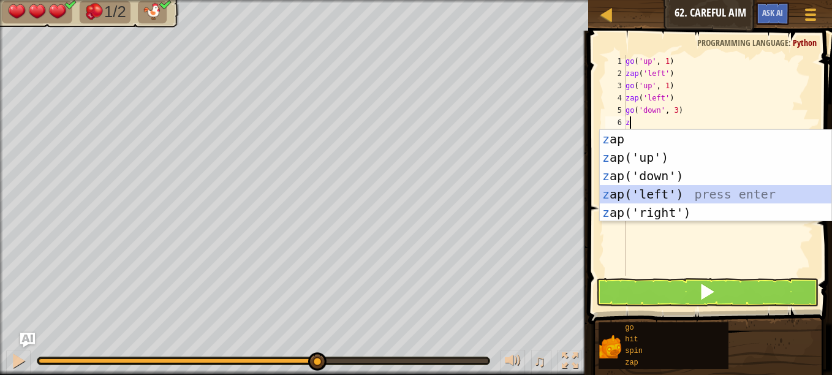
click at [661, 189] on div "z ap press enter z ap('up') press enter z ap('down') press enter z ap('left') p…" at bounding box center [716, 194] width 232 height 129
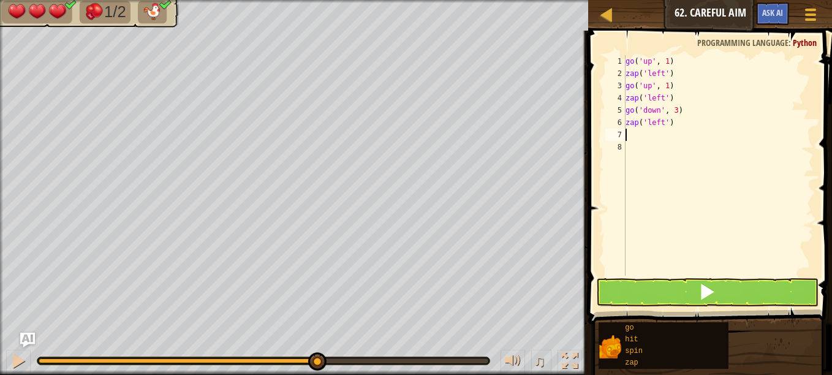
type textarea "g"
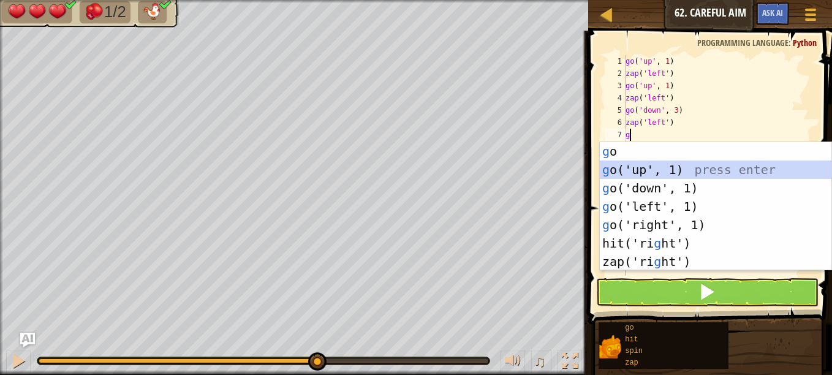
click at [649, 170] on div "g o press enter g o('up', 1) press enter g o('down', 1) press enter g o('left',…" at bounding box center [716, 224] width 232 height 165
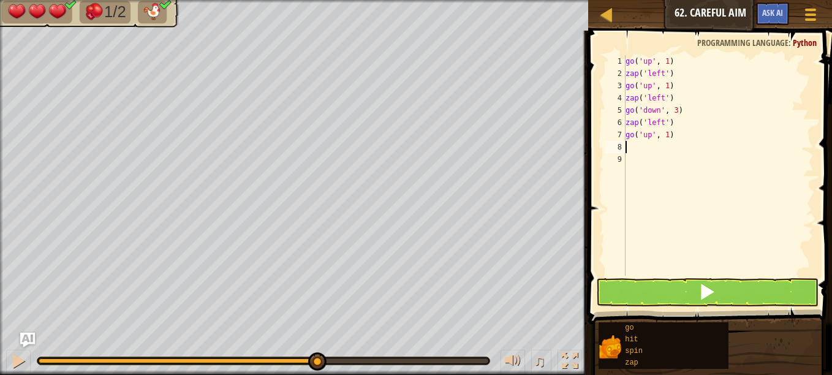
click at [651, 135] on div "go ( 'up' , 1 ) zap ( 'left' ) go ( 'up' , 1 ) zap ( 'left' ) go ( 'down' , 3 )…" at bounding box center [718, 177] width 191 height 245
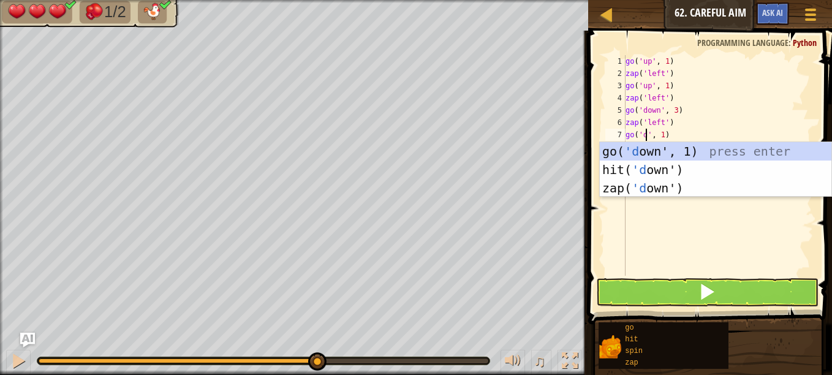
scroll to position [6, 2]
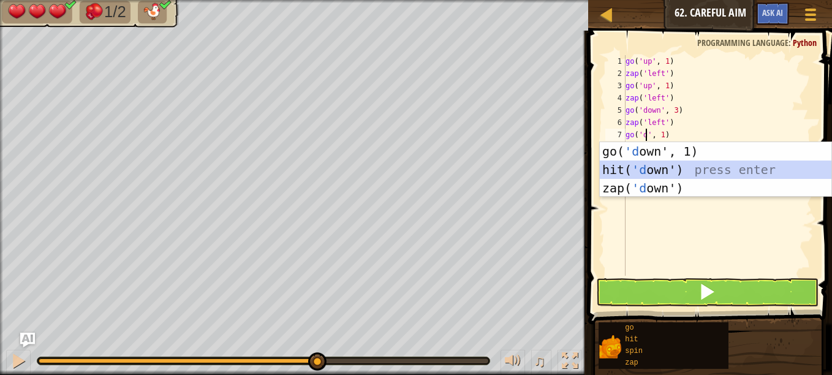
click at [670, 165] on div "go( 'd own', 1) press enter hit( 'd own') press enter zap( 'd own') press enter" at bounding box center [716, 188] width 232 height 92
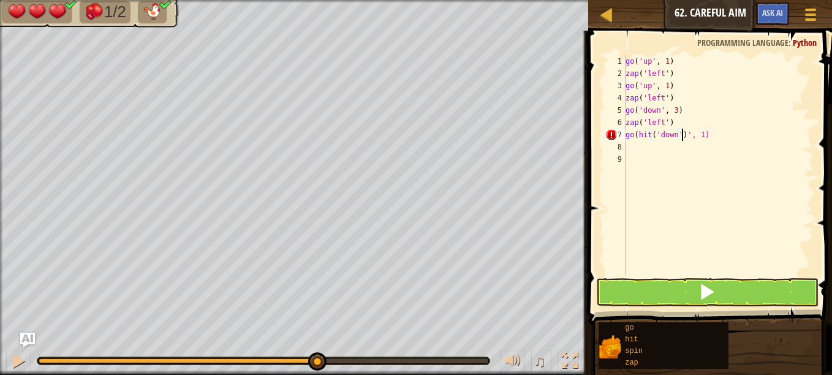
click at [699, 137] on div "go ( 'up' , 1 ) zap ( 'left' ) go ( 'up' , 1 ) zap ( 'left' ) go ( 'down' , 3 )…" at bounding box center [718, 177] width 191 height 245
click at [702, 137] on div "go ( 'up' , 1 ) zap ( 'left' ) go ( 'up' , 1 ) zap ( 'left' ) go ( 'down' , 3 )…" at bounding box center [718, 177] width 191 height 245
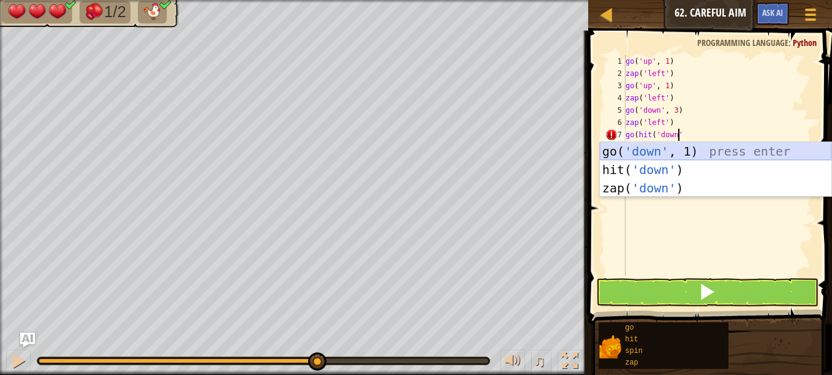
click at [694, 152] on div "go( 'down' , 1) press enter hit( 'down' ) press enter zap( 'down' ) press enter" at bounding box center [716, 188] width 232 height 92
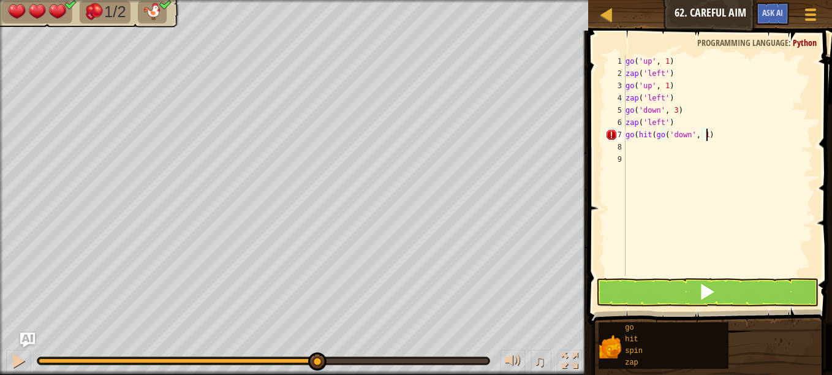
click at [662, 135] on div "go ( 'up' , 1 ) zap ( 'left' ) go ( 'up' , 1 ) zap ( 'left' ) go ( 'down' , 3 )…" at bounding box center [718, 177] width 191 height 245
type textarea "go('down', 1)"
click at [660, 154] on div "go ( 'up' , 1 ) zap ( 'left' ) go ( 'up' , 1 ) zap ( 'left' ) go ( 'down' , 3 )…" at bounding box center [718, 177] width 191 height 245
click at [648, 147] on div "go ( 'up' , 1 ) zap ( 'left' ) go ( 'up' , 1 ) zap ( 'left' ) go ( 'down' , 3 )…" at bounding box center [718, 177] width 191 height 245
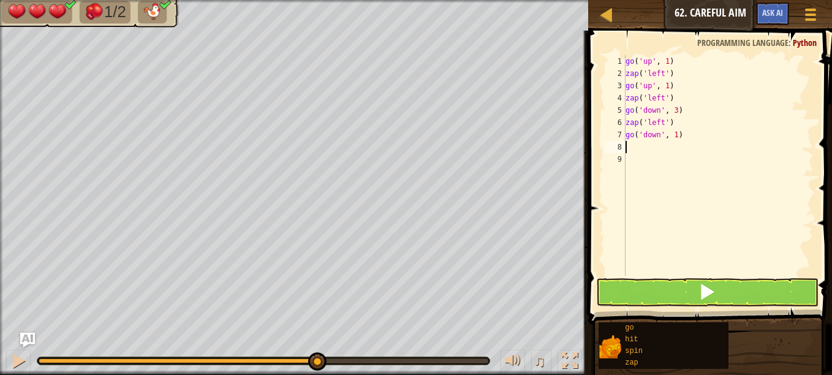
type textarea "z"
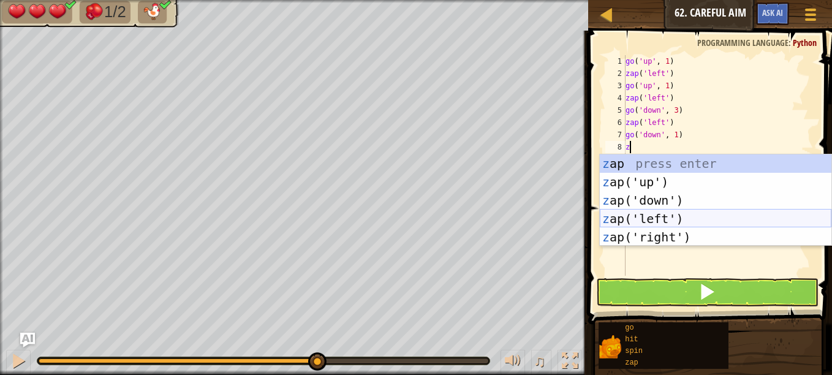
click at [666, 219] on div "z ap press enter z ap('up') press enter z ap('down') press enter z ap('left') p…" at bounding box center [716, 218] width 232 height 129
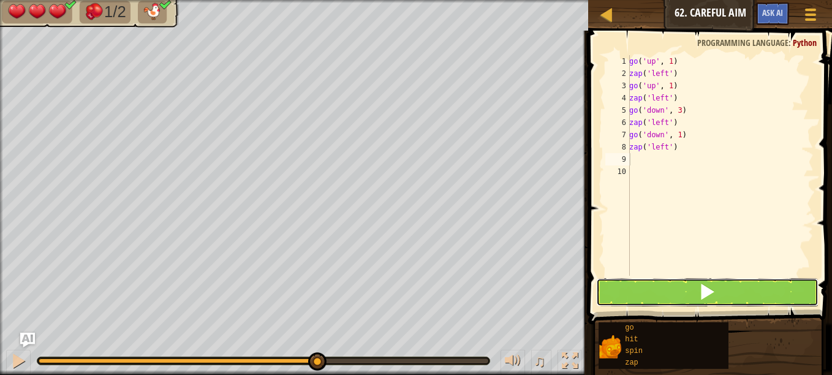
click at [671, 286] on button at bounding box center [707, 292] width 222 height 28
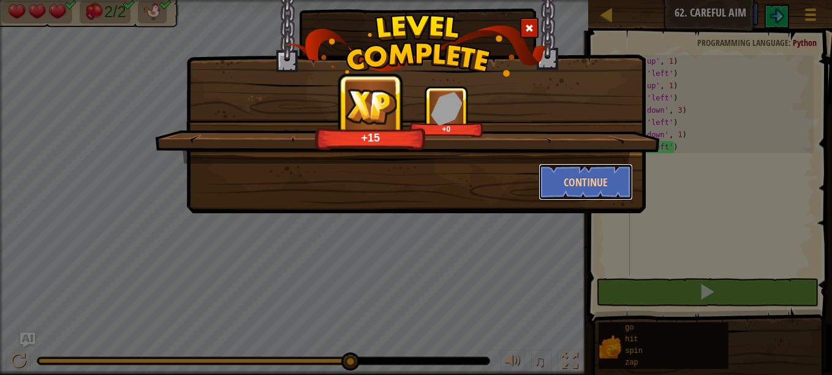
click at [582, 182] on button "Continue" at bounding box center [586, 182] width 95 height 37
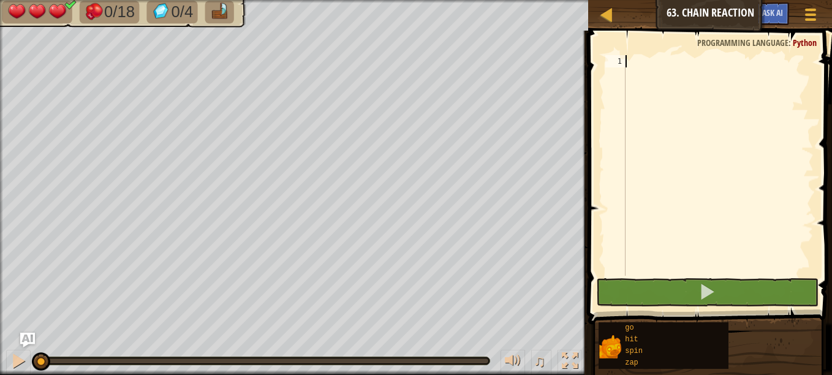
type textarea "z"
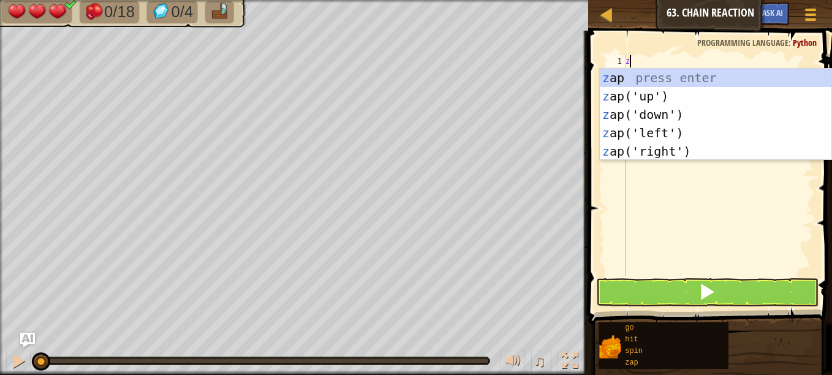
scroll to position [6, 0]
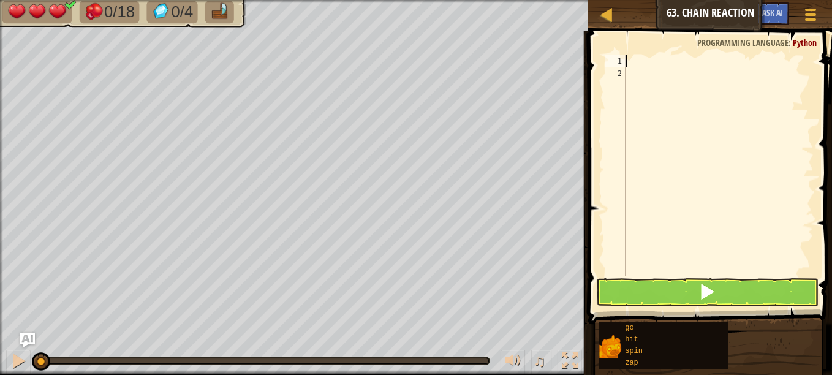
type textarea "z"
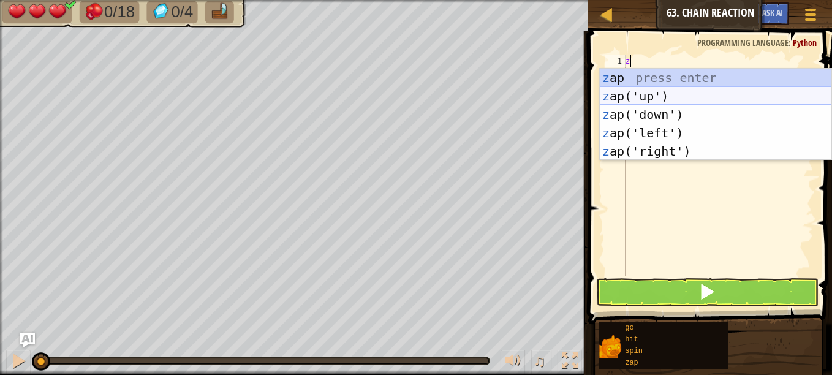
click at [647, 93] on div "z ap press enter z ap('up') press enter z ap('down') press enter z ap('left') p…" at bounding box center [716, 133] width 232 height 129
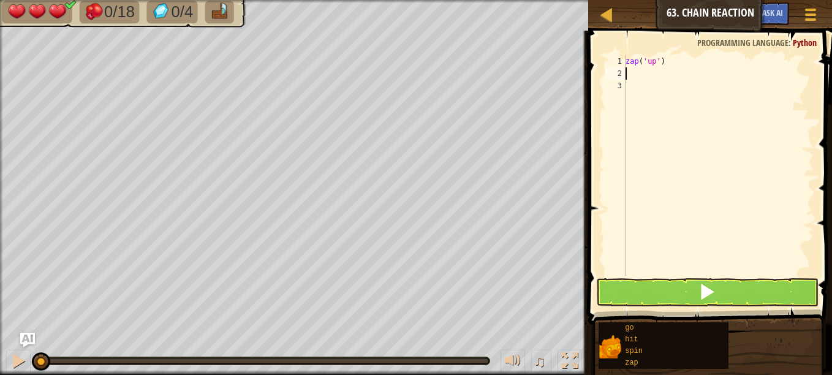
type textarea "g"
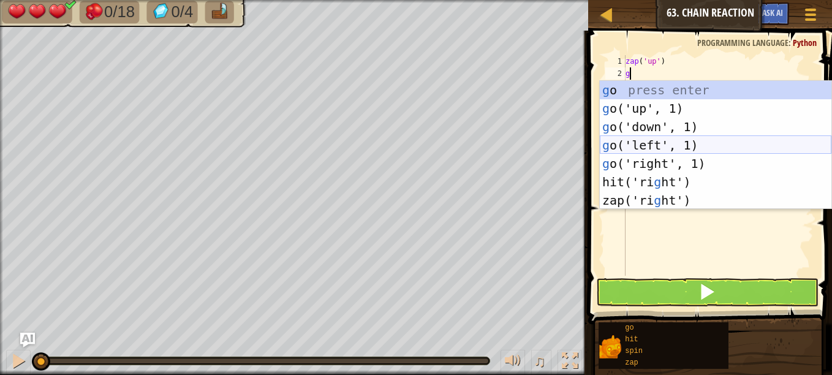
click at [642, 142] on div "g o press enter g o('up', 1) press enter g o('down', 1) press enter g o('left',…" at bounding box center [716, 163] width 232 height 165
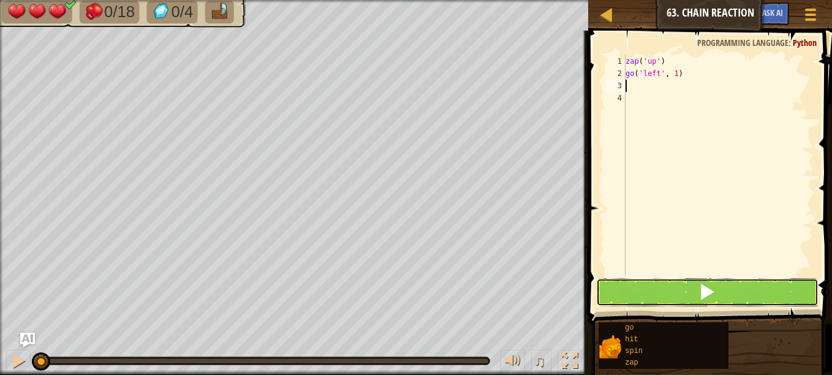
click at [632, 282] on button at bounding box center [707, 292] width 222 height 28
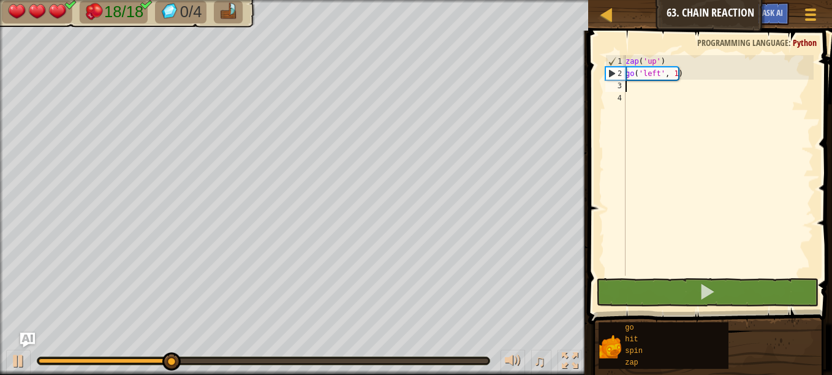
click at [681, 71] on div "zap ( 'up' ) go ( 'left' , 1 )" at bounding box center [718, 177] width 191 height 245
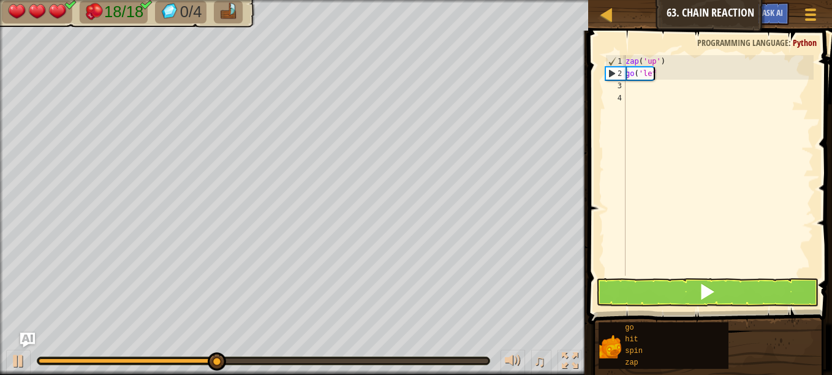
type textarea "g"
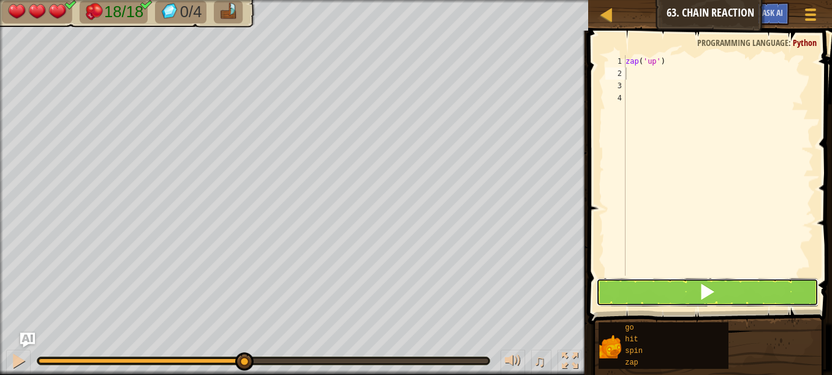
click at [612, 297] on button at bounding box center [707, 292] width 222 height 28
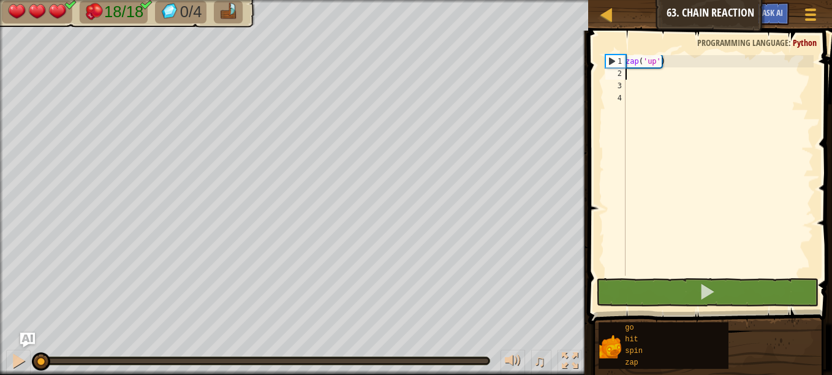
drag, startPoint x: 259, startPoint y: 358, endPoint x: 28, endPoint y: 379, distance: 232.5
click at [28, 0] on html "Map Junior 63. Chain Reaction Game Menu Ask AI 1 הההההההההההההההההההההההההההההה…" at bounding box center [416, 0] width 832 height 0
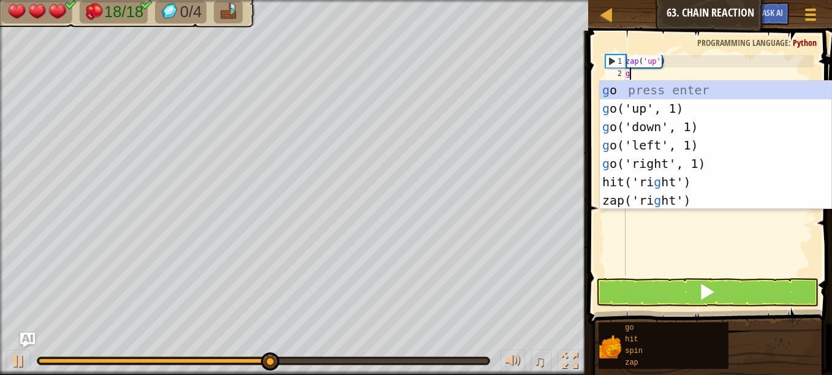
type textarea "go"
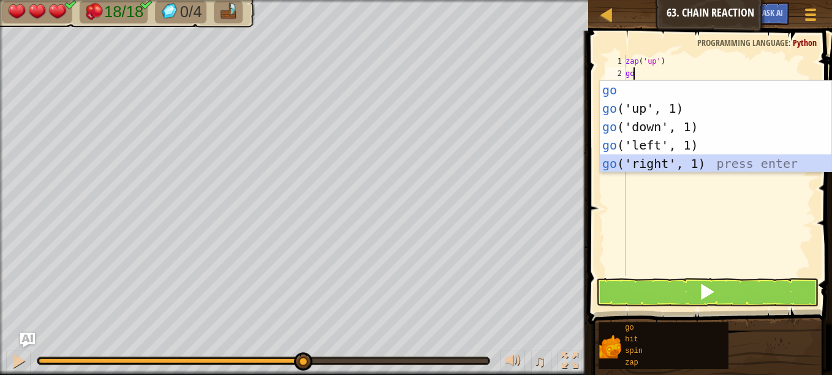
drag, startPoint x: 642, startPoint y: 157, endPoint x: 640, endPoint y: 149, distance: 8.7
click at [640, 152] on div "go press enter go ('up', 1) press enter go ('down', 1) press enter go ('left', …" at bounding box center [716, 145] width 232 height 129
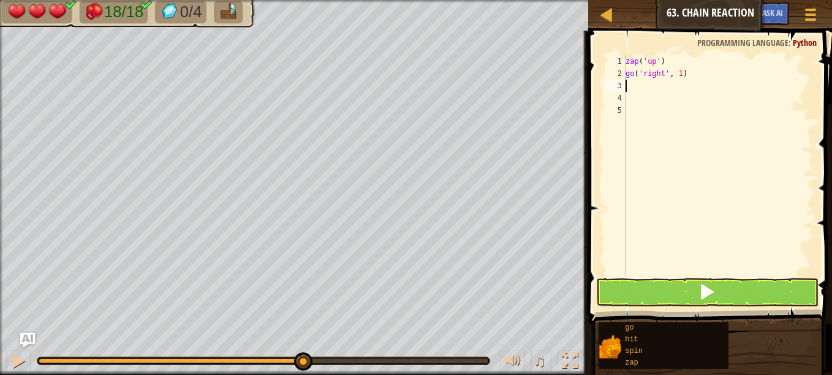
click at [678, 75] on div "zap ( 'up' ) go ( 'right' , 1 )" at bounding box center [718, 177] width 191 height 245
type textarea "go('right', 6)"
click at [629, 288] on button at bounding box center [707, 292] width 222 height 28
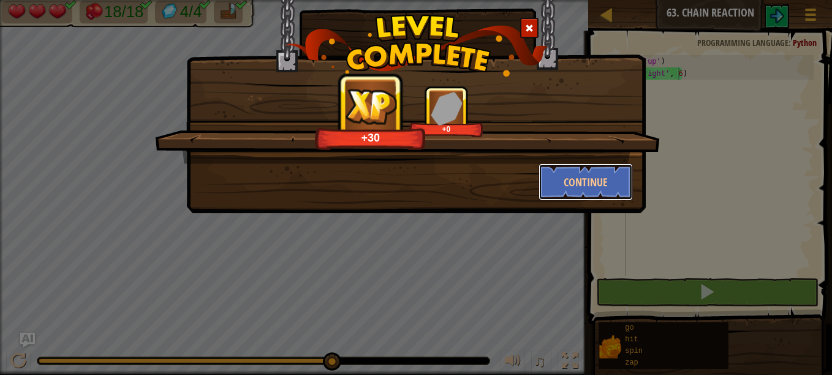
click at [588, 172] on button "Continue" at bounding box center [586, 182] width 95 height 37
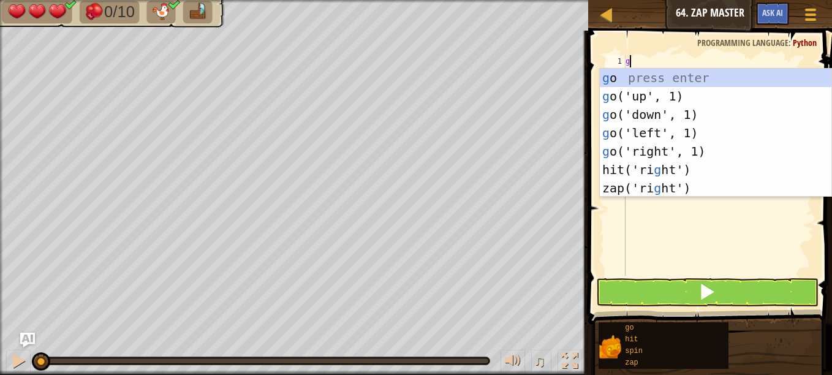
scroll to position [6, 0]
type textarea "go"
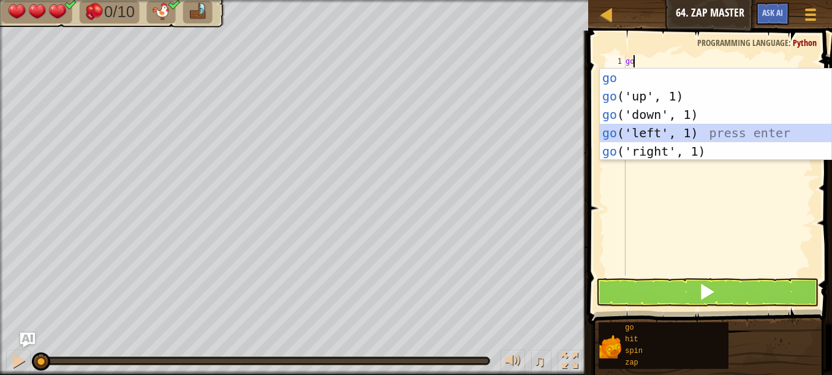
click at [644, 131] on div "go press enter go ('up', 1) press enter go ('down', 1) press enter go ('left', …" at bounding box center [716, 133] width 232 height 129
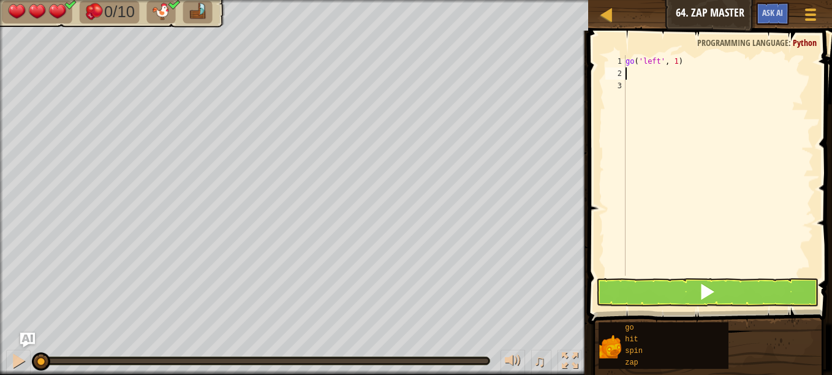
type textarea "z"
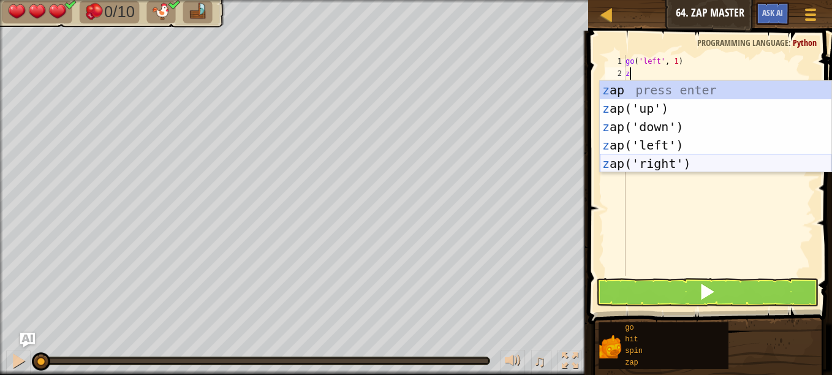
click at [659, 162] on div "z ap press enter z ap('up') press enter z ap('down') press enter z ap('left') p…" at bounding box center [716, 145] width 232 height 129
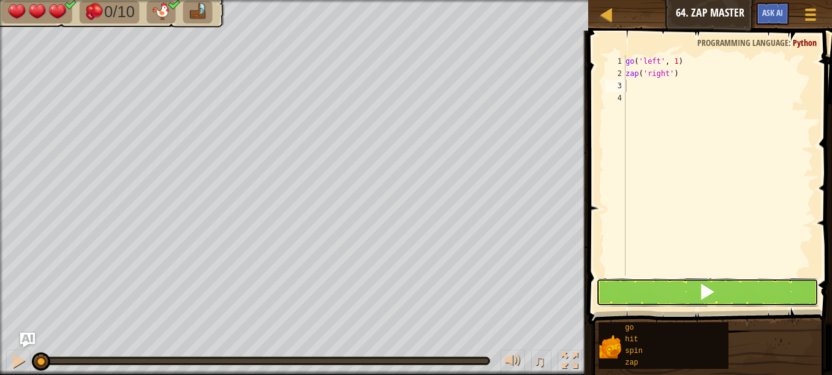
click at [640, 305] on button at bounding box center [707, 292] width 222 height 28
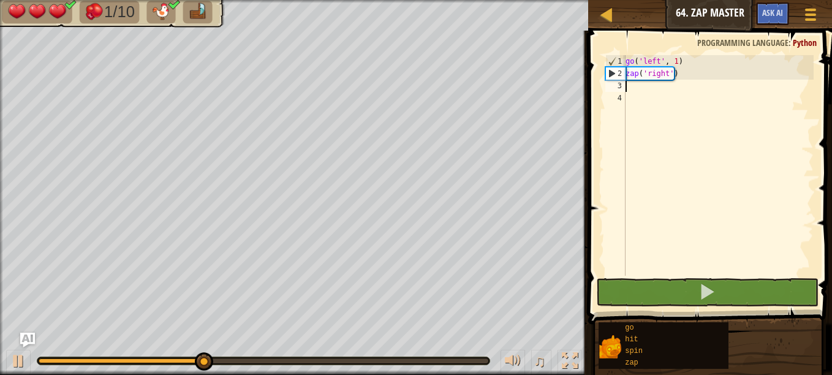
type textarea "go"
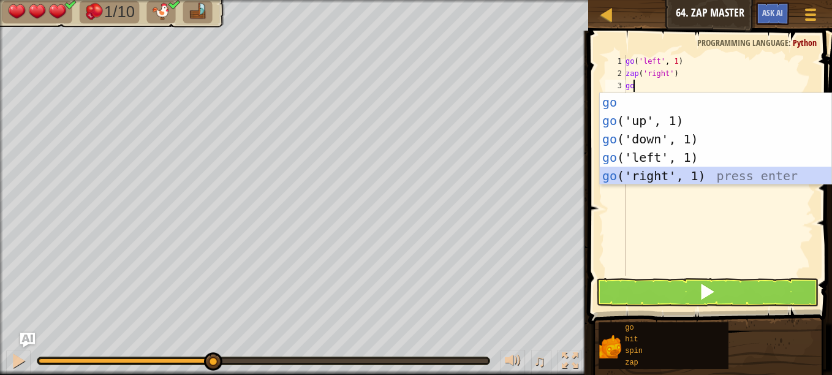
click at [646, 172] on div "go press enter go ('up', 1) press enter go ('down', 1) press enter go ('left', …" at bounding box center [716, 157] width 232 height 129
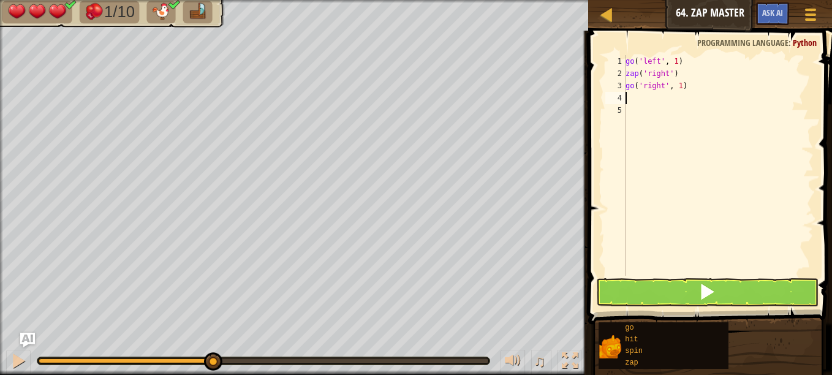
click at [675, 85] on div "go ( 'left' , 1 ) zap ( 'right' ) go ( 'right' , 1 )" at bounding box center [718, 177] width 191 height 245
click at [677, 85] on div "go ( 'left' , 1 ) zap ( 'right' ) go ( 'right' , 1 )" at bounding box center [718, 177] width 191 height 245
type textarea "go('right', 2)"
click at [659, 292] on button at bounding box center [707, 292] width 222 height 28
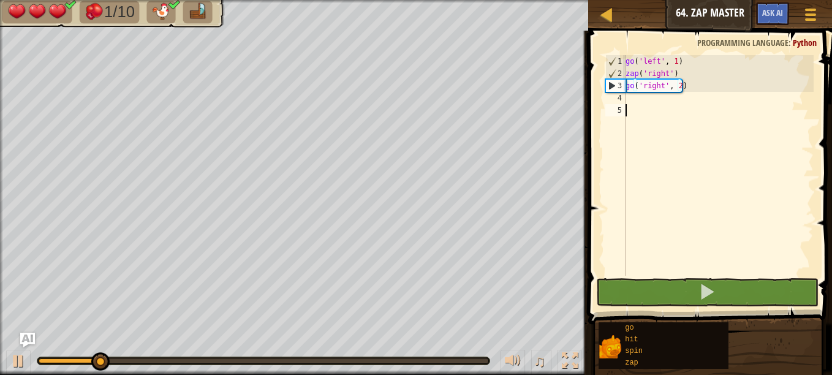
click at [630, 110] on div "go ( 'left' , 1 ) zap ( 'right' ) go ( 'right' , 2 )" at bounding box center [718, 177] width 191 height 245
click at [629, 102] on div "go ( 'left' , 1 ) zap ( 'right' ) go ( 'right' , 2 )" at bounding box center [718, 177] width 191 height 245
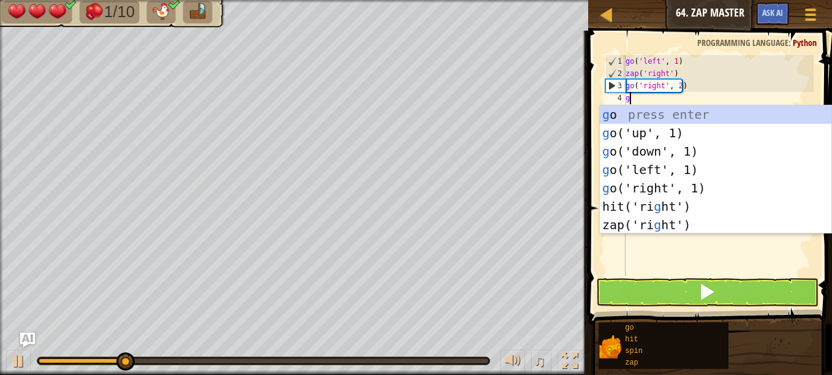
type textarea "go"
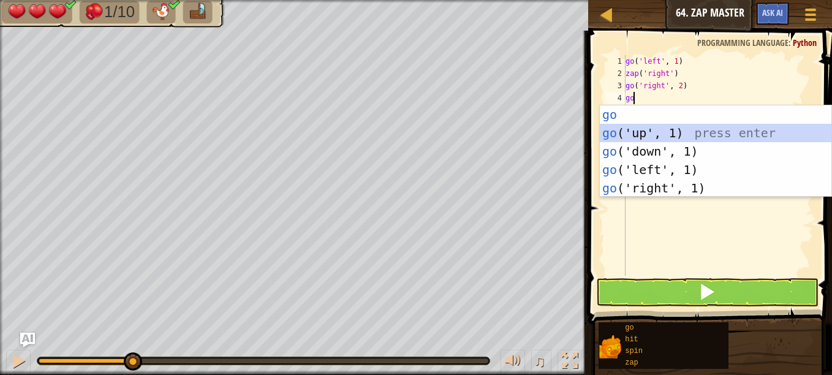
click at [645, 127] on div "go press enter go ('up', 1) press enter go ('down', 1) press enter go ('left', …" at bounding box center [716, 169] width 232 height 129
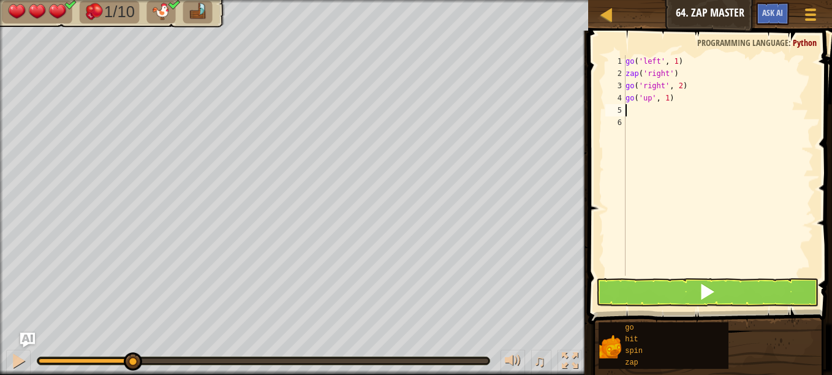
type textarea "2"
click at [667, 97] on div "go ( 'left' , 1 ) zap ( 'right' ) go ( 'right' , 2 ) go ( 'up' , 1 )" at bounding box center [718, 177] width 191 height 245
click at [662, 279] on button at bounding box center [707, 292] width 222 height 28
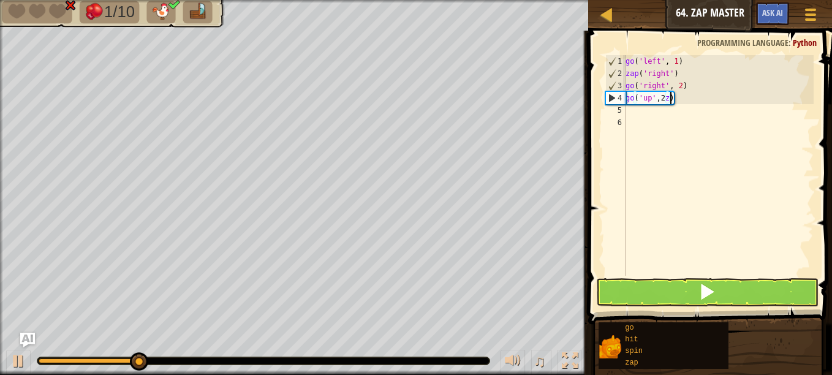
scroll to position [6, 4]
type textarea "go('up', 2)"
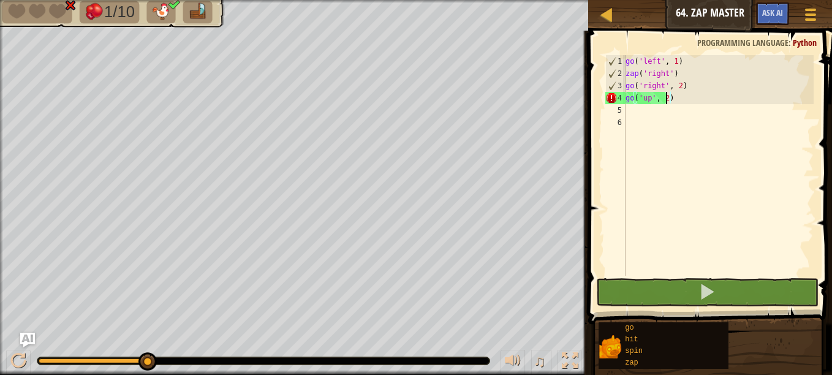
scroll to position [6, 3]
click at [632, 108] on div "go ( 'left' , 1 ) zap ( 'right' ) go ( 'right' , 2 ) go ( 'up' , 2 )" at bounding box center [718, 177] width 191 height 245
type textarea "z"
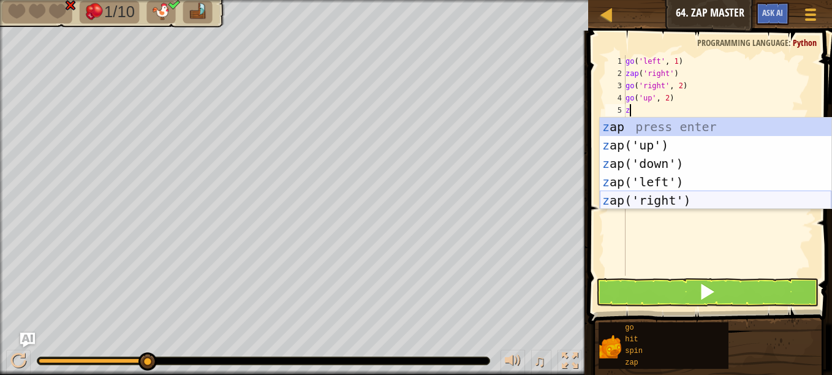
click at [664, 196] on div "z ap press enter z ap('up') press enter z ap('down') press enter z ap('left') p…" at bounding box center [716, 182] width 232 height 129
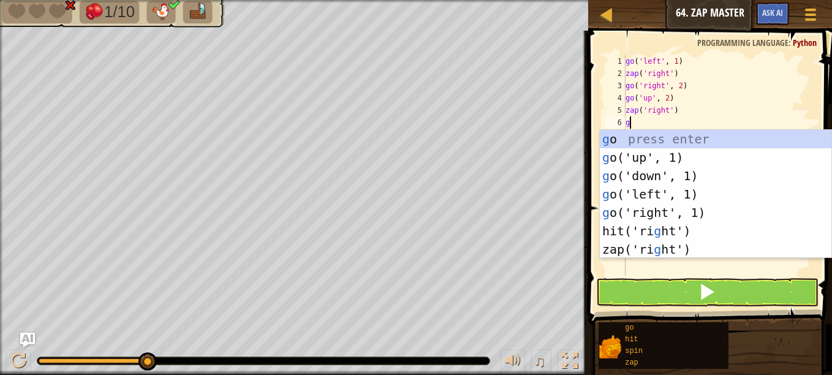
type textarea "go"
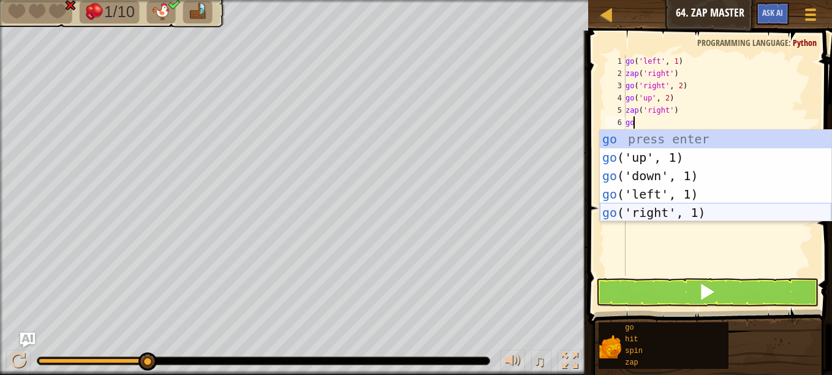
click at [654, 214] on div "go press enter go ('up', 1) press enter go ('down', 1) press enter go ('left', …" at bounding box center [716, 194] width 232 height 129
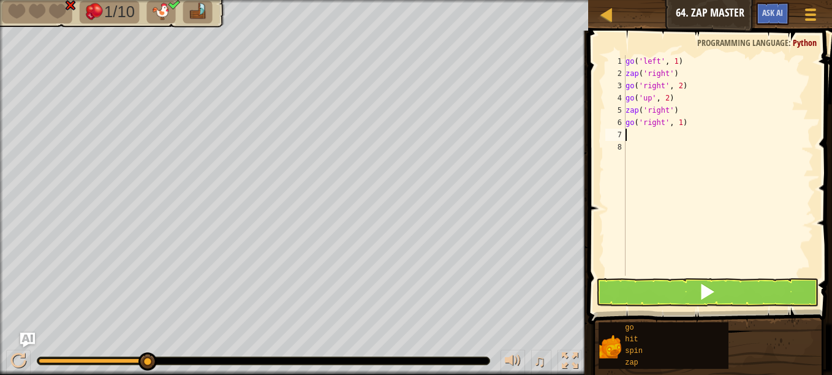
type textarea "z"
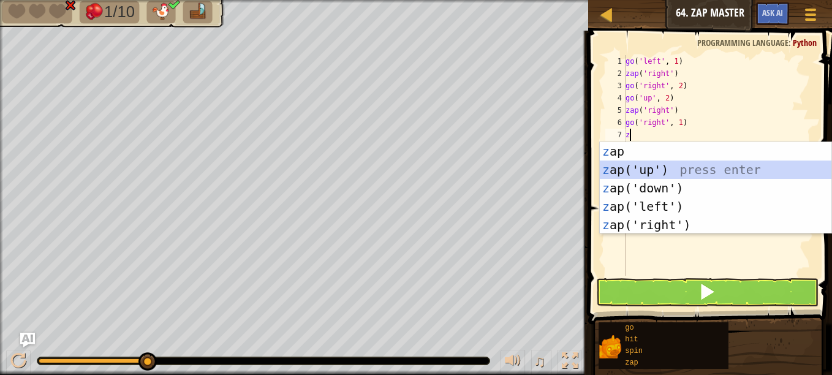
click at [650, 169] on div "z ap press enter z ap('up') press enter z ap('down') press enter z ap('left') p…" at bounding box center [716, 206] width 232 height 129
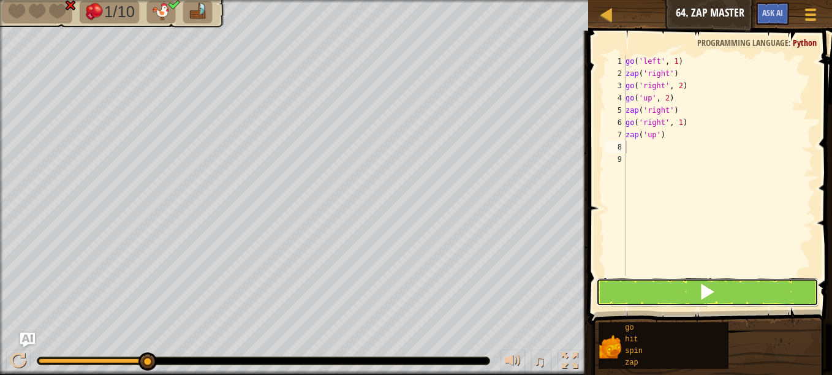
click at [626, 299] on button at bounding box center [707, 292] width 222 height 28
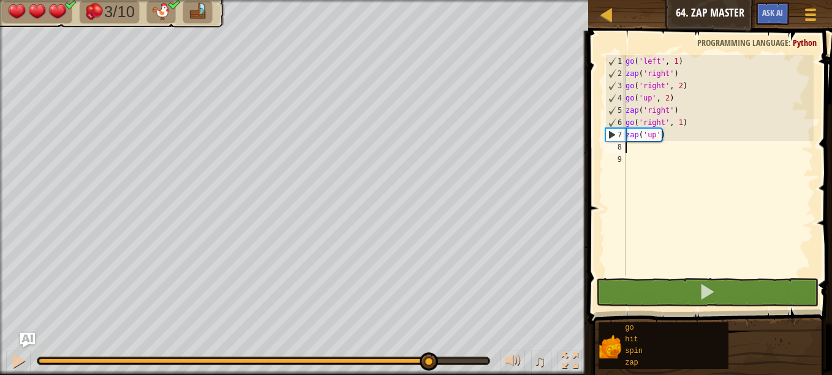
click at [428, 333] on div "3/10 ♫ Pugicorn 3 x: 30 y: 22 No target action: idle" at bounding box center [416, 187] width 832 height 375
click at [20, 358] on div at bounding box center [18, 361] width 16 height 16
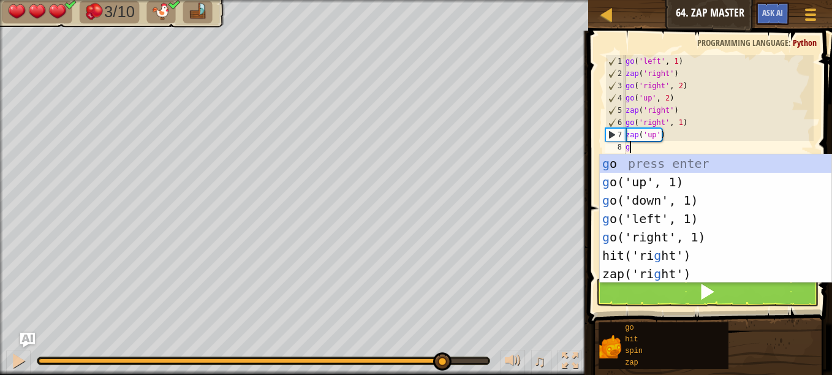
type textarea "go"
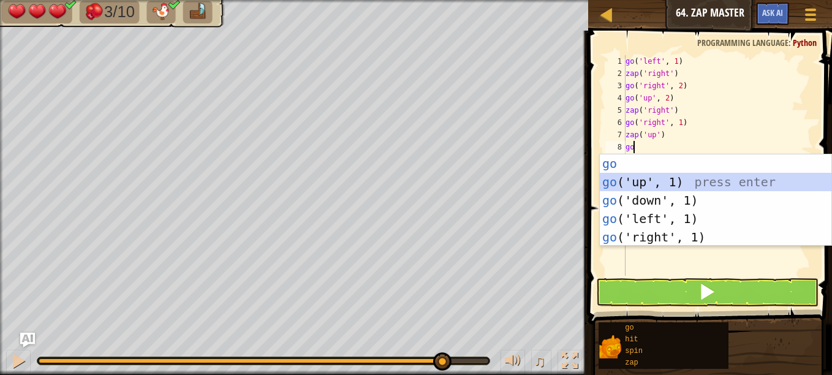
click at [625, 184] on div "go press enter go ('up', 1) press enter go ('down', 1) press enter go ('left', …" at bounding box center [716, 218] width 232 height 129
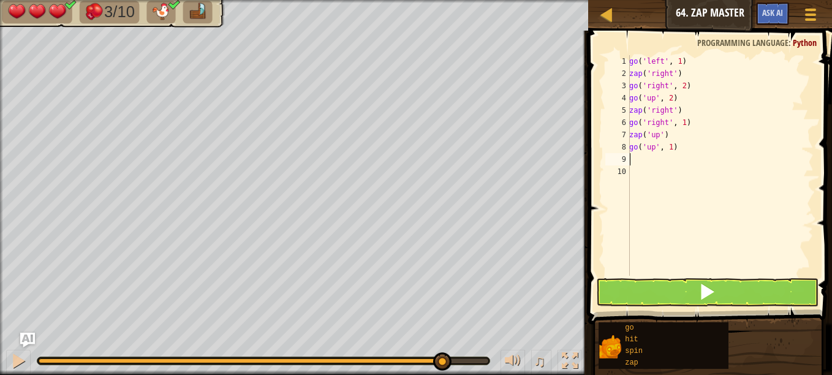
type textarea "z"
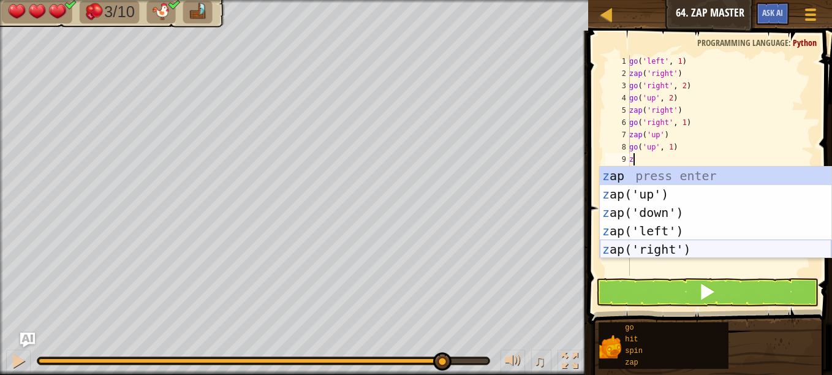
click at [642, 248] on div "z ap press enter z ap('up') press enter z ap('down') press enter z ap('left') p…" at bounding box center [716, 231] width 232 height 129
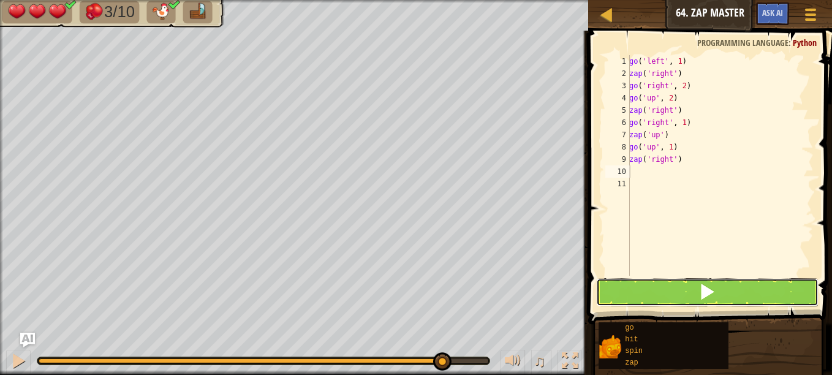
click at [631, 295] on button at bounding box center [707, 292] width 222 height 28
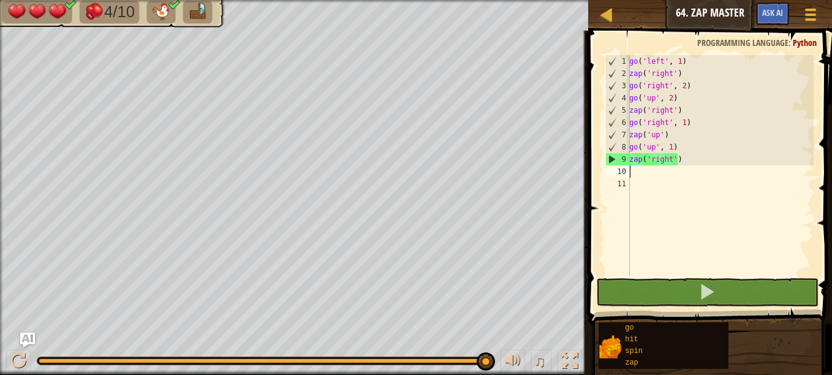
click at [490, 319] on div "4/10 ♫ Pugicorn 3 x: 30 y: 30 No target action: idle" at bounding box center [416, 187] width 832 height 375
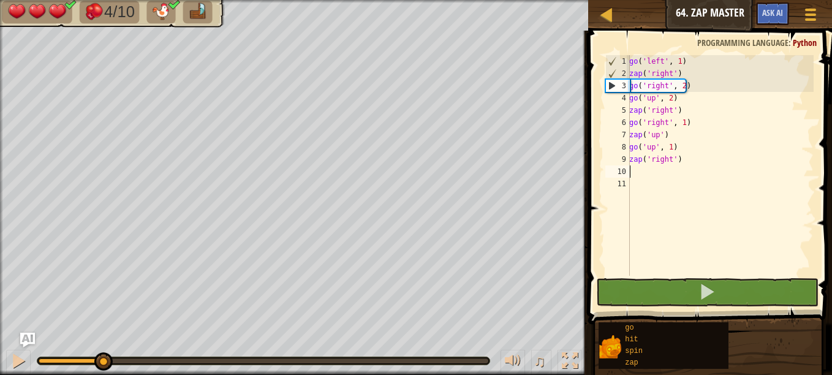
drag, startPoint x: 77, startPoint y: 356, endPoint x: 214, endPoint y: 349, distance: 137.5
click at [214, 349] on div "♫" at bounding box center [294, 357] width 588 height 37
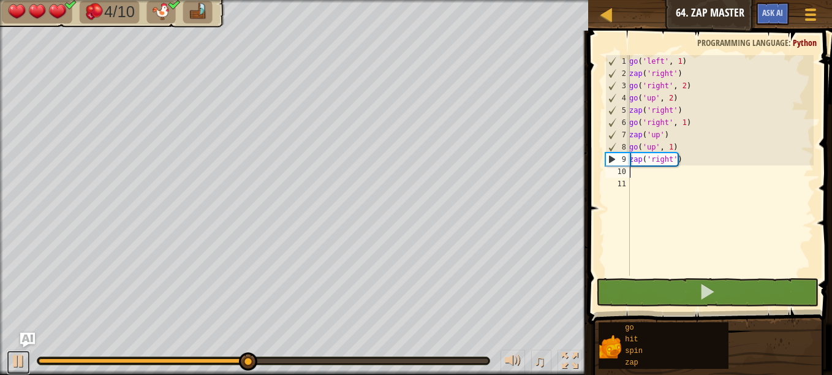
click at [12, 358] on div at bounding box center [18, 361] width 16 height 16
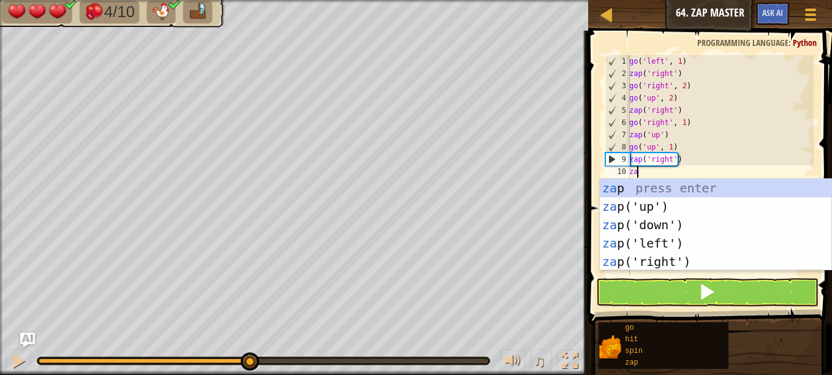
scroll to position [6, 1]
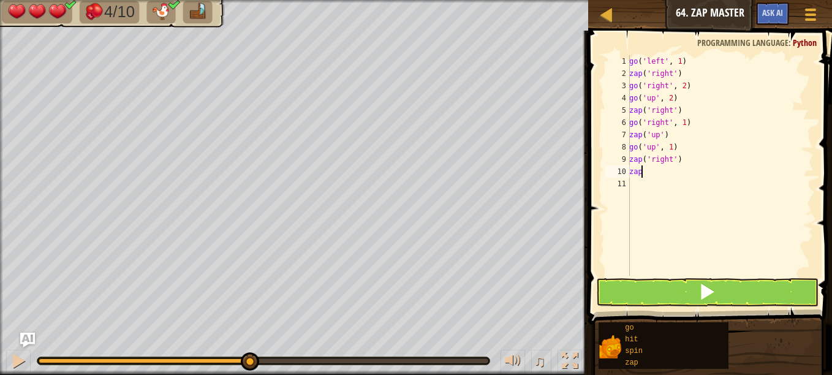
scroll to position [6, 0]
type textarea "z"
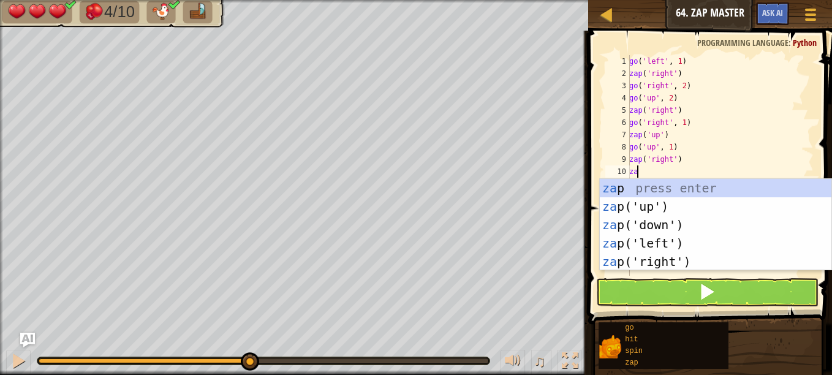
type textarea "zap"
click at [646, 257] on div "zap press enter zap ('up') press enter zap ('down') press enter zap ('left') pr…" at bounding box center [716, 243] width 232 height 129
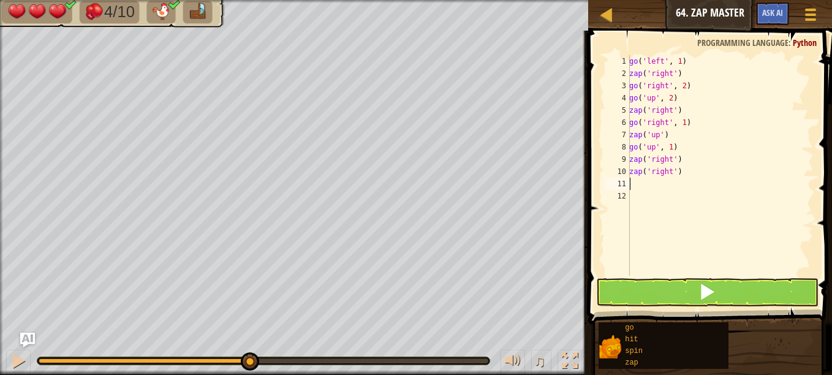
scroll to position [6, 0]
type textarea "z"
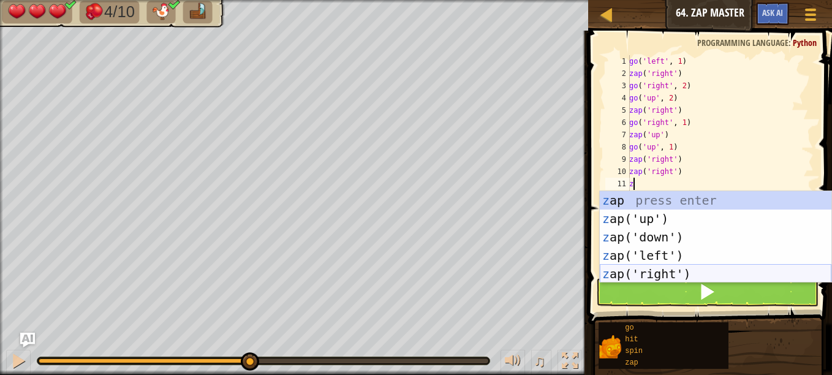
click at [645, 276] on div "z ap press enter z ap('up') press enter z ap('down') press enter z ap('left') p…" at bounding box center [716, 255] width 232 height 129
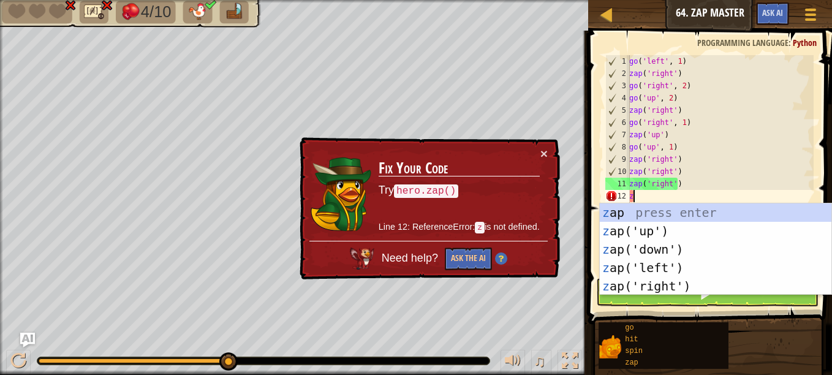
type textarea "z"
click at [549, 151] on div "× Fix Your Code Try hero.zap() Line 12: ReferenceError: z is not defined. Need …" at bounding box center [428, 208] width 263 height 143
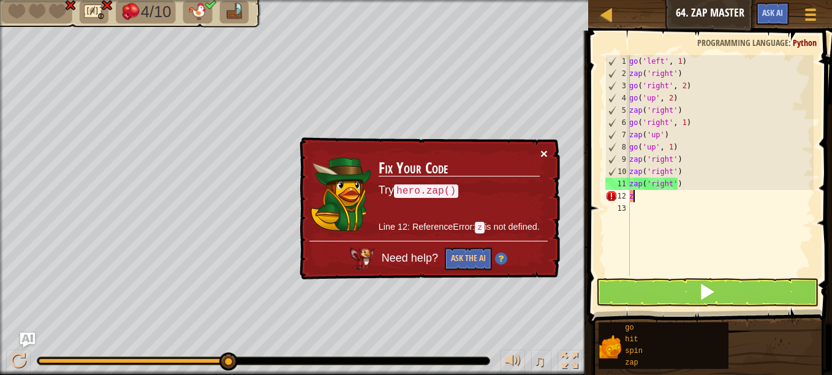
click at [544, 152] on button "×" at bounding box center [543, 153] width 7 height 13
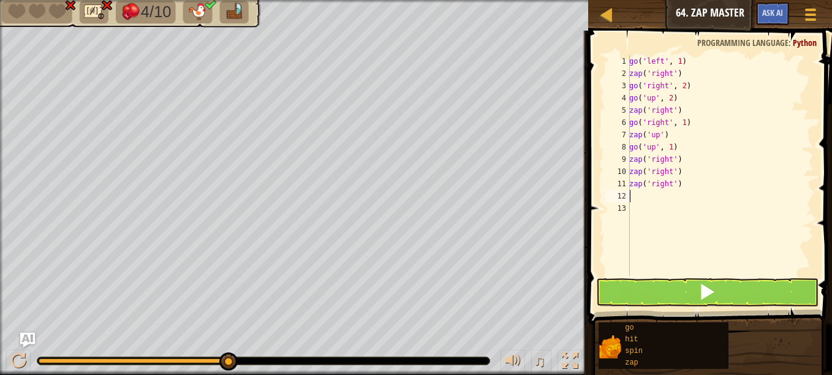
click at [632, 194] on div "go ( 'left' , 1 ) zap ( 'right' ) go ( 'right' , 2 ) go ( 'up' , 2 ) zap ( 'rig…" at bounding box center [720, 177] width 187 height 245
type textarea "h"
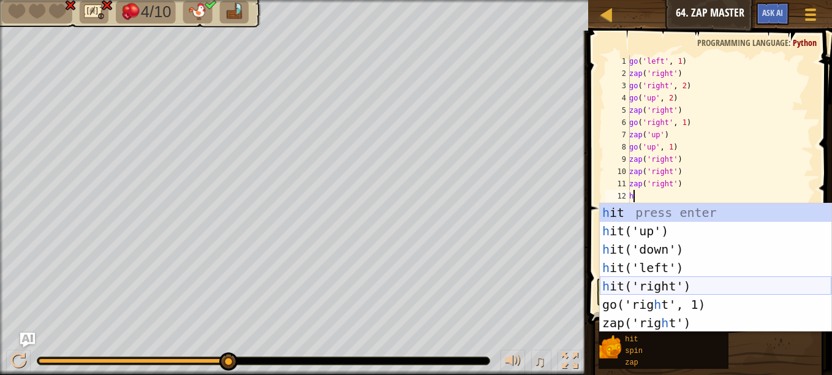
click at [639, 284] on div "h it press enter h it('up') press enter h it('down') press enter h it('left') p…" at bounding box center [716, 285] width 232 height 165
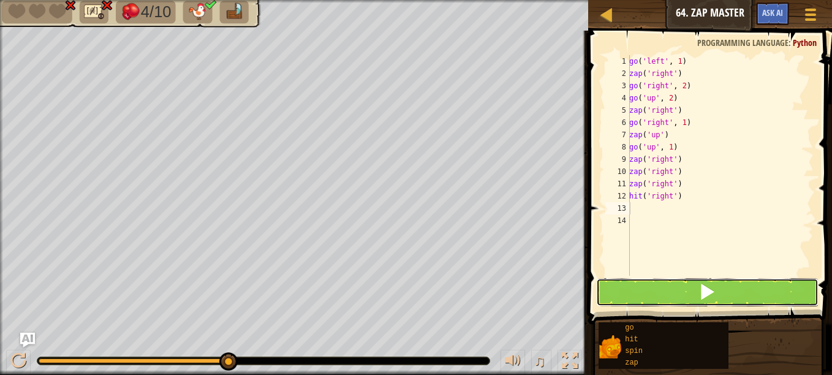
click at [643, 294] on button at bounding box center [707, 292] width 222 height 28
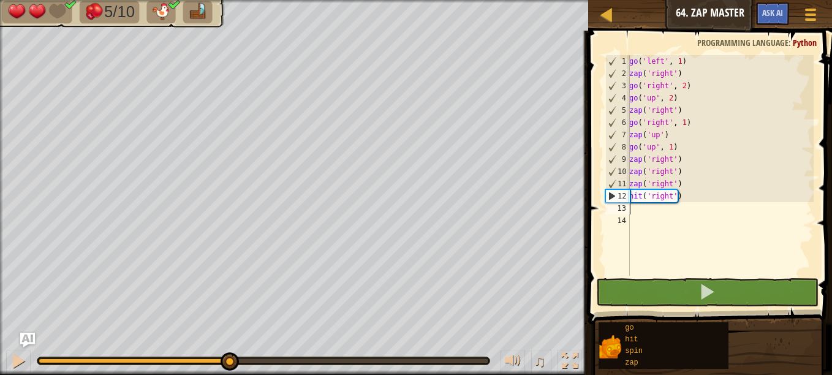
drag, startPoint x: 67, startPoint y: 361, endPoint x: 229, endPoint y: 345, distance: 161.9
click at [229, 345] on div "♫" at bounding box center [294, 357] width 588 height 37
click at [15, 360] on div at bounding box center [18, 361] width 16 height 16
type textarea "z"
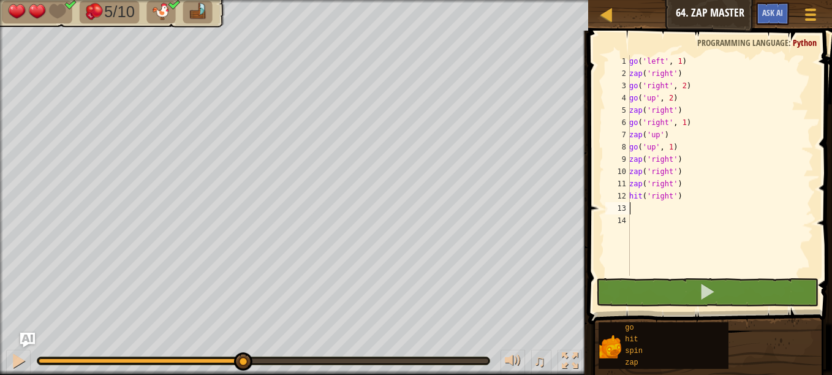
type textarea "g"
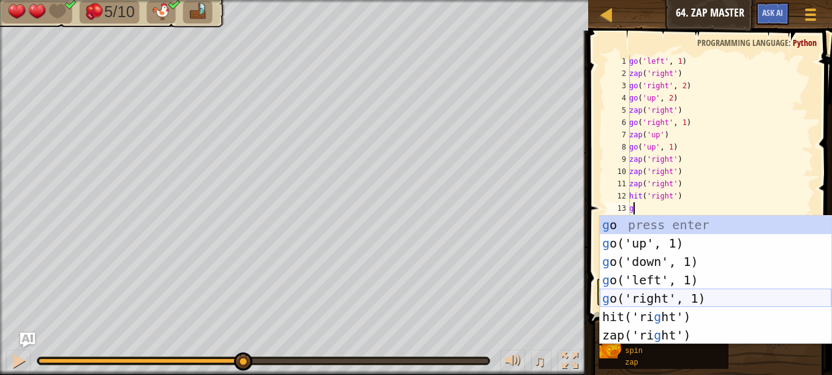
click at [653, 296] on div "g o press enter g o('up', 1) press enter g o('down', 1) press enter g o('left',…" at bounding box center [716, 298] width 232 height 165
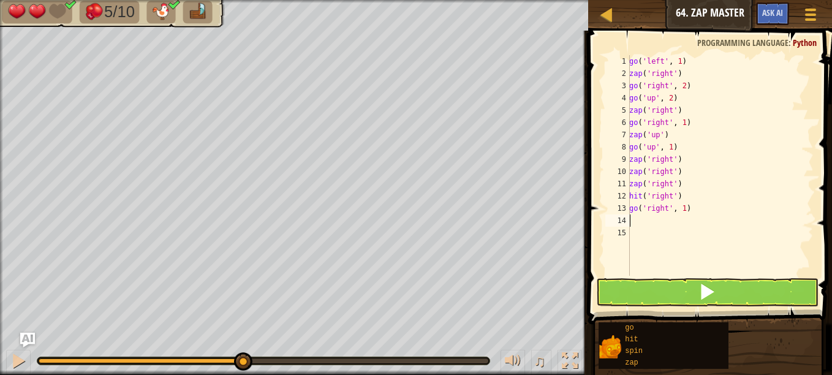
type textarea "z"
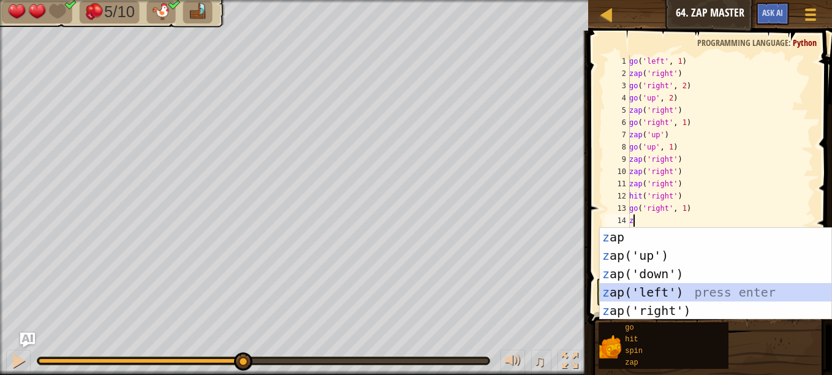
click at [652, 294] on div "z ap press enter z ap('up') press enter z ap('down') press enter z ap('left') p…" at bounding box center [716, 292] width 232 height 129
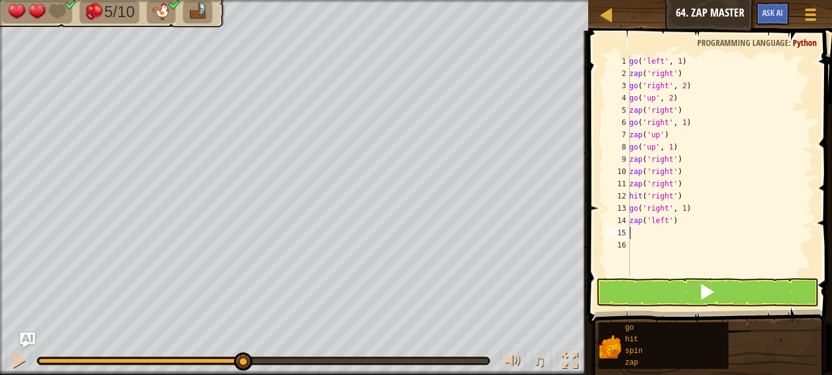
type textarea "z"
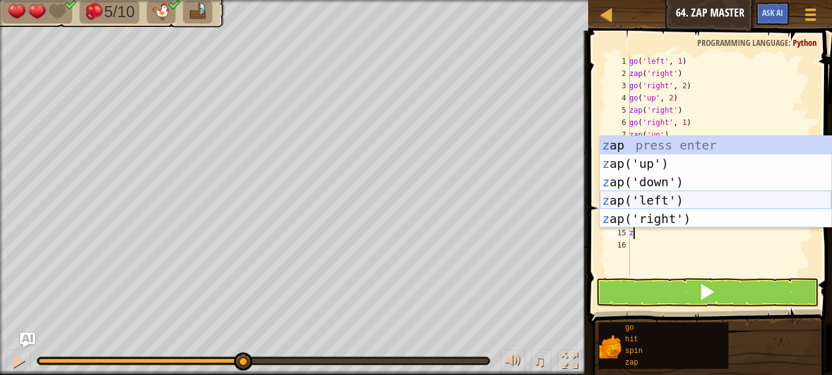
click at [654, 193] on div "z ap press enter z ap('up') press enter z ap('down') press enter z ap('left') p…" at bounding box center [716, 200] width 232 height 129
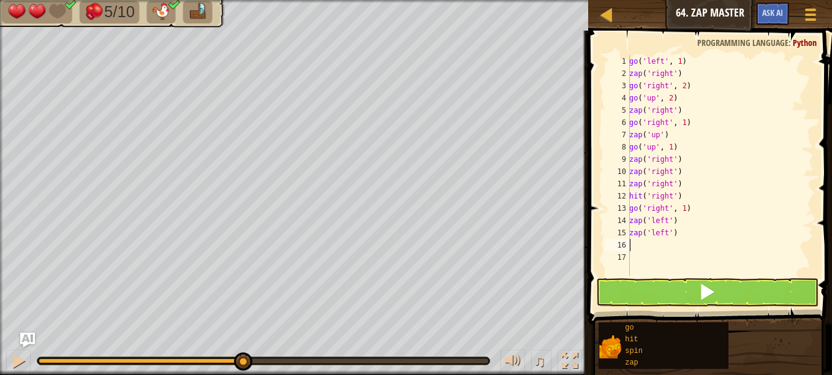
type textarea "z"
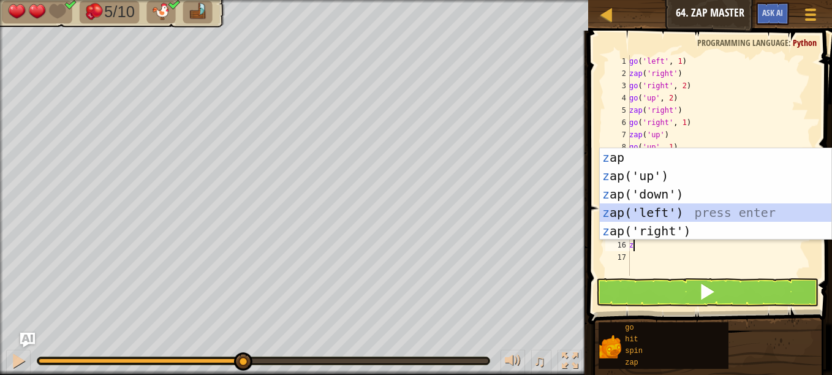
click at [646, 209] on div "z ap press enter z ap('up') press enter z ap('down') press enter z ap('left') p…" at bounding box center [716, 212] width 232 height 129
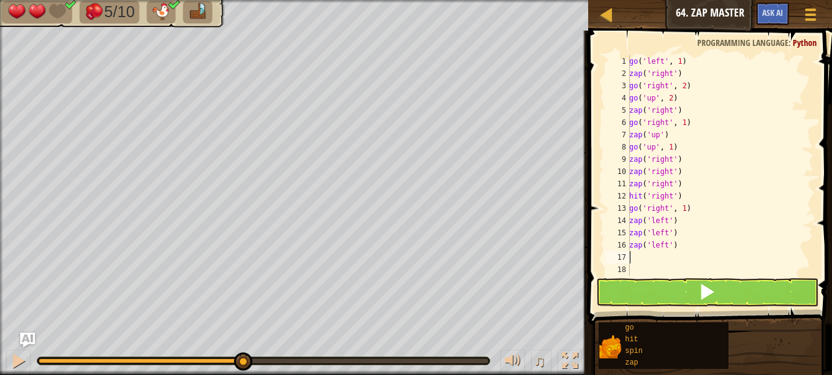
type textarea "h"
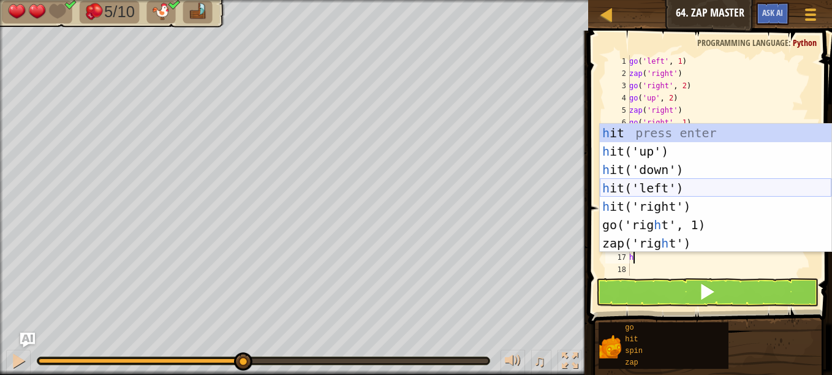
click at [620, 188] on div "h it press enter h it('up') press enter h it('down') press enter h it('left') p…" at bounding box center [716, 206] width 232 height 165
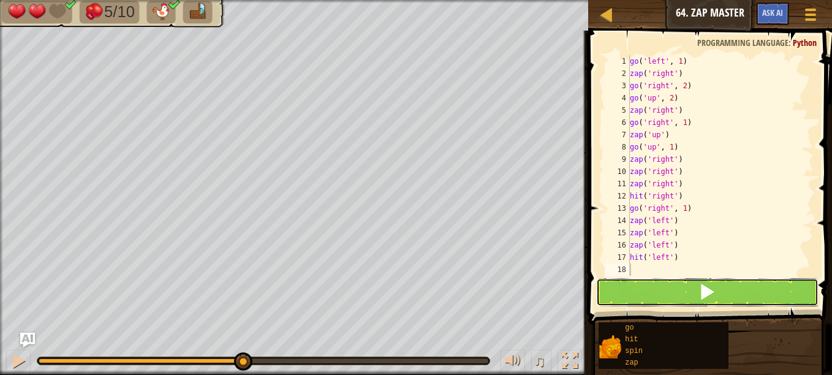
click at [613, 287] on button at bounding box center [707, 292] width 222 height 28
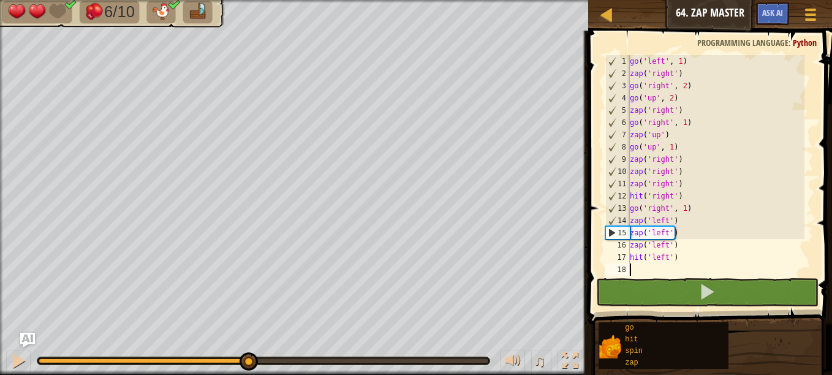
drag, startPoint x: 71, startPoint y: 359, endPoint x: 251, endPoint y: 343, distance: 180.9
click at [251, 343] on div "♫" at bounding box center [294, 357] width 588 height 37
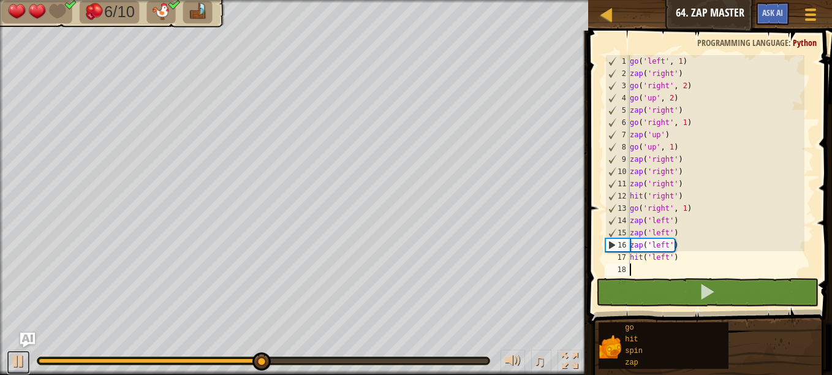
drag, startPoint x: 13, startPoint y: 361, endPoint x: 11, endPoint y: 374, distance: 13.7
click at [11, 0] on html "Map Junior 64. Zap Master Game Menu Ask AI 1 הההההההההההההההההההההההההההההההההה…" at bounding box center [416, 0] width 832 height 0
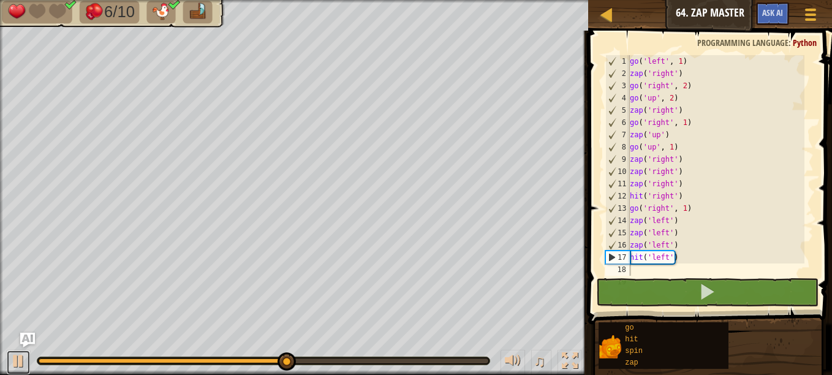
click at [20, 368] on div at bounding box center [18, 361] width 16 height 16
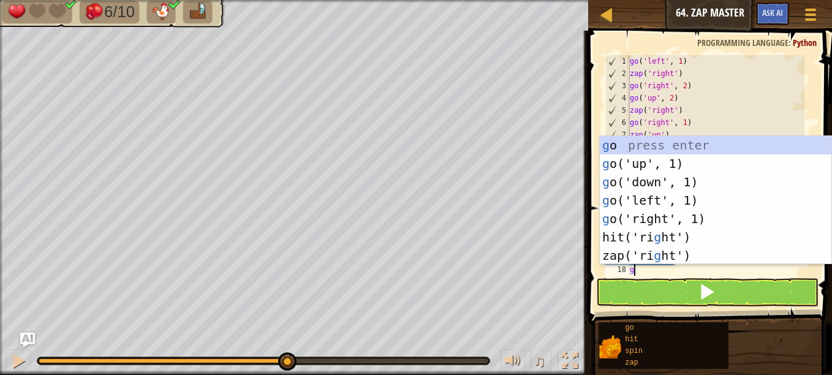
type textarea "go"
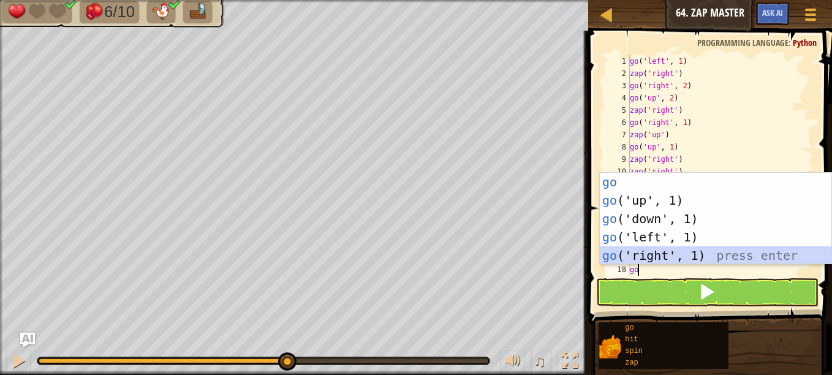
click at [645, 252] on div "go press enter go ('up', 1) press enter go ('down', 1) press enter go ('left', …" at bounding box center [716, 237] width 232 height 129
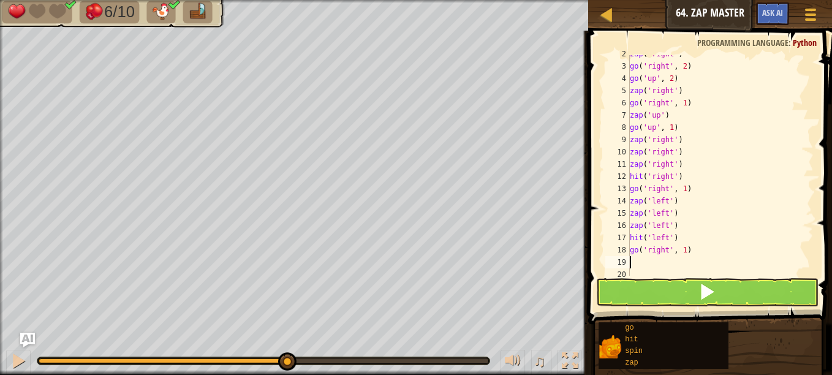
scroll to position [20, 0]
